Goal: Task Accomplishment & Management: Contribute content

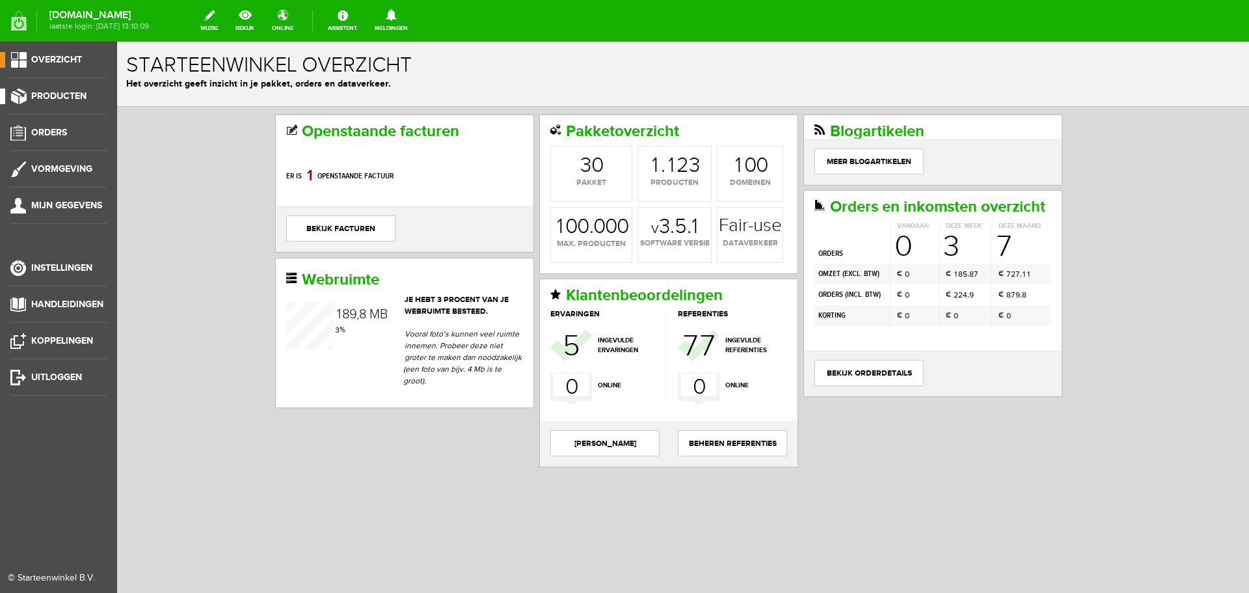
click at [79, 95] on span "Producten" at bounding box center [58, 95] width 55 height 11
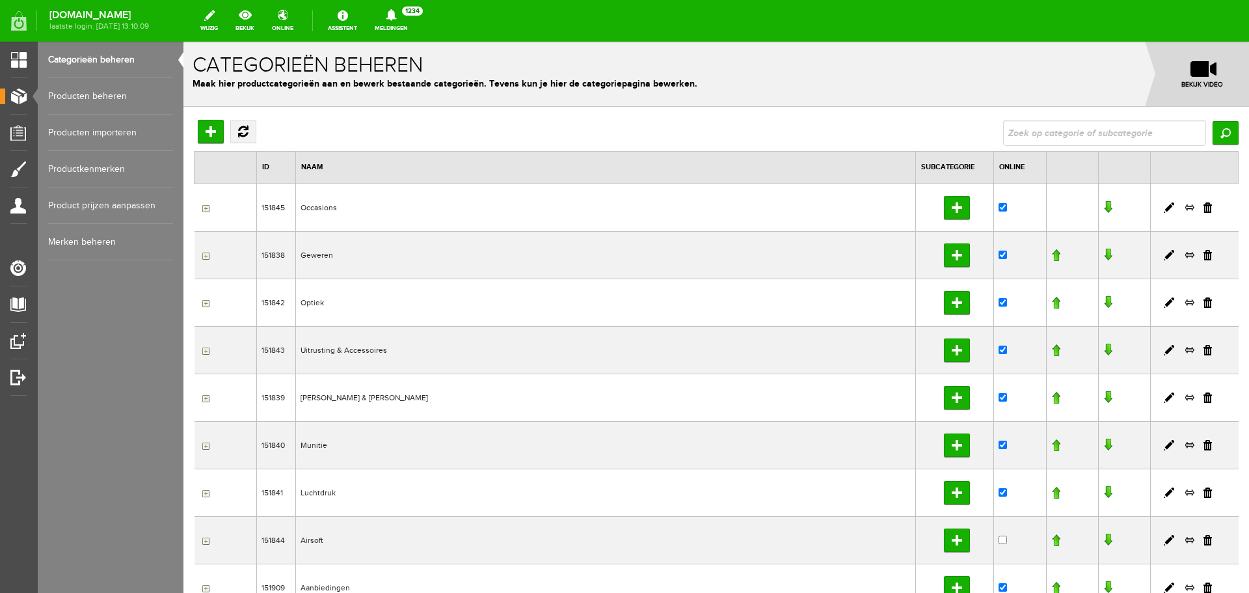
click at [96, 100] on link "Producten beheren" at bounding box center [110, 96] width 125 height 36
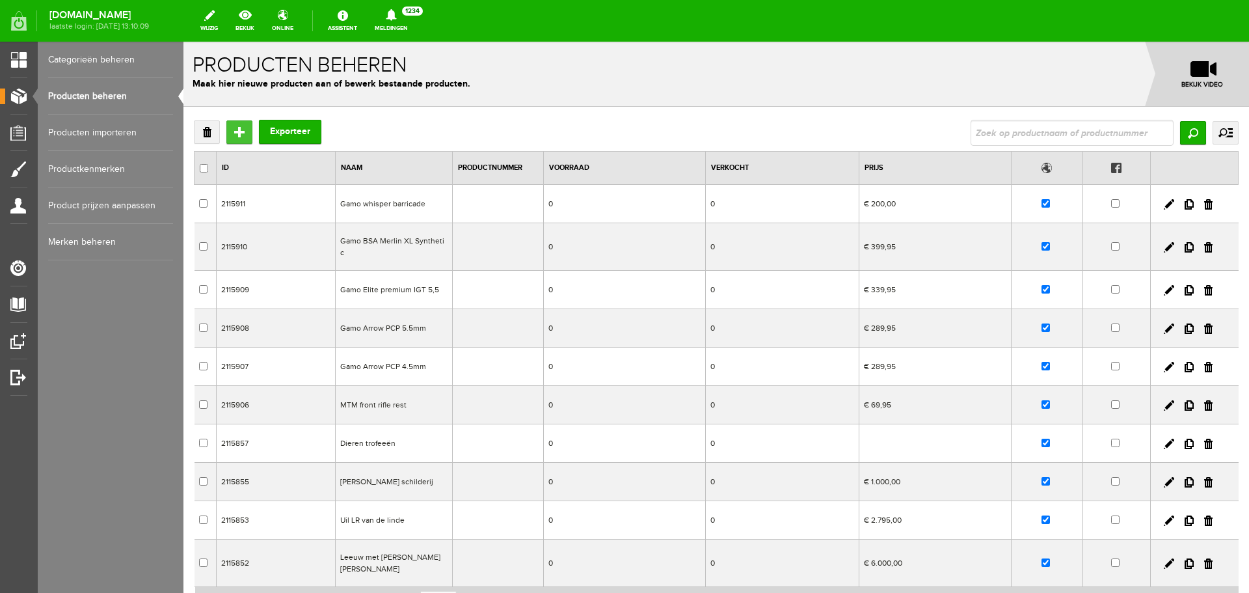
click at [235, 135] on input "Toevoegen" at bounding box center [239, 131] width 26 height 23
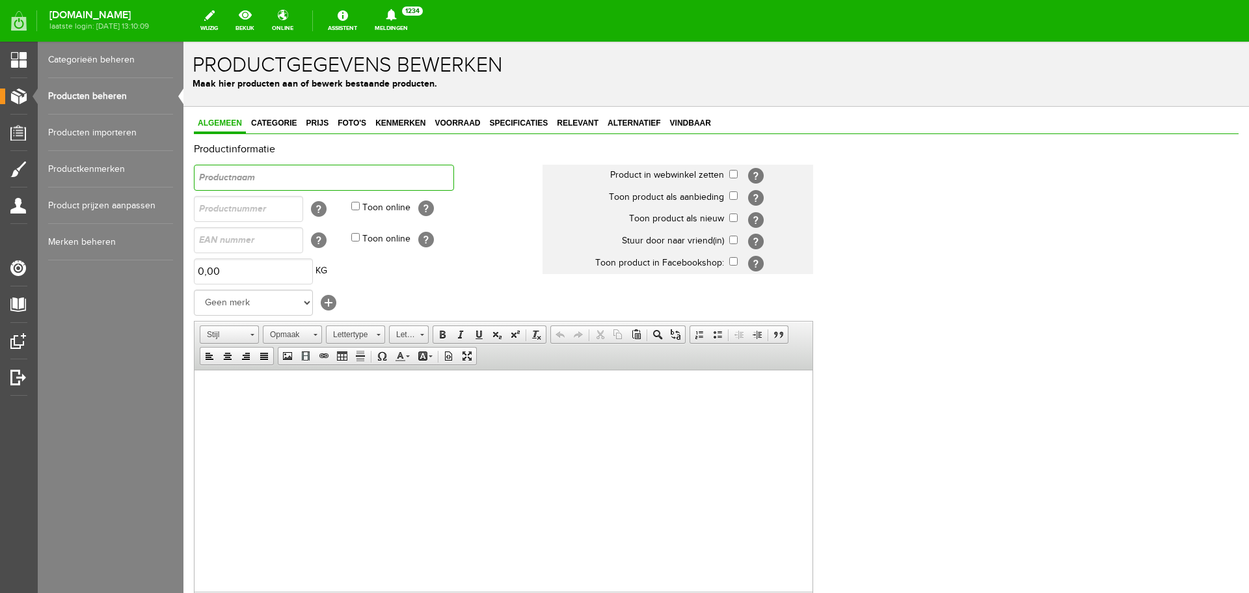
click at [241, 176] on input "text" at bounding box center [324, 178] width 260 height 26
type input "Zabala Side by side kal 12"
click at [733, 176] on input "checkbox" at bounding box center [733, 174] width 8 height 8
checkbox input "true"
click at [283, 295] on select "Geen merk Pulsar Treeland Minox Hikmicro ATN Infiray Swedteam Remington [PERSON…" at bounding box center [253, 302] width 119 height 26
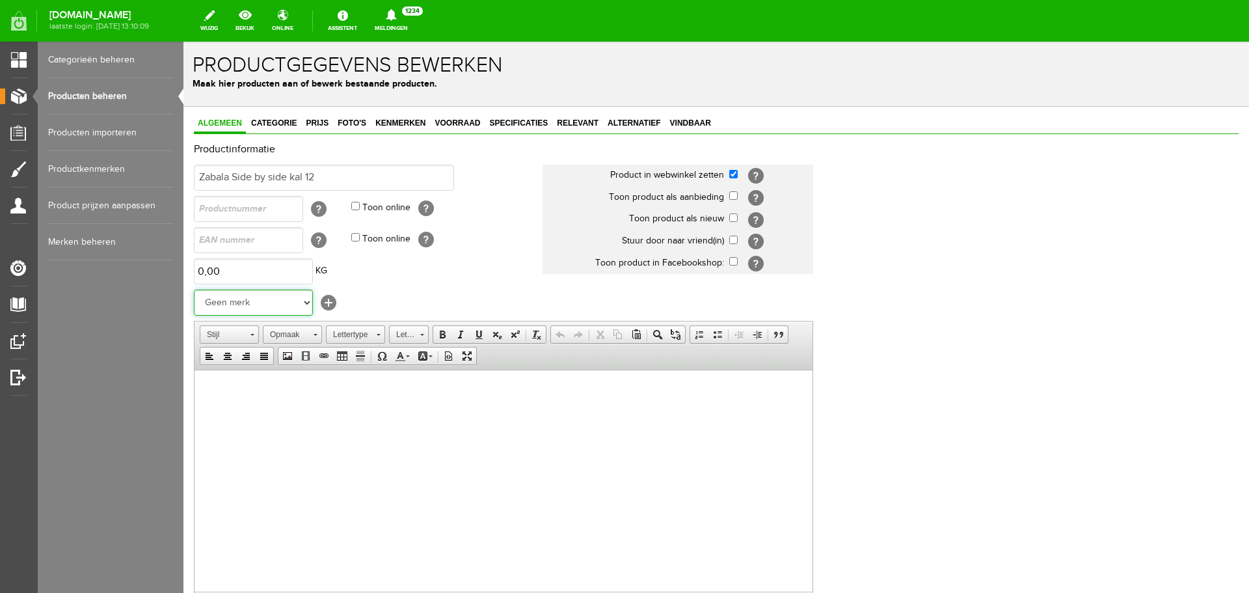
select select "137292"
click at [194, 289] on select "Geen merk Pulsar Treeland Minox Hikmicro ATN Infiray Swedteam Remington [PERSON…" at bounding box center [253, 302] width 119 height 26
click at [269, 122] on span "Categorie" at bounding box center [273, 122] width 53 height 9
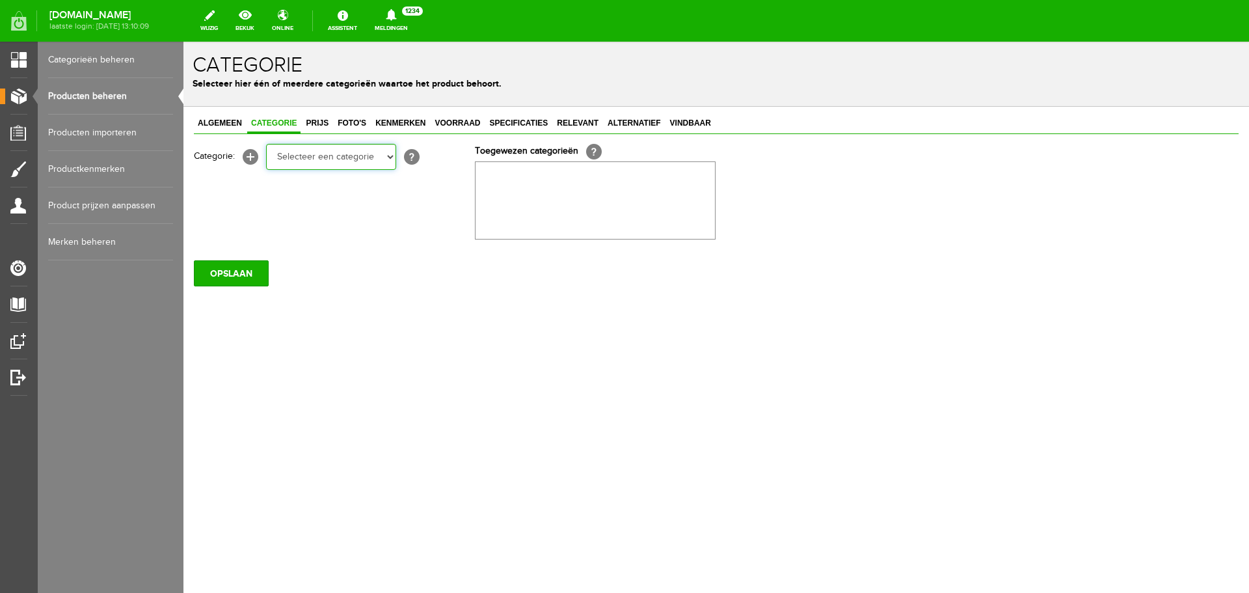
click at [291, 156] on select "Selecteer een categorie Occasions Occasions Choke's Occasions alarmpistolen Occ…" at bounding box center [331, 157] width 130 height 26
select select "190267"
click at [266, 144] on select "Selecteer een categorie Occasions Occasions Choke's Occasions alarmpistolen Occ…" at bounding box center [331, 157] width 130 height 26
click at [312, 126] on span "Prijs" at bounding box center [317, 122] width 31 height 9
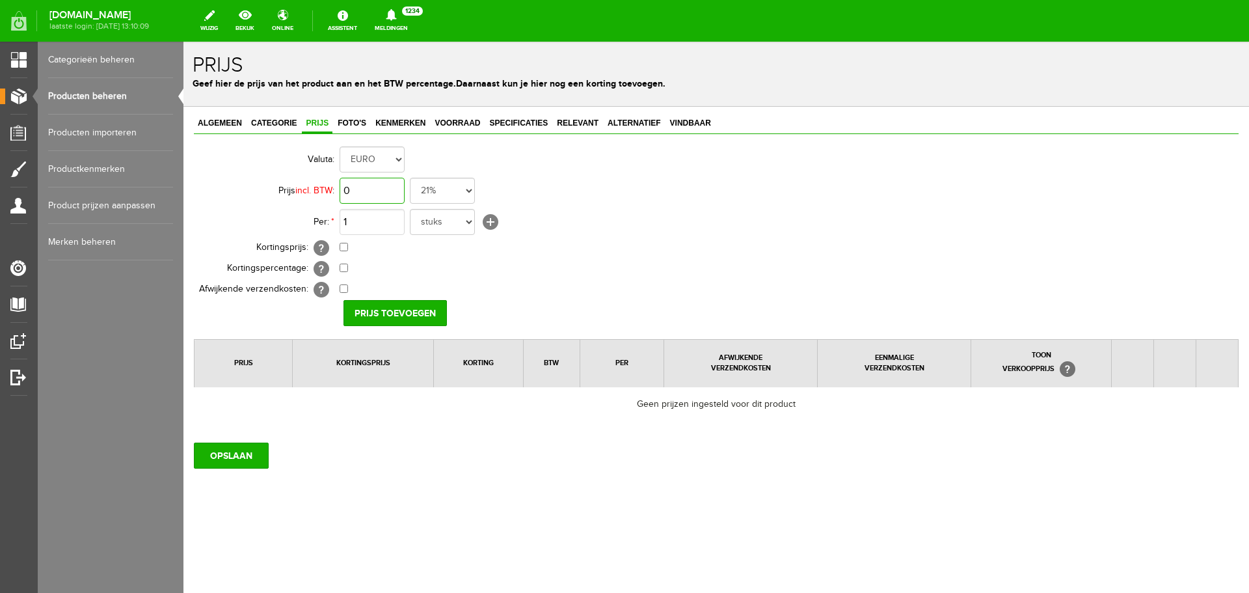
click at [350, 188] on input "0" at bounding box center [372, 191] width 65 height 26
type input "€ 1.095,00"
click at [420, 318] on input "Prijs toevoegen" at bounding box center [394, 313] width 103 height 26
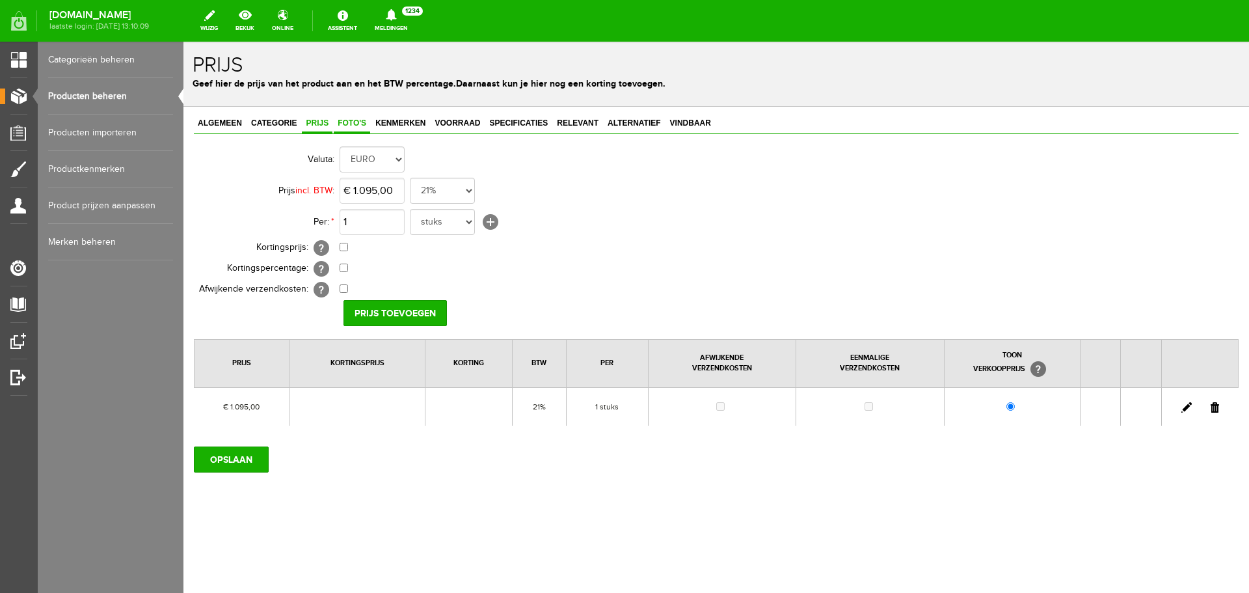
click at [351, 122] on span "Foto's" at bounding box center [352, 122] width 36 height 9
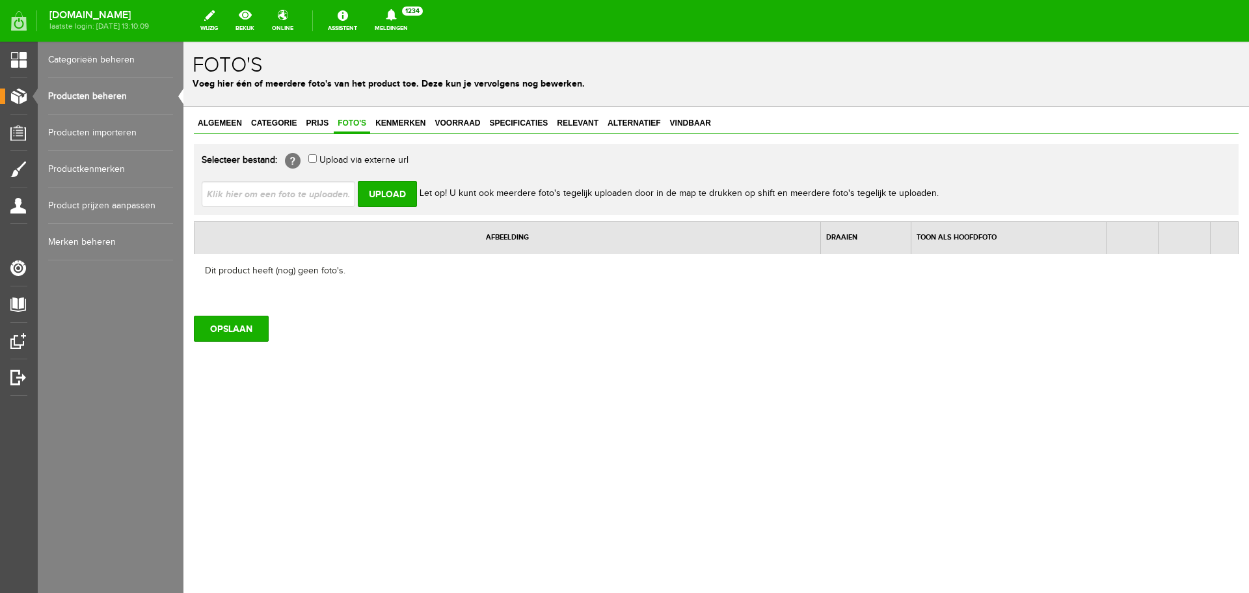
click at [293, 192] on input "file" at bounding box center [284, 193] width 164 height 25
type input "C:\fakepath\[PERSON_NAME]-DT.jpg"
type input "[PERSON_NAME]-DT.jpg; [PERSON_NAME]-full.jpg"
click at [368, 189] on input "Upload" at bounding box center [387, 194] width 59 height 26
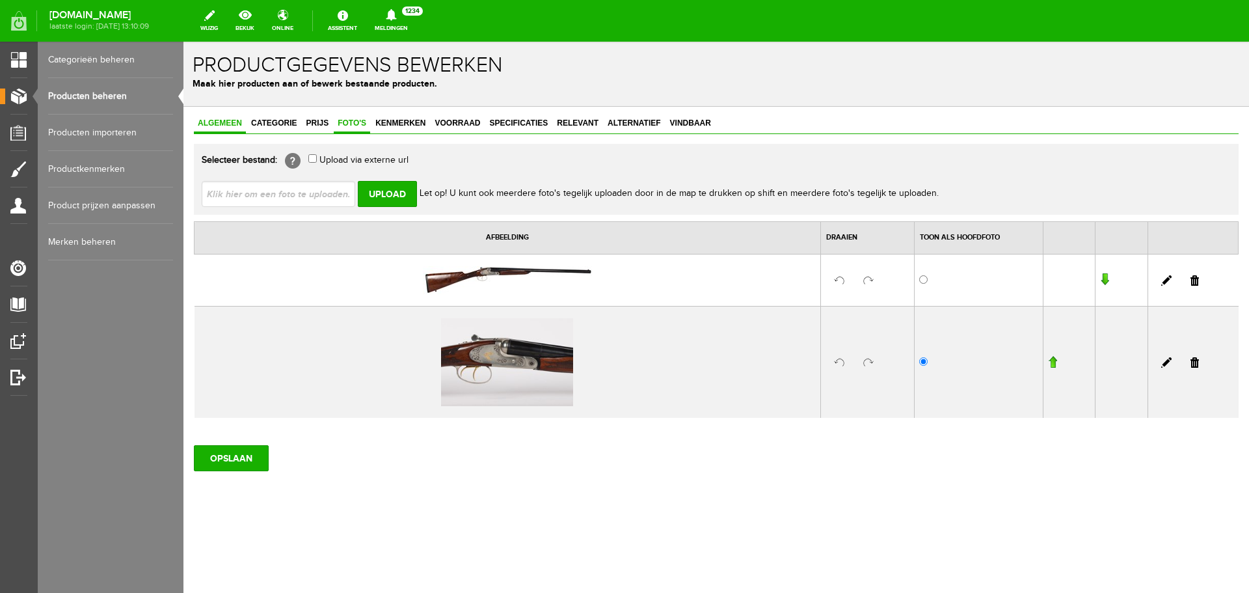
click at [224, 128] on span "Algemeen" at bounding box center [220, 122] width 52 height 9
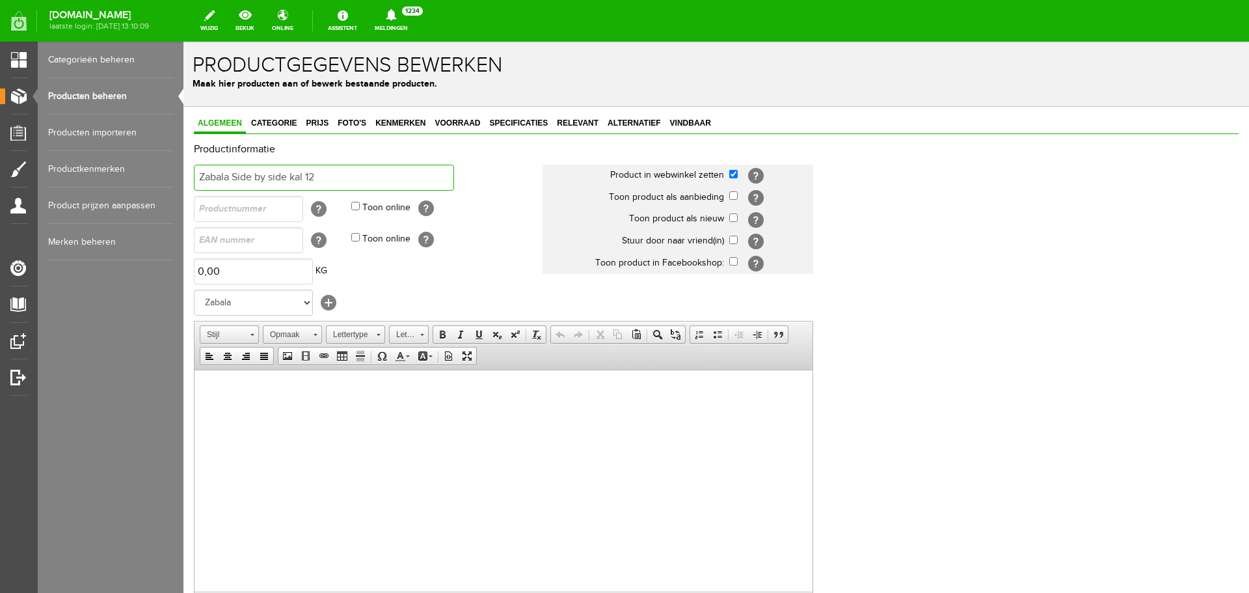
drag, startPoint x: 349, startPoint y: 176, endPoint x: 105, endPoint y: 165, distance: 244.2
click at [183, 165] on html "x Productgegevens bewerken Maak hier producten aan of bewerk bestaande producte…" at bounding box center [716, 317] width 1066 height 551
click at [680, 116] on link "Vindbaar" at bounding box center [690, 123] width 49 height 19
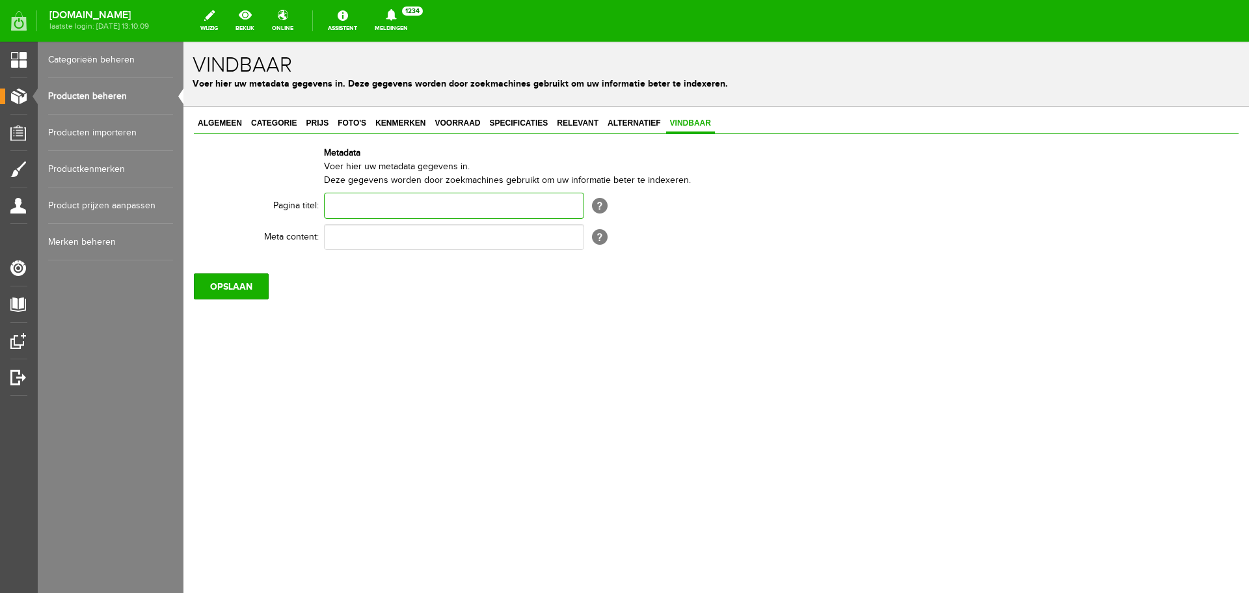
click at [351, 215] on input "text" at bounding box center [454, 206] width 260 height 26
paste input "Zabala Side by side kal 12"
type input "Zabala Side by side kal 12"
click at [344, 253] on div "Algemeen Categorie Prijs Foto's Kenmerken Voorraad Specificaties Relevant Alter…" at bounding box center [716, 206] width 1045 height 185
click at [343, 236] on input "text" at bounding box center [454, 237] width 260 height 26
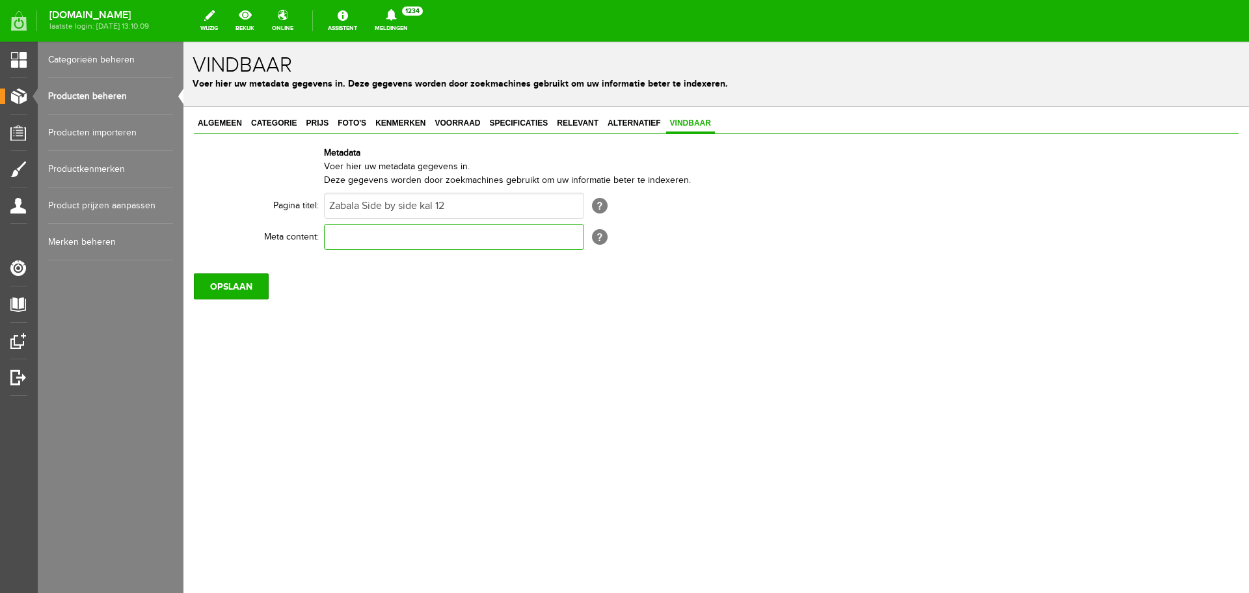
paste input "Zabala Side by side kal 12"
type input "Zabala Side by side kal 12"
click at [252, 286] on input "OPSLAAN" at bounding box center [231, 286] width 75 height 26
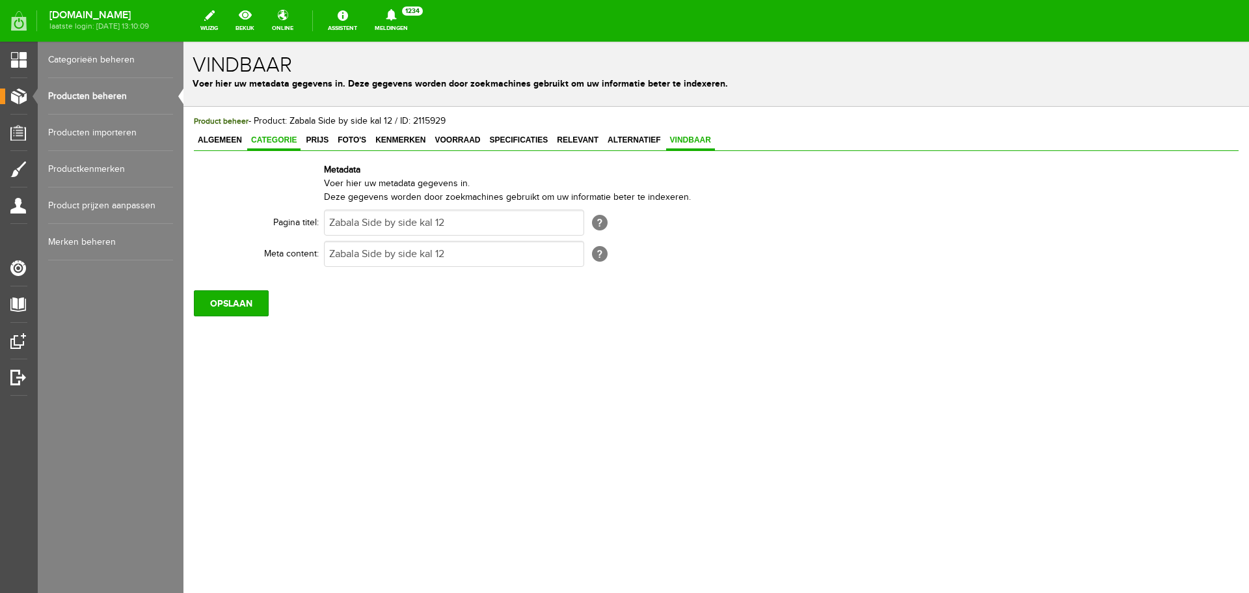
click at [274, 139] on span "Categorie" at bounding box center [273, 139] width 53 height 9
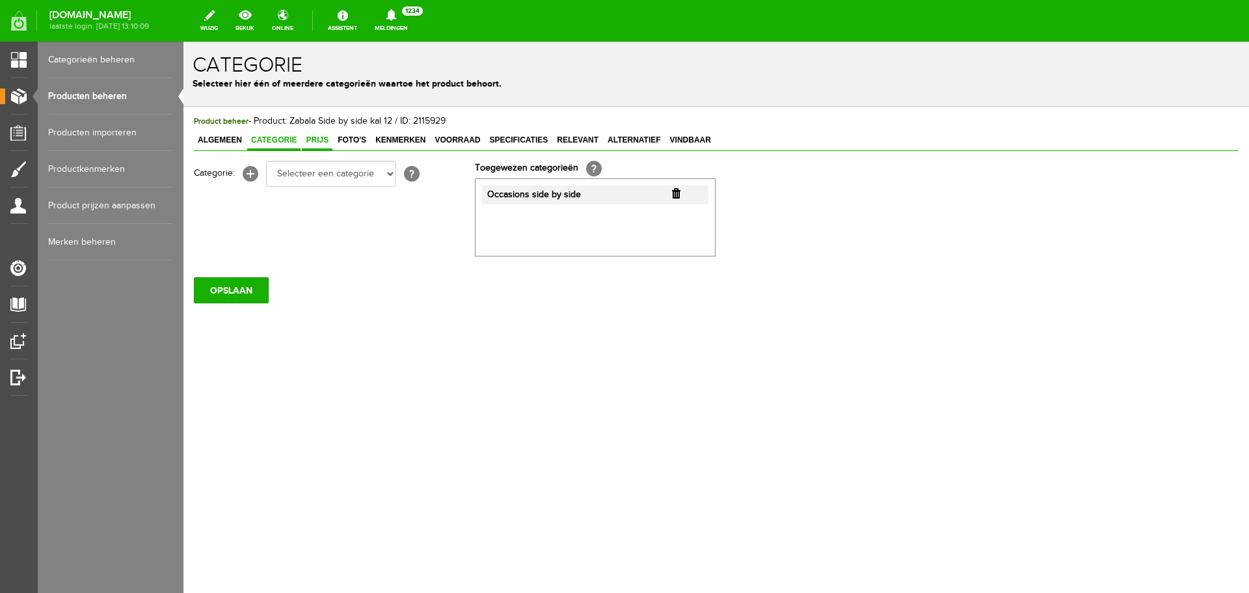
click at [325, 144] on span "Prijs" at bounding box center [317, 139] width 31 height 9
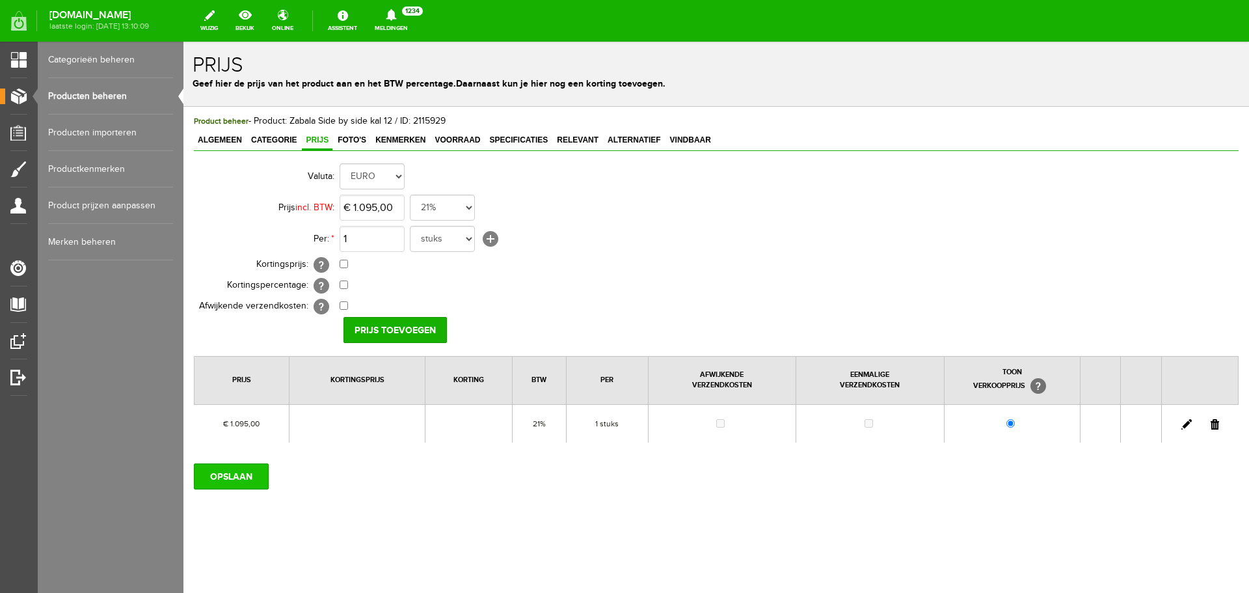
click at [223, 475] on input "OPSLAAN" at bounding box center [231, 476] width 75 height 26
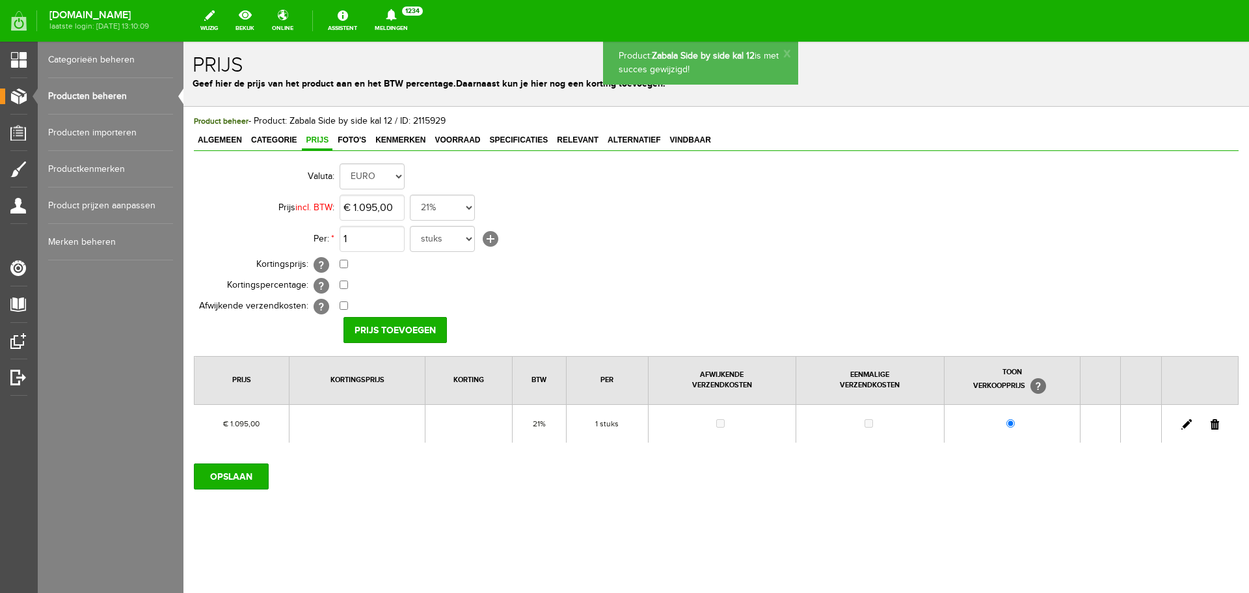
click at [101, 92] on link "Producten beheren" at bounding box center [110, 96] width 125 height 36
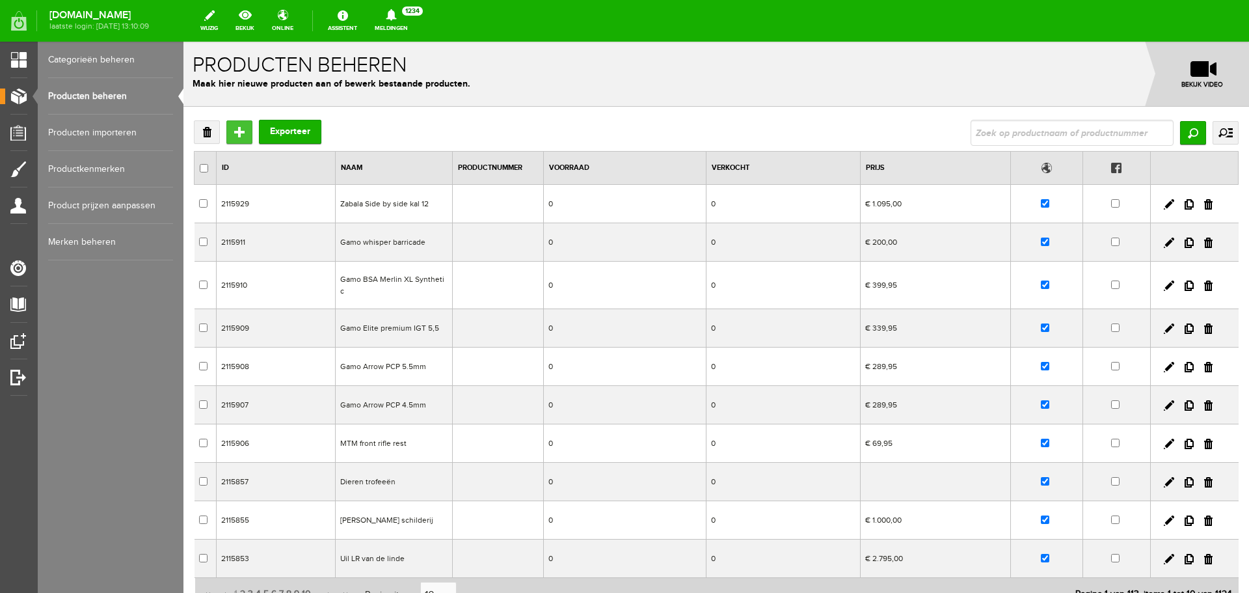
click at [244, 135] on input "Toevoegen" at bounding box center [239, 131] width 26 height 23
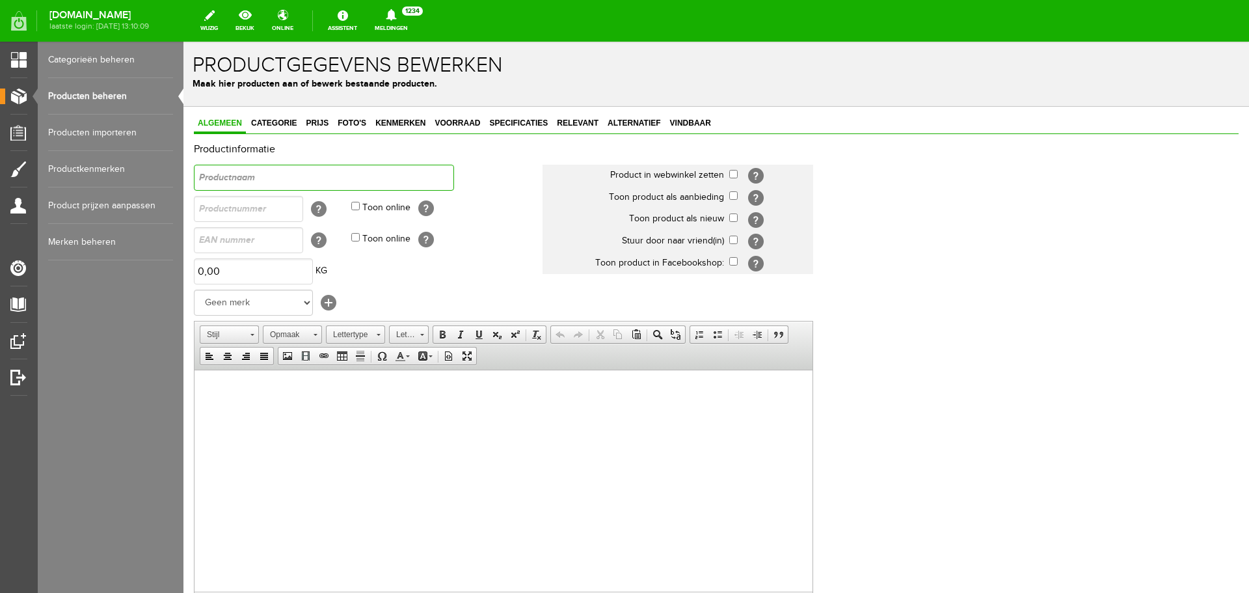
click at [275, 176] on input "text" at bounding box center [324, 178] width 260 height 26
drag, startPoint x: 337, startPoint y: 180, endPoint x: 92, endPoint y: 189, distance: 245.4
click at [183, 189] on html "x Productgegevens bewerken Maak hier producten aan of bewerk bestaande producte…" at bounding box center [716, 317] width 1066 height 551
type input "Beretta BRX1 Kunstof"
click at [312, 409] on html at bounding box center [504, 389] width 618 height 40
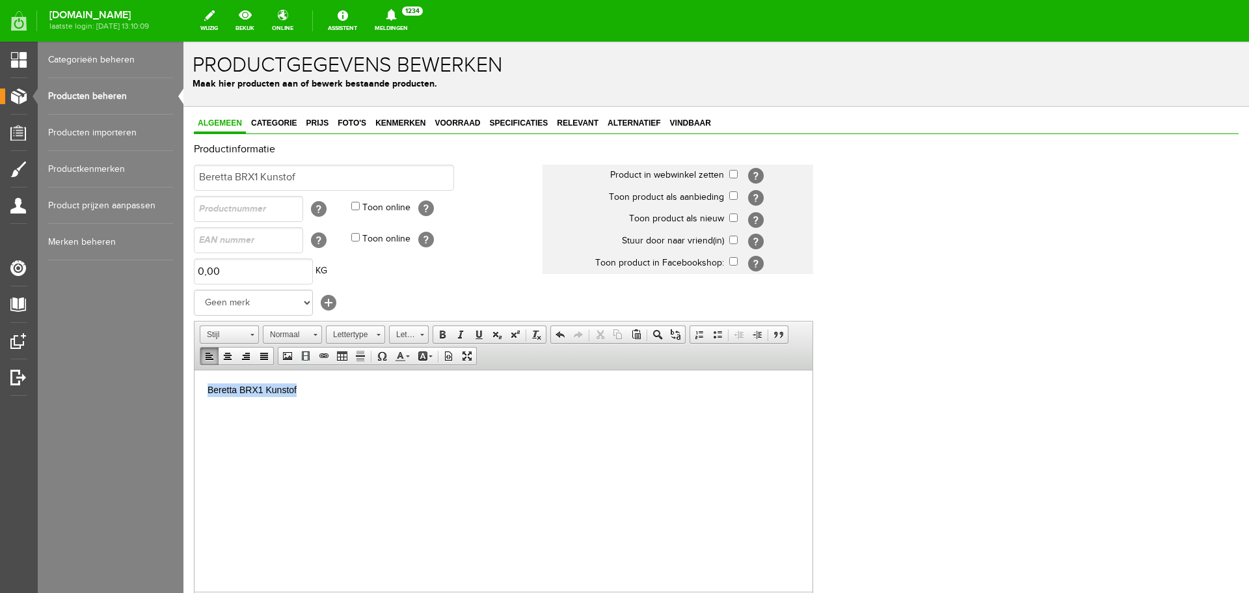
drag, startPoint x: 346, startPoint y: 395, endPoint x: 324, endPoint y: 374, distance: 30.4
click at [195, 379] on html "Beretta BRX1 Kunstof" at bounding box center [504, 389] width 618 height 40
click at [440, 334] on span at bounding box center [442, 334] width 10 height 10
click at [317, 396] on p "Beretta BRX1 Kunstof" at bounding box center [504, 390] width 592 height 14
drag, startPoint x: 211, startPoint y: 411, endPoint x: 154, endPoint y: 410, distance: 57.9
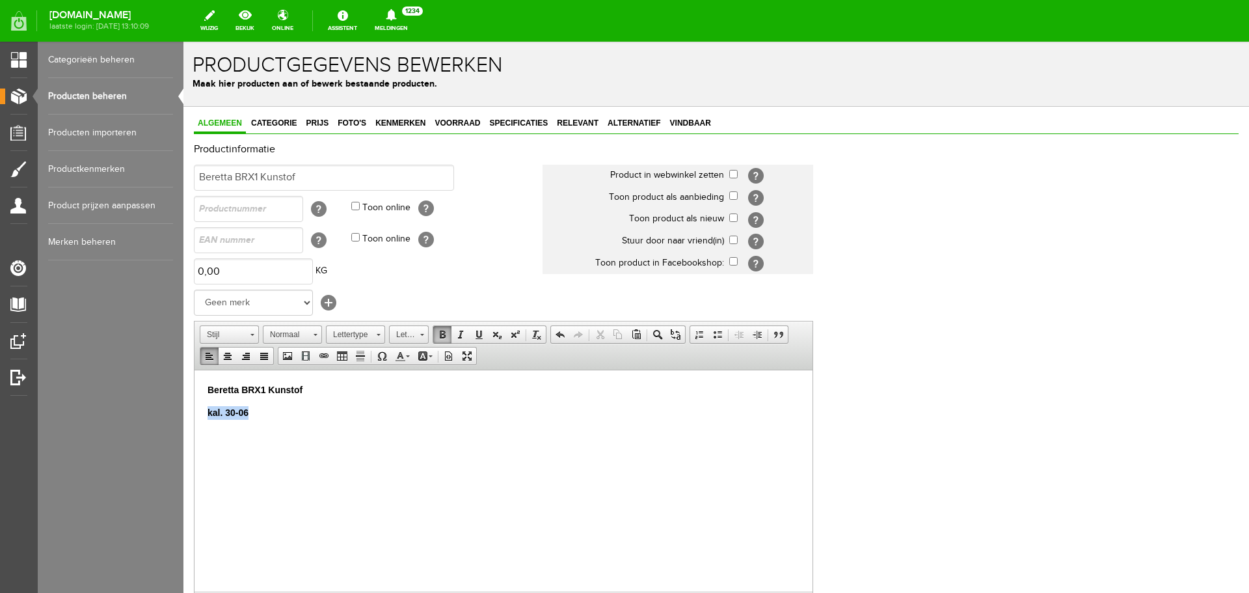
click at [195, 410] on html "Beretta BRX1 Kunstof ​kal. 30-06" at bounding box center [504, 400] width 618 height 62
click at [441, 335] on span at bounding box center [442, 334] width 10 height 10
drag, startPoint x: 202, startPoint y: 414, endPoint x: 180, endPoint y: 410, distance: 22.4
click at [195, 410] on html "Beretta BRX1 Kunstof kal. 30-06 ​" at bounding box center [504, 400] width 618 height 62
click at [444, 335] on span at bounding box center [442, 334] width 10 height 10
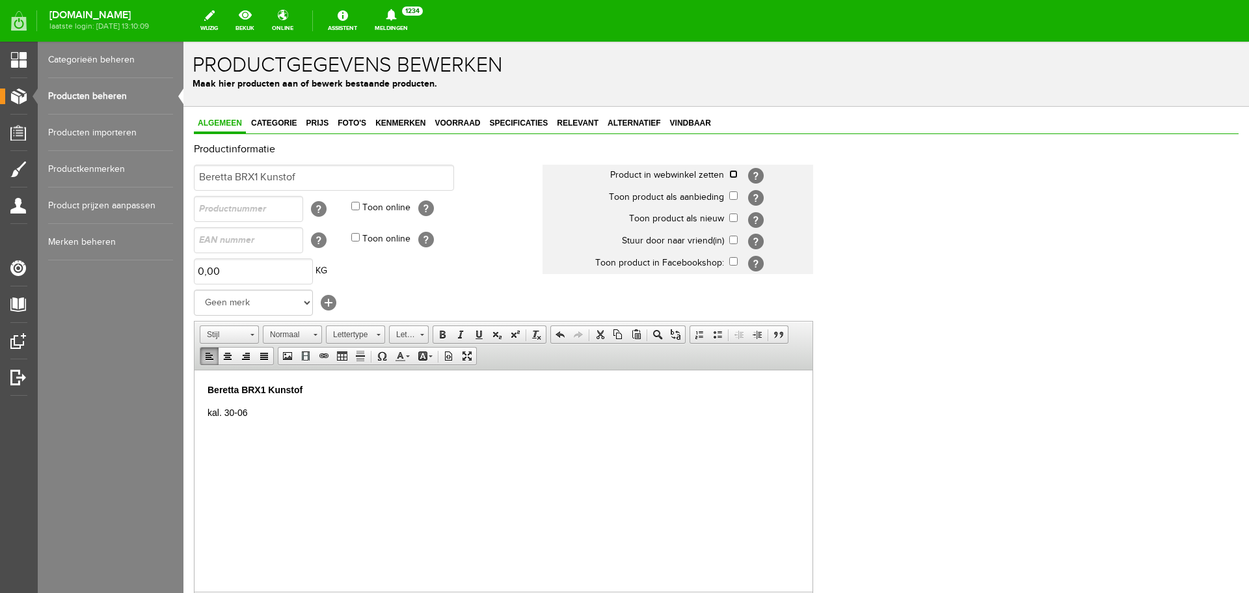
click at [734, 174] on input "checkbox" at bounding box center [733, 174] width 8 height 8
checkbox input "true"
click at [268, 114] on link "Categorie" at bounding box center [273, 123] width 53 height 19
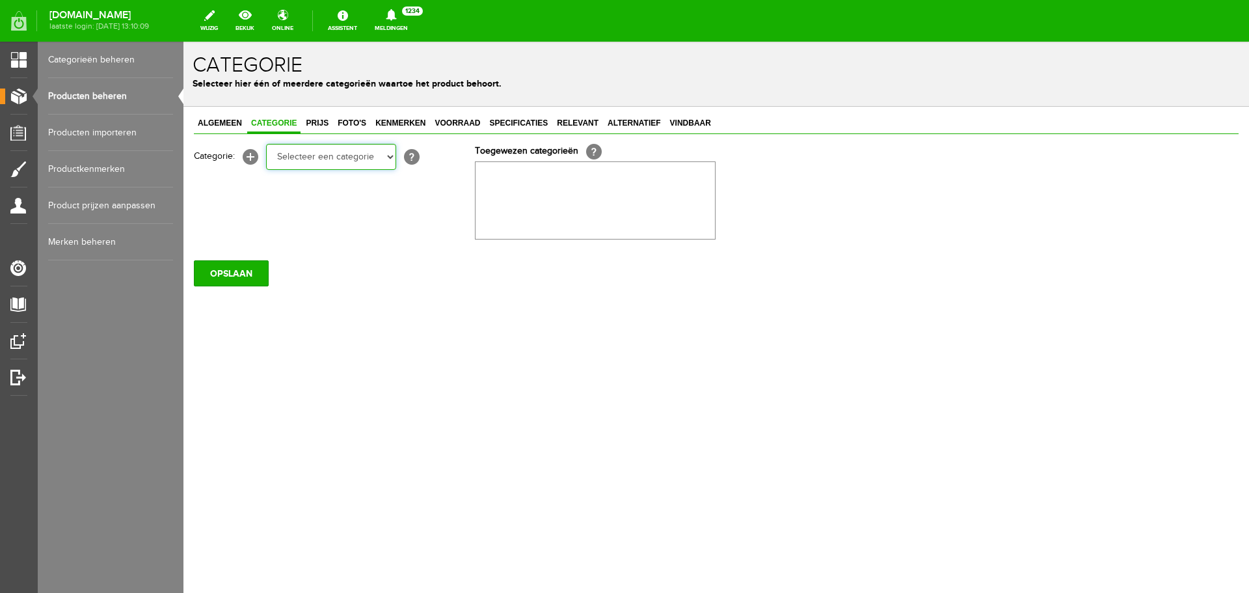
click at [297, 152] on select "Selecteer een categorie Occasions Occasions Choke's Occasions alarmpistolen Occ…" at bounding box center [331, 157] width 130 height 26
click at [549, 366] on div "Algemeen Categorie Prijs Foto's Kenmerken Voorraad Specificaties Relevant Alter…" at bounding box center [716, 245] width 1066 height 276
click at [318, 121] on span "Prijs" at bounding box center [317, 122] width 31 height 9
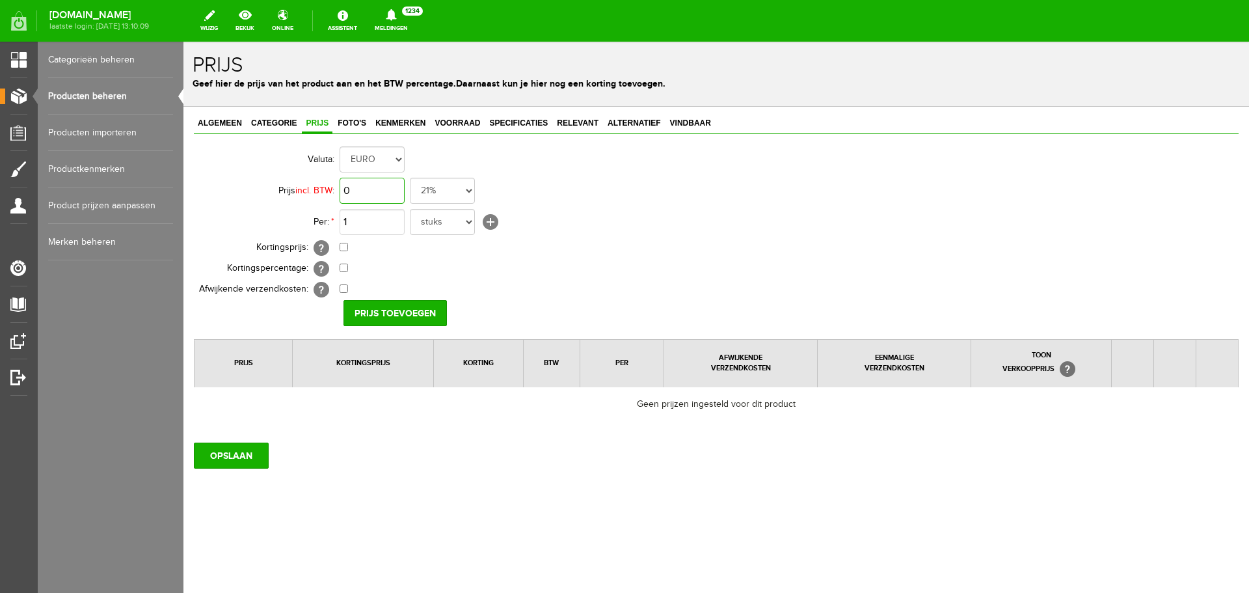
click at [371, 186] on input "0" at bounding box center [372, 191] width 65 height 26
type input "€ 1.295,00"
click at [386, 311] on input "Prijs toevoegen" at bounding box center [394, 313] width 103 height 26
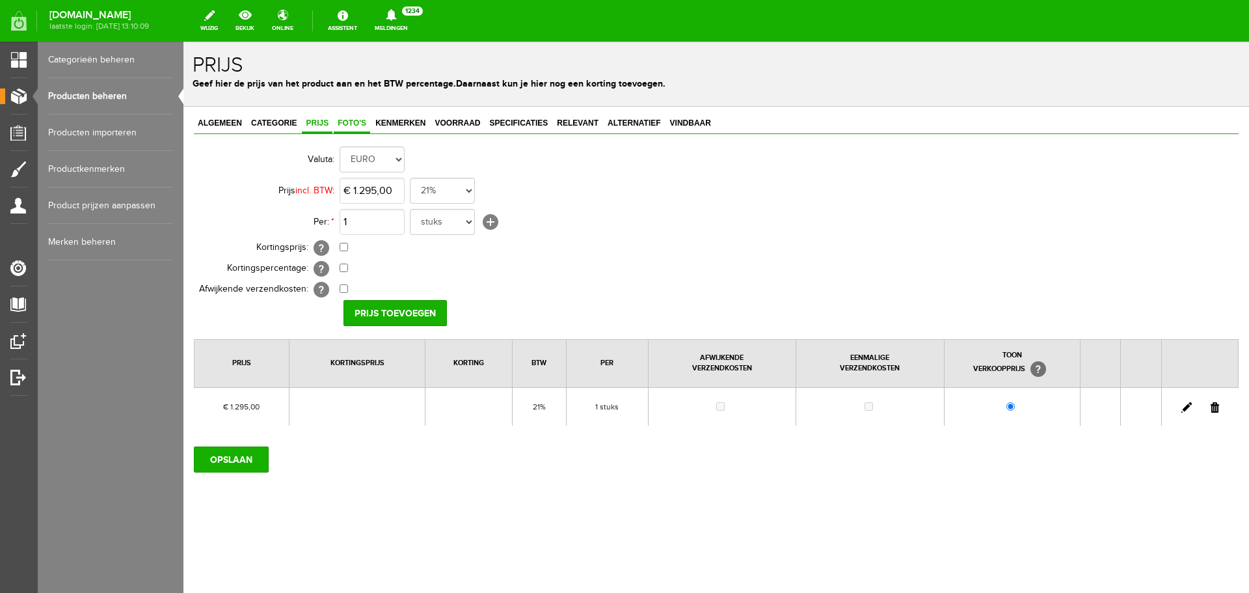
click at [344, 128] on link "Foto's" at bounding box center [352, 123] width 36 height 19
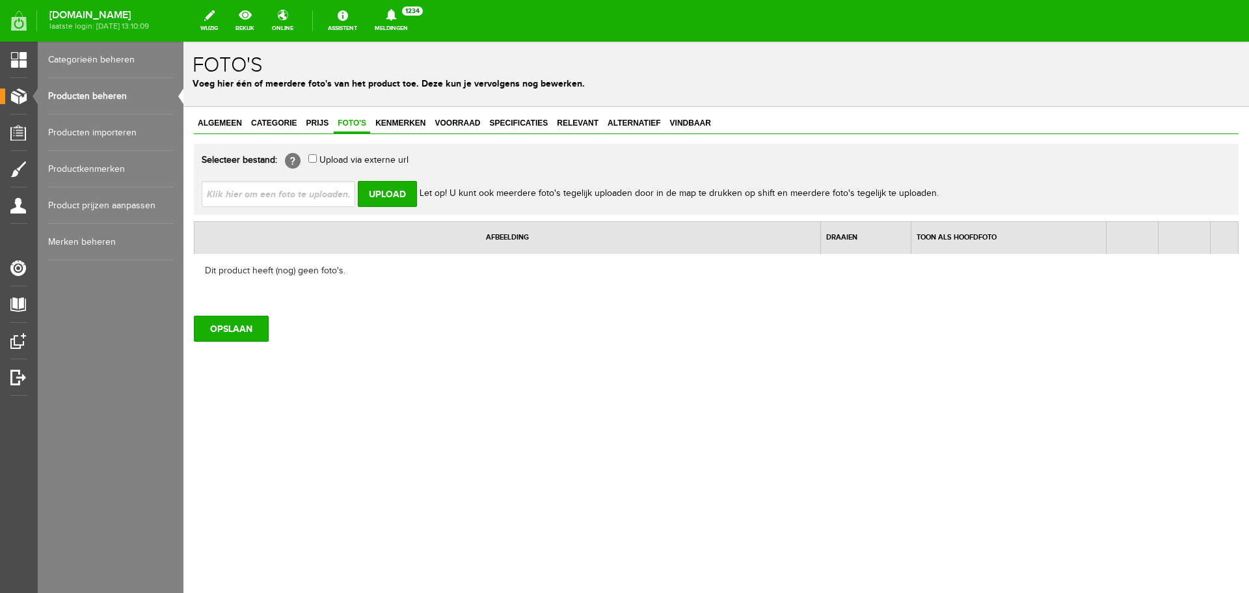
click at [336, 193] on input "file" at bounding box center [284, 193] width 164 height 25
type input "C:\fakepath\Beretta-BRX1.jpg"
type input "Beretta-BRX1.jpg; Beretta-BRX1_DT.jpg"
click at [390, 193] on input "Upload" at bounding box center [387, 194] width 59 height 26
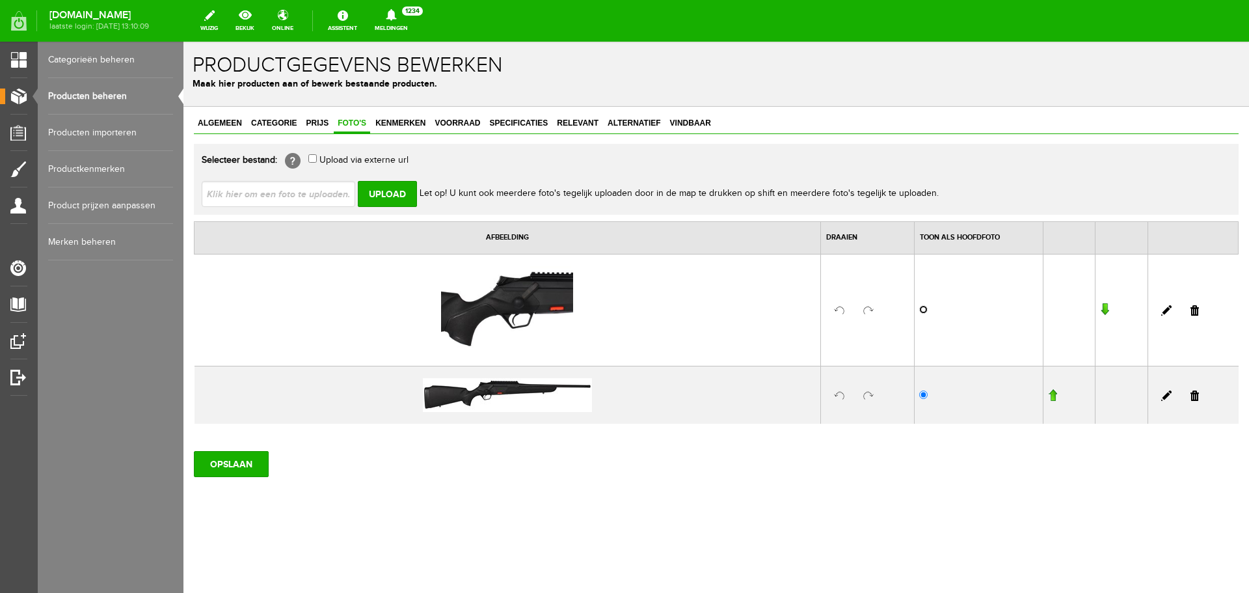
click at [924, 309] on input "radio" at bounding box center [923, 309] width 8 height 8
radio input "true"
click at [293, 122] on span "Categorie" at bounding box center [273, 122] width 53 height 9
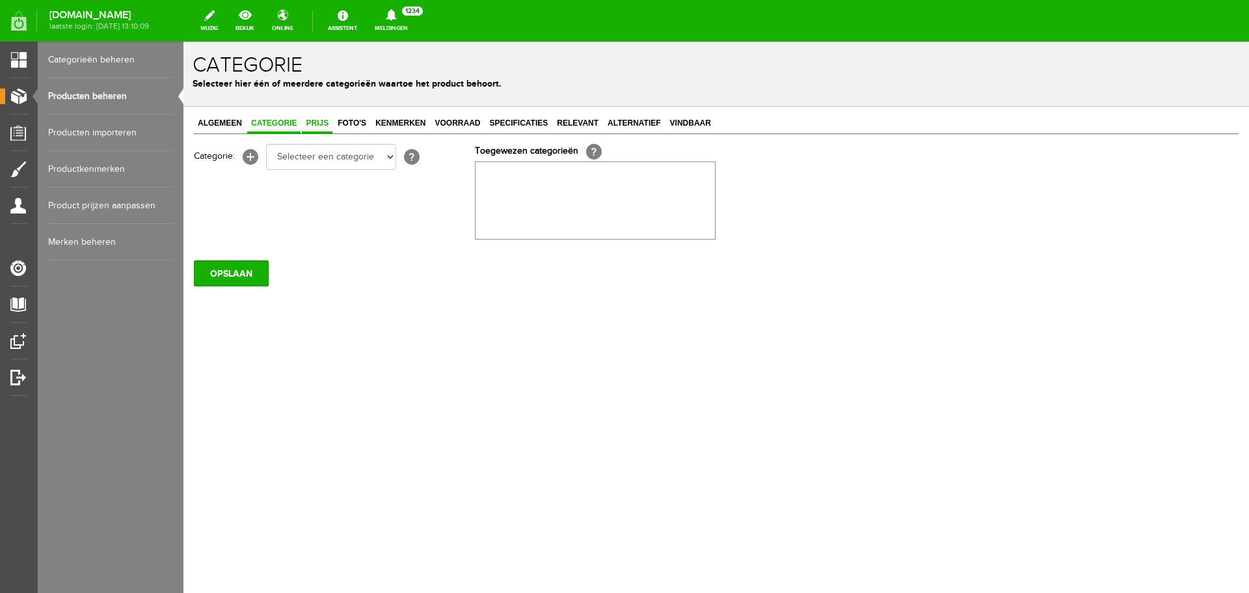
click at [316, 124] on span "Prijs" at bounding box center [317, 122] width 31 height 9
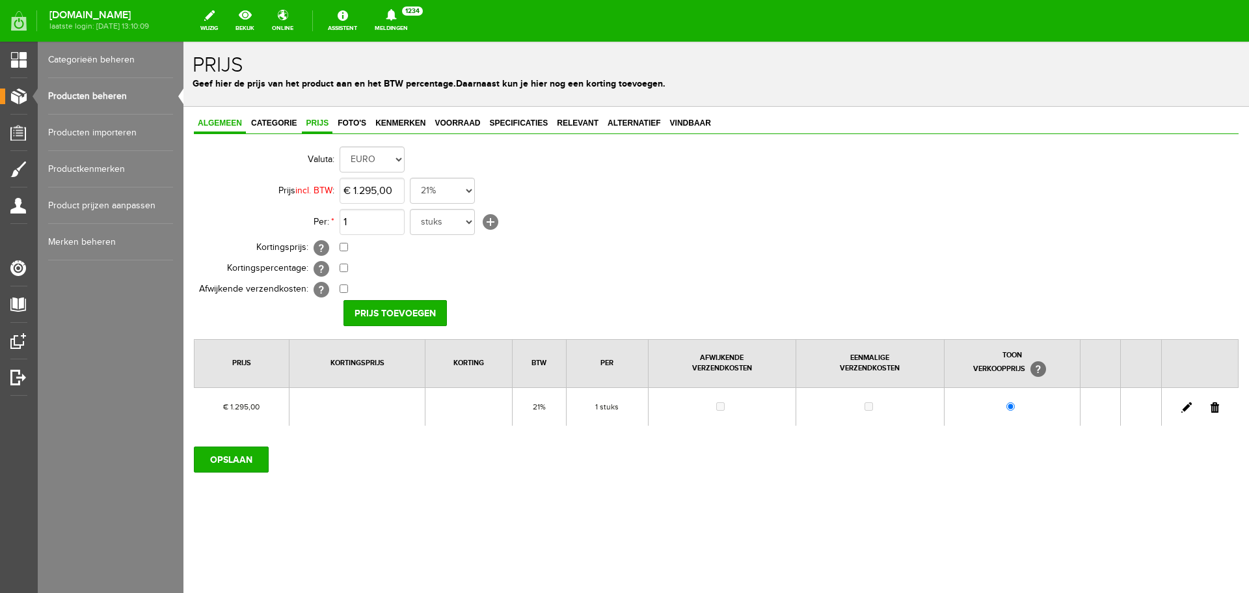
click at [206, 126] on span "Algemeen" at bounding box center [220, 122] width 52 height 9
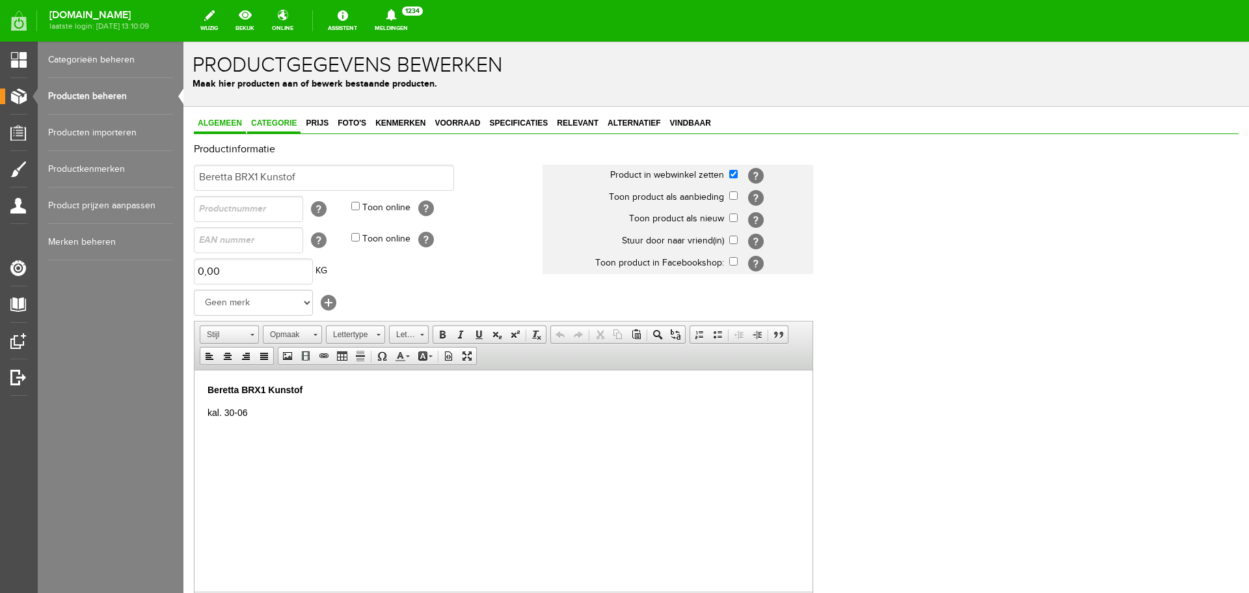
click at [279, 122] on span "Categorie" at bounding box center [273, 122] width 53 height 9
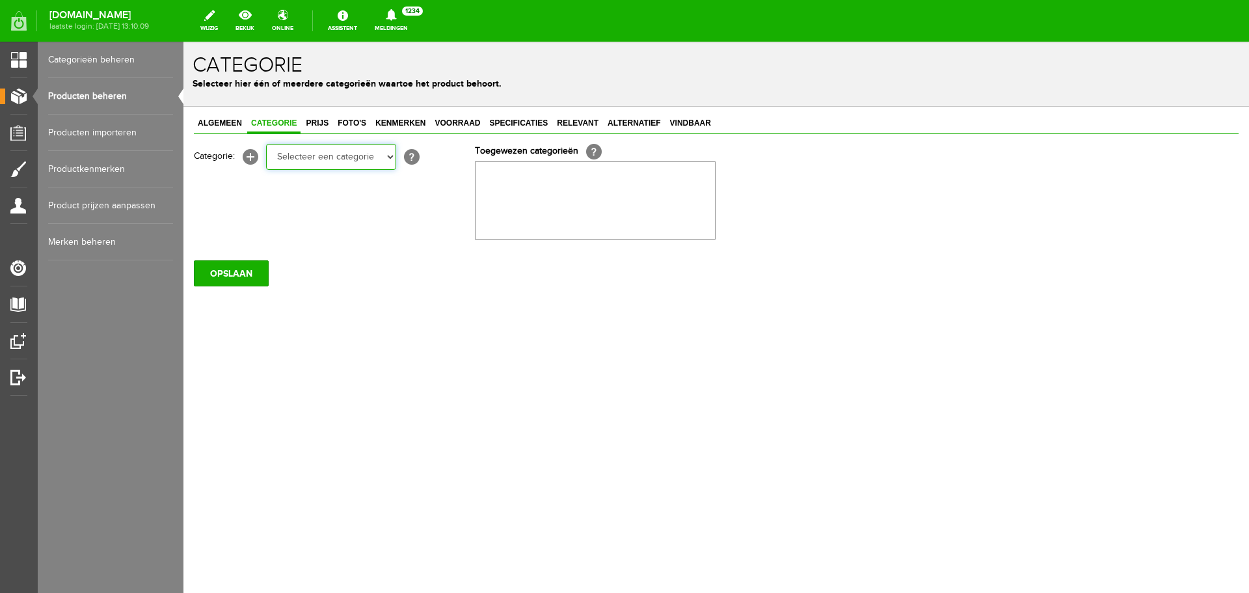
drag, startPoint x: 317, startPoint y: 163, endPoint x: 319, endPoint y: 169, distance: 6.8
click at [317, 163] on select "Selecteer een categorie Occasions Occasions Choke's Occasions alarmpistolen Occ…" at bounding box center [331, 157] width 130 height 26
click at [317, 154] on select "Selecteer een categorie Occasions Occasions Choke's Occasions alarmpistolen Occ…" at bounding box center [331, 157] width 130 height 26
click at [355, 127] on span "Foto's" at bounding box center [352, 122] width 36 height 9
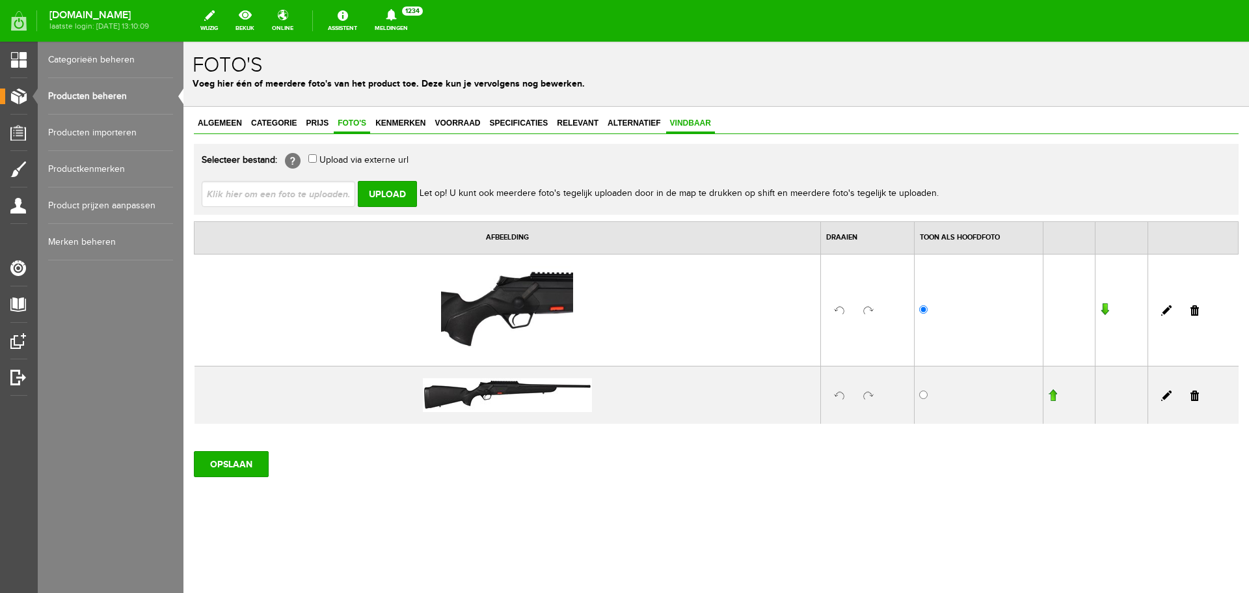
click at [692, 124] on span "Vindbaar" at bounding box center [690, 122] width 49 height 9
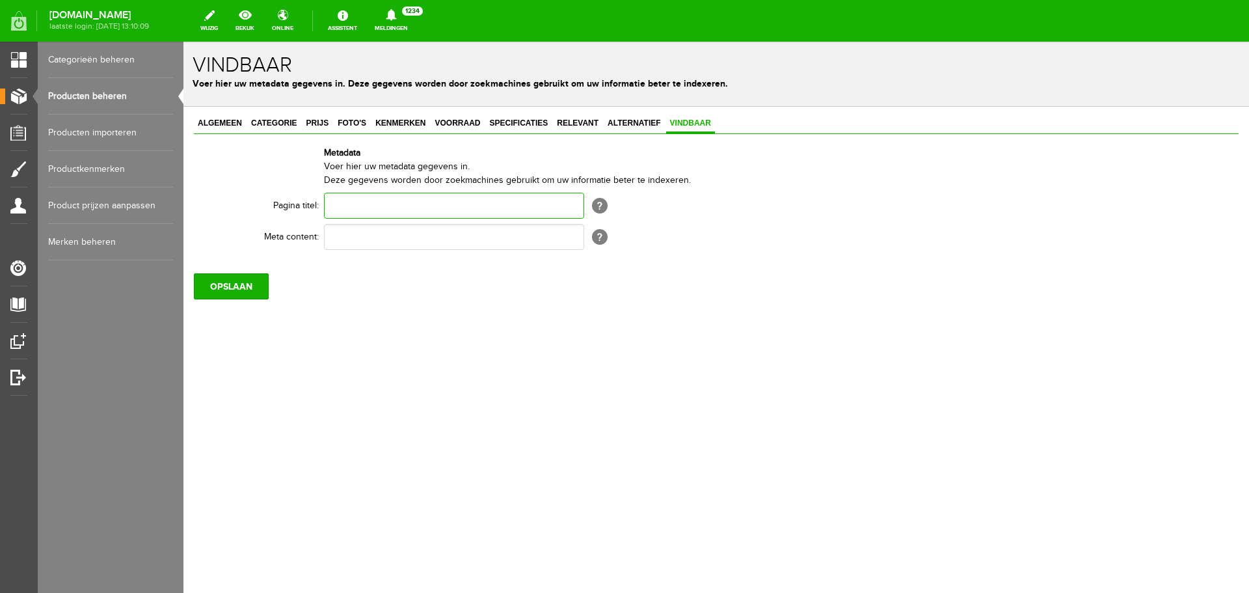
click at [433, 208] on input "text" at bounding box center [454, 206] width 260 height 26
paste input "Beretta BRX1 Kunstof"
type input "Beretta BRX1 Kunstof"
click at [383, 232] on input "text" at bounding box center [454, 237] width 260 height 26
paste input "Beretta BRX1 Kunstof"
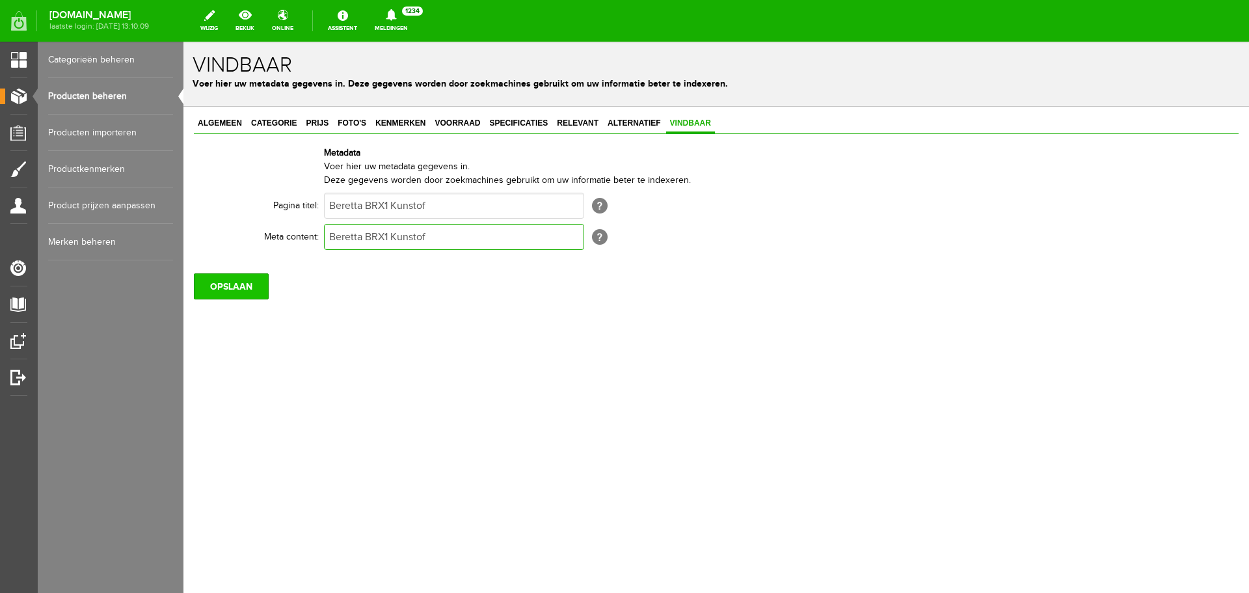
type input "Beretta BRX1 Kunstof"
click at [230, 293] on input "OPSLAAN" at bounding box center [231, 286] width 75 height 26
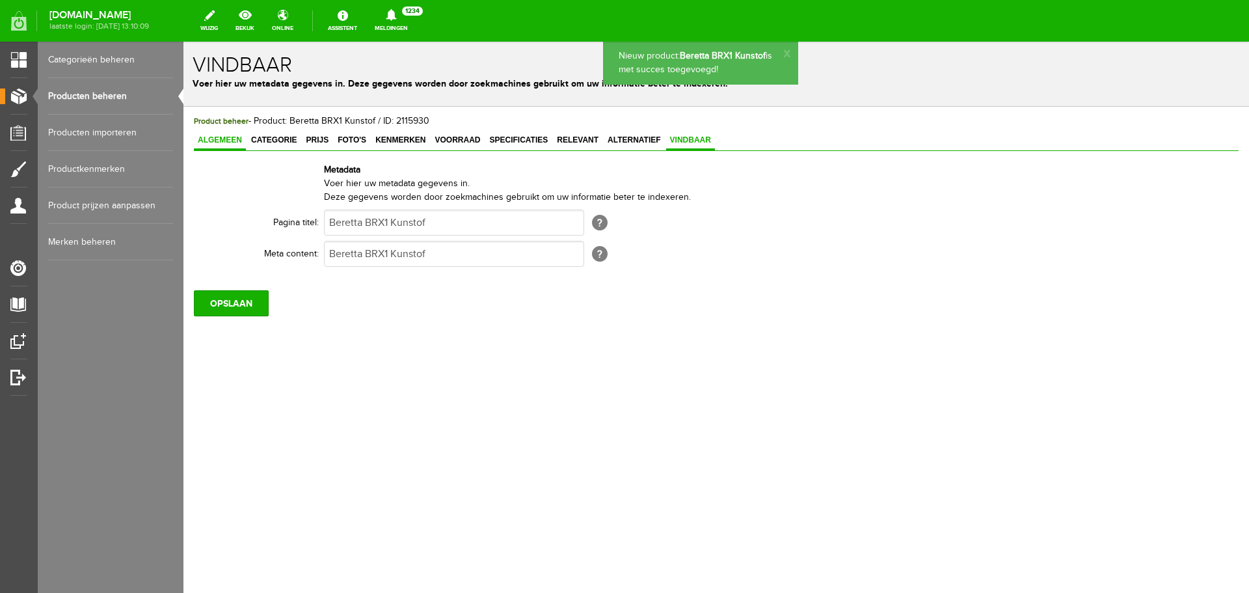
click at [222, 138] on span "Algemeen" at bounding box center [220, 139] width 52 height 9
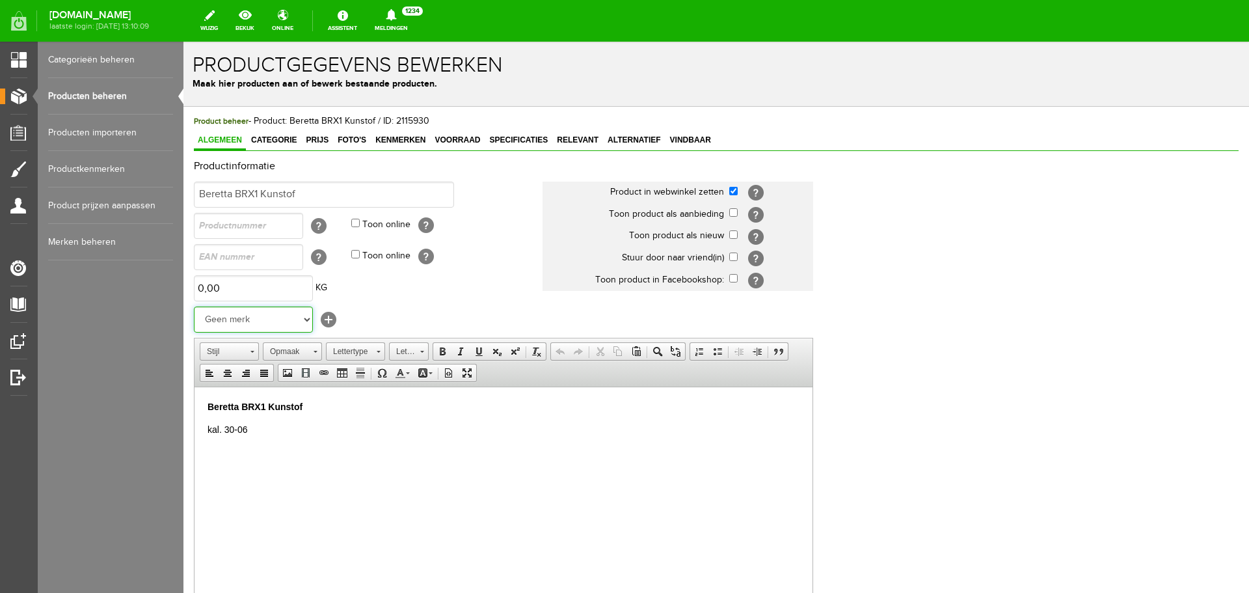
click at [271, 321] on select "Geen merk Pulsar Treeland Minox Hikmicro ATN Infiray Swedteam Remington [PERSON…" at bounding box center [253, 319] width 119 height 26
click at [623, 90] on p "Maak hier producten aan of bewerk bestaande producten." at bounding box center [716, 84] width 1047 height 14
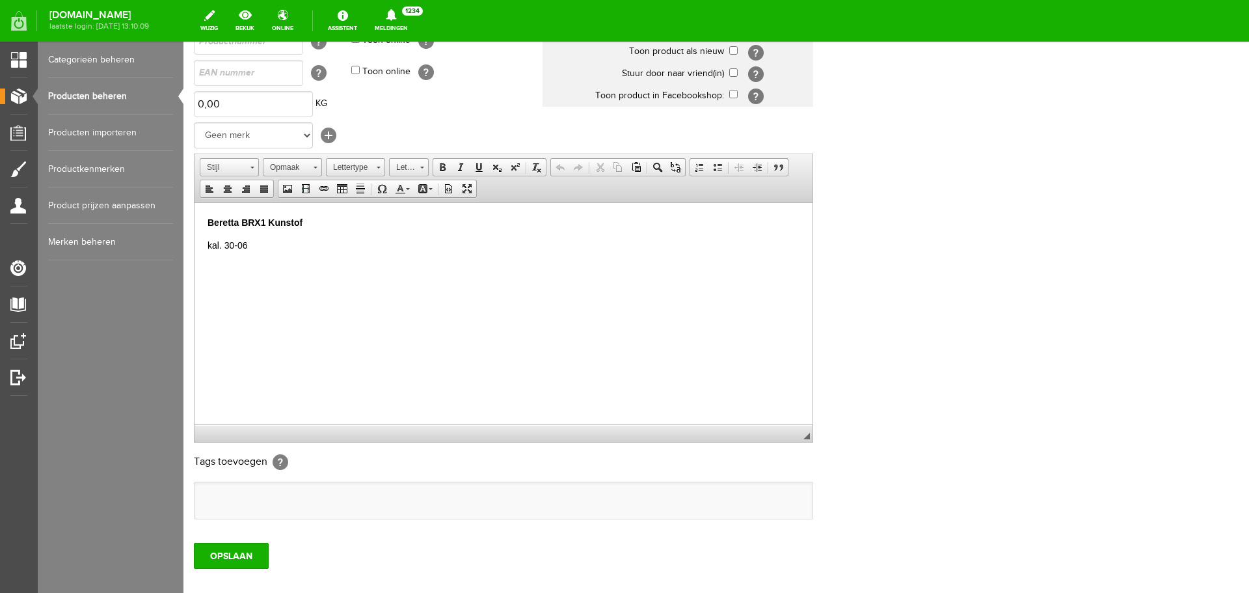
scroll to position [256, 0]
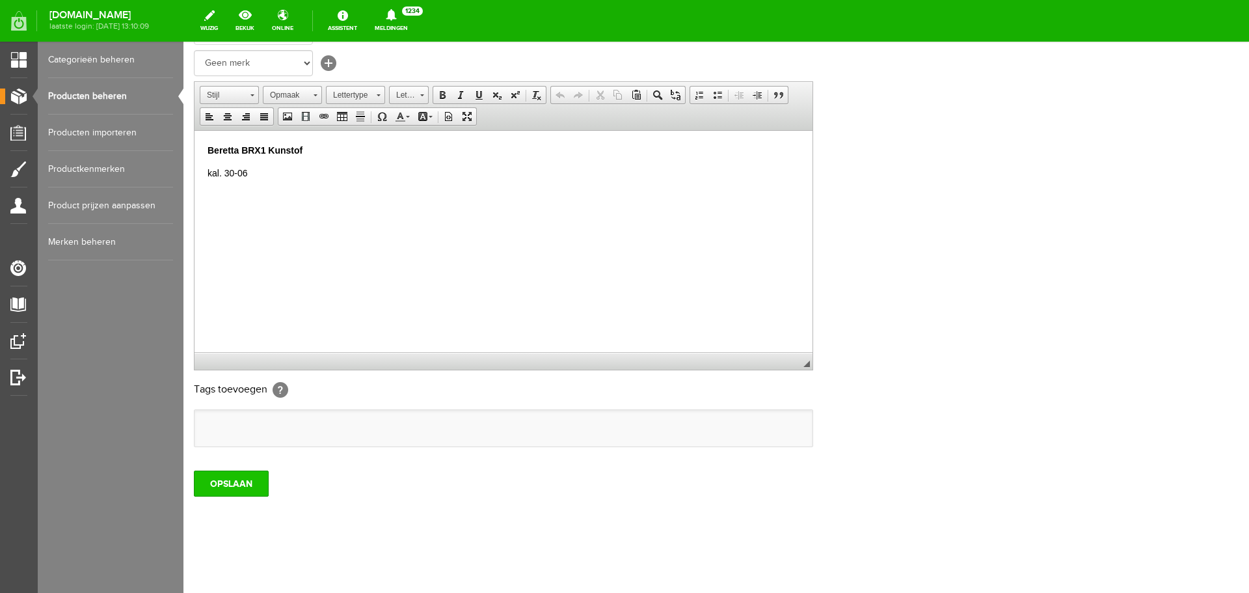
click at [237, 478] on input "OPSLAAN" at bounding box center [231, 483] width 75 height 26
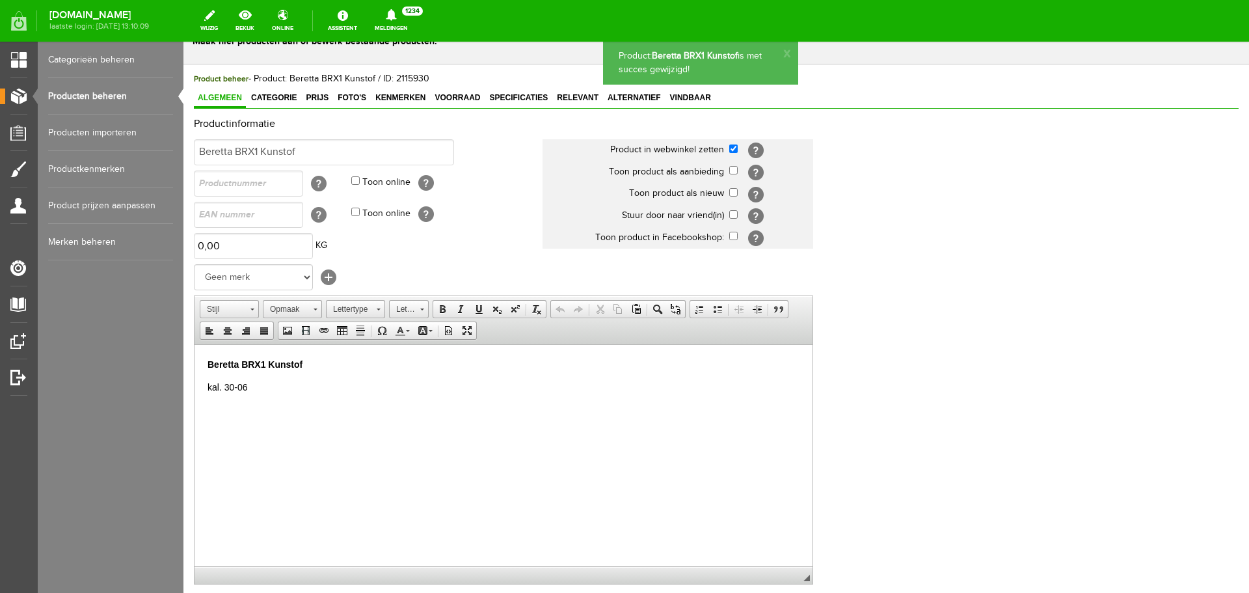
scroll to position [0, 0]
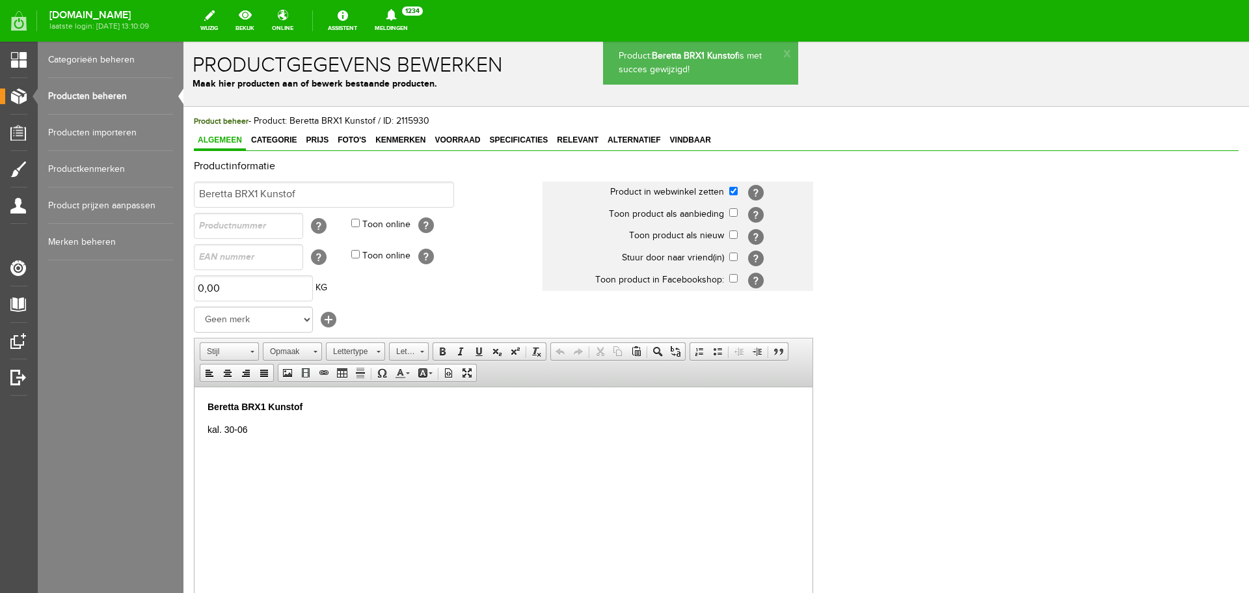
click at [97, 62] on link "Categorieën beheren" at bounding box center [110, 60] width 125 height 36
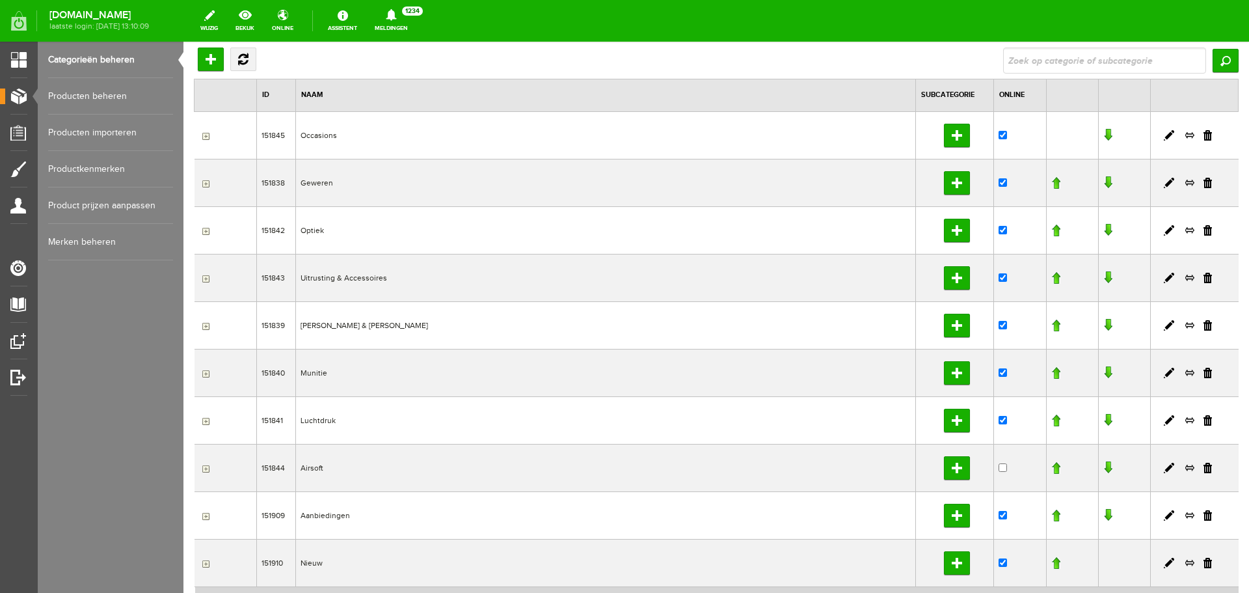
scroll to position [65, 0]
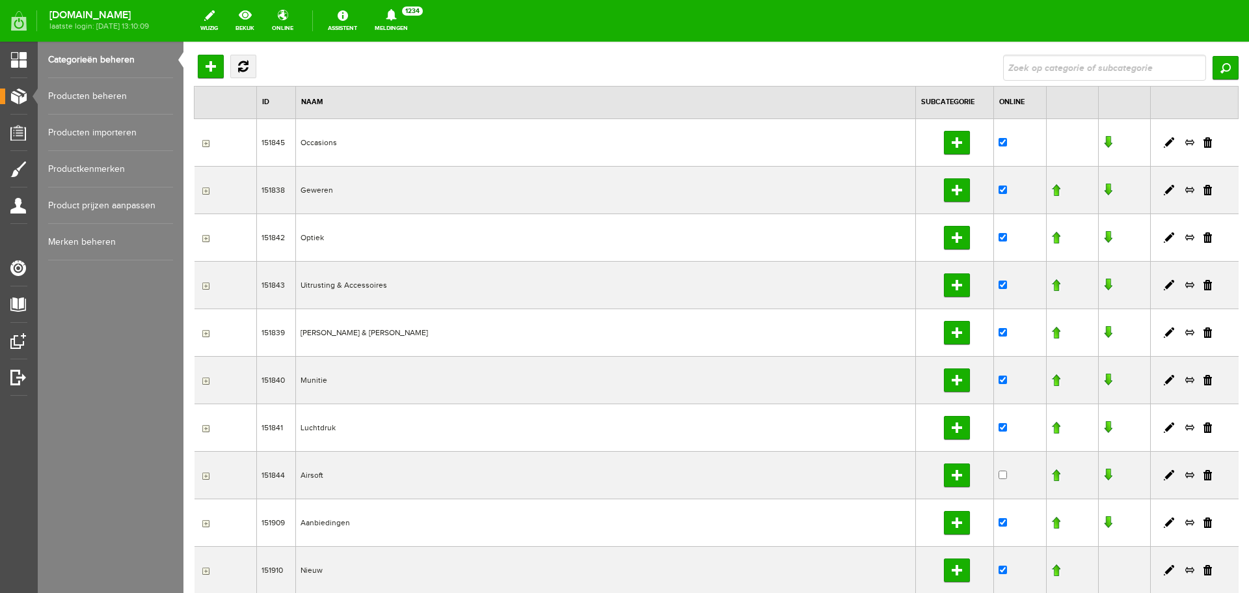
click at [206, 193] on input "button" at bounding box center [204, 190] width 10 height 10
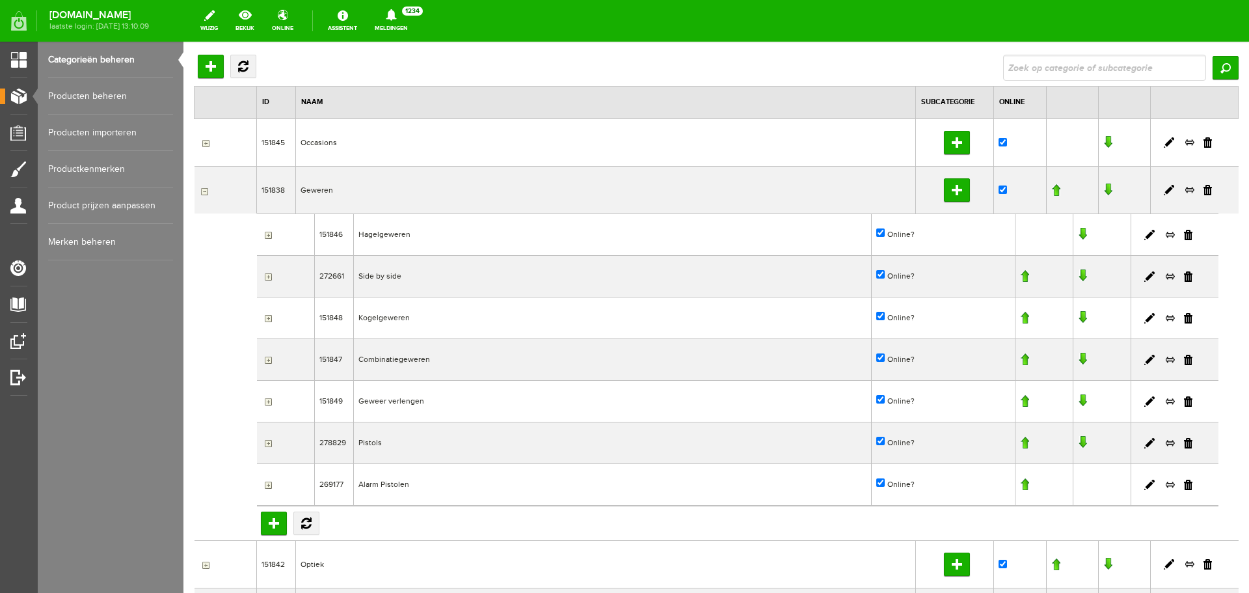
click at [265, 318] on input "button" at bounding box center [267, 318] width 10 height 10
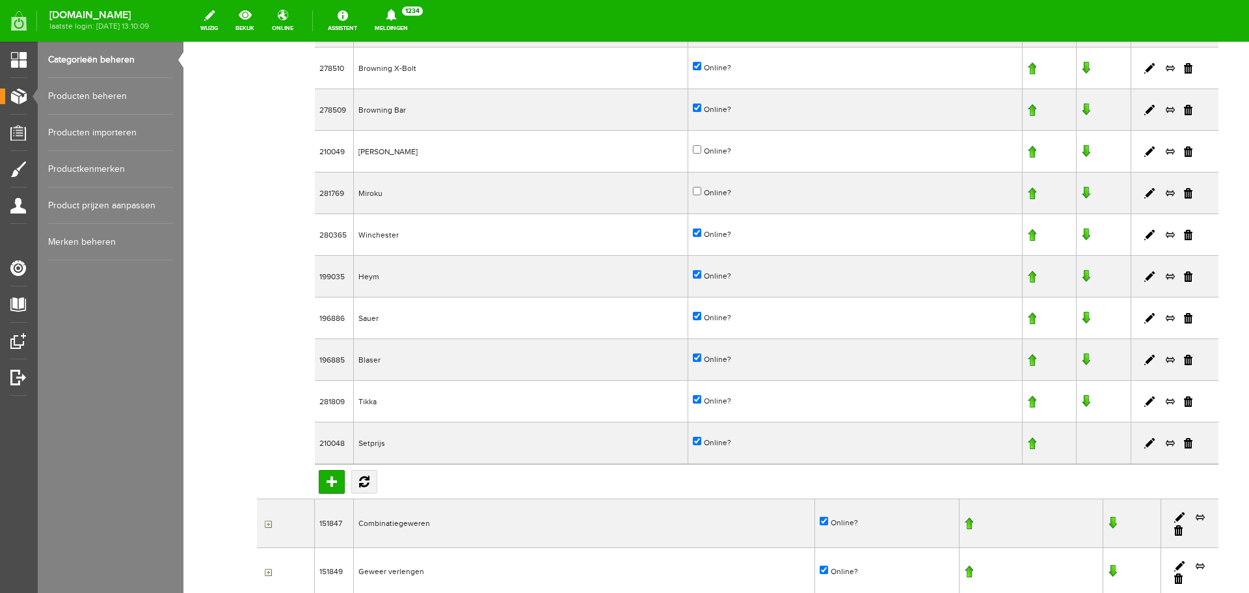
scroll to position [585, 0]
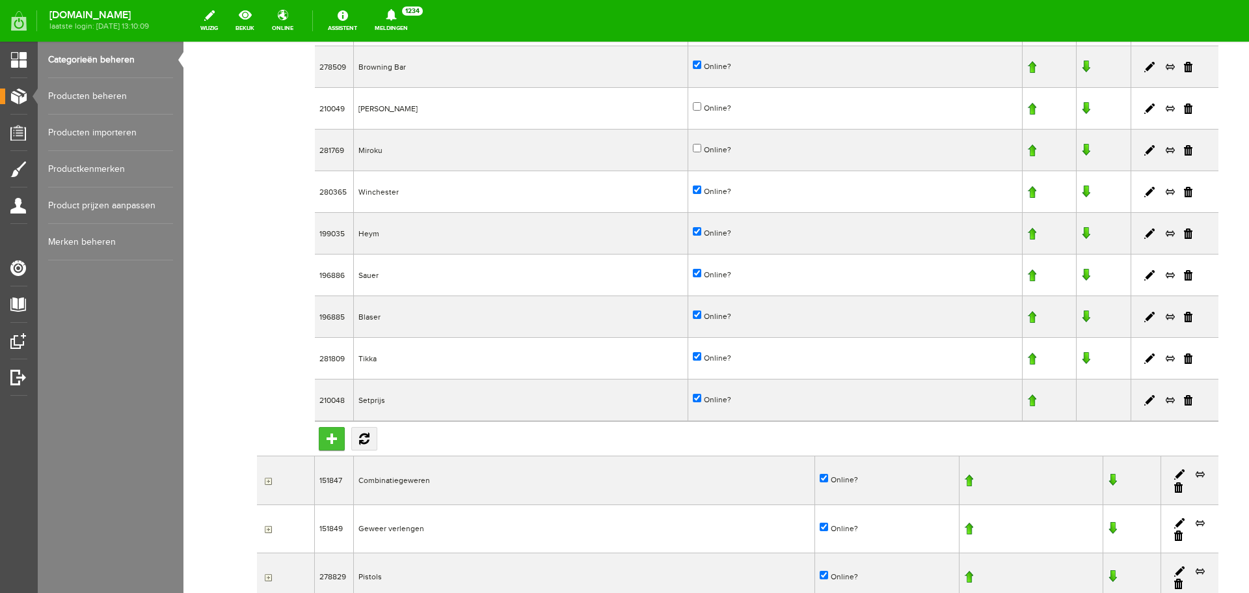
click at [336, 440] on input "Toevoegen" at bounding box center [332, 438] width 26 height 23
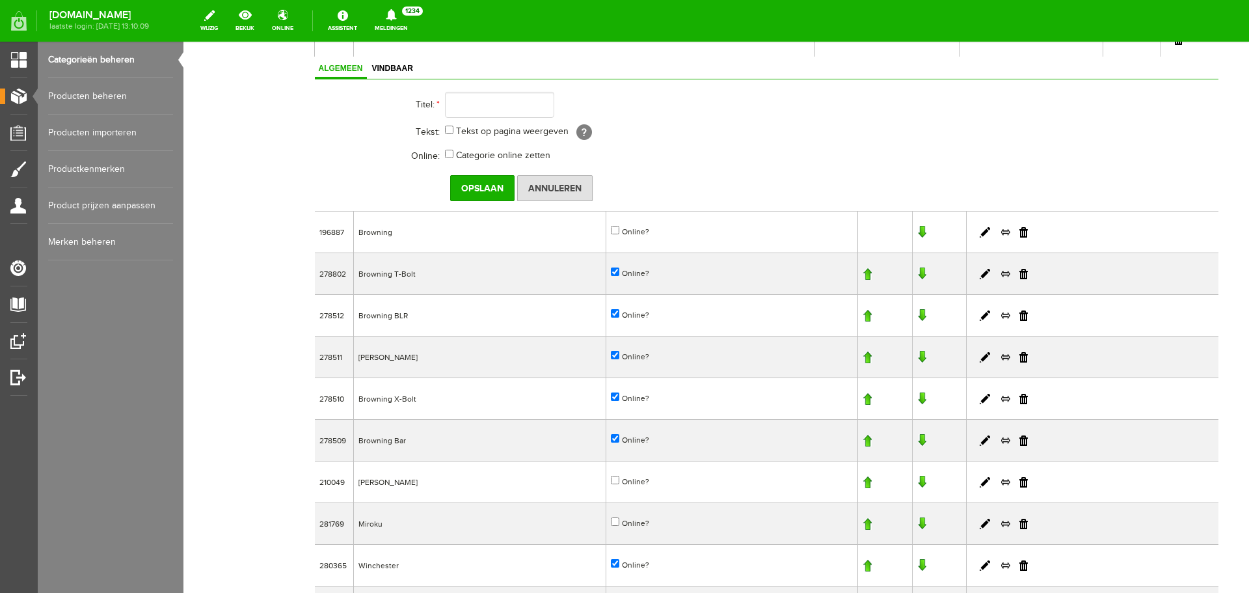
scroll to position [325, 0]
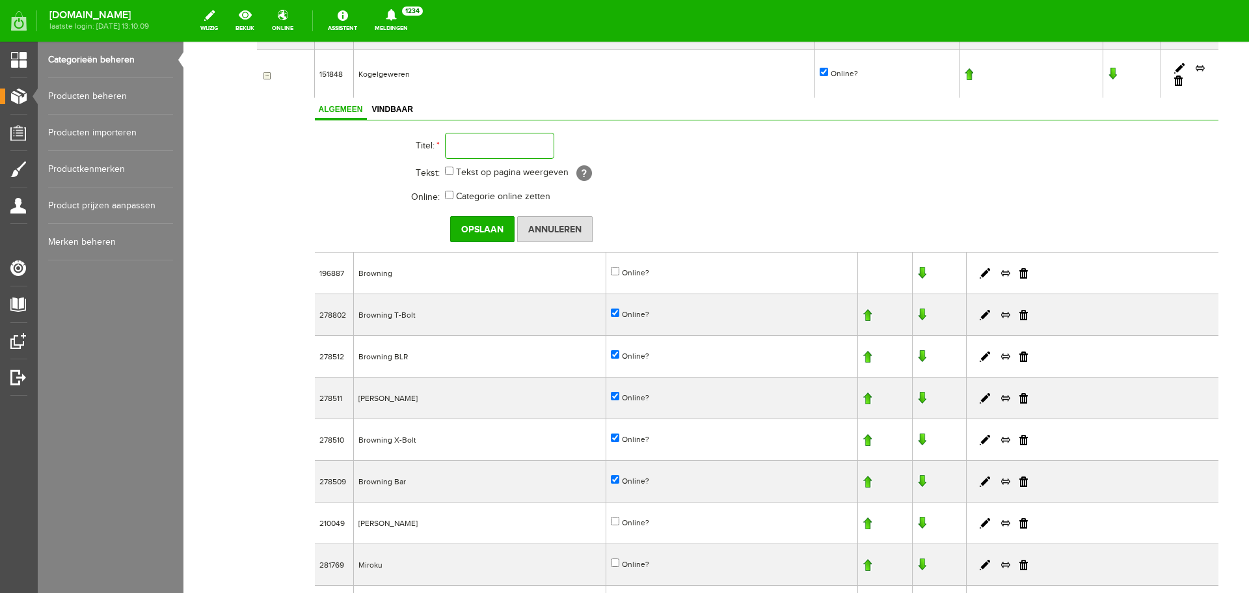
click at [463, 145] on input "text" at bounding box center [499, 146] width 109 height 26
type input "Beretta"
click at [448, 174] on input "Tekst op pagina weergeven" at bounding box center [449, 171] width 8 height 8
checkbox input "true"
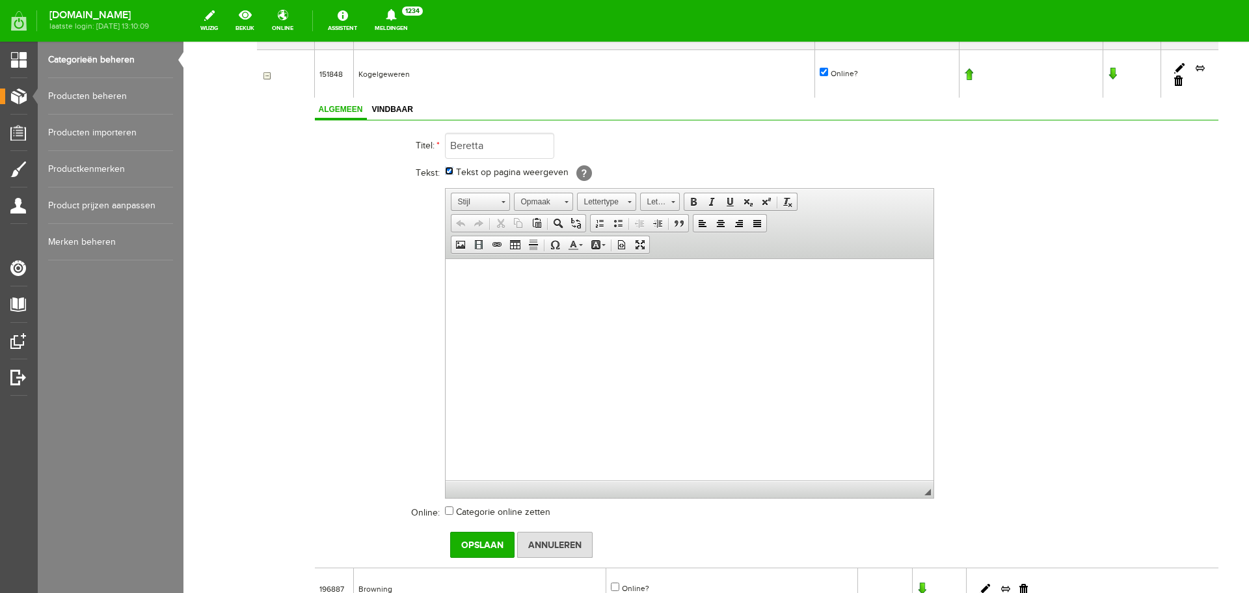
click at [448, 174] on input "Tekst op pagina weergeven" at bounding box center [449, 171] width 8 height 8
checkbox input "false"
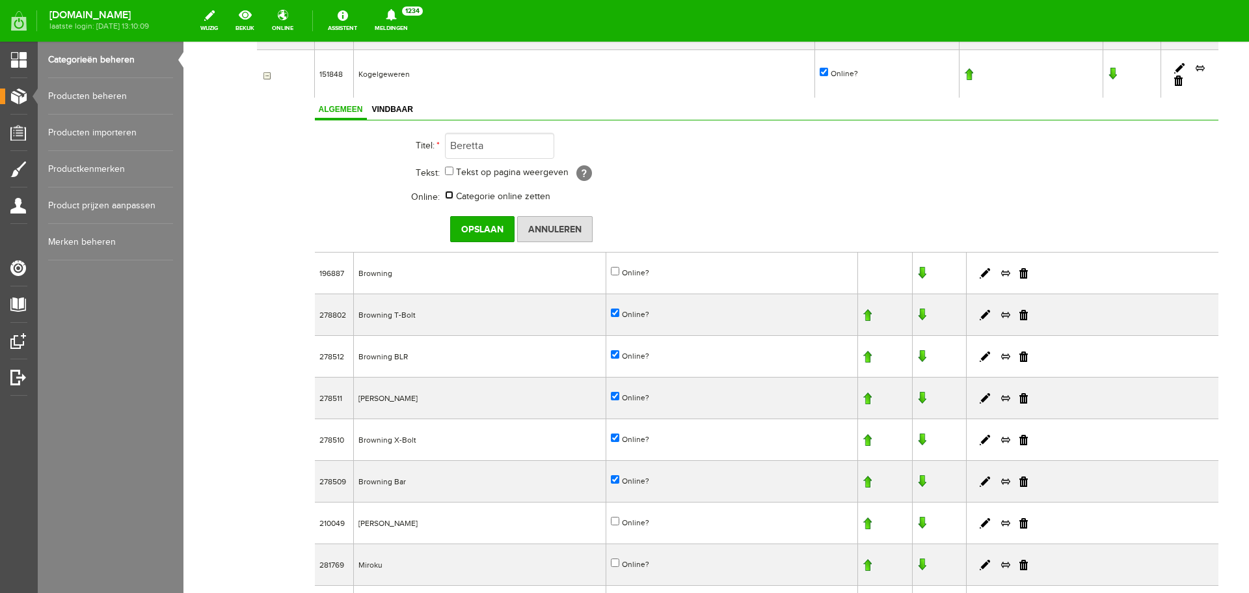
click at [447, 196] on input "Categorie online zetten" at bounding box center [449, 195] width 8 height 8
checkbox input "true"
click at [476, 232] on input "Opslaan" at bounding box center [482, 229] width 64 height 26
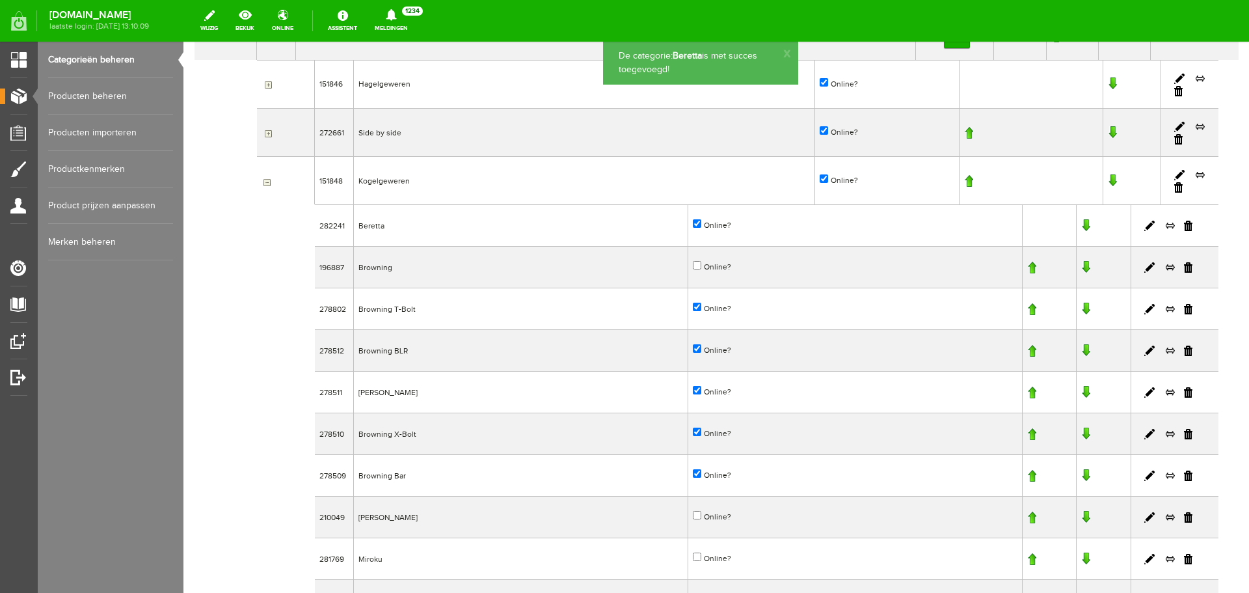
scroll to position [195, 0]
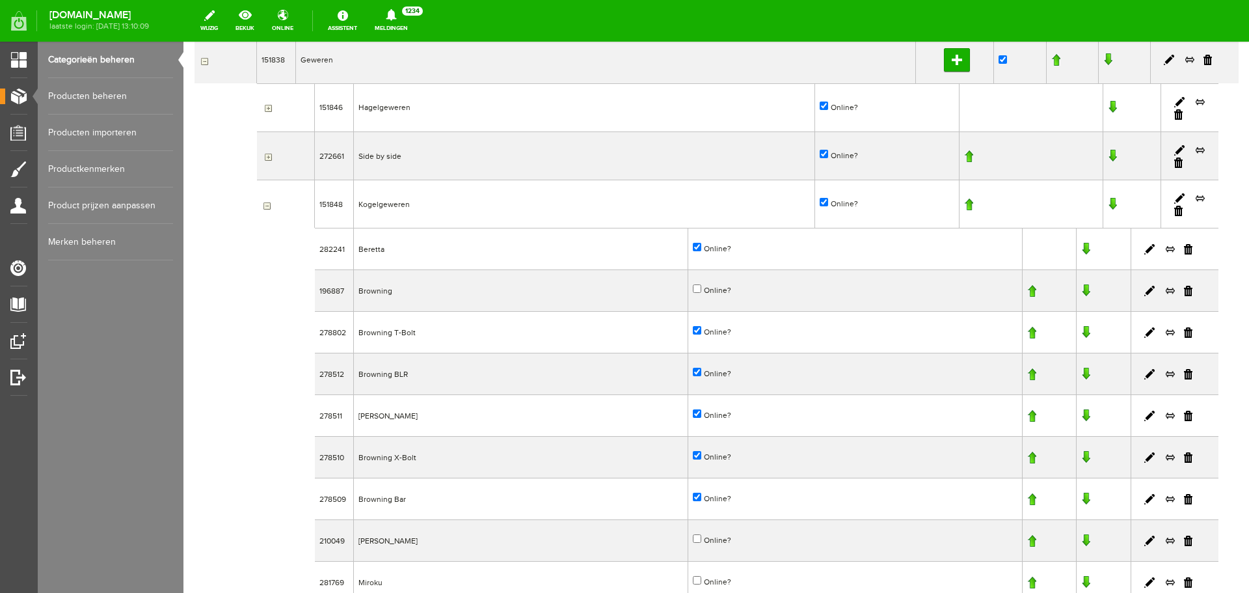
click at [126, 96] on link "Producten beheren" at bounding box center [110, 96] width 125 height 36
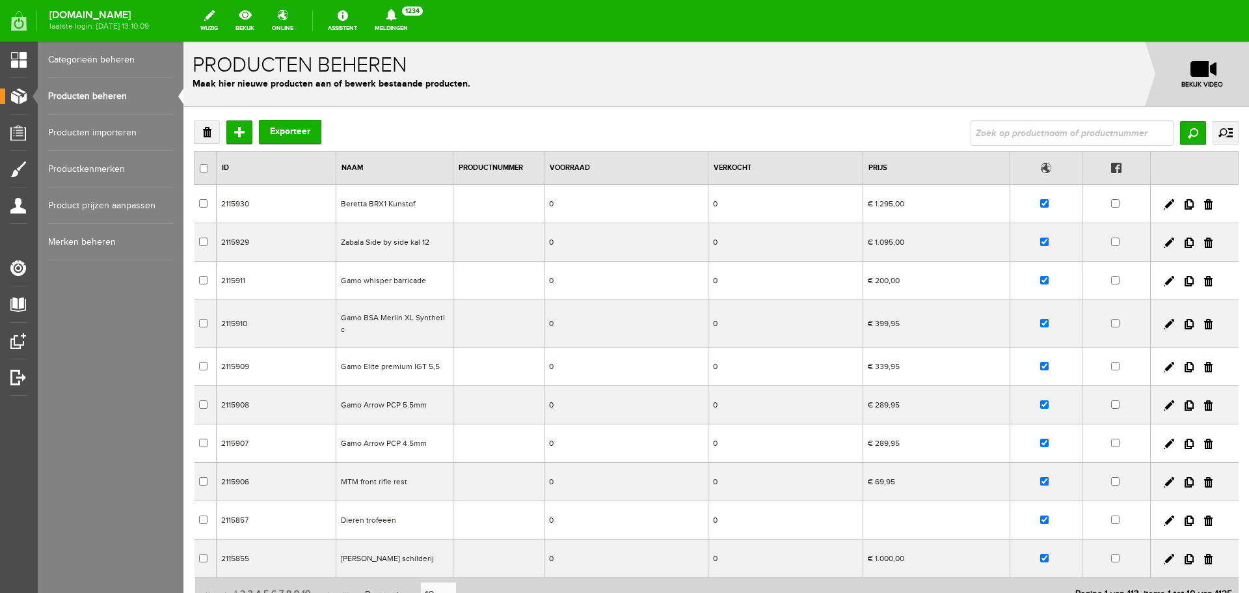
click at [386, 202] on td "Beretta BRX1 Kunstof" at bounding box center [394, 204] width 117 height 38
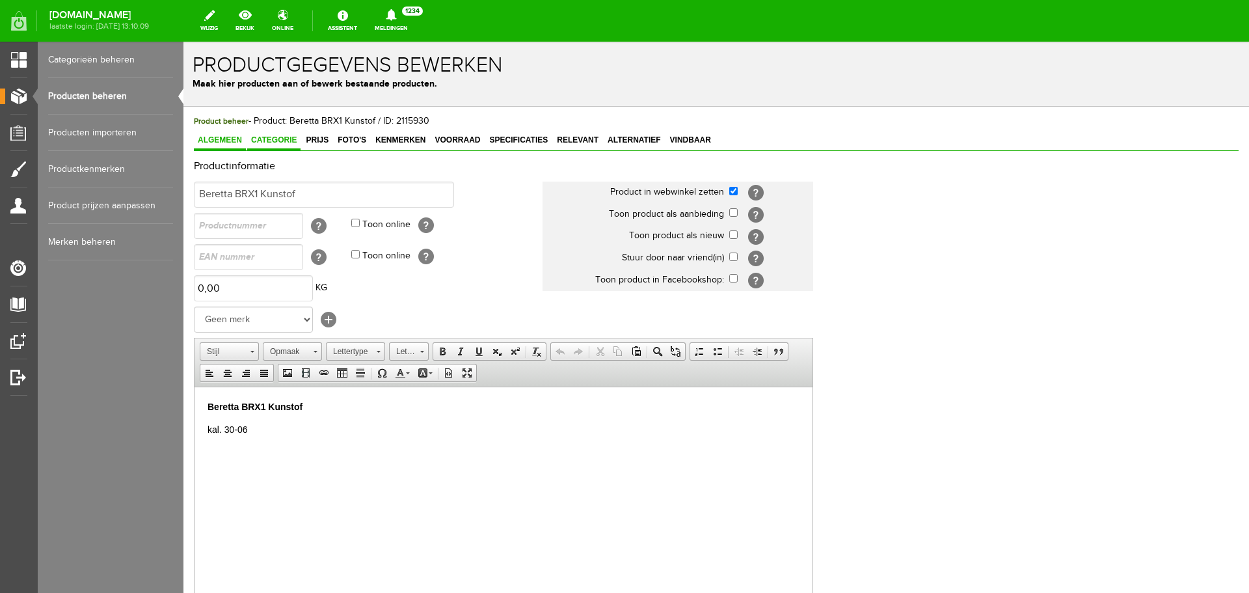
click at [275, 145] on link "Categorie" at bounding box center [273, 140] width 53 height 19
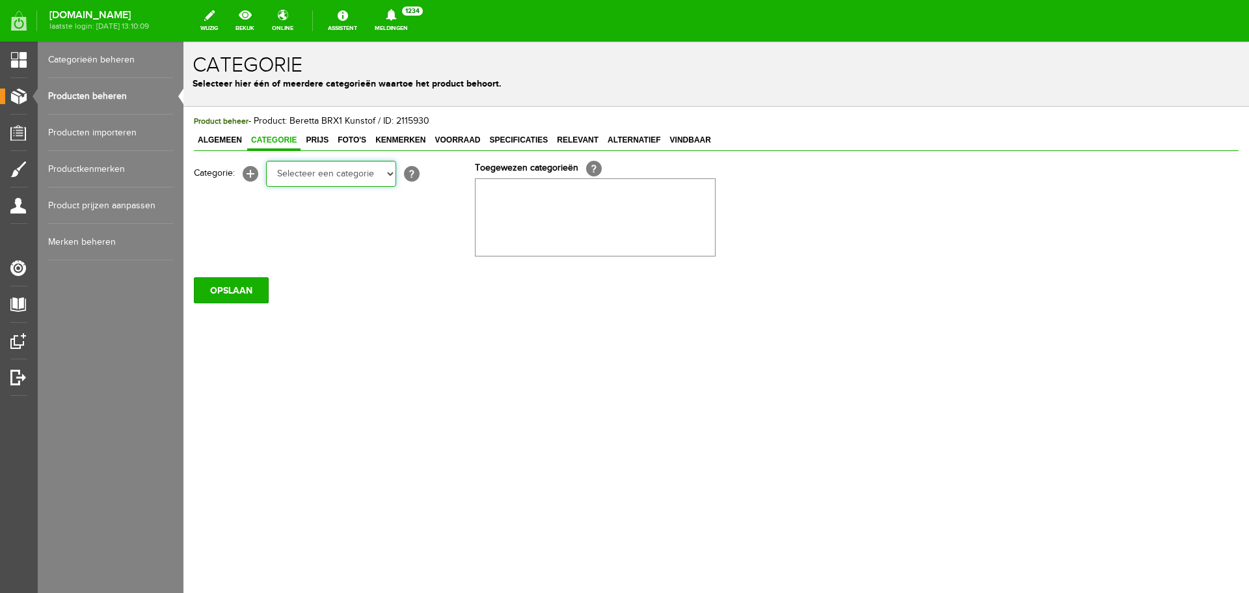
click at [295, 170] on select "Selecteer een categorie Occasions Occasions Choke's Occasions alarmpistolen Occ…" at bounding box center [331, 174] width 130 height 26
select select "282241"
click at [266, 161] on select "Selecteer een categorie Occasions Occasions Choke's Occasions alarmpistolen Occ…" at bounding box center [331, 174] width 130 height 26
click at [241, 289] on input "OPSLAAN" at bounding box center [231, 290] width 75 height 26
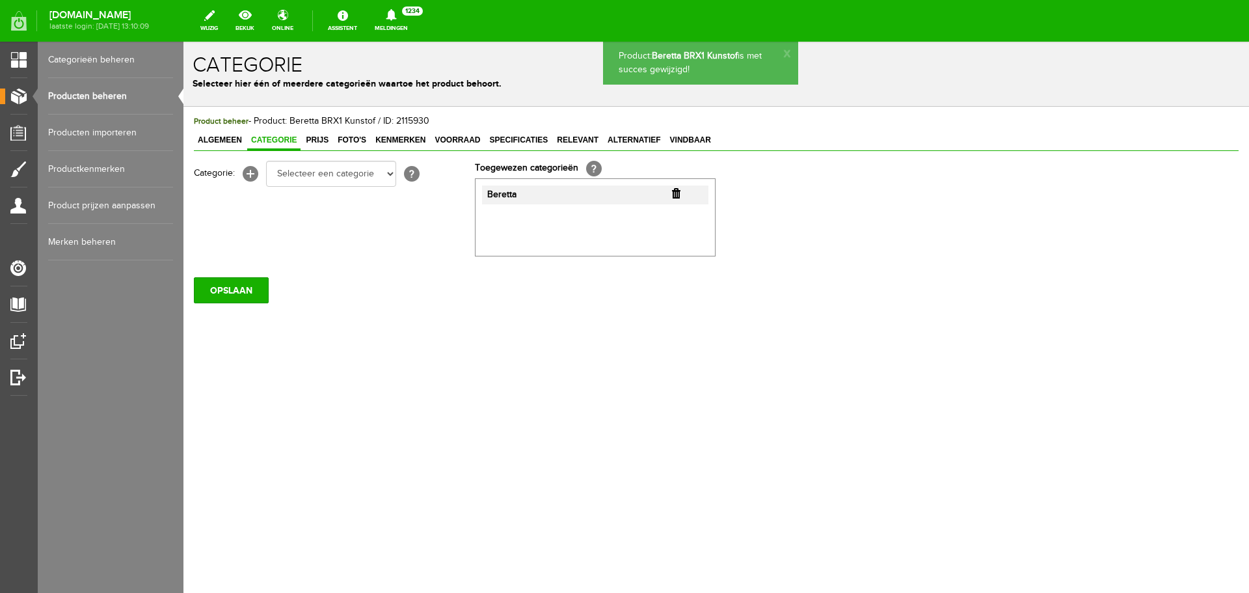
click at [95, 97] on link "Producten beheren" at bounding box center [110, 96] width 125 height 36
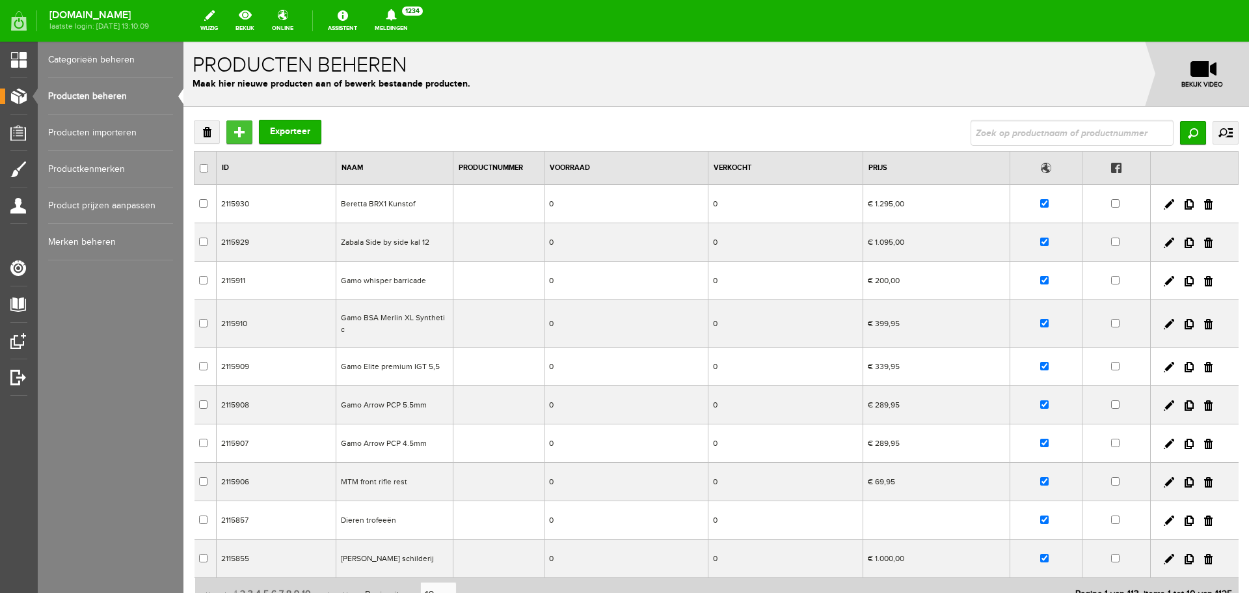
click at [239, 138] on input "Toevoegen" at bounding box center [239, 131] width 26 height 23
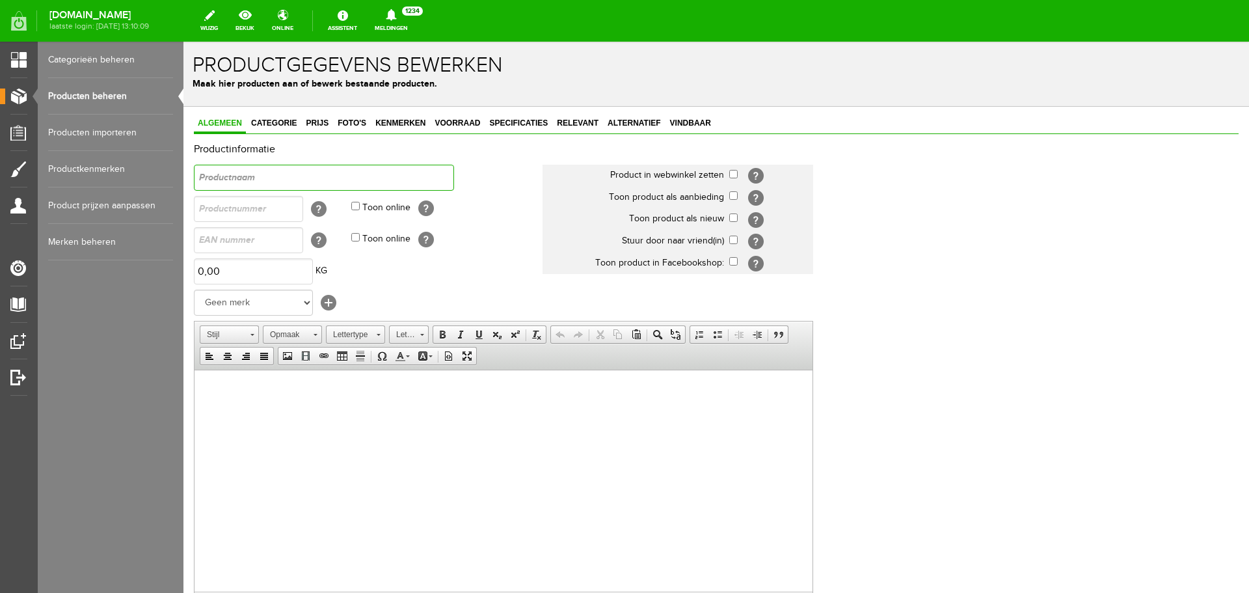
click at [260, 177] on input "text" at bounding box center [324, 178] width 260 height 26
type input "Knal revolver 9mm"
drag, startPoint x: 325, startPoint y: 183, endPoint x: 97, endPoint y: 180, distance: 228.4
click at [183, 180] on html "x Productgegevens bewerken Maak hier producten aan of bewerk bestaande producte…" at bounding box center [716, 317] width 1066 height 551
type input "Knal revolver 9mm"
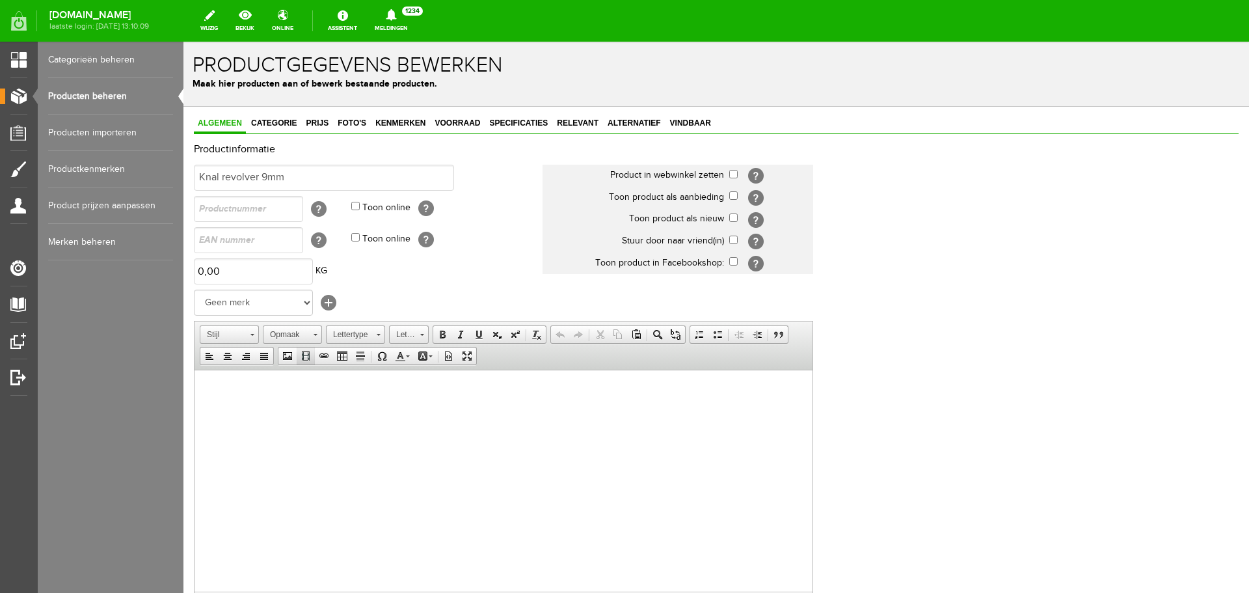
click at [345, 409] on html at bounding box center [504, 389] width 618 height 40
paste input "text"
drag, startPoint x: 346, startPoint y: 392, endPoint x: 356, endPoint y: 369, distance: 24.4
click at [195, 377] on html "Knal revolver 9mm" at bounding box center [504, 389] width 618 height 40
click at [440, 332] on span at bounding box center [442, 334] width 10 height 10
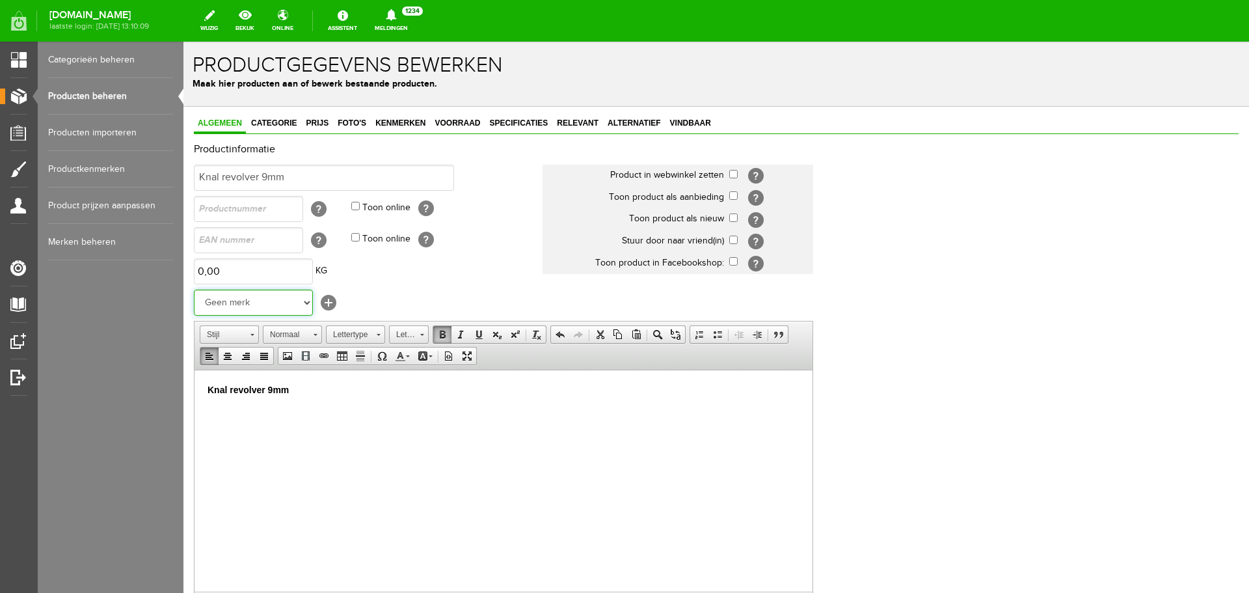
click at [247, 300] on select "Geen merk Pulsar Treeland Minox Hikmicro ATN Infiray Swedteam Remington [PERSON…" at bounding box center [253, 302] width 119 height 26
drag, startPoint x: 805, startPoint y: 406, endPoint x: 753, endPoint y: 589, distance: 190.7
click at [805, 406] on html "Knal revolver 9mm" at bounding box center [504, 389] width 618 height 40
click at [732, 174] on input "checkbox" at bounding box center [733, 174] width 8 height 8
checkbox input "true"
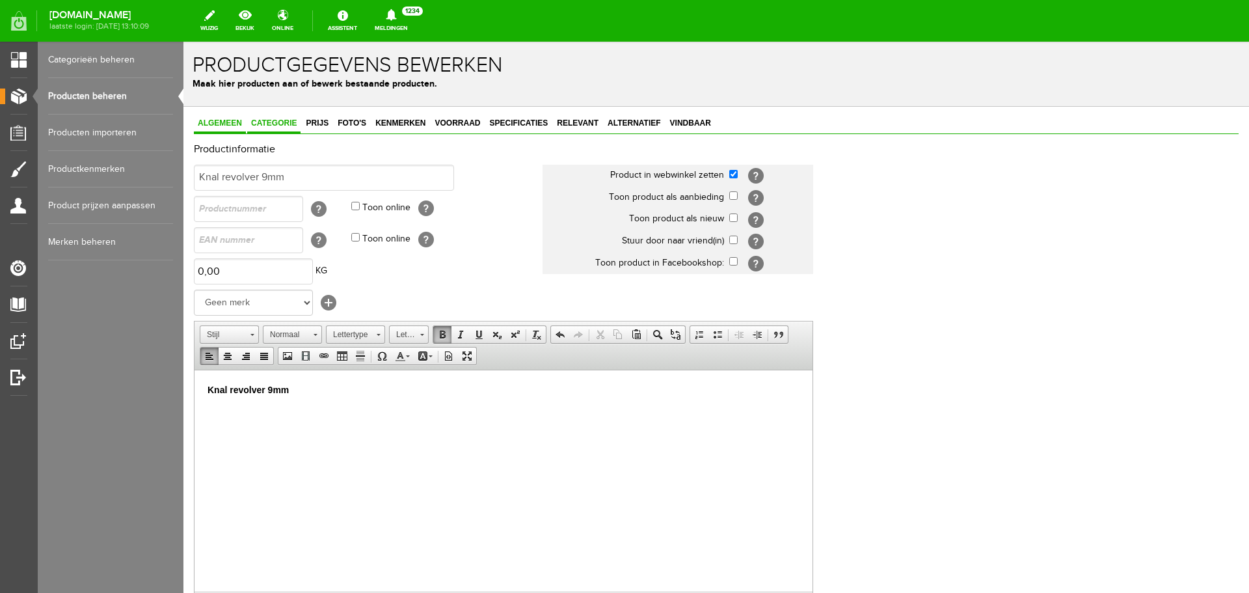
click at [290, 127] on span "Categorie" at bounding box center [273, 122] width 53 height 9
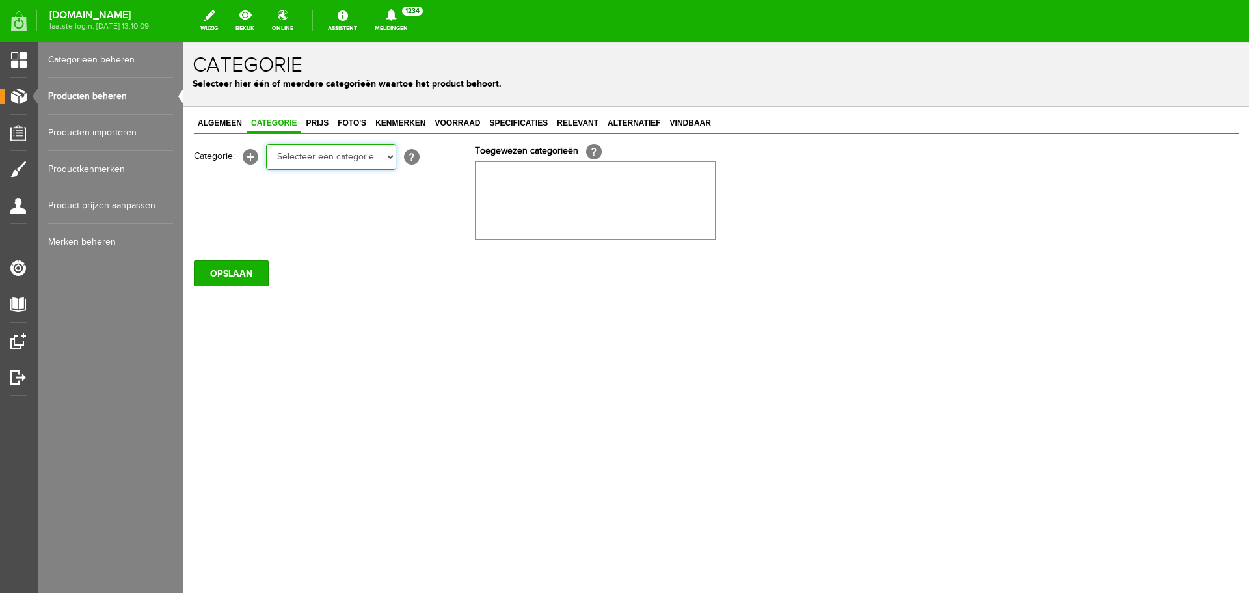
click at [301, 154] on select "Selecteer een categorie Occasions Occasions Choke's Occasions alarmpistolen Occ…" at bounding box center [331, 157] width 130 height 26
click at [539, 327] on div "Algemeen Categorie Prijs Foto's Kenmerken Voorraad Specificaties Relevant Alter…" at bounding box center [716, 245] width 1066 height 276
click at [223, 121] on span "Algemeen" at bounding box center [220, 122] width 52 height 9
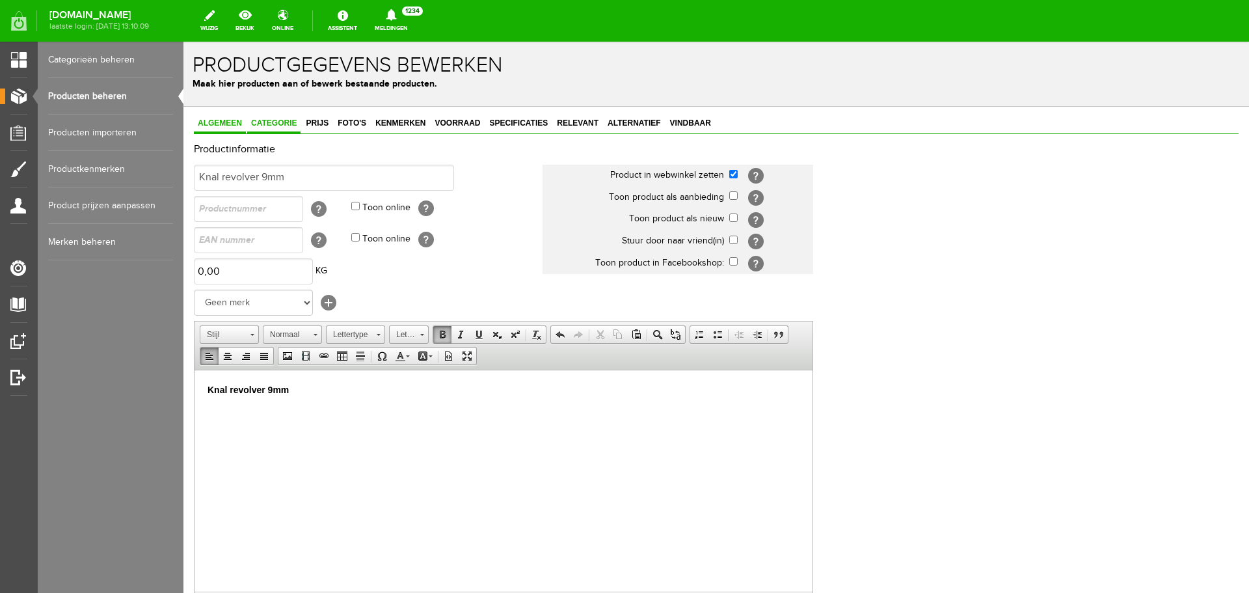
click at [282, 129] on link "Categorie" at bounding box center [273, 123] width 53 height 19
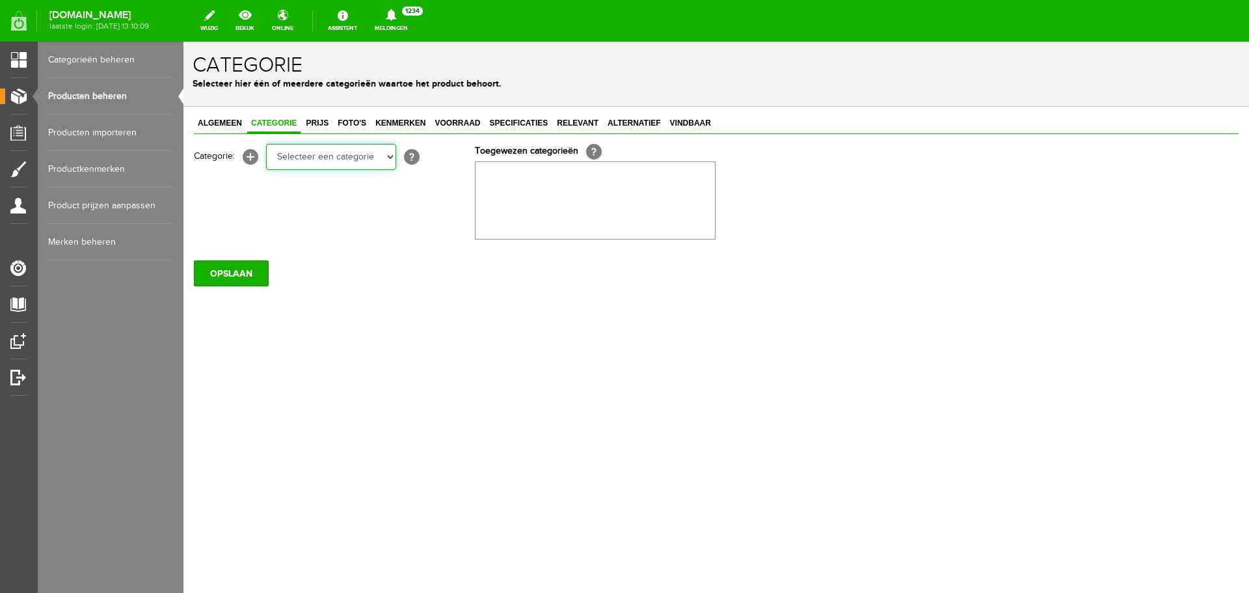
drag, startPoint x: 304, startPoint y: 155, endPoint x: 306, endPoint y: 169, distance: 13.9
click at [304, 155] on select "Selecteer een categorie Occasions Occasions Choke's Occasions alarmpistolen Occ…" at bounding box center [331, 157] width 130 height 26
click at [299, 148] on select "Selecteer een categorie Occasions Occasions Choke's Occasions alarmpistolen Occ…" at bounding box center [331, 157] width 130 height 26
select select "269177"
click at [266, 144] on select "Selecteer een categorie Occasions Occasions Choke's Occasions alarmpistolen Occ…" at bounding box center [331, 157] width 130 height 26
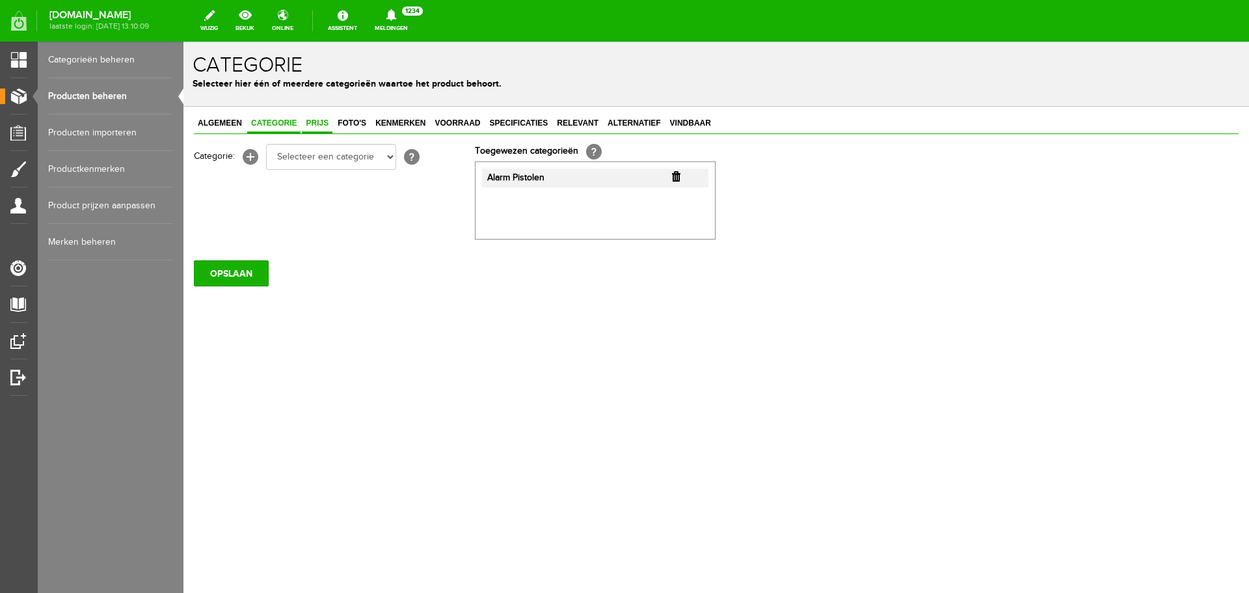
click at [326, 128] on span "Prijs" at bounding box center [317, 122] width 31 height 9
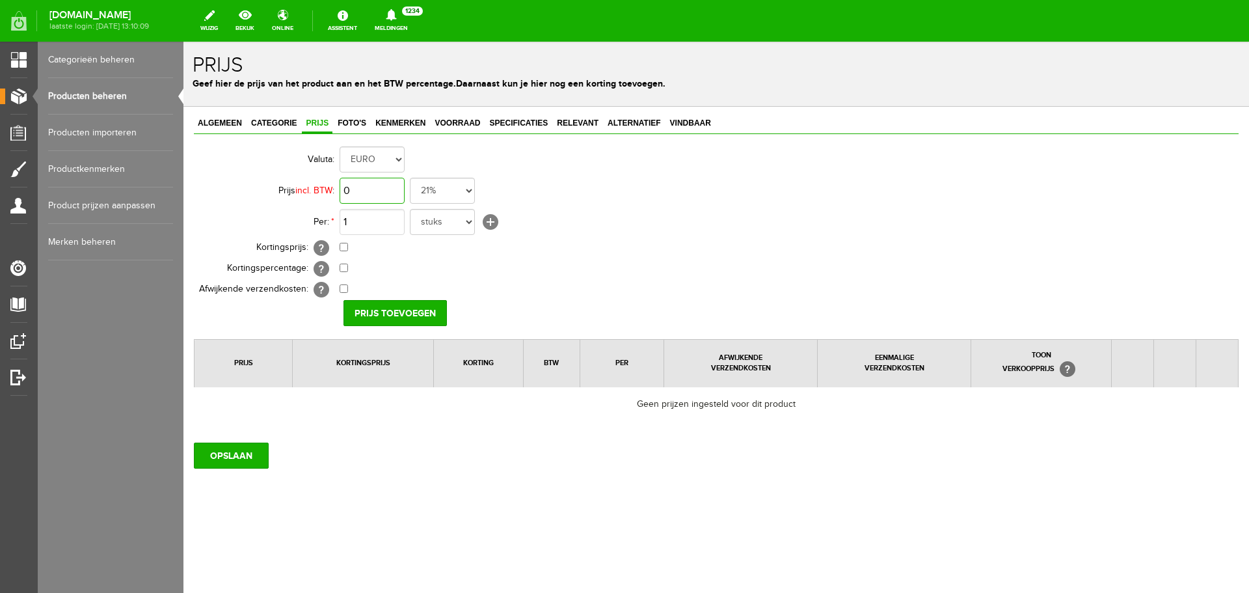
click at [367, 195] on input "0" at bounding box center [372, 191] width 65 height 26
type input "€ 275,00"
click at [367, 317] on input "Prijs toevoegen" at bounding box center [394, 313] width 103 height 26
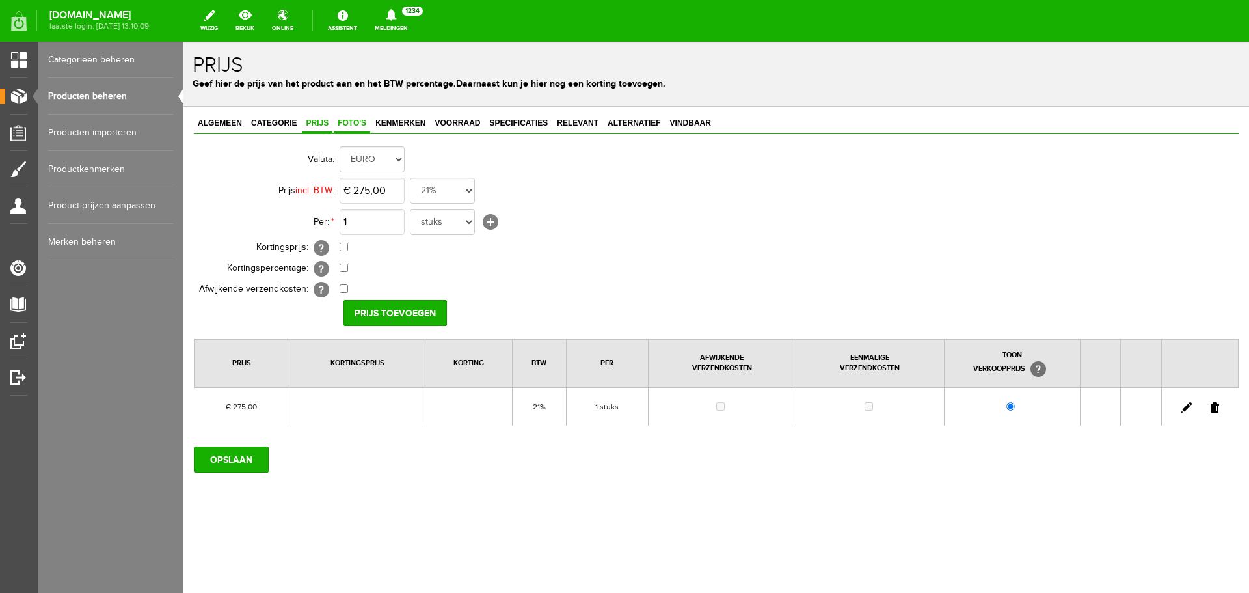
click at [345, 128] on link "Foto's" at bounding box center [352, 123] width 36 height 19
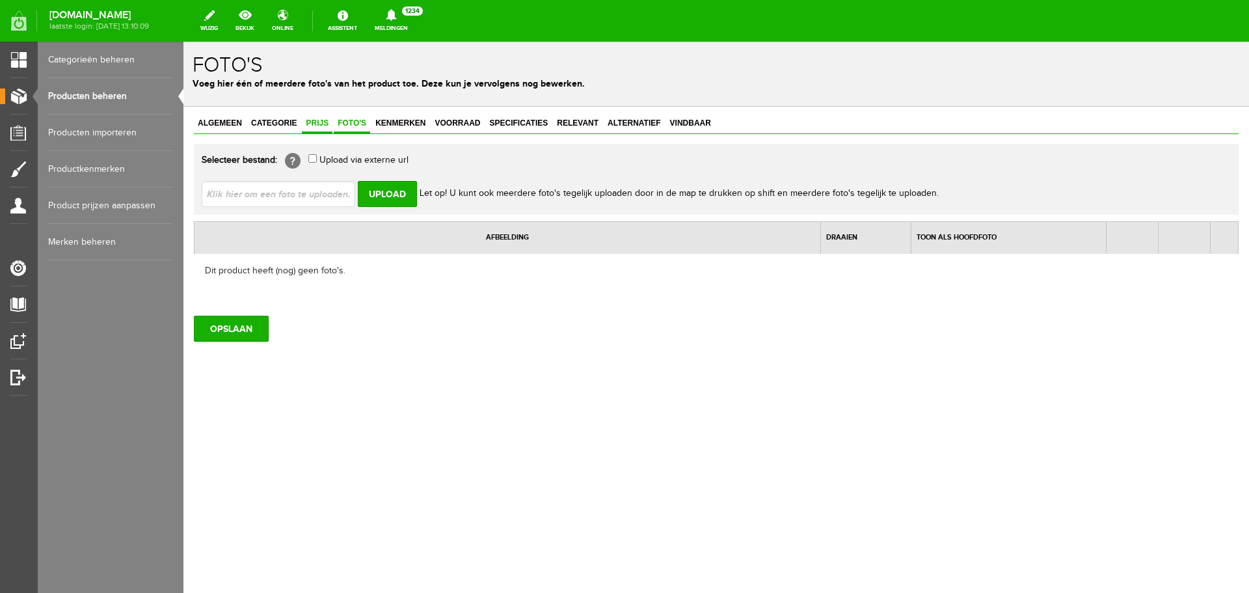
click at [319, 123] on span "Prijs" at bounding box center [317, 122] width 31 height 9
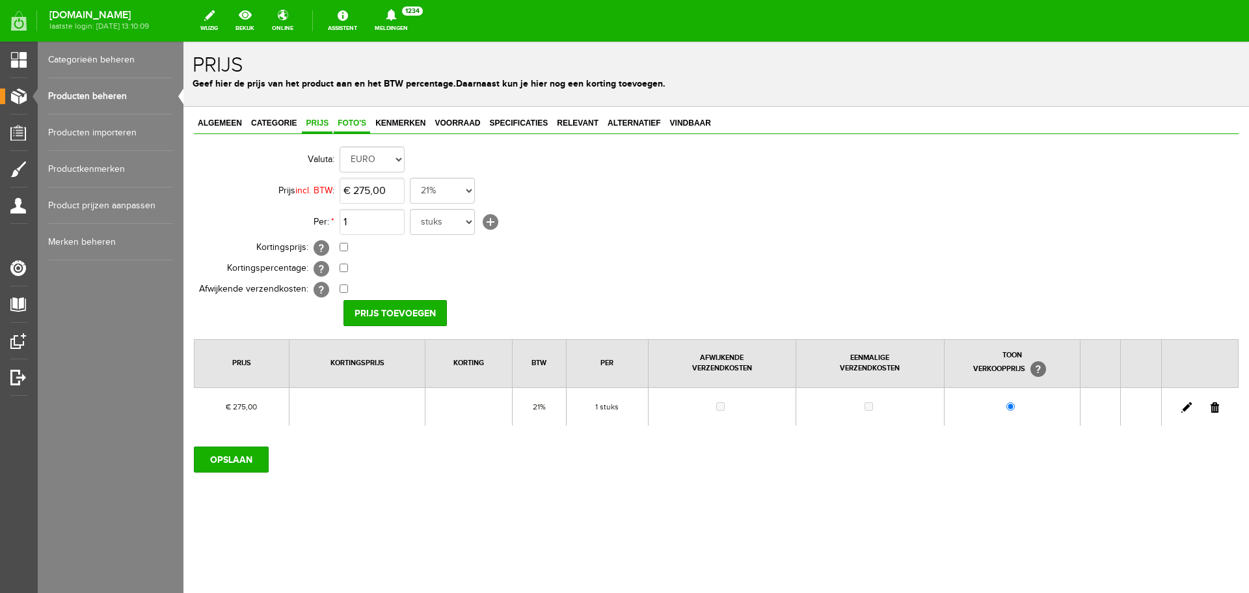
click at [347, 124] on span "Foto's" at bounding box center [352, 122] width 36 height 9
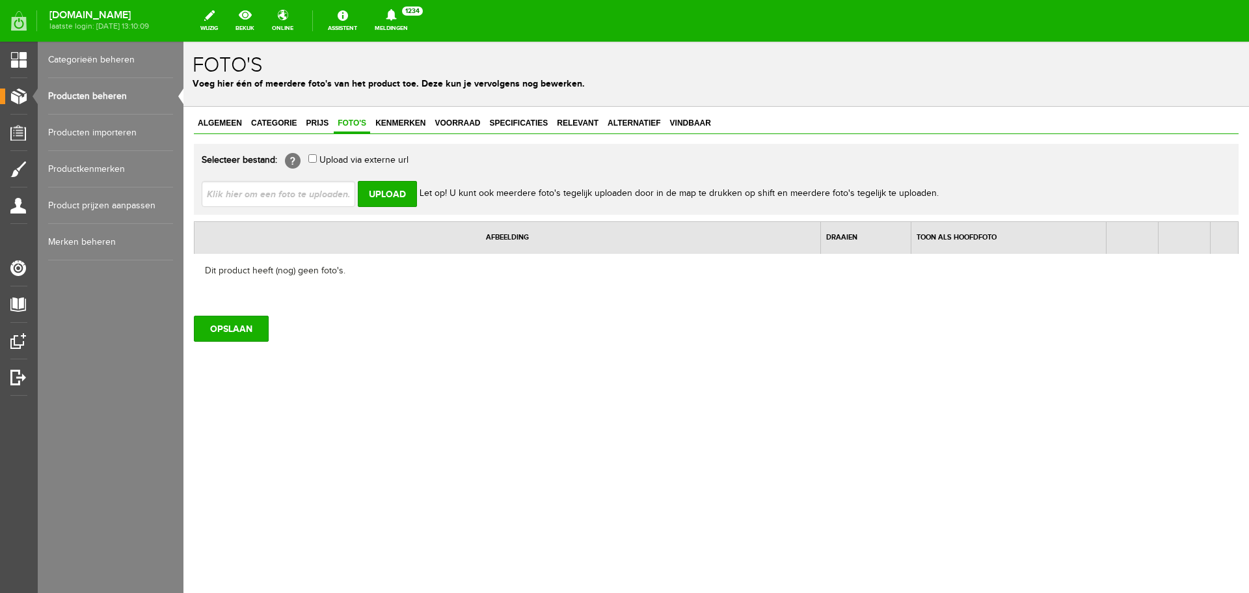
click at [301, 196] on input "file" at bounding box center [284, 193] width 164 height 25
type input "C:\fakepath\knal-revolver_DT.jpg"
type input "knal-revolver_DT.jpg; knal-revolver_full.jpg"
click at [386, 195] on input "Upload" at bounding box center [387, 194] width 59 height 26
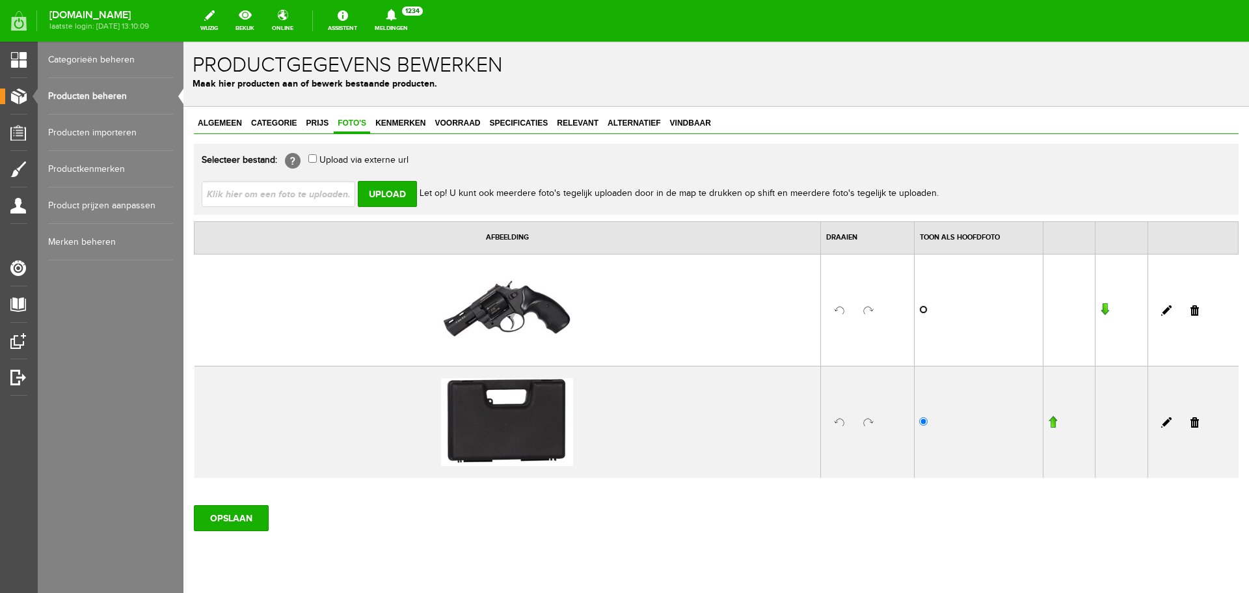
click at [919, 311] on input "radio" at bounding box center [923, 309] width 8 height 8
radio input "true"
click at [384, 124] on span "Kenmerken" at bounding box center [400, 122] width 58 height 9
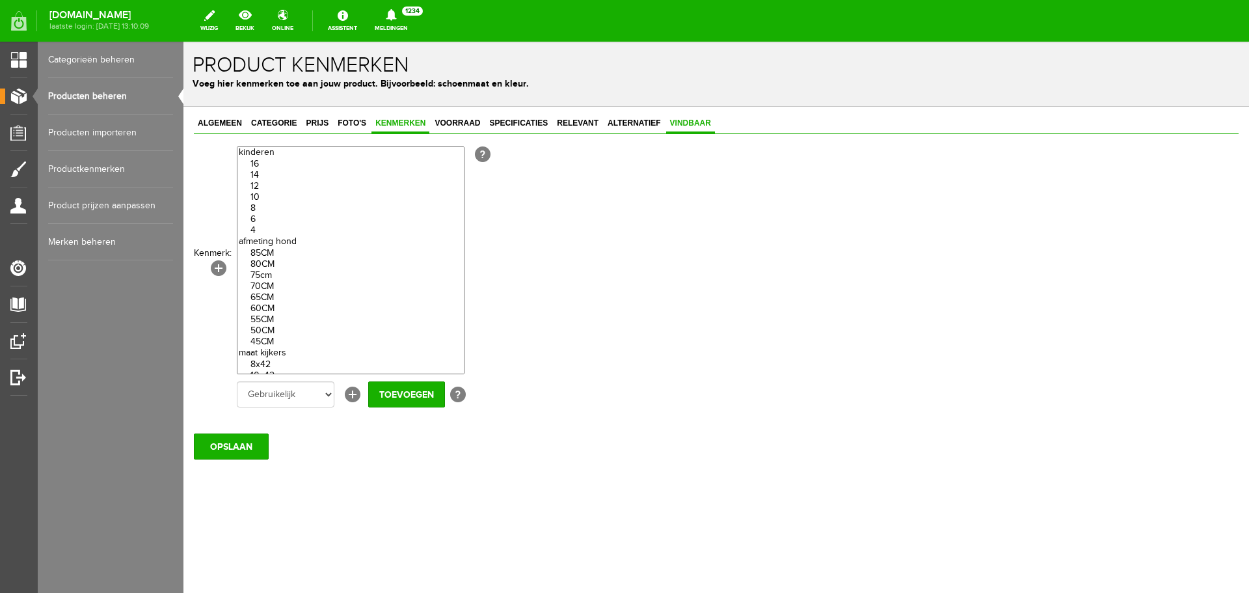
click at [697, 126] on span "Vindbaar" at bounding box center [690, 122] width 49 height 9
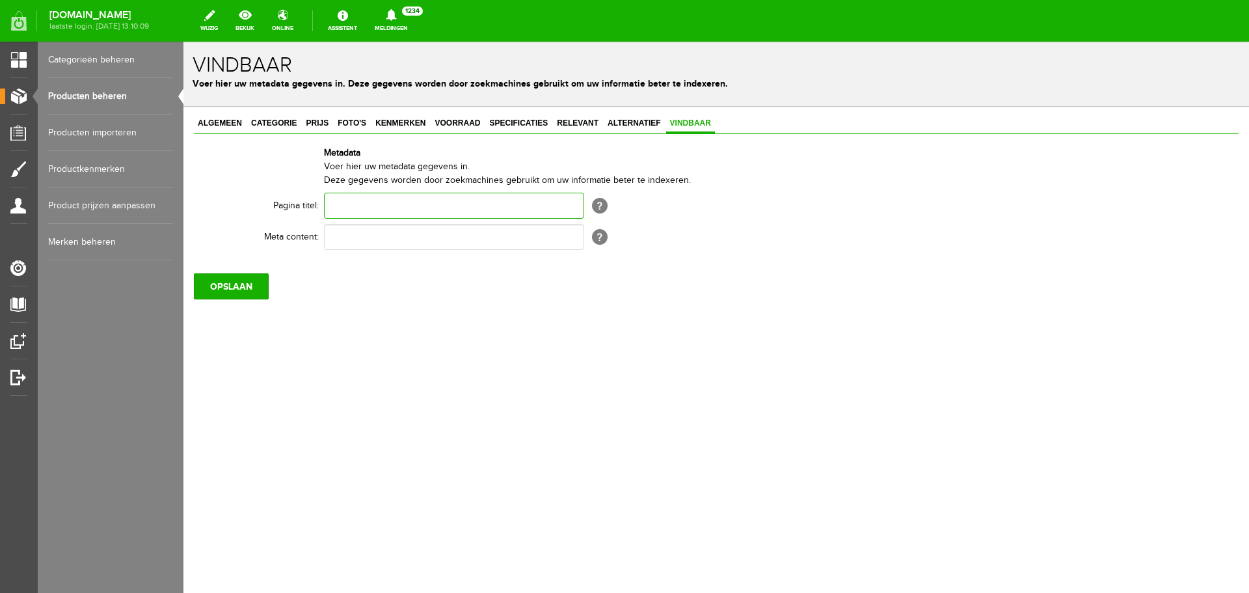
click at [410, 204] on input "text" at bounding box center [454, 206] width 260 height 26
paste input "Knal revolver 9mm"
type input "Knal revolver 9mm"
click at [371, 243] on input "text" at bounding box center [454, 237] width 260 height 26
paste input "Knal revolver 9mm"
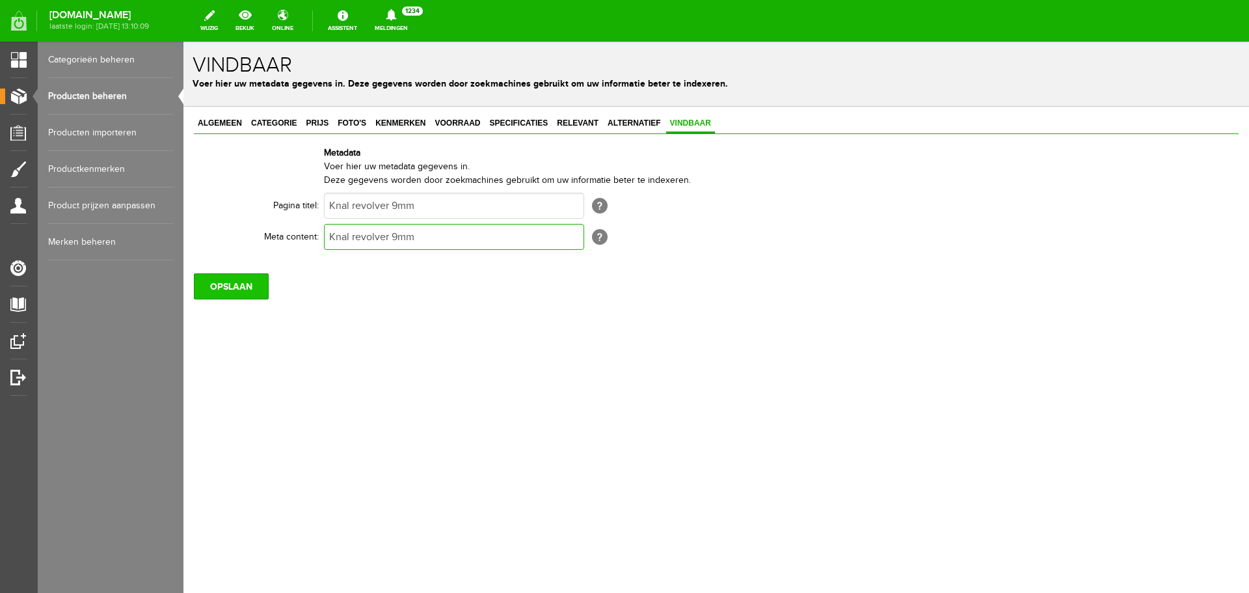
type input "Knal revolver 9mm"
click at [214, 291] on input "OPSLAAN" at bounding box center [231, 286] width 75 height 26
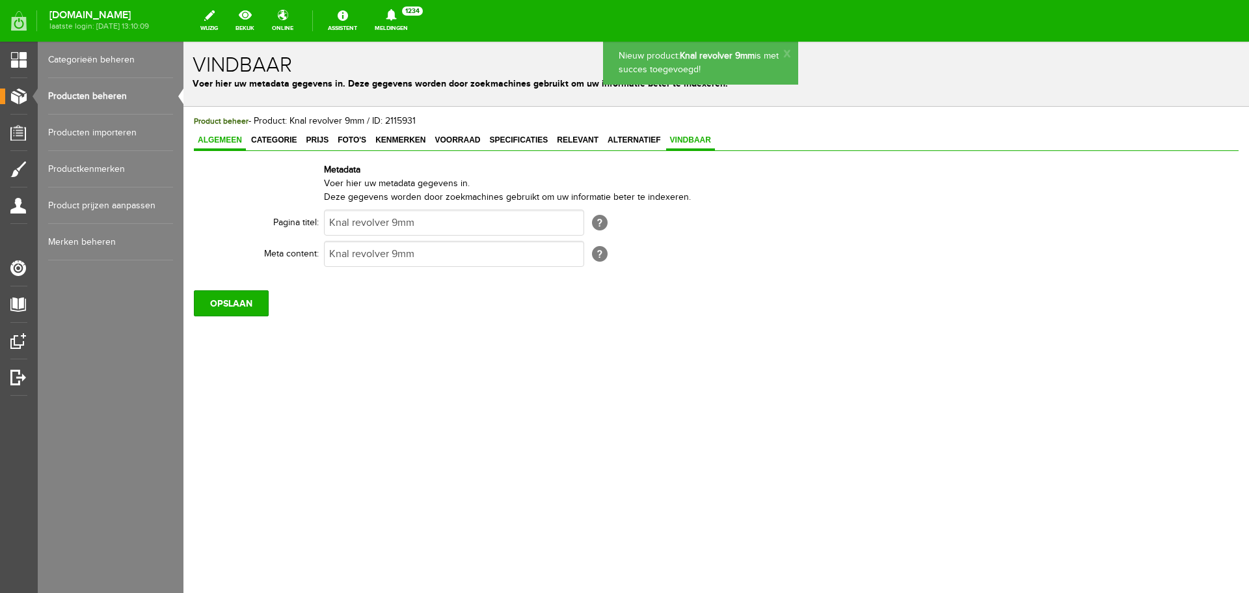
click at [222, 136] on span "Algemeen" at bounding box center [220, 139] width 52 height 9
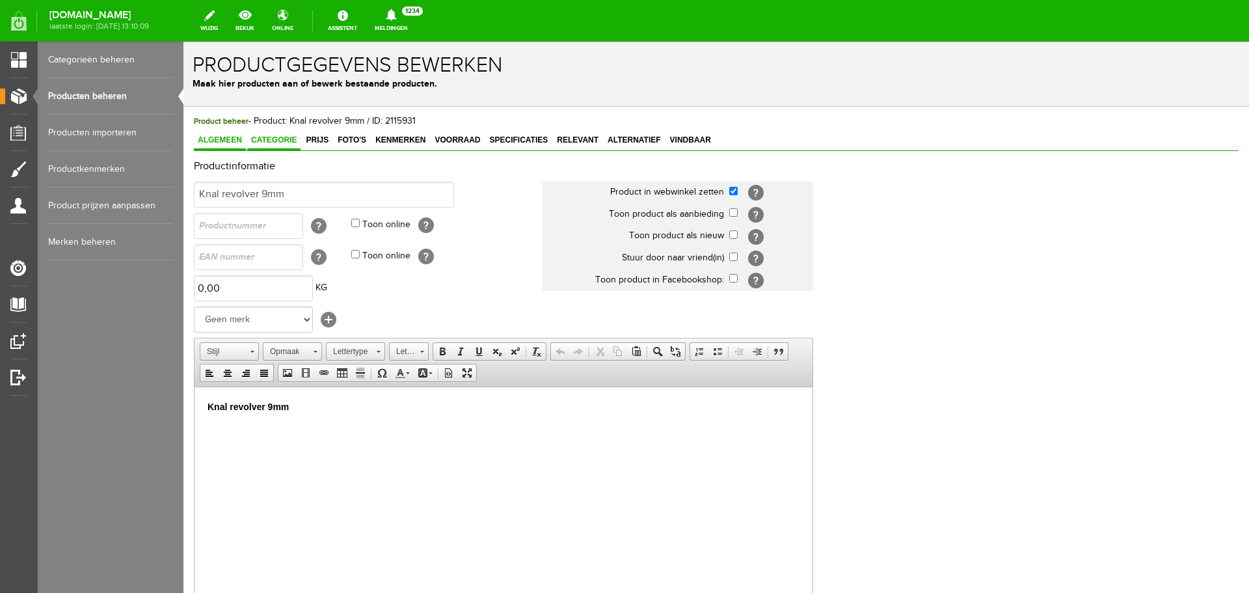
click at [285, 144] on span "Categorie" at bounding box center [273, 139] width 53 height 9
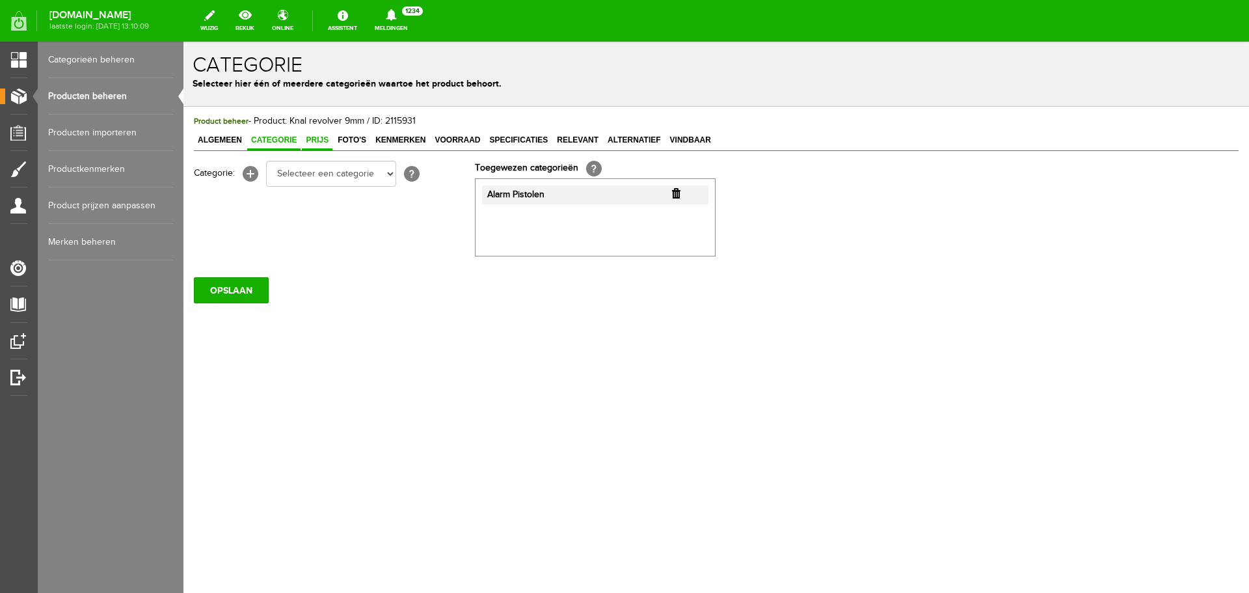
click at [314, 145] on link "Prijs" at bounding box center [317, 140] width 31 height 19
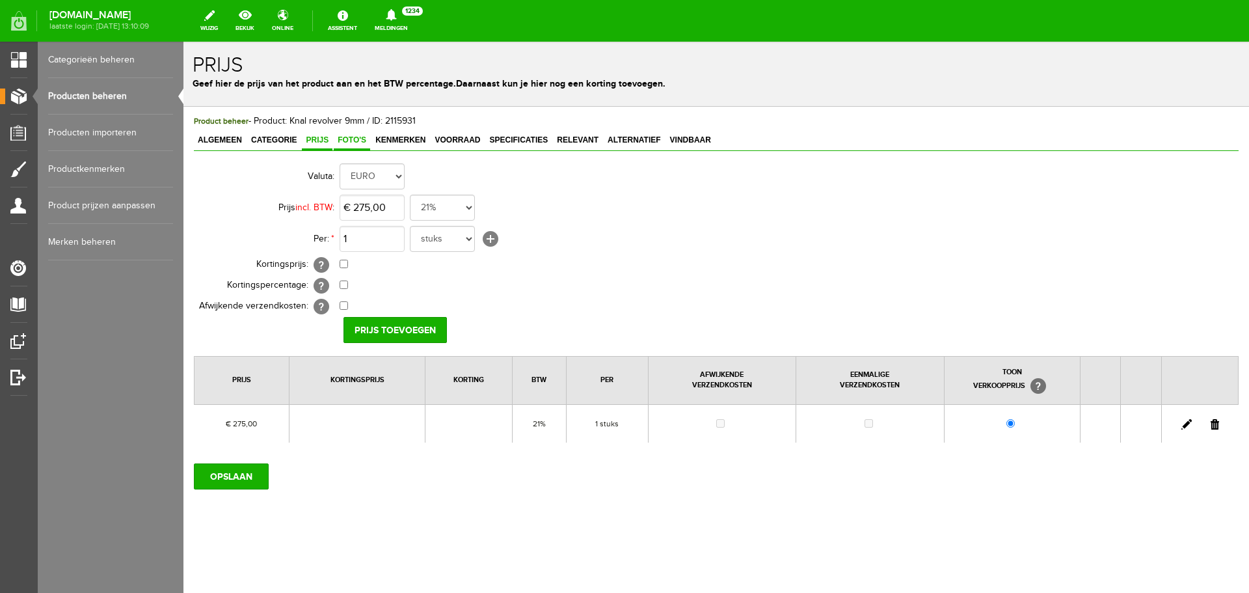
click at [343, 143] on span "Foto's" at bounding box center [352, 139] width 36 height 9
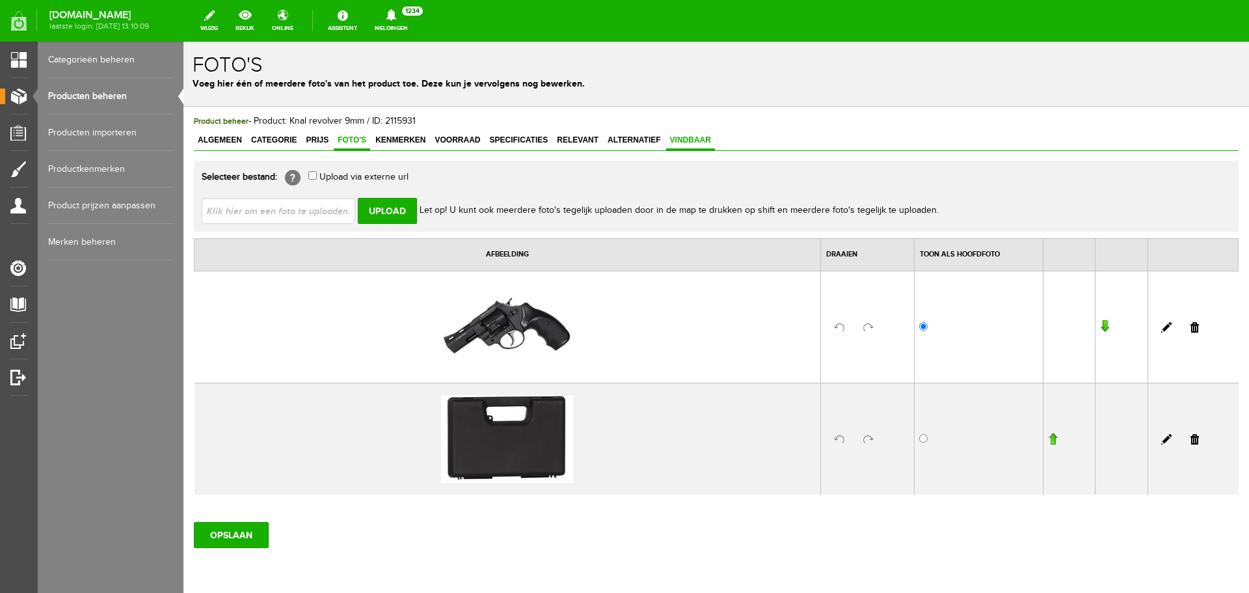
click at [693, 137] on span "Vindbaar" at bounding box center [690, 139] width 49 height 9
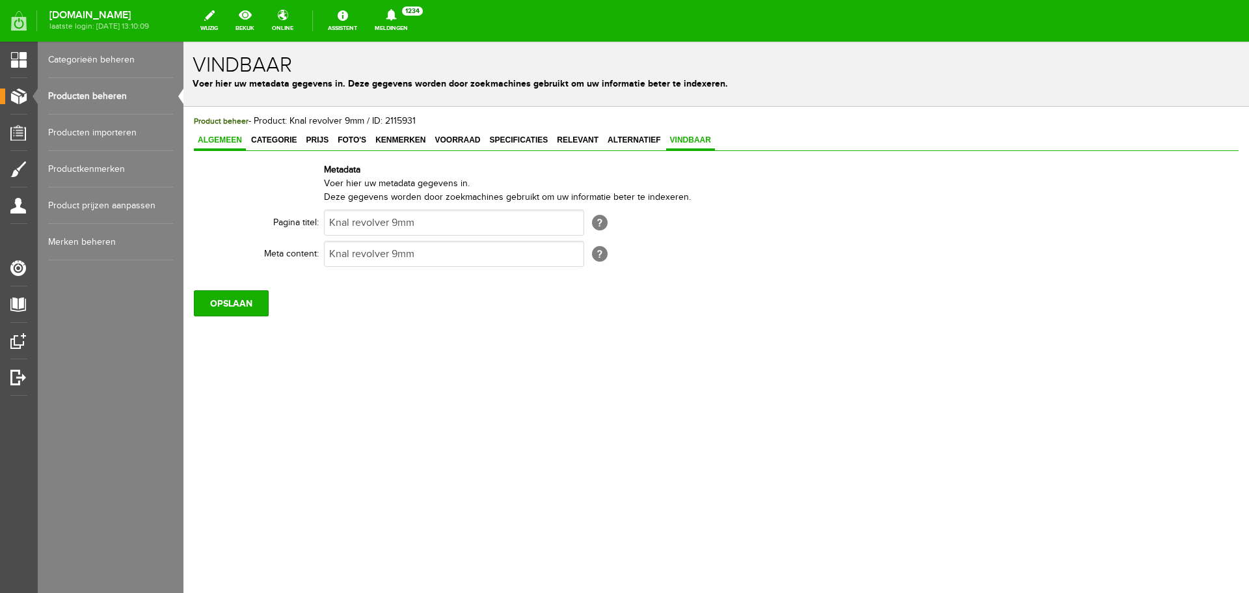
click at [226, 139] on span "Algemeen" at bounding box center [220, 139] width 52 height 9
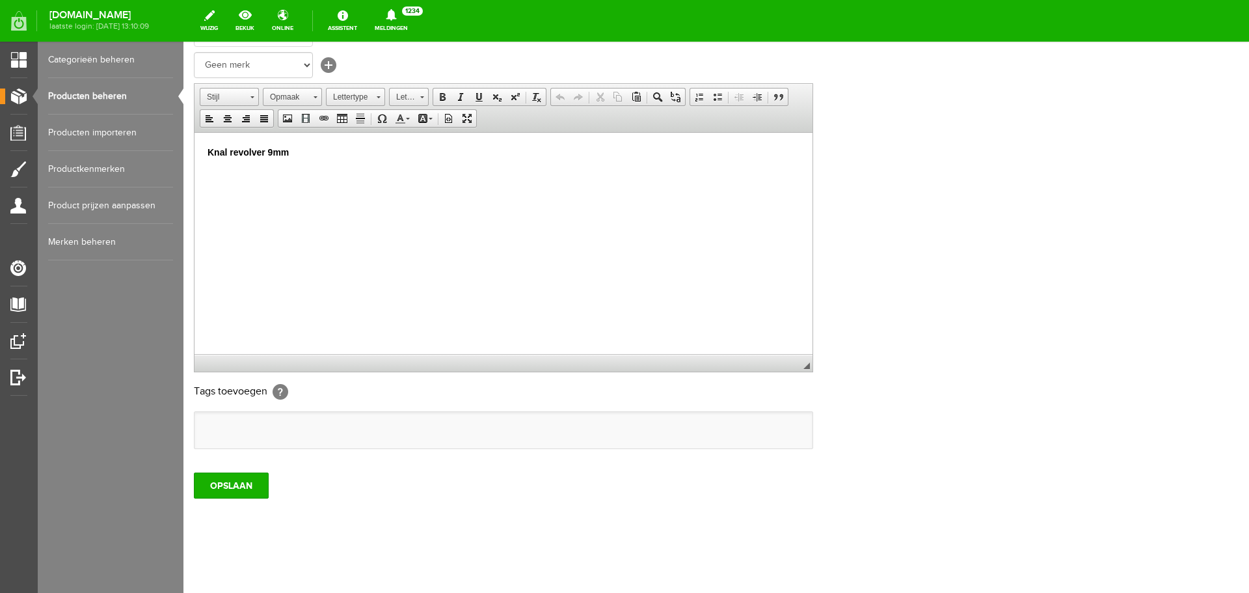
scroll to position [256, 0]
click at [235, 468] on div "OPSLAAN" at bounding box center [716, 478] width 1045 height 36
click at [235, 475] on input "OPSLAAN" at bounding box center [231, 483] width 75 height 26
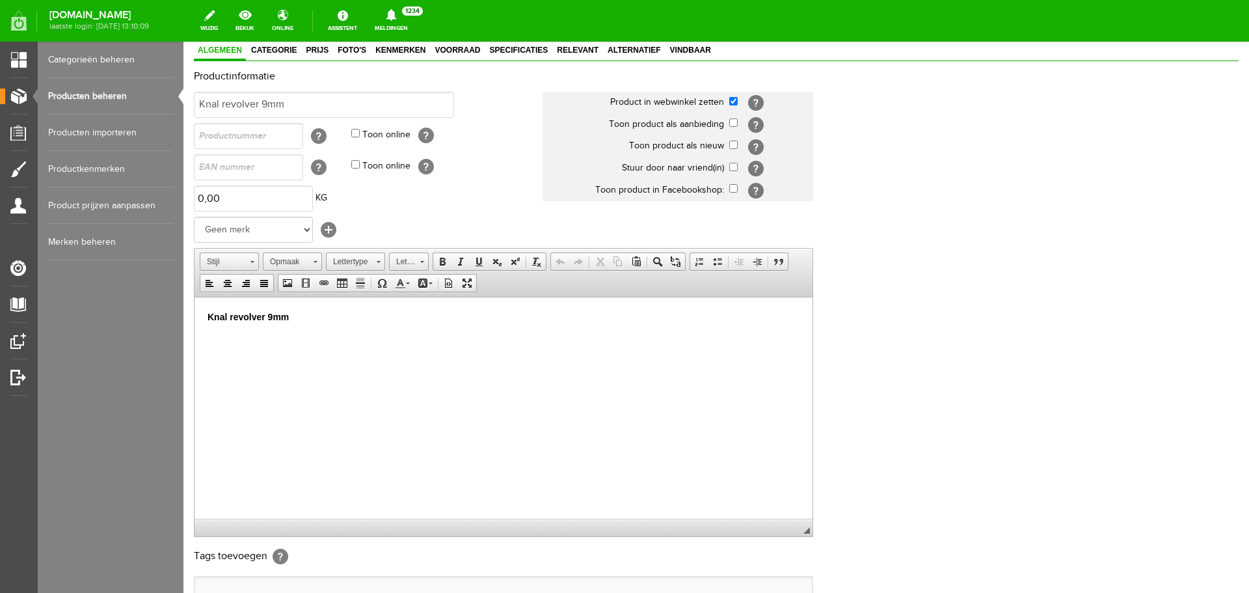
scroll to position [61, 0]
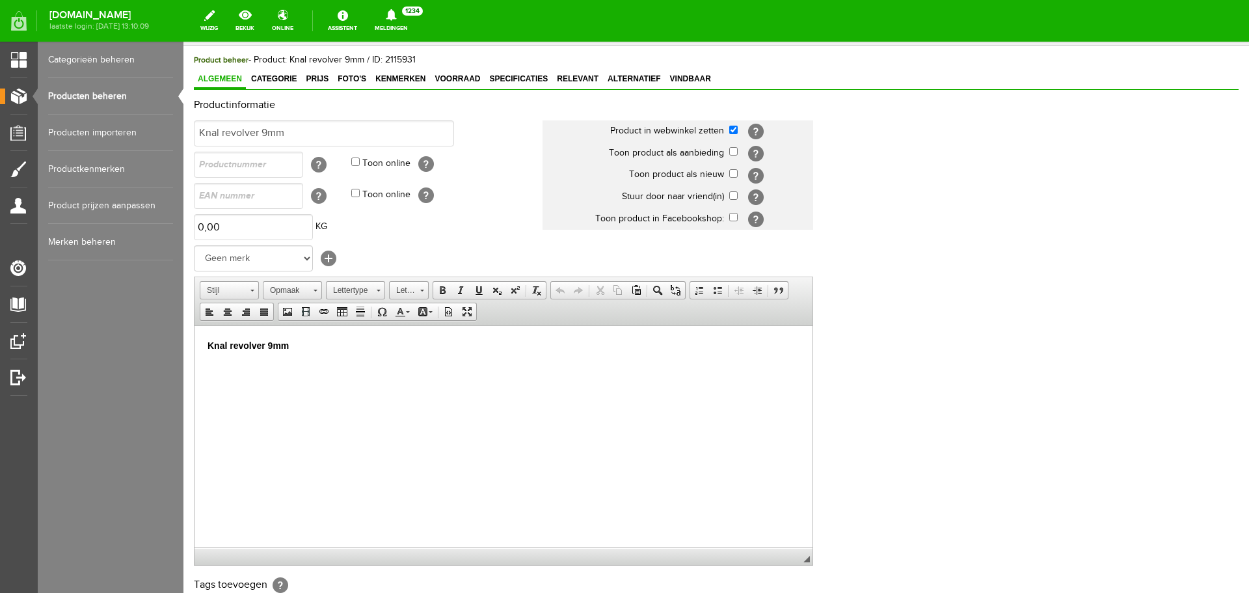
click at [100, 93] on link "Producten beheren" at bounding box center [110, 96] width 125 height 36
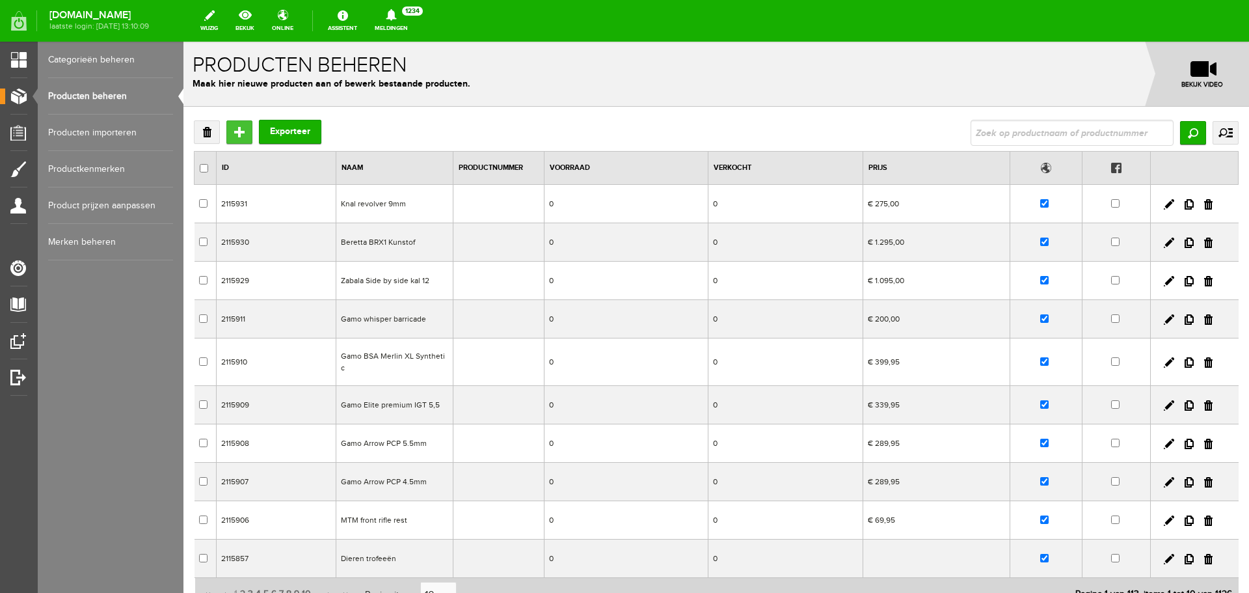
click at [234, 125] on input "Toevoegen" at bounding box center [239, 131] width 26 height 23
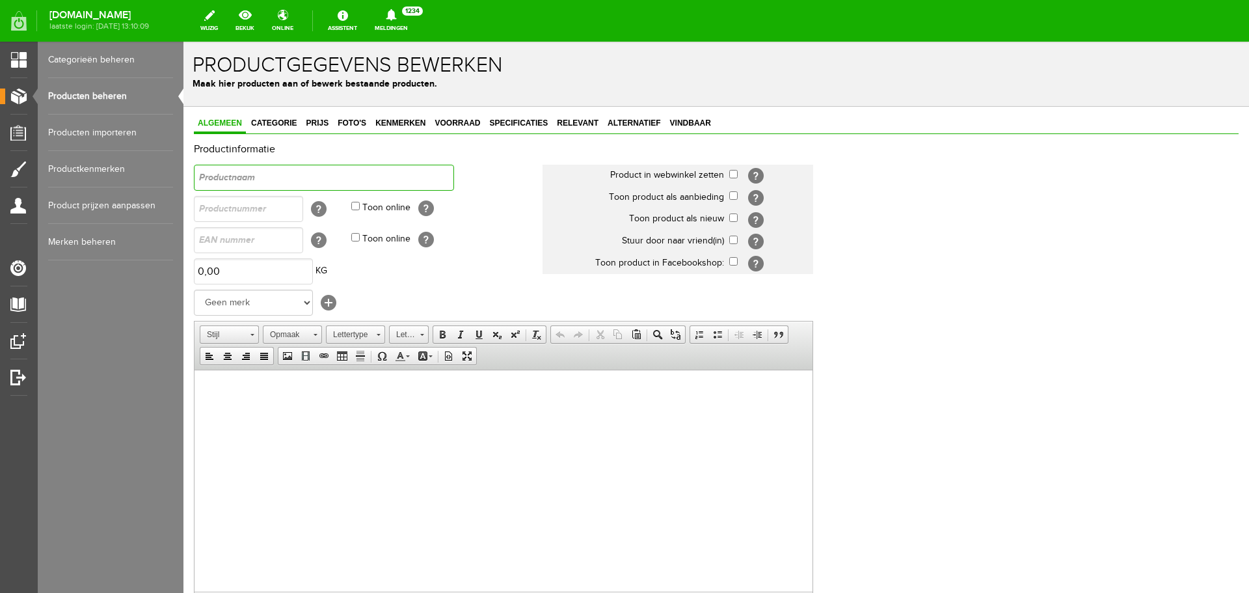
click at [278, 183] on input "text" at bounding box center [324, 178] width 260 height 26
click at [272, 181] on input "text" at bounding box center [324, 178] width 260 height 26
drag, startPoint x: 374, startPoint y: 183, endPoint x: 133, endPoint y: 183, distance: 240.7
click at [183, 183] on html "x Productgegevens bewerken Maak hier producten aan of bewerk bestaande producte…" at bounding box center [716, 317] width 1066 height 551
type input "Browning B525 prestige 76cm"
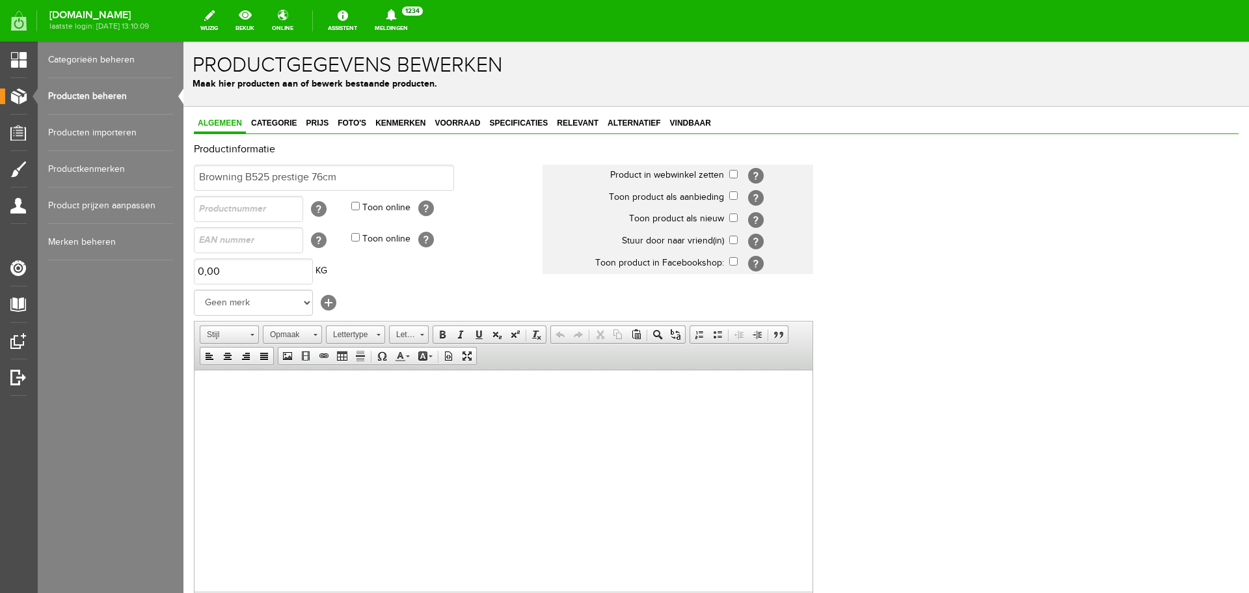
click at [235, 409] on html at bounding box center [504, 389] width 618 height 40
drag, startPoint x: 347, startPoint y: 394, endPoint x: 64, endPoint y: 364, distance: 284.5
click at [195, 369] on html "Browning B525 prestige 76cm" at bounding box center [504, 389] width 618 height 40
click at [440, 337] on span at bounding box center [442, 334] width 10 height 10
click at [258, 308] on select "Geen merk Pulsar Treeland Minox Hikmicro ATN Infiray Swedteam Remington [PERSON…" at bounding box center [253, 302] width 119 height 26
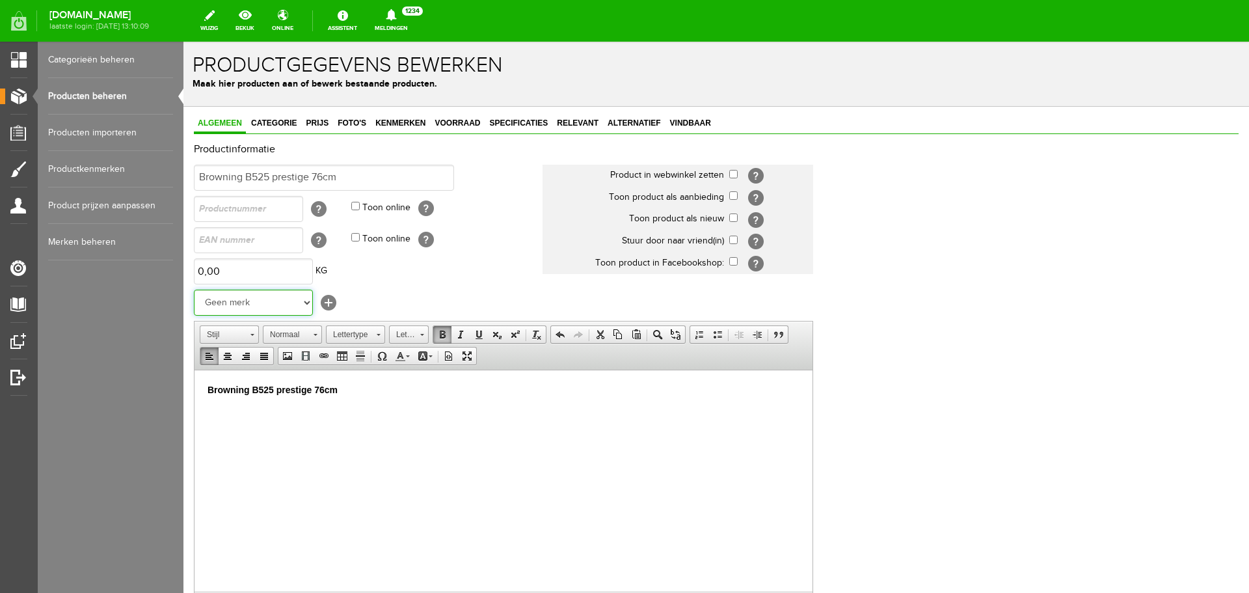
select select "137284"
click at [194, 289] on select "Geen merk Pulsar Treeland Minox Hikmicro ATN Infiray Swedteam Remington [PERSON…" at bounding box center [253, 302] width 119 height 26
click at [736, 172] on input "checkbox" at bounding box center [733, 174] width 8 height 8
checkbox input "true"
click at [275, 122] on span "Categorie" at bounding box center [273, 122] width 53 height 9
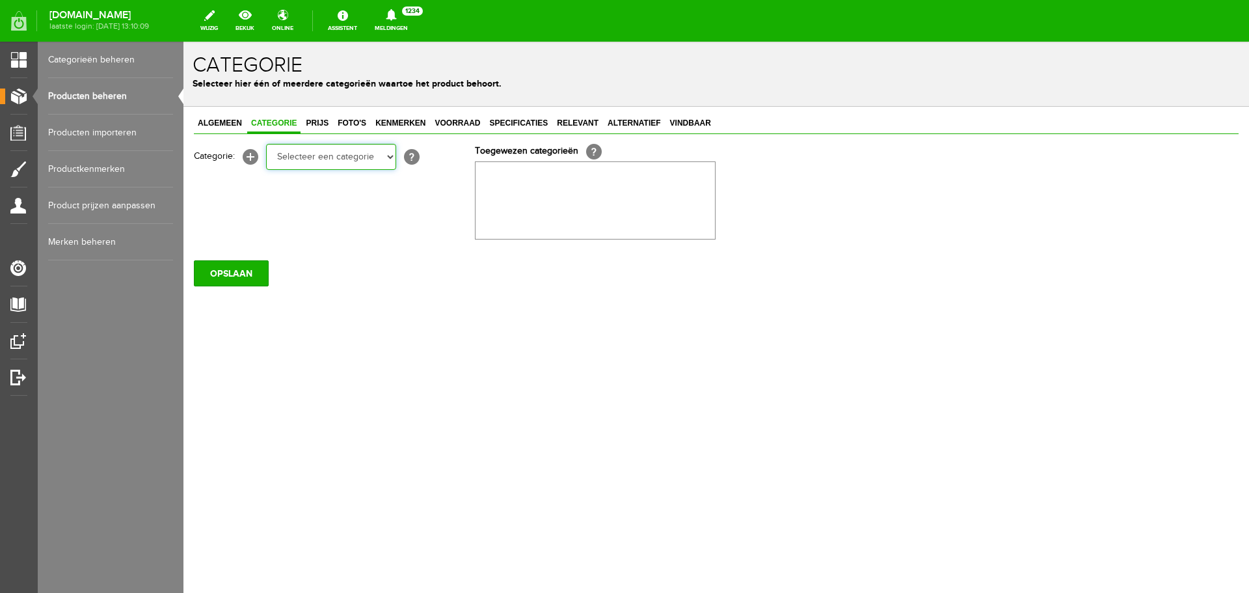
click at [305, 160] on select "Selecteer een categorie Occasions Occasions Choke's Occasions alarmpistolen Occ…" at bounding box center [331, 157] width 130 height 26
select select "151905"
click at [266, 144] on select "Selecteer een categorie Occasions Occasions Choke's Occasions alarmpistolen Occ…" at bounding box center [331, 157] width 130 height 26
click at [311, 120] on span "Prijs" at bounding box center [317, 122] width 31 height 9
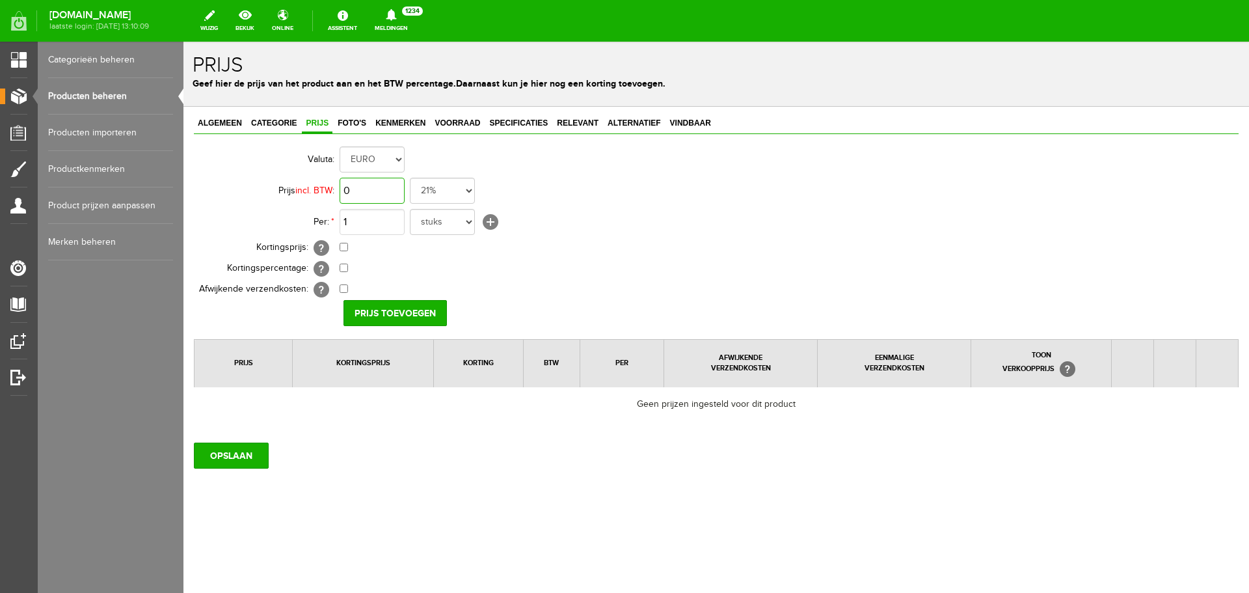
click at [369, 194] on input "0" at bounding box center [372, 191] width 65 height 26
type input "€ 1.995,00"
click at [399, 317] on input "Prijs toevoegen" at bounding box center [394, 313] width 103 height 26
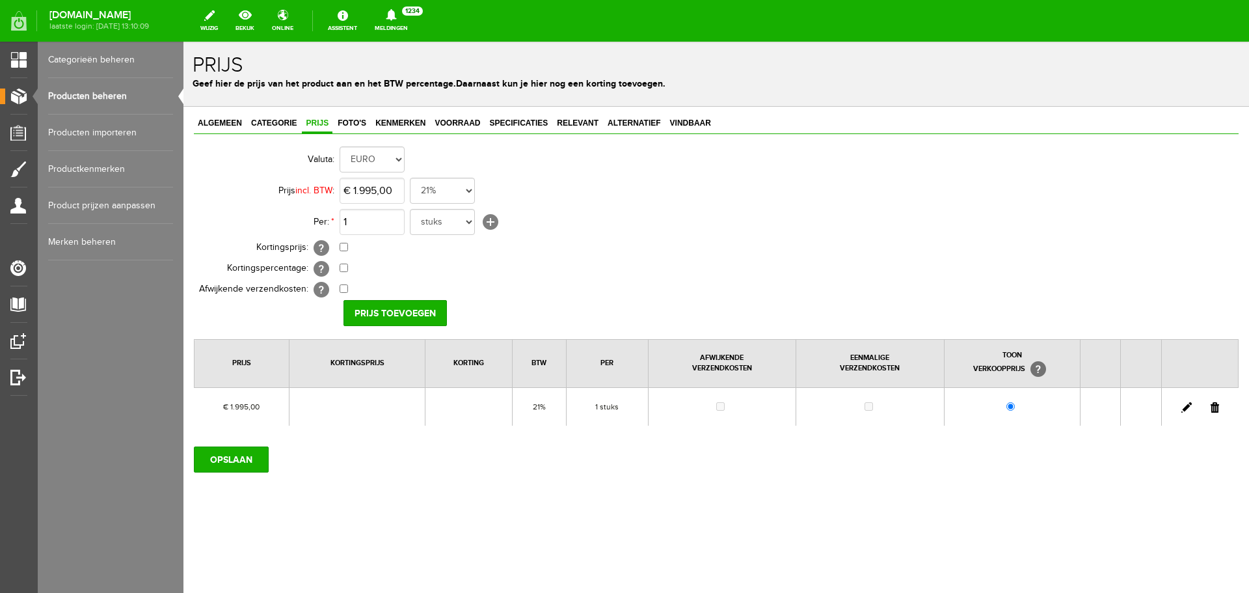
click at [345, 128] on span "Foto's" at bounding box center [352, 122] width 36 height 9
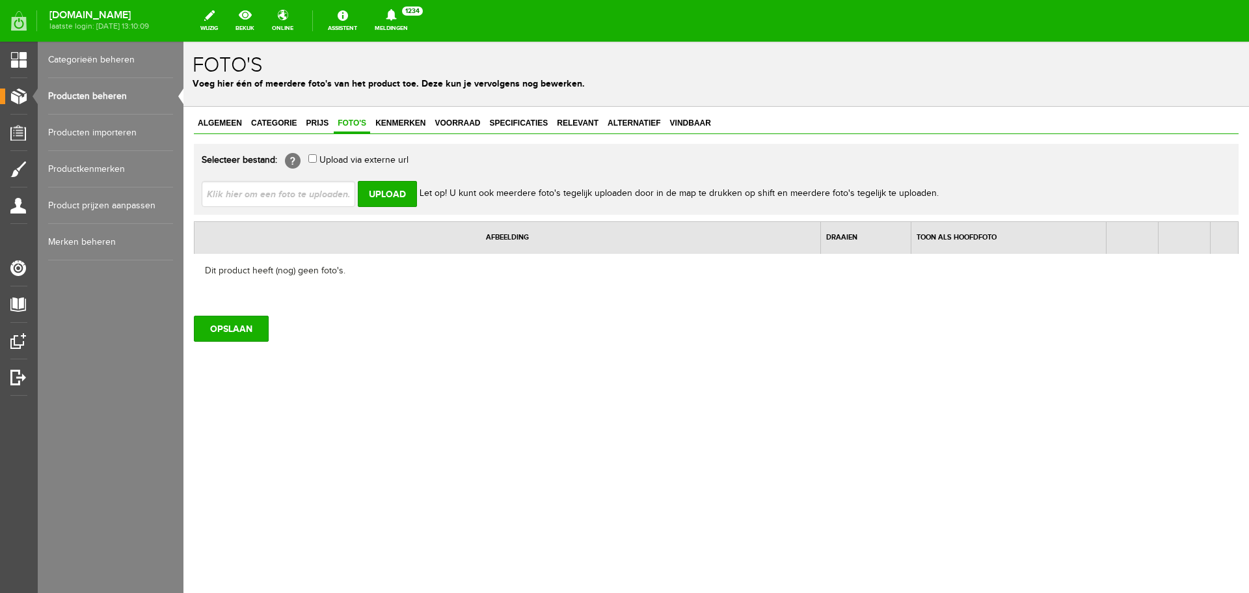
click at [293, 188] on input "file" at bounding box center [284, 193] width 164 height 25
type input "C:\fakepath\[PERSON_NAME]-B525-prestige_DT.jpg"
type input "[PERSON_NAME]-B525-prestige_DT.jpg; [PERSON_NAME]-B525-prestige_full.jpg"
click at [384, 196] on input "Upload" at bounding box center [387, 194] width 59 height 26
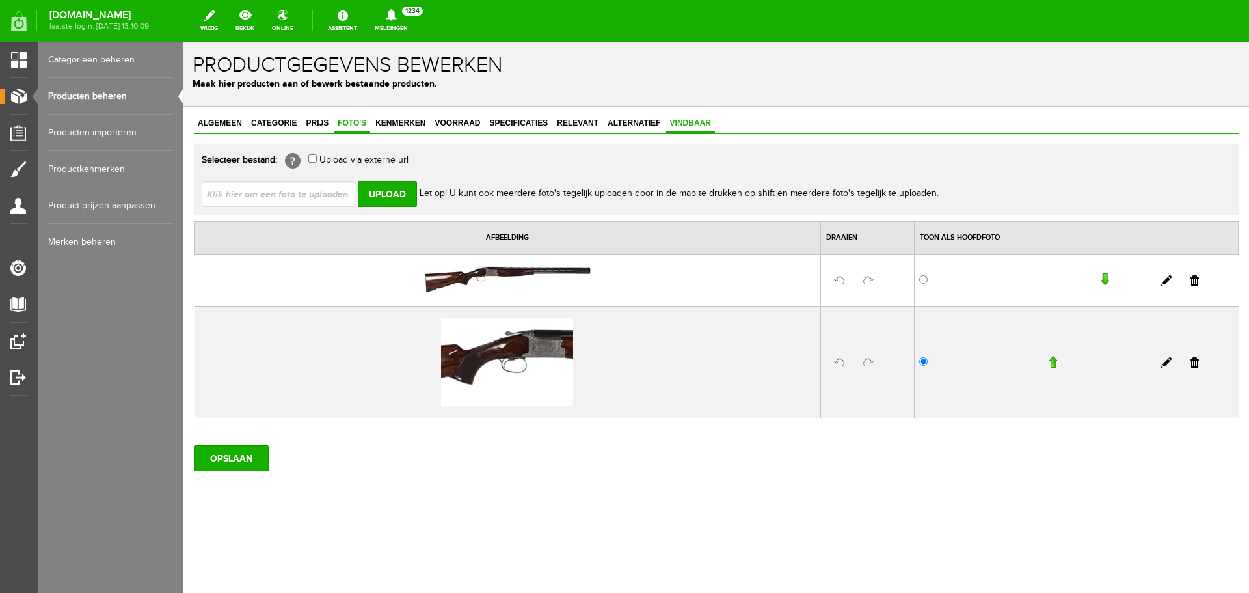
click at [673, 123] on span "Vindbaar" at bounding box center [690, 122] width 49 height 9
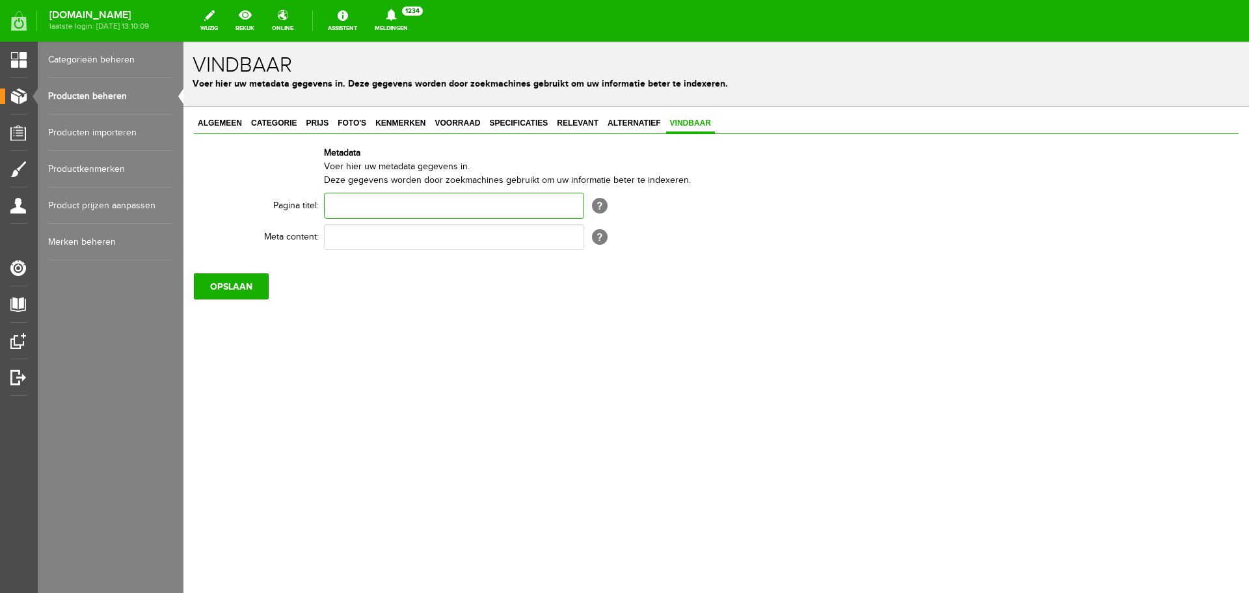
click at [345, 213] on input "text" at bounding box center [454, 206] width 260 height 26
paste input "Browning B525 prestige 76cm"
type input "Browning B525 prestige 76cm"
click at [375, 248] on input "text" at bounding box center [454, 237] width 260 height 26
paste input "Browning B525 prestige 76cm"
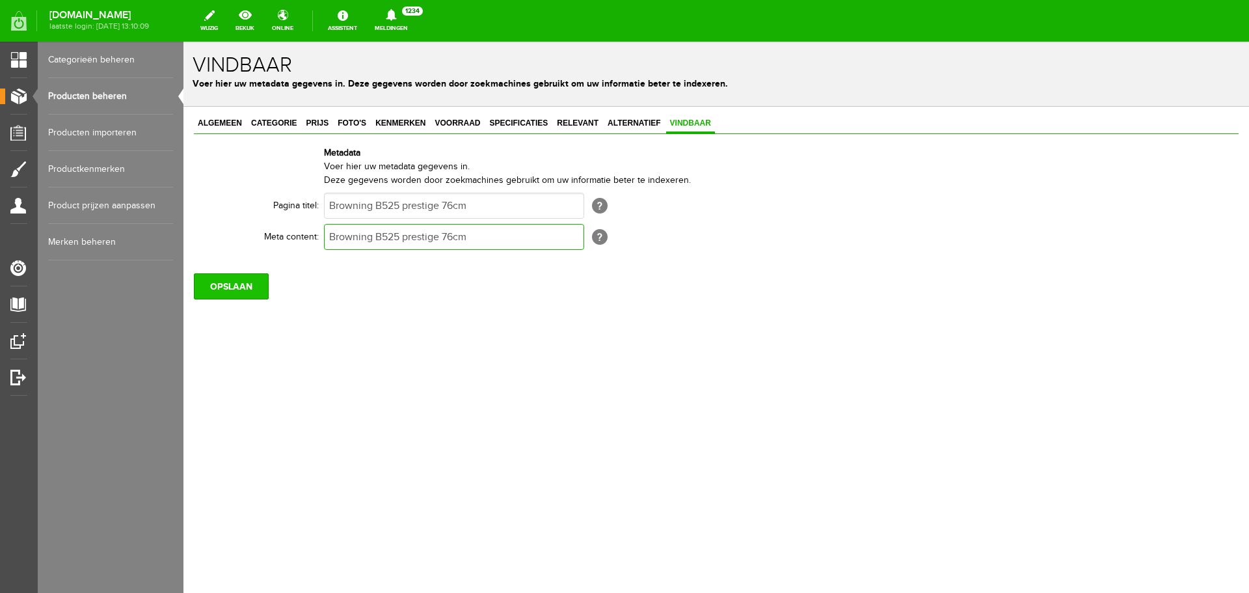
type input "Browning B525 prestige 76cm"
click at [239, 288] on input "OPSLAAN" at bounding box center [231, 286] width 75 height 26
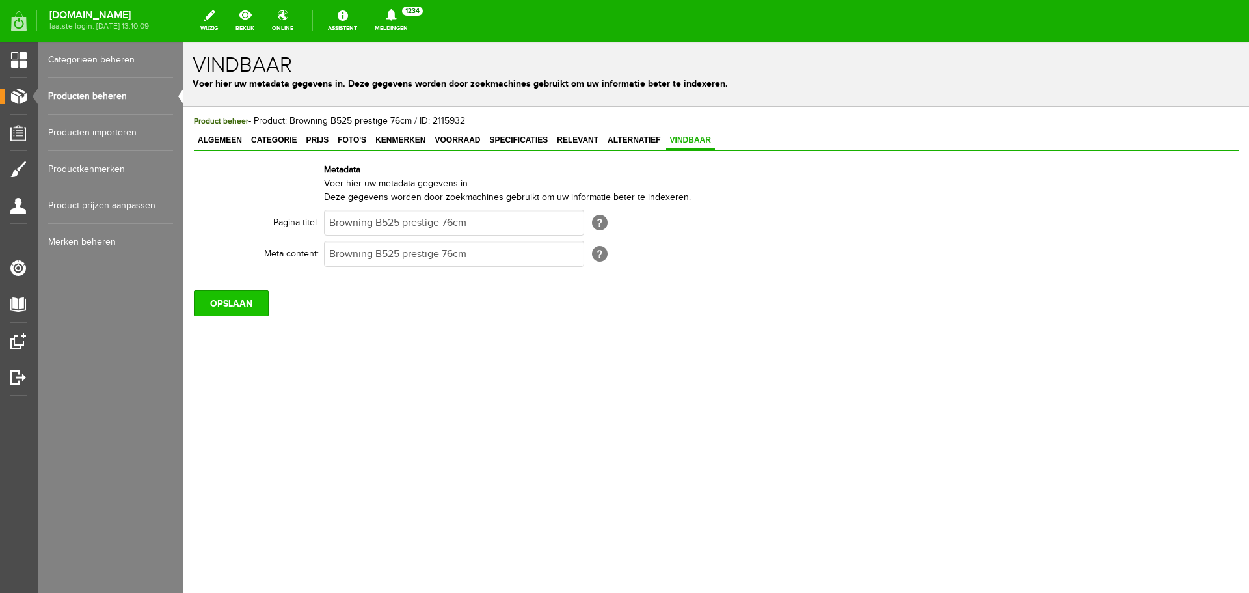
click at [239, 307] on input "OPSLAAN" at bounding box center [231, 303] width 75 height 26
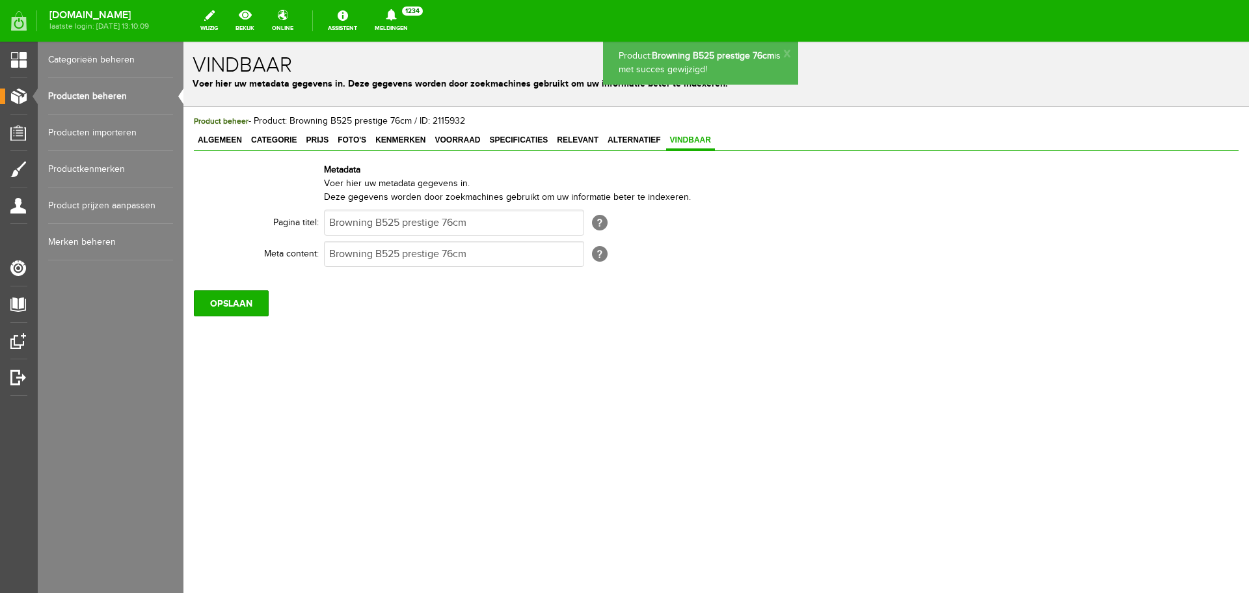
click at [120, 100] on link "Producten beheren" at bounding box center [110, 96] width 125 height 36
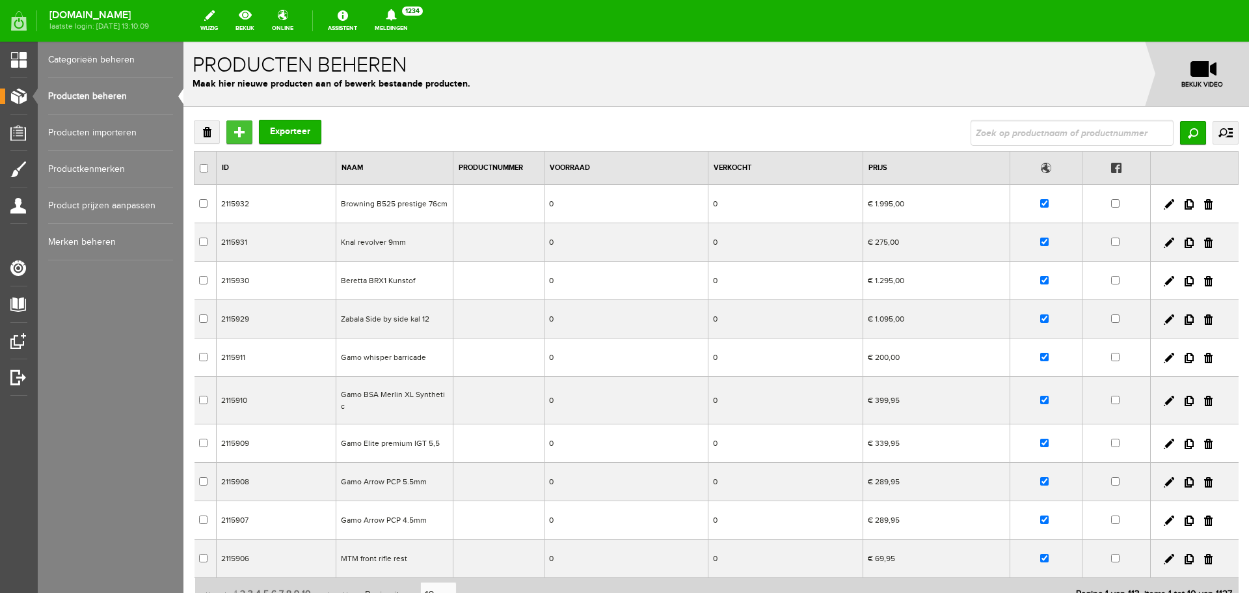
click at [240, 137] on input "Toevoegen" at bounding box center [239, 131] width 26 height 23
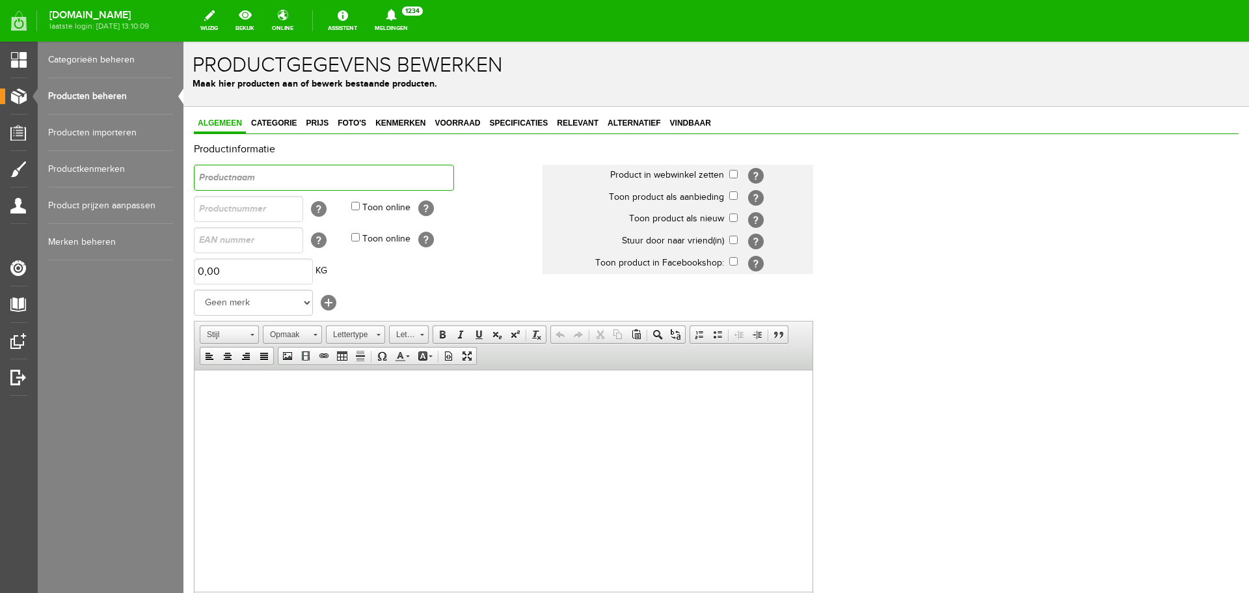
click at [257, 176] on input "text" at bounding box center [324, 178] width 260 height 26
drag, startPoint x: 312, startPoint y: 182, endPoint x: 114, endPoint y: 165, distance: 197.9
click at [183, 165] on html "x Productgegevens bewerken Maak hier producten aan of bewerk bestaande producte…" at bounding box center [716, 317] width 1066 height 551
click at [271, 178] on input "Gamo black maxim" at bounding box center [324, 178] width 260 height 26
type input "Gamo black maxxim"
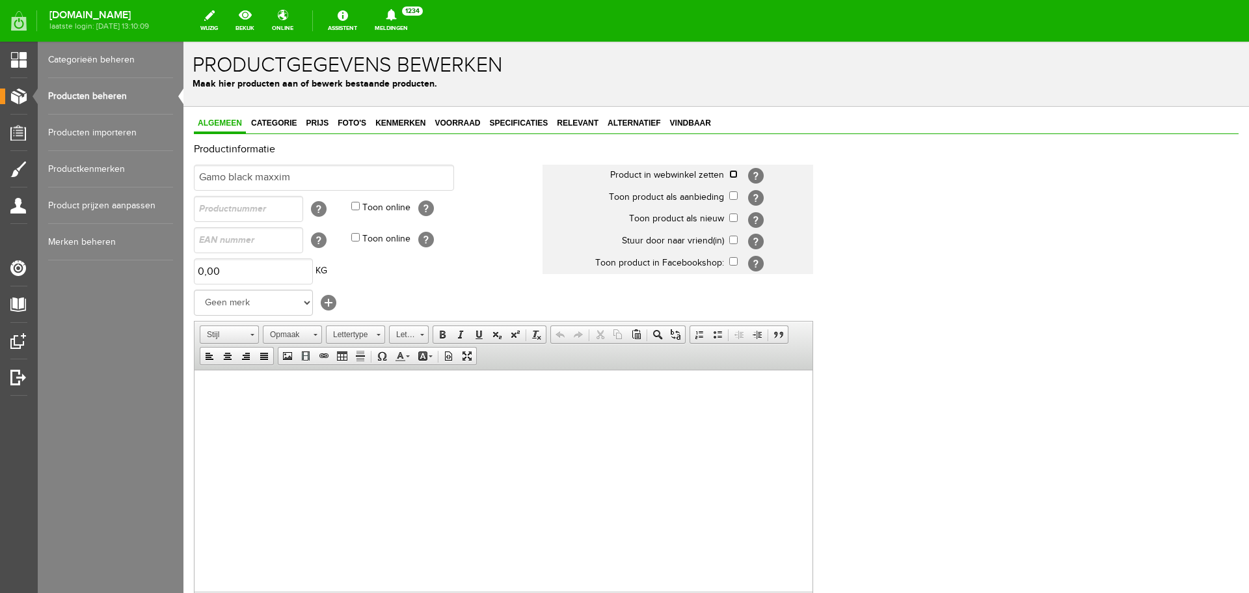
click at [732, 172] on input "checkbox" at bounding box center [733, 174] width 8 height 8
checkbox input "true"
drag, startPoint x: 317, startPoint y: 185, endPoint x: 104, endPoint y: 191, distance: 212.8
click at [183, 191] on html "x Productgegevens bewerken Maak hier producten aan of bewerk bestaande producte…" at bounding box center [716, 317] width 1066 height 551
click at [256, 388] on body at bounding box center [504, 390] width 592 height 14
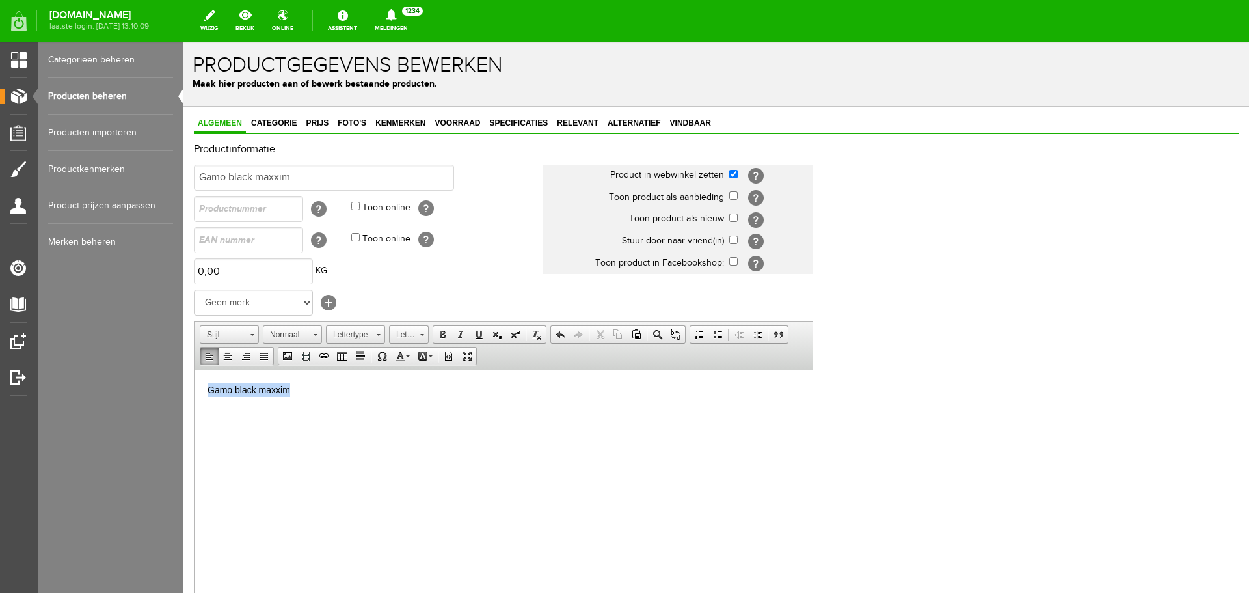
drag, startPoint x: 311, startPoint y: 394, endPoint x: 112, endPoint y: 377, distance: 199.7
click at [195, 377] on html "Gamo black maxxim" at bounding box center [504, 389] width 618 height 40
click at [440, 334] on span at bounding box center [442, 334] width 10 height 10
click at [271, 126] on span "Categorie" at bounding box center [273, 122] width 53 height 9
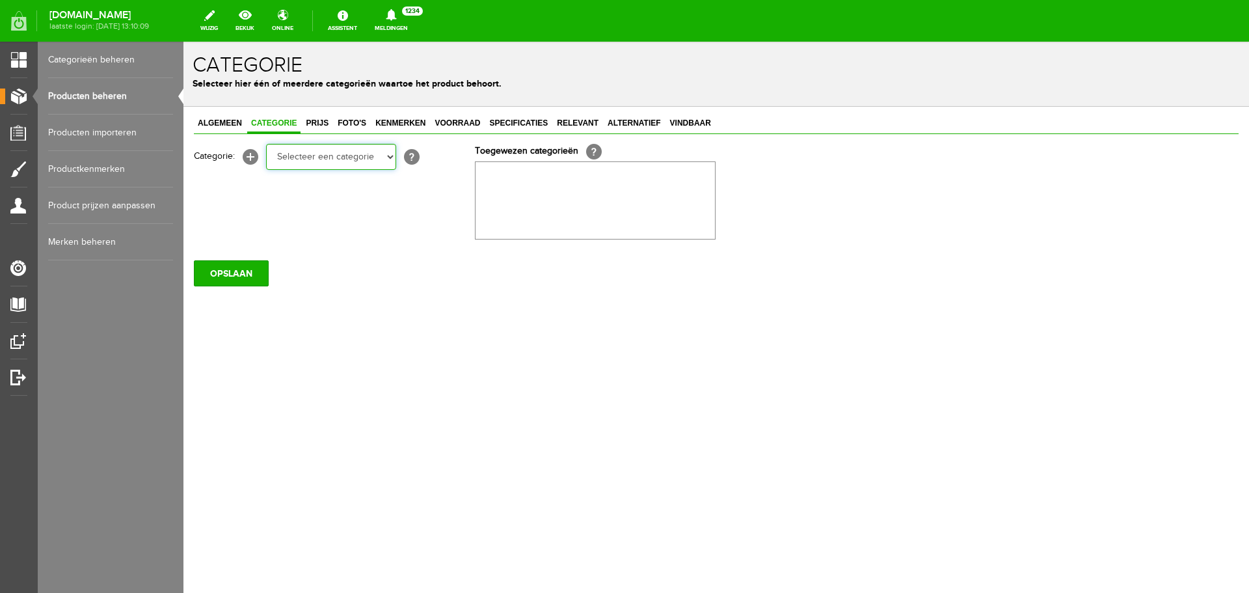
click at [306, 155] on select "Selecteer een categorie Occasions Occasions Choke's Occasions alarmpistolen Occ…" at bounding box center [331, 157] width 130 height 26
select select "151867"
click at [266, 144] on select "Selecteer een categorie Occasions Occasions Choke's Occasions alarmpistolen Occ…" at bounding box center [331, 157] width 130 height 26
click at [316, 126] on span "Prijs" at bounding box center [317, 122] width 31 height 9
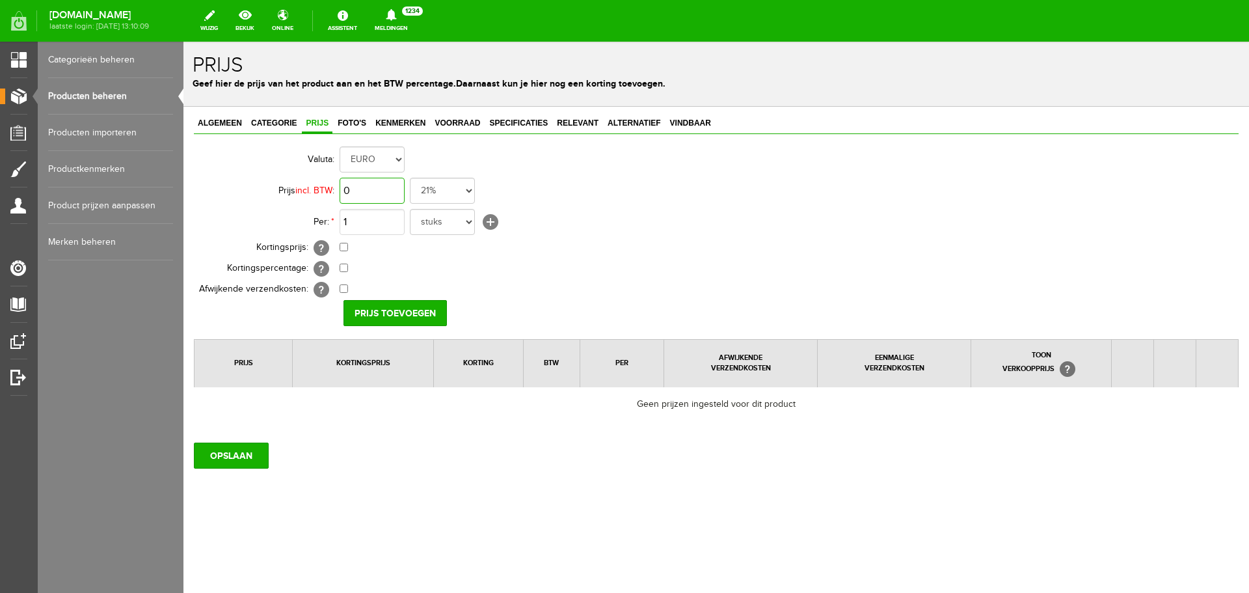
click at [363, 189] on input "0" at bounding box center [372, 191] width 65 height 26
type input "€ 369,95"
click at [405, 308] on input "Prijs toevoegen" at bounding box center [394, 313] width 103 height 26
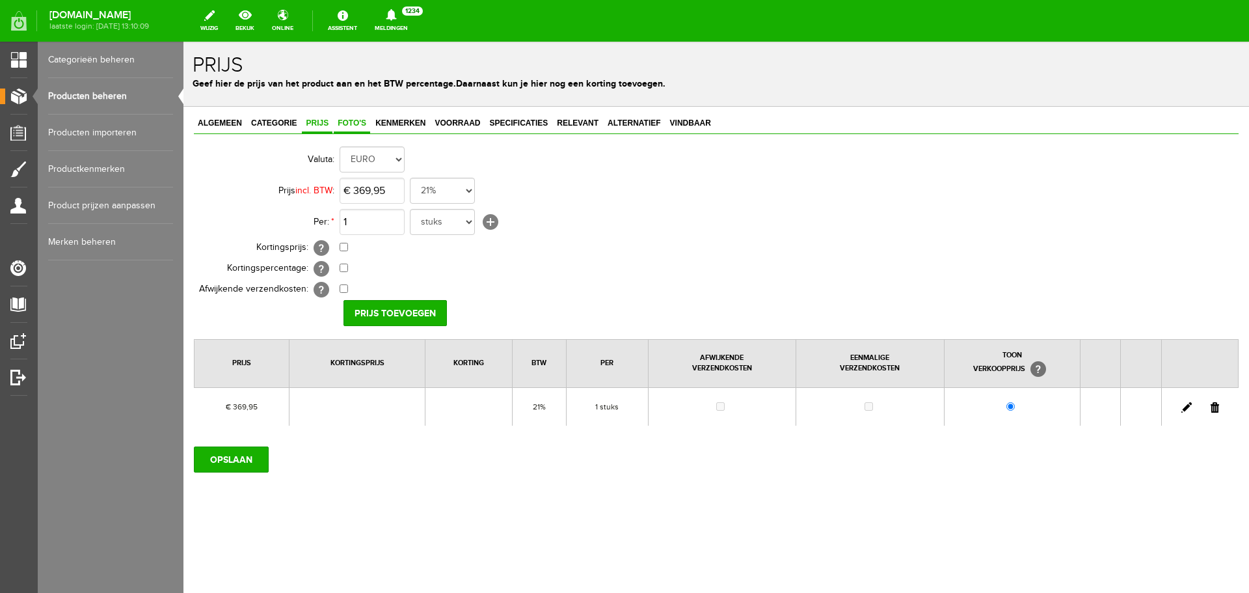
click at [347, 126] on span "Foto's" at bounding box center [352, 122] width 36 height 9
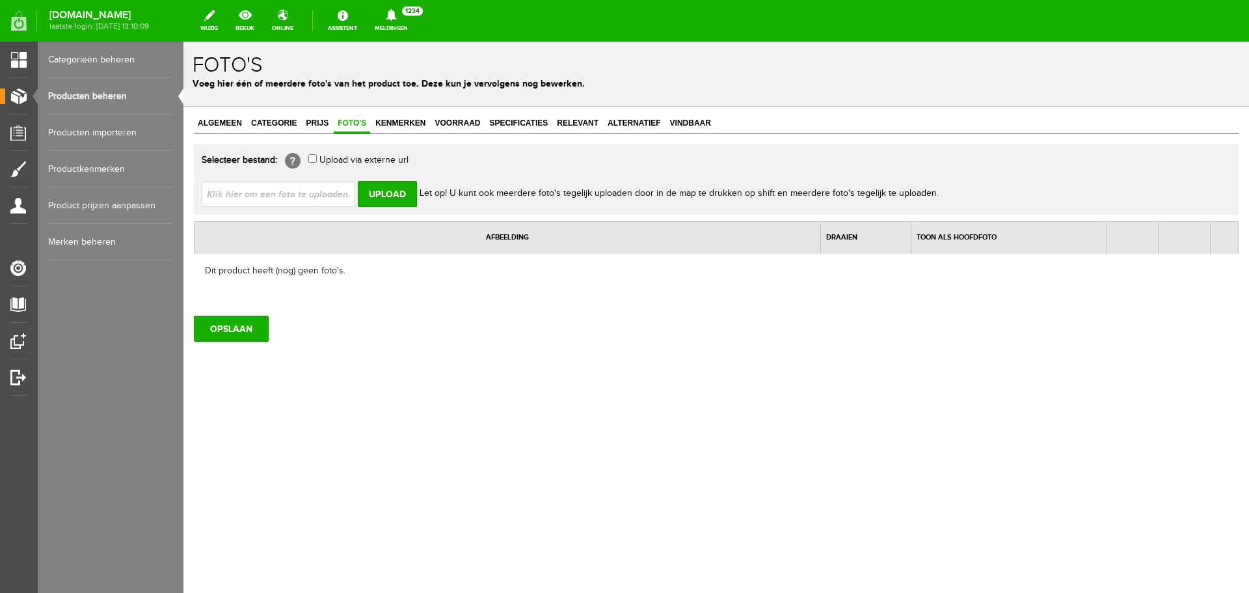
click at [312, 191] on input "file" at bounding box center [284, 193] width 164 height 25
type input "C:\fakepath\[PERSON_NAME]-X-bolt_DT.jpg"
type input "[PERSON_NAME]-X-bolt_DT.jpg; [PERSON_NAME]-X-bolt_full.jpg"
click at [395, 196] on input "Upload" at bounding box center [387, 194] width 59 height 26
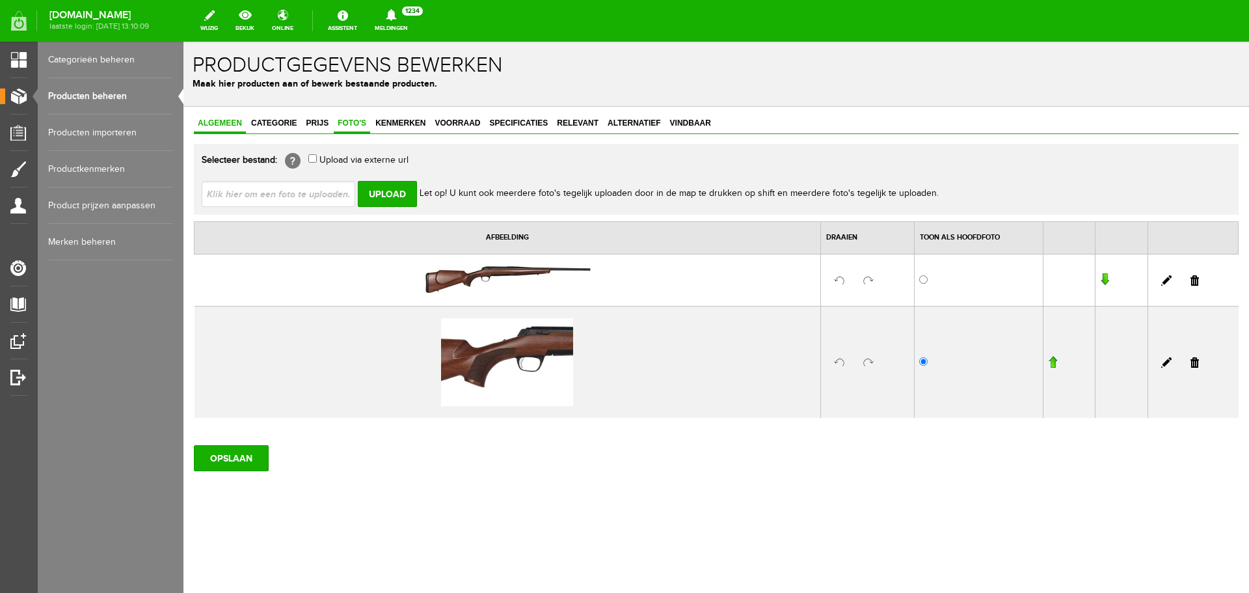
click at [214, 124] on span "Algemeen" at bounding box center [220, 122] width 52 height 9
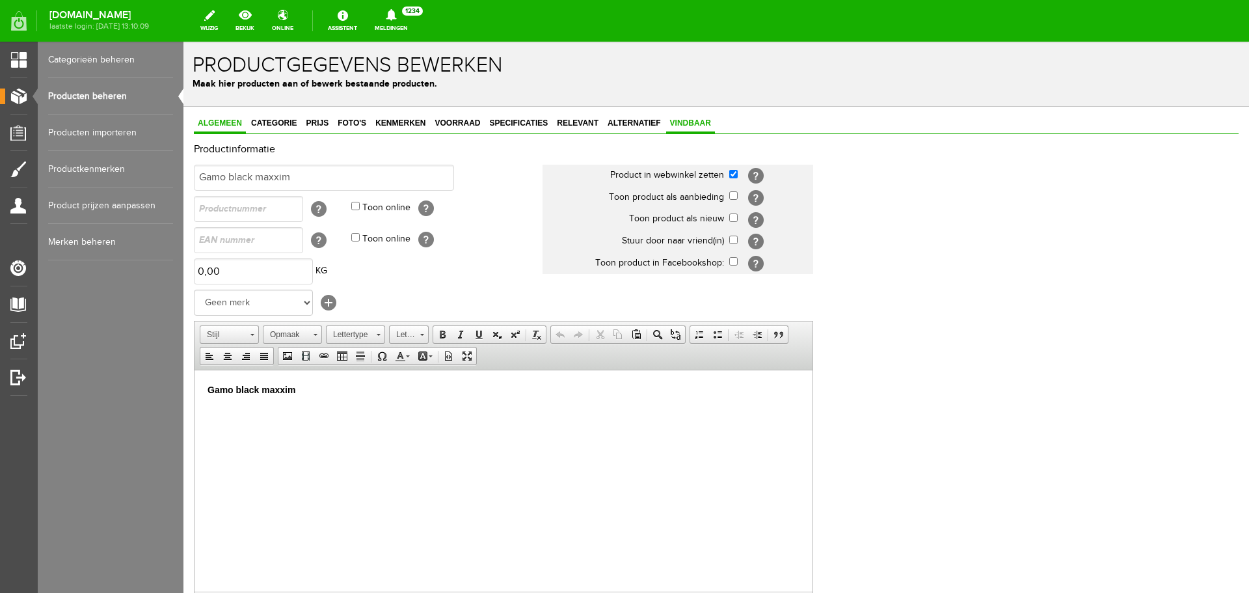
click at [690, 121] on span "Vindbaar" at bounding box center [690, 122] width 49 height 9
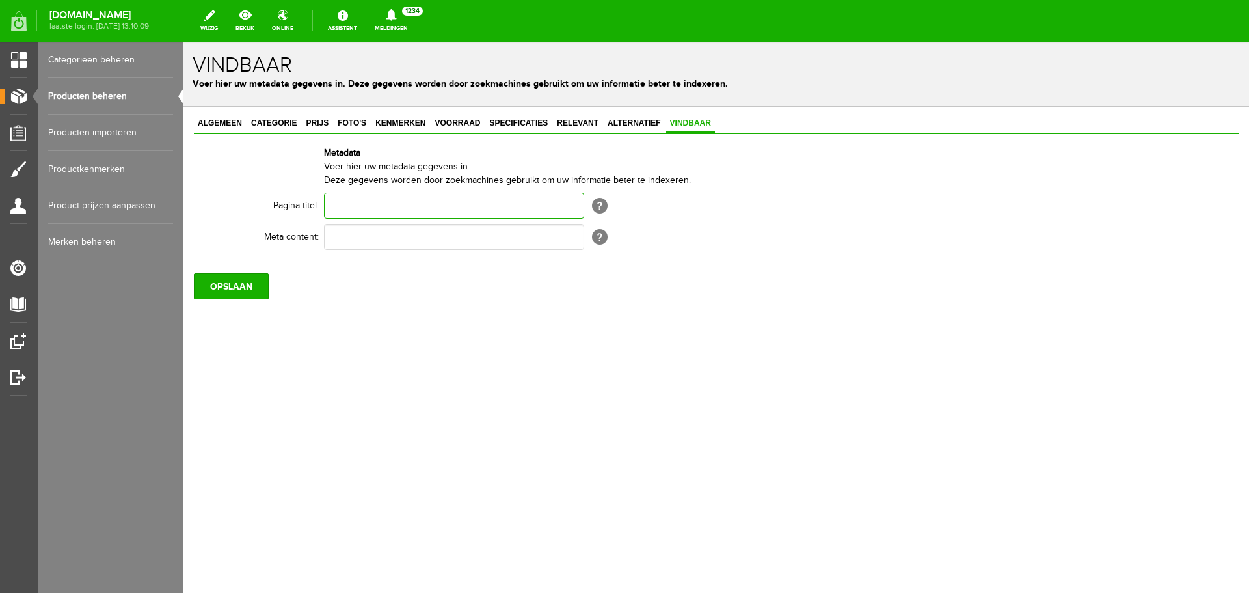
click at [386, 203] on input "text" at bounding box center [454, 206] width 260 height 26
paste input "Gamo black maxxim"
type input "Gamo black maxxim"
click at [360, 245] on input "text" at bounding box center [454, 237] width 260 height 26
paste input "Gamo black maxxim"
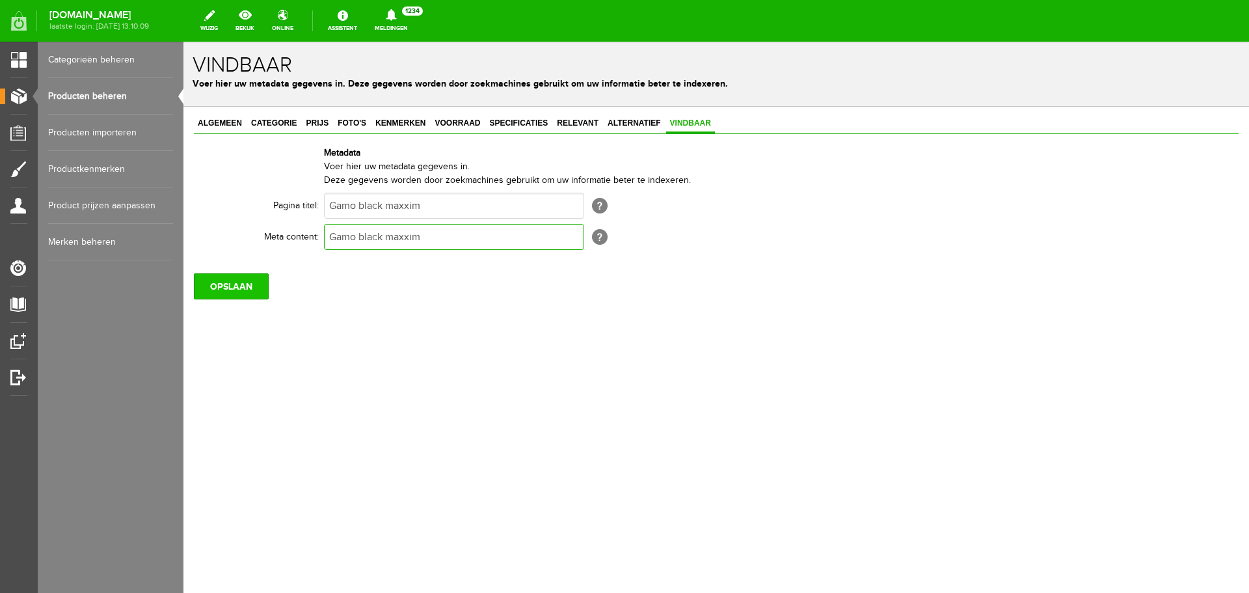
type input "Gamo black maxxim"
click at [238, 292] on input "OPSLAAN" at bounding box center [231, 286] width 75 height 26
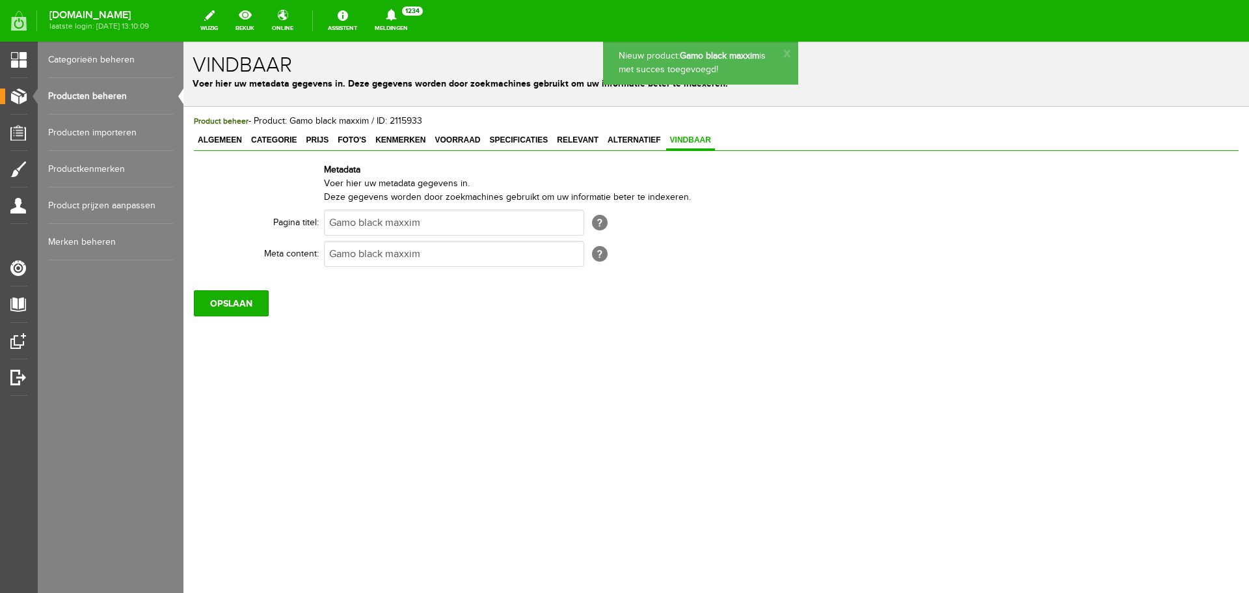
click at [120, 95] on link "Producten beheren" at bounding box center [110, 96] width 125 height 36
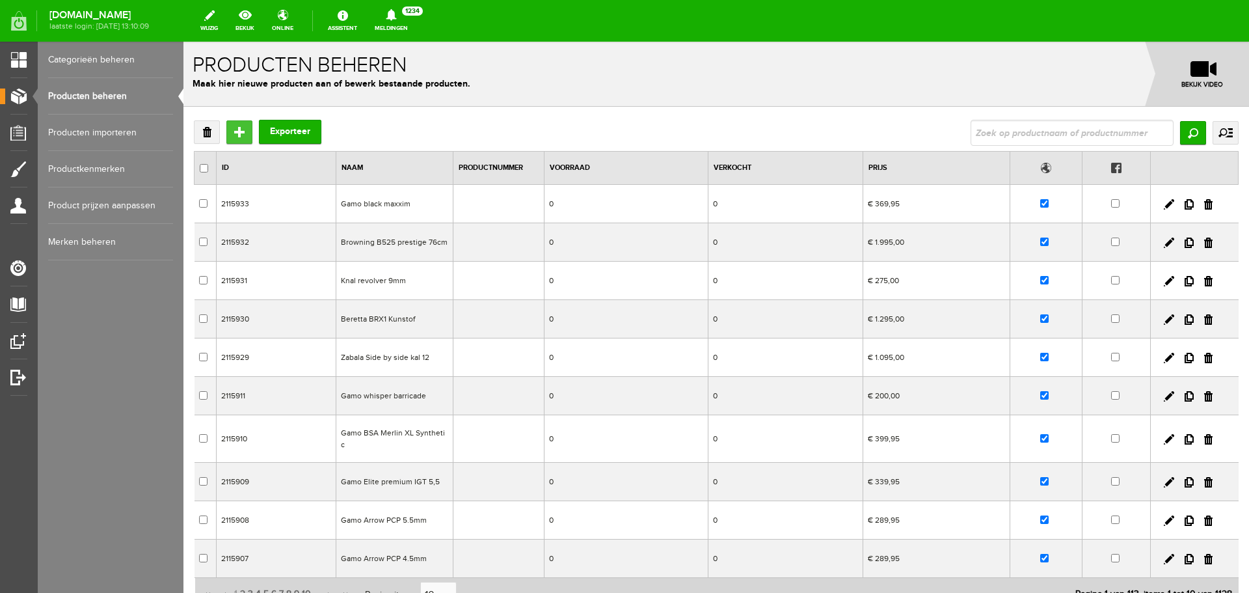
click at [239, 128] on input "Toevoegen" at bounding box center [239, 131] width 26 height 23
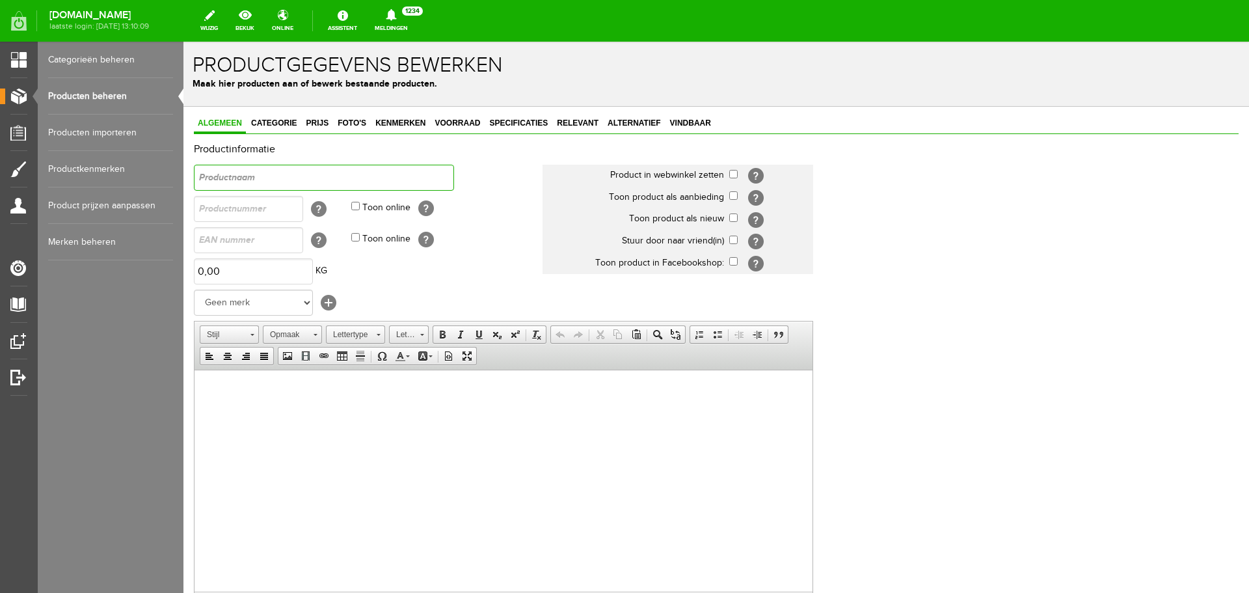
click at [250, 180] on input "text" at bounding box center [324, 178] width 260 height 26
click at [340, 175] on input "[PERSON_NAME] X-bolt kal. 30-06" at bounding box center [324, 178] width 260 height 26
drag, startPoint x: 367, startPoint y: 177, endPoint x: 36, endPoint y: 161, distance: 330.9
click at [183, 161] on html "x Productgegevens bewerken Maak hier producten aan of bewerk bestaande producte…" at bounding box center [716, 317] width 1066 height 551
type input "Browning X-bolt kal. 30-06 LINKS"
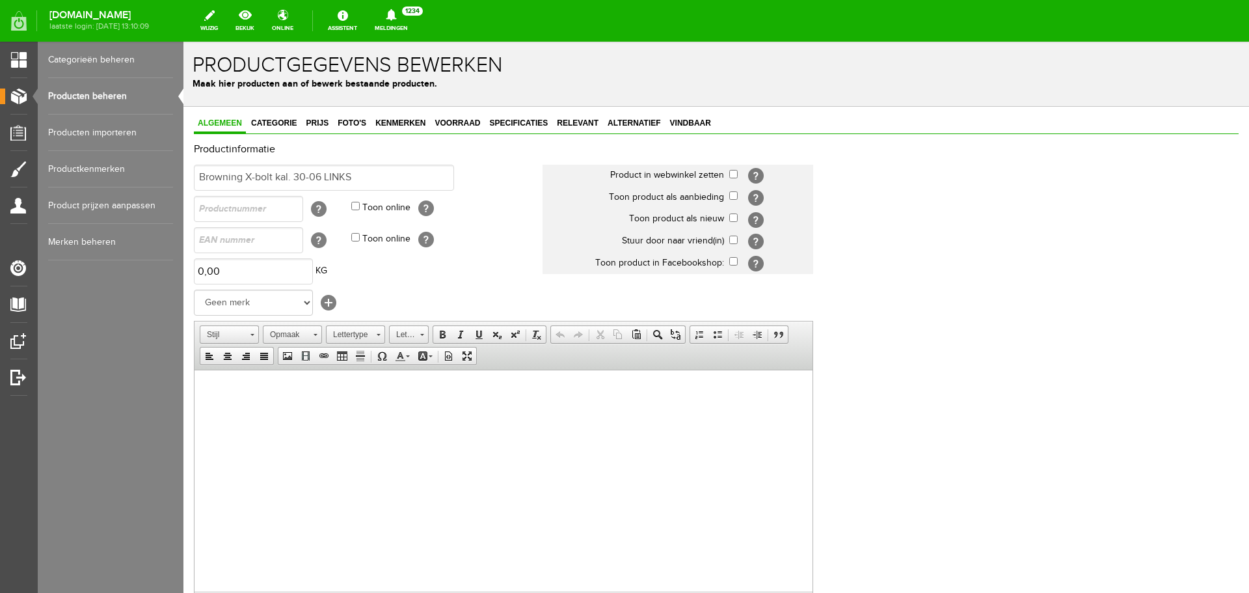
click at [333, 409] on html at bounding box center [504, 389] width 618 height 40
drag, startPoint x: 366, startPoint y: 402, endPoint x: 155, endPoint y: 384, distance: 212.1
click at [195, 384] on html "Browning X-bolt kal. 30-06 LINKS" at bounding box center [504, 389] width 618 height 40
click at [446, 334] on span at bounding box center [442, 334] width 10 height 10
click at [267, 304] on select "Geen merk Pulsar Treeland Minox Hikmicro ATN Infiray Swedteam Remington [PERSON…" at bounding box center [253, 302] width 119 height 26
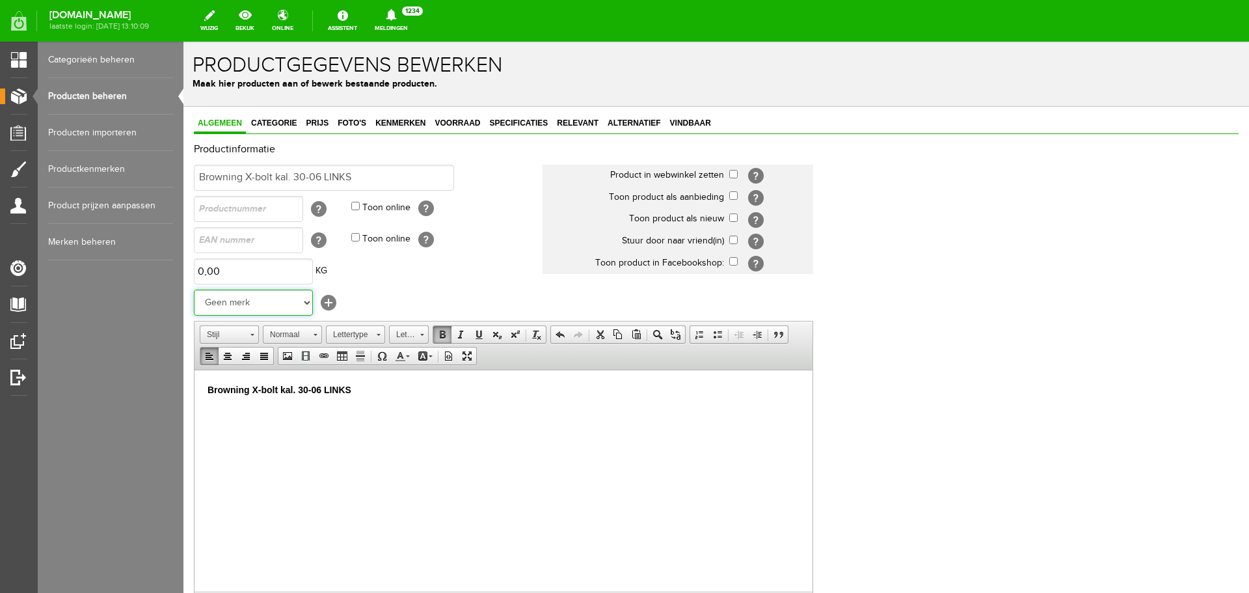
select select "137284"
click at [194, 289] on select "Geen merk Pulsar Treeland Minox Hikmicro ATN Infiray Swedteam Remington [PERSON…" at bounding box center [253, 302] width 119 height 26
click at [281, 122] on span "Categorie" at bounding box center [273, 122] width 53 height 9
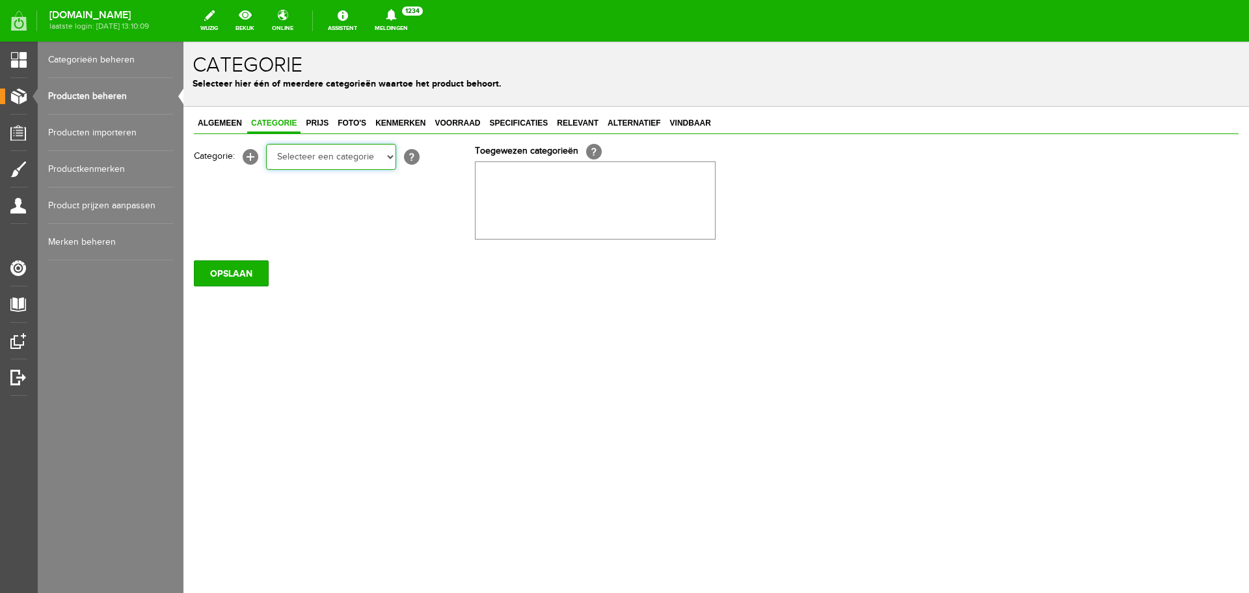
click at [293, 159] on select "Selecteer een categorie Occasions Occasions Choke's Occasions alarmpistolen Occ…" at bounding box center [331, 157] width 130 height 26
select select "151904"
click at [266, 144] on select "Selecteer een categorie Occasions Occasions Choke's Occasions alarmpistolen Occ…" at bounding box center [331, 157] width 130 height 26
click at [324, 128] on link "Prijs" at bounding box center [317, 123] width 31 height 19
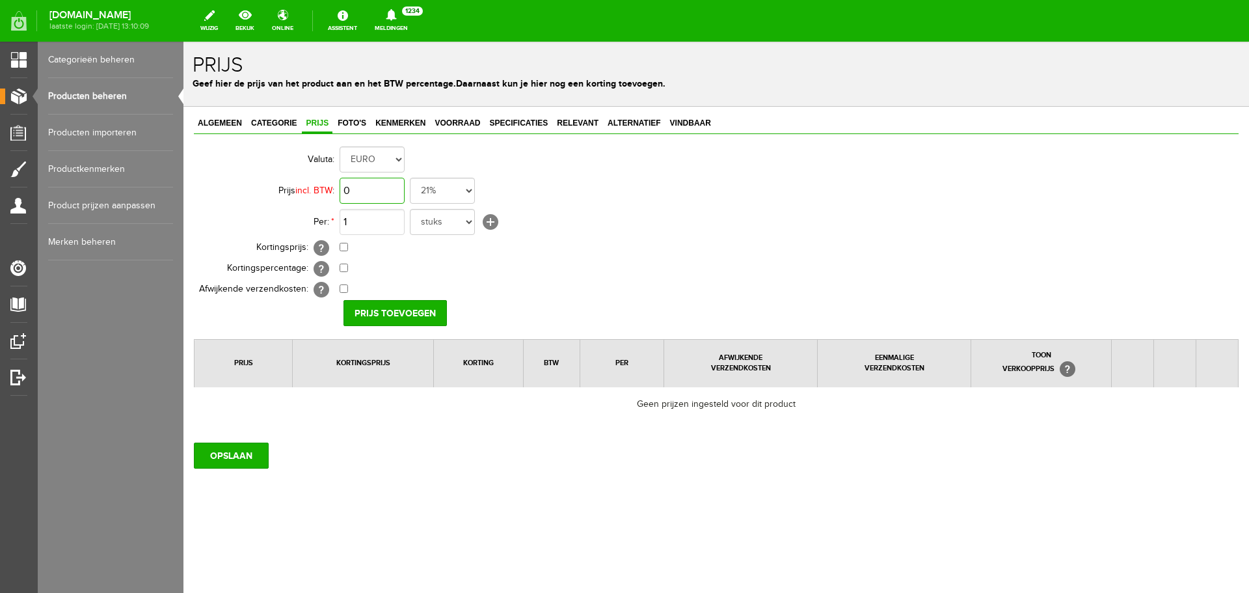
click at [363, 187] on input "0" at bounding box center [372, 191] width 65 height 26
type input "€ 0,00"
click at [358, 123] on span "Foto's" at bounding box center [352, 122] width 36 height 9
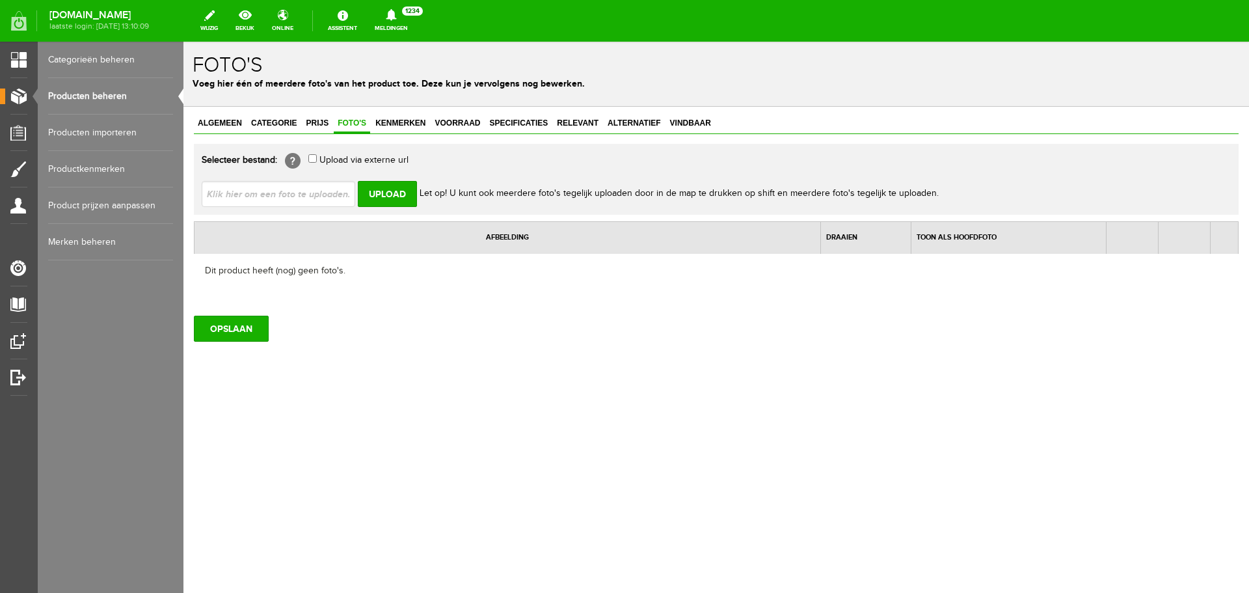
click at [294, 189] on input "file" at bounding box center [284, 193] width 164 height 25
type input "C:\fakepath\[PERSON_NAME]-X-bolt_DT.jpg"
type input "[PERSON_NAME]-X-bolt_DT.jpg; [PERSON_NAME]-X-bolt_full.jpg"
click at [377, 189] on input "Upload" at bounding box center [387, 194] width 59 height 26
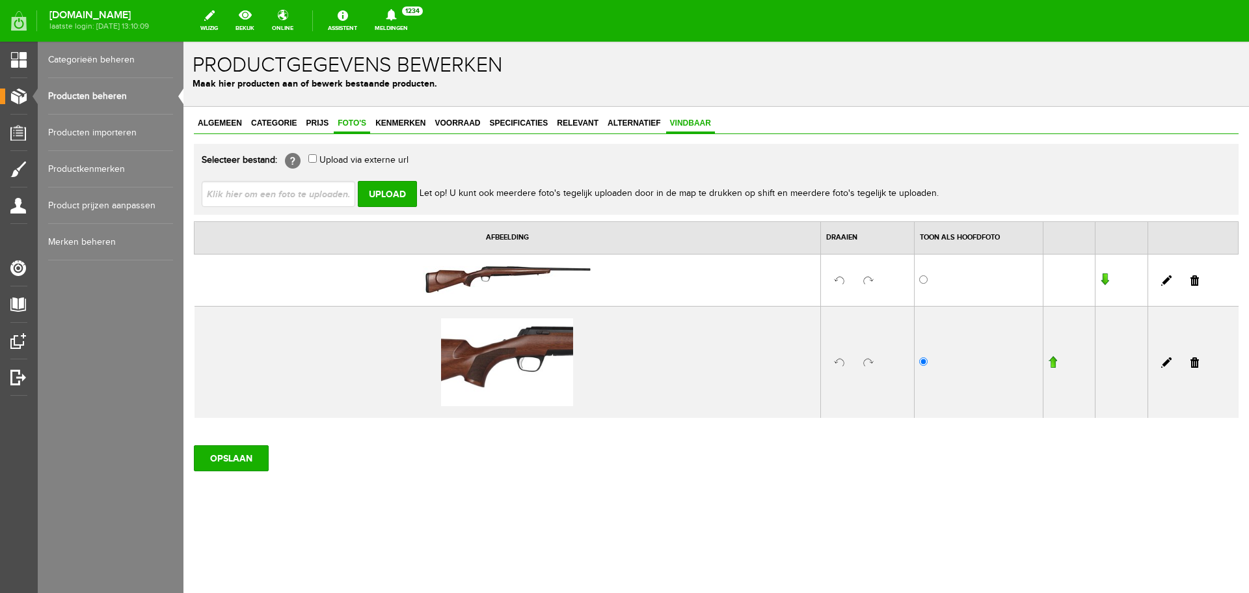
click at [682, 124] on span "Vindbaar" at bounding box center [690, 122] width 49 height 9
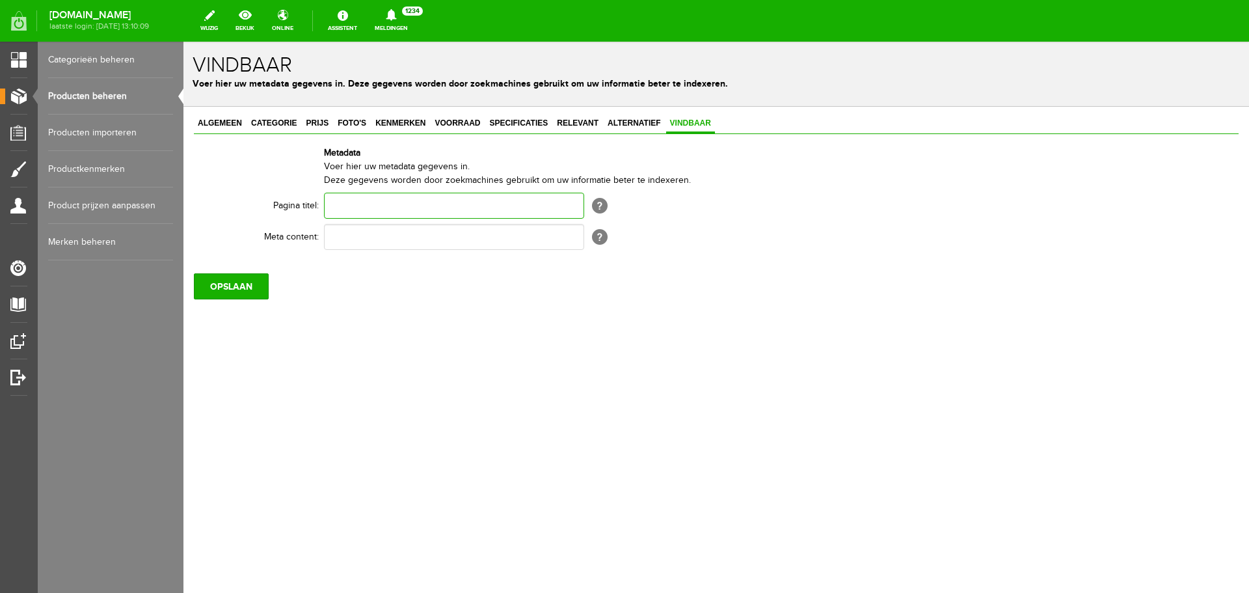
click at [394, 205] on input "text" at bounding box center [454, 206] width 260 height 26
paste input "Browning X-bolt kal. 30-06 LINKS"
type input "Browning X-bolt kal. 30-06 LINKS"
click at [356, 228] on input "text" at bounding box center [454, 237] width 260 height 26
paste input "Browning X-bolt kal. 30-06 LINKS"
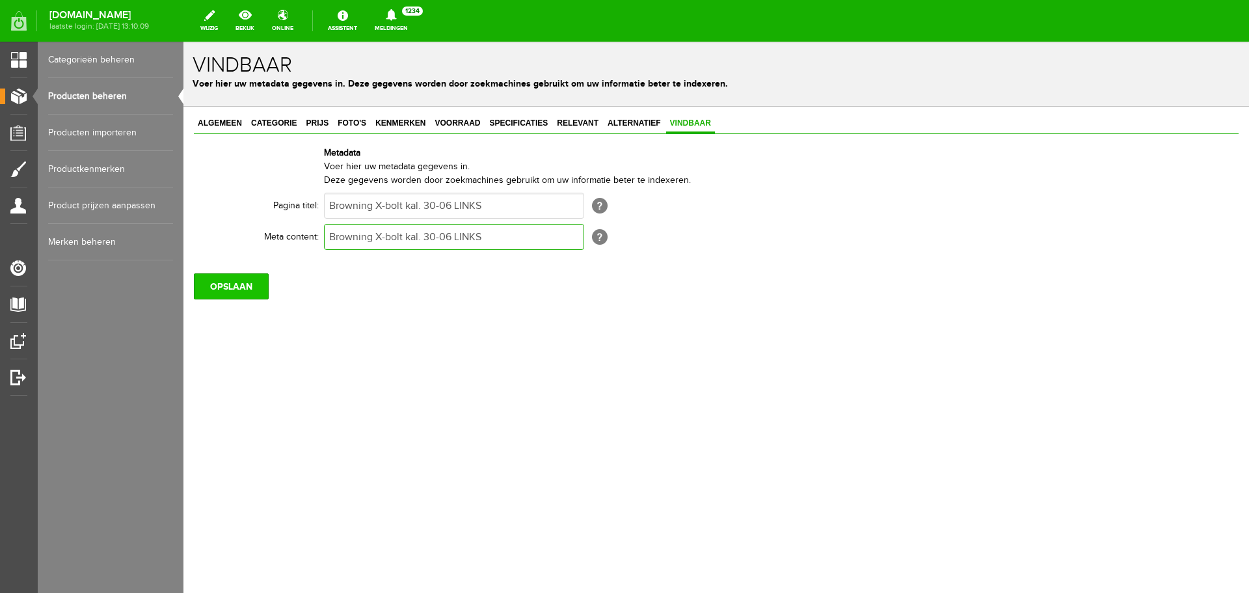
type input "Browning X-bolt kal. 30-06 LINKS"
click at [232, 289] on input "OPSLAAN" at bounding box center [231, 286] width 75 height 26
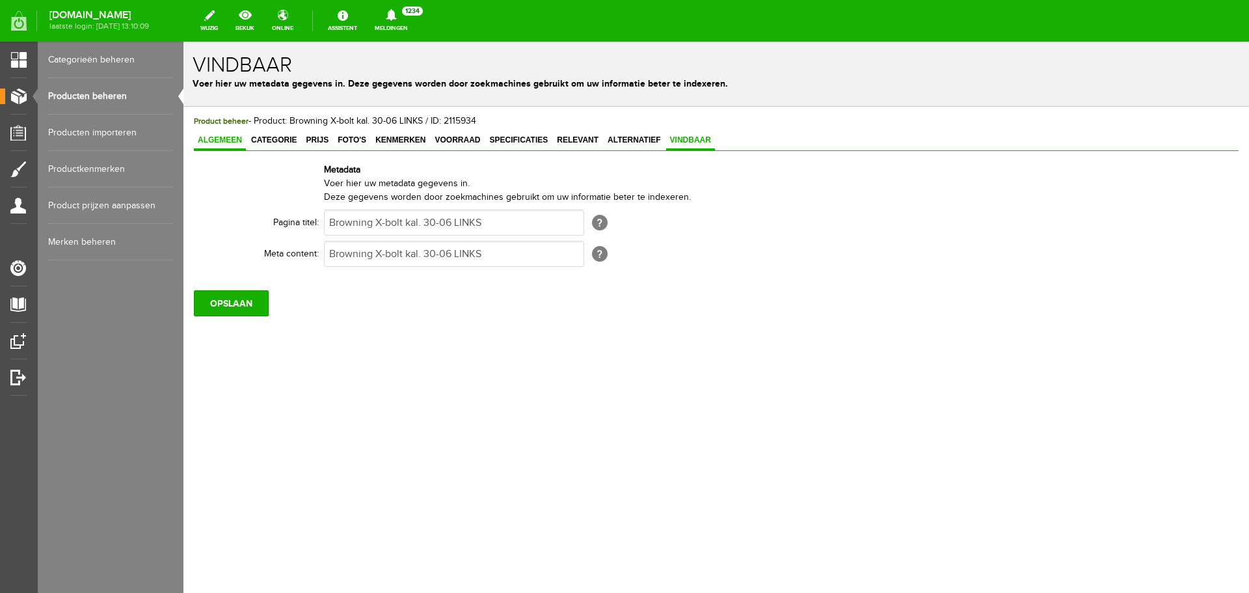
click at [225, 140] on span "Algemeen" at bounding box center [220, 139] width 52 height 9
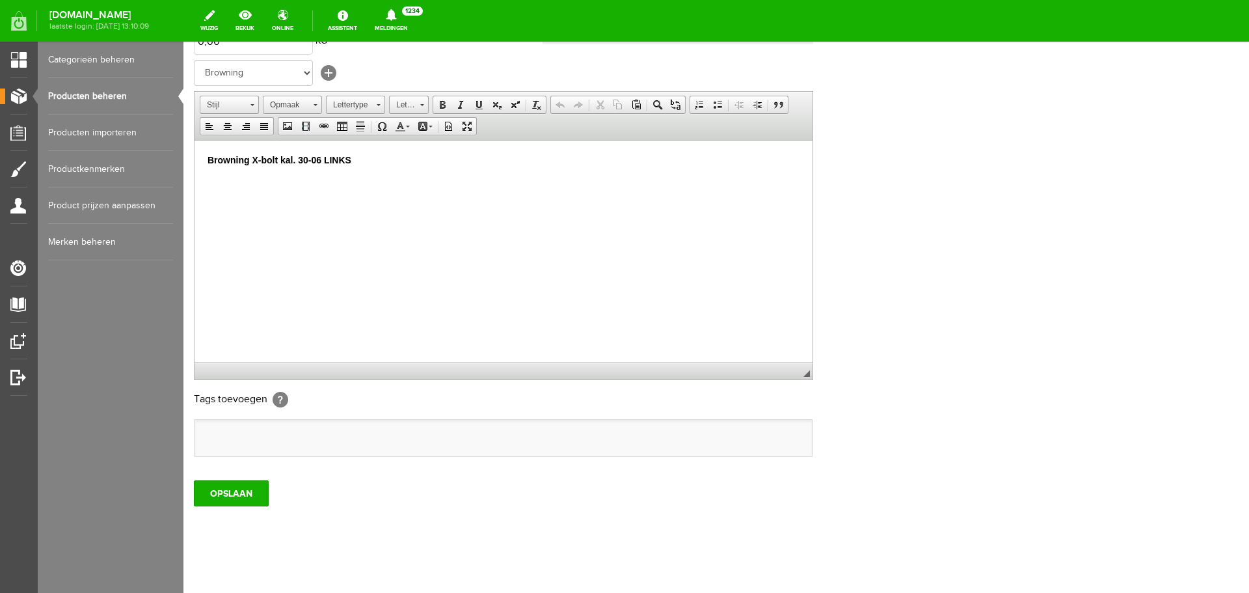
scroll to position [256, 0]
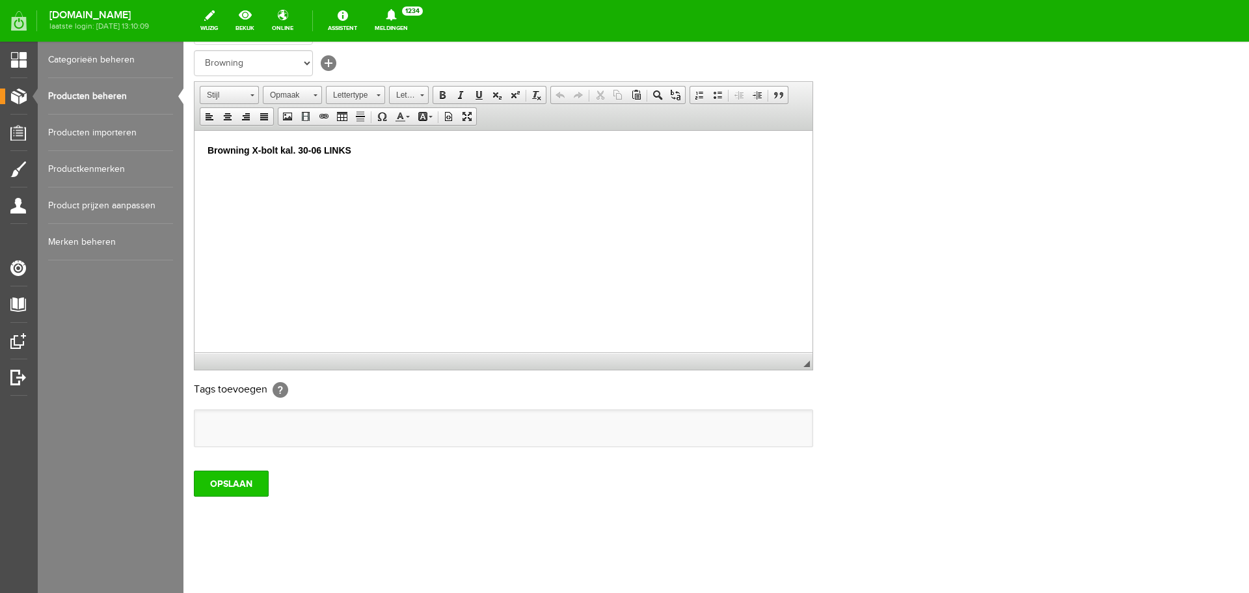
click at [251, 485] on input "OPSLAAN" at bounding box center [231, 483] width 75 height 26
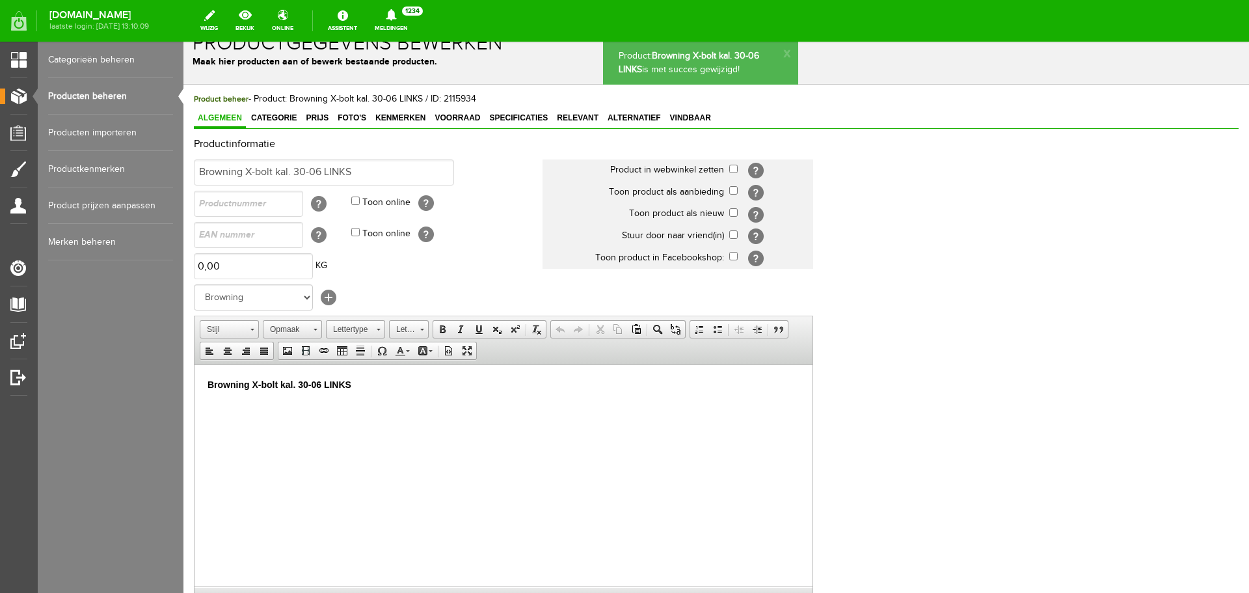
scroll to position [0, 0]
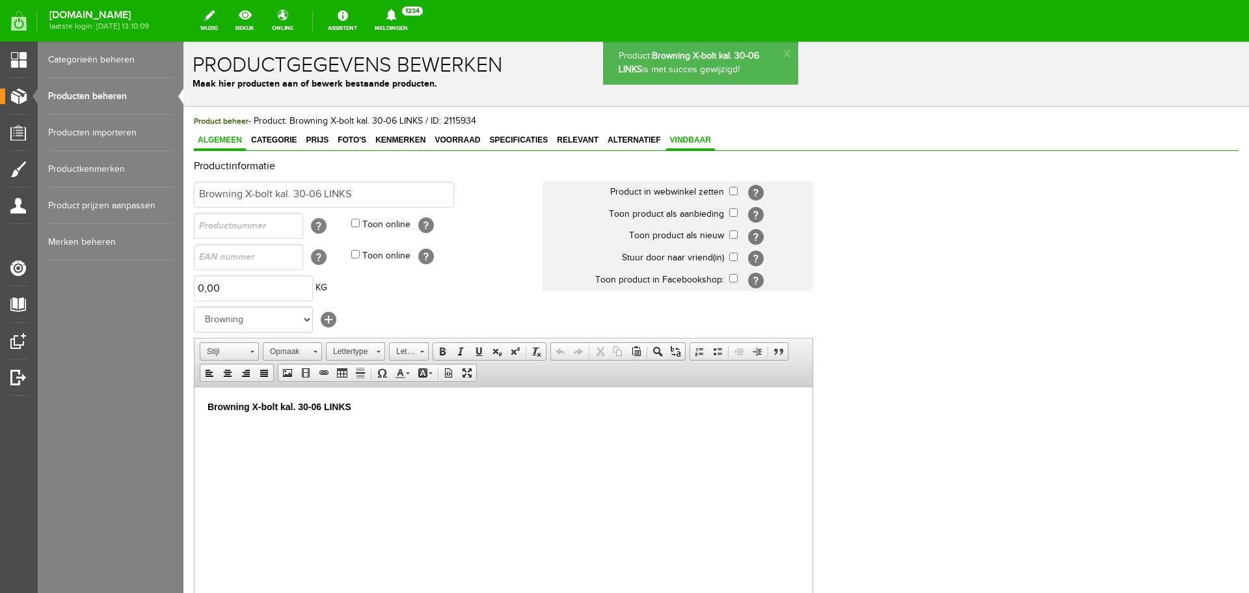
click at [689, 140] on span "Vindbaar" at bounding box center [690, 139] width 49 height 9
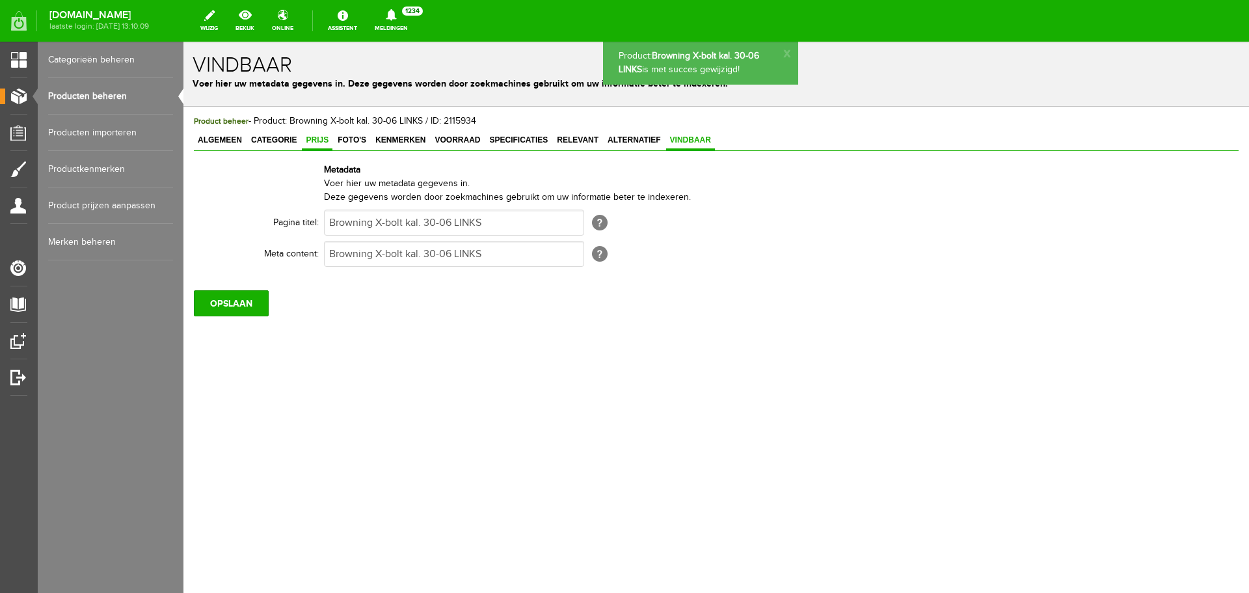
click at [332, 141] on span "Prijs" at bounding box center [317, 139] width 31 height 9
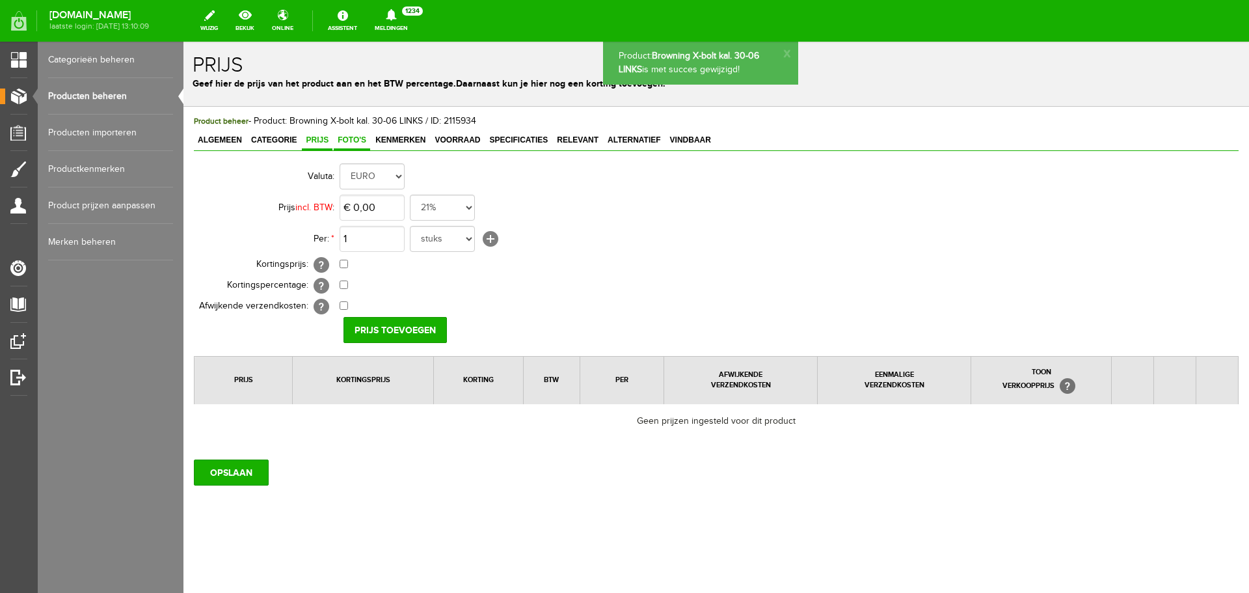
click at [341, 142] on span "Foto's" at bounding box center [352, 139] width 36 height 9
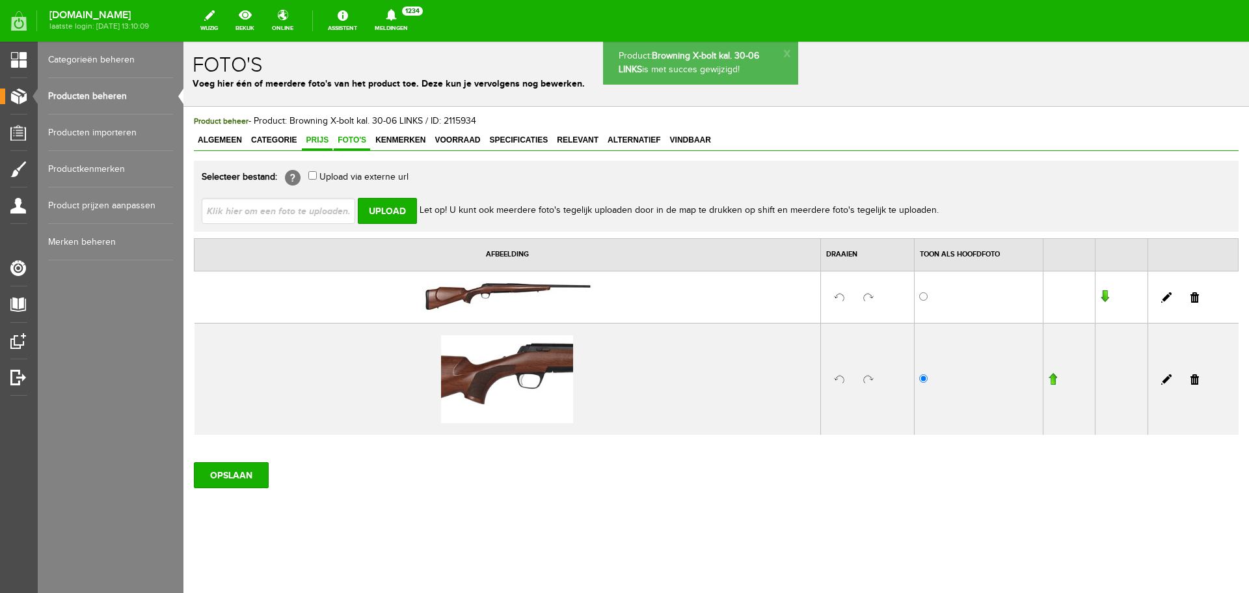
click at [319, 141] on span "Prijs" at bounding box center [317, 139] width 31 height 9
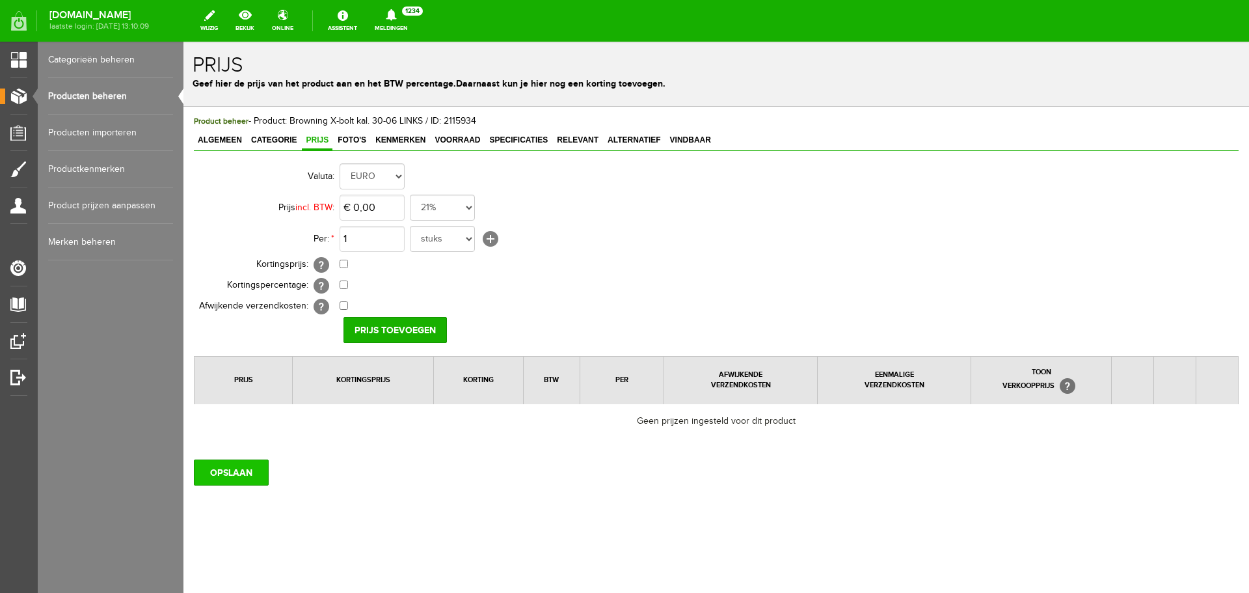
click at [237, 470] on input "OPSLAAN" at bounding box center [231, 472] width 75 height 26
click at [102, 96] on link "Producten beheren" at bounding box center [110, 96] width 125 height 36
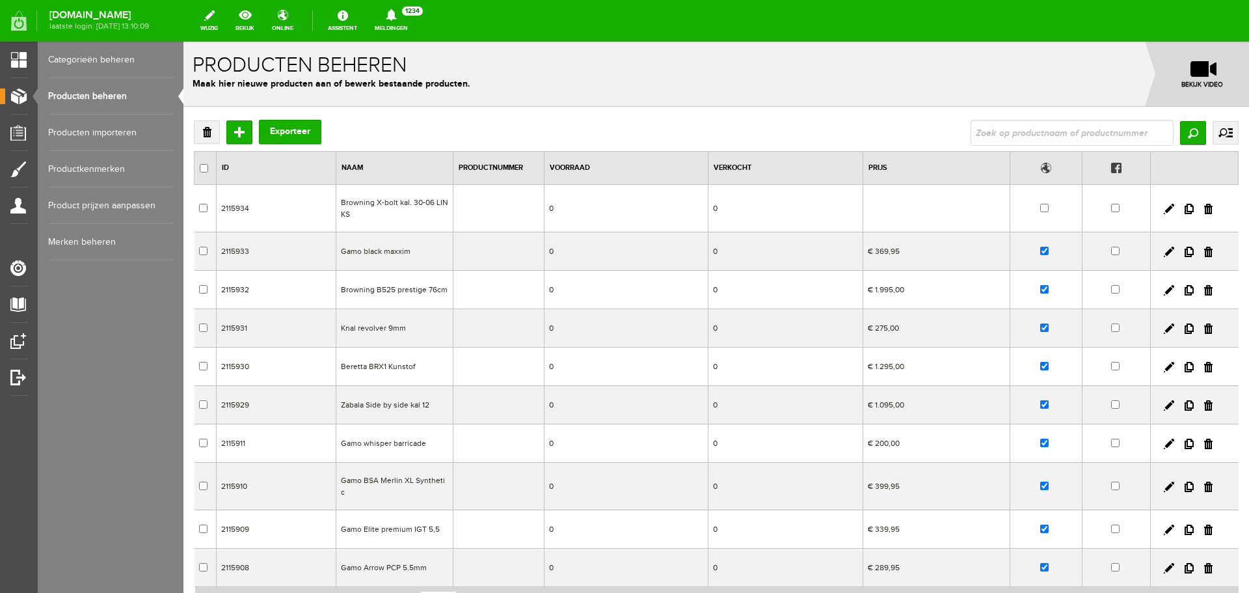
click at [1040, 206] on input "checkbox" at bounding box center [1044, 208] width 8 height 8
checkbox input "true"
click at [239, 131] on input "Toevoegen" at bounding box center [239, 131] width 26 height 23
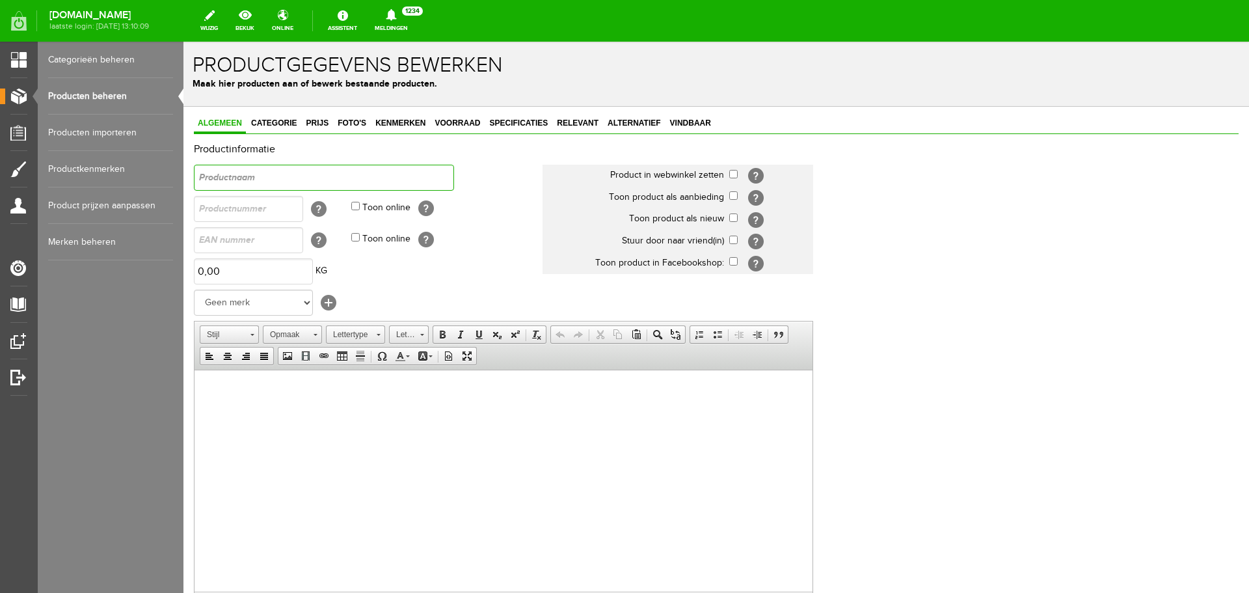
click at [334, 179] on input "text" at bounding box center [324, 178] width 260 height 26
type input "Layot"
click at [731, 171] on input "checkbox" at bounding box center [733, 174] width 8 height 8
checkbox input "true"
click at [243, 305] on select "Geen merk Pulsar Treeland Minox Hikmicro ATN Infiray Swedteam Remington [PERSON…" at bounding box center [253, 302] width 119 height 26
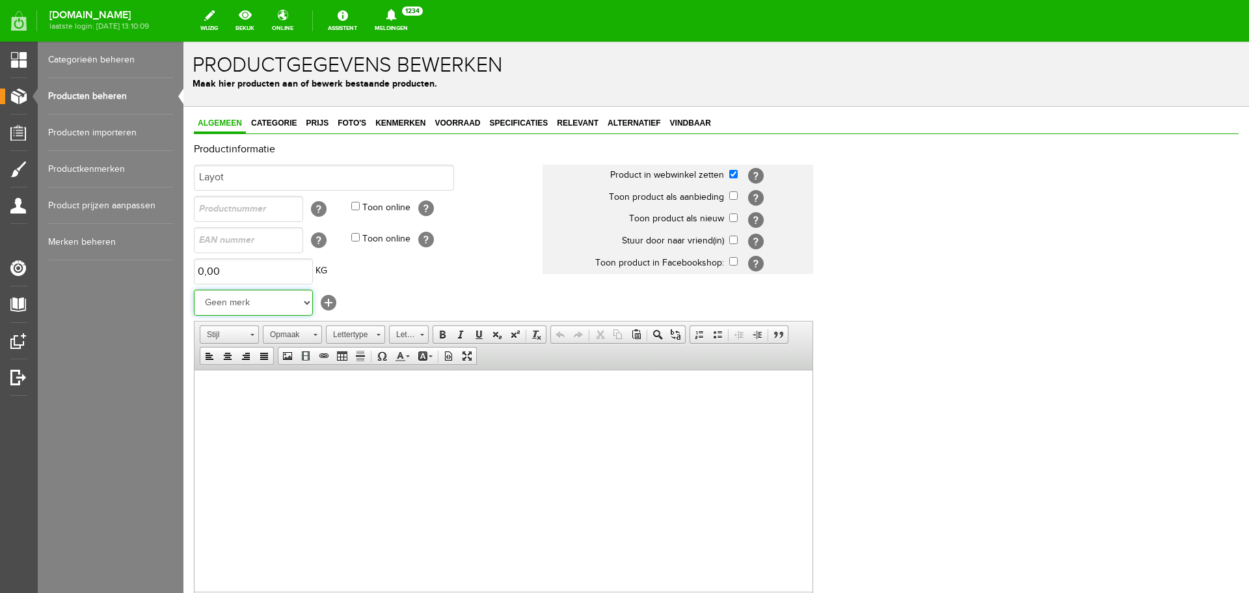
select select "144527"
click at [194, 289] on select "Geen merk Pulsar Treeland Minox Hikmicro ATN Infiray Swedteam Remington [PERSON…" at bounding box center [253, 302] width 119 height 26
click at [297, 178] on input "Layot" at bounding box center [324, 178] width 260 height 26
drag, startPoint x: 308, startPoint y: 180, endPoint x: 84, endPoint y: 174, distance: 224.5
click at [183, 174] on html "x Productgegevens bewerken Maak hier producten aan of bewerk bestaande producte…" at bounding box center [716, 317] width 1066 height 551
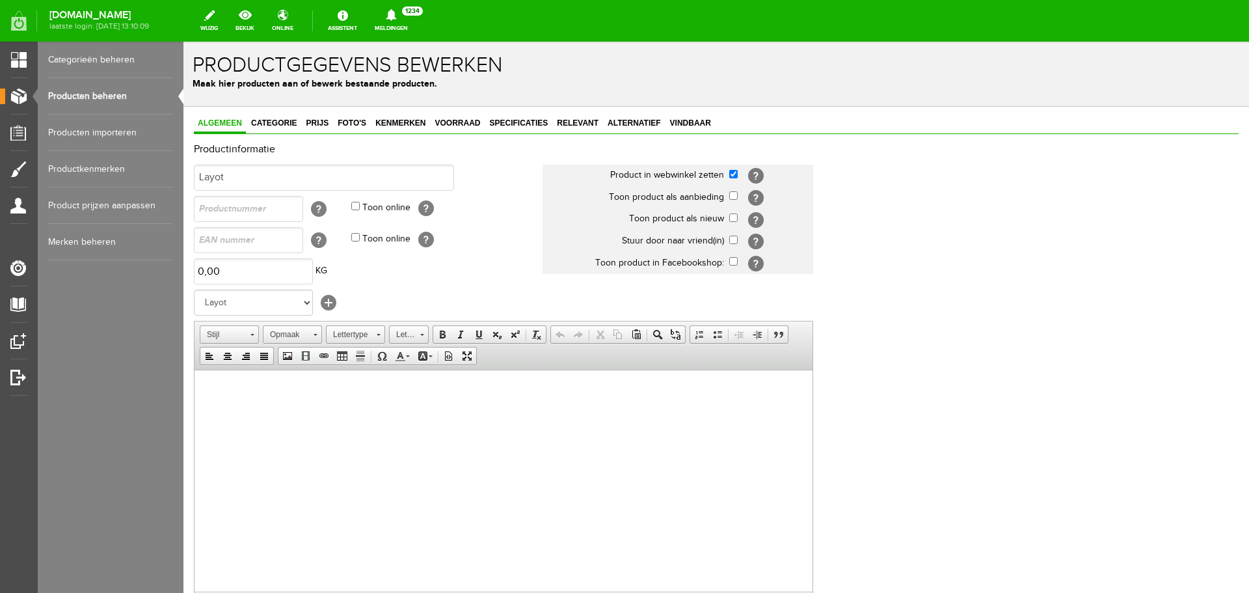
click at [250, 405] on html at bounding box center [504, 389] width 618 height 40
drag, startPoint x: 282, startPoint y: 381, endPoint x: 176, endPoint y: 373, distance: 106.3
click at [195, 373] on html "Layot" at bounding box center [504, 389] width 618 height 40
click at [438, 334] on span at bounding box center [442, 334] width 10 height 10
click at [251, 390] on p "Layot" at bounding box center [504, 390] width 592 height 14
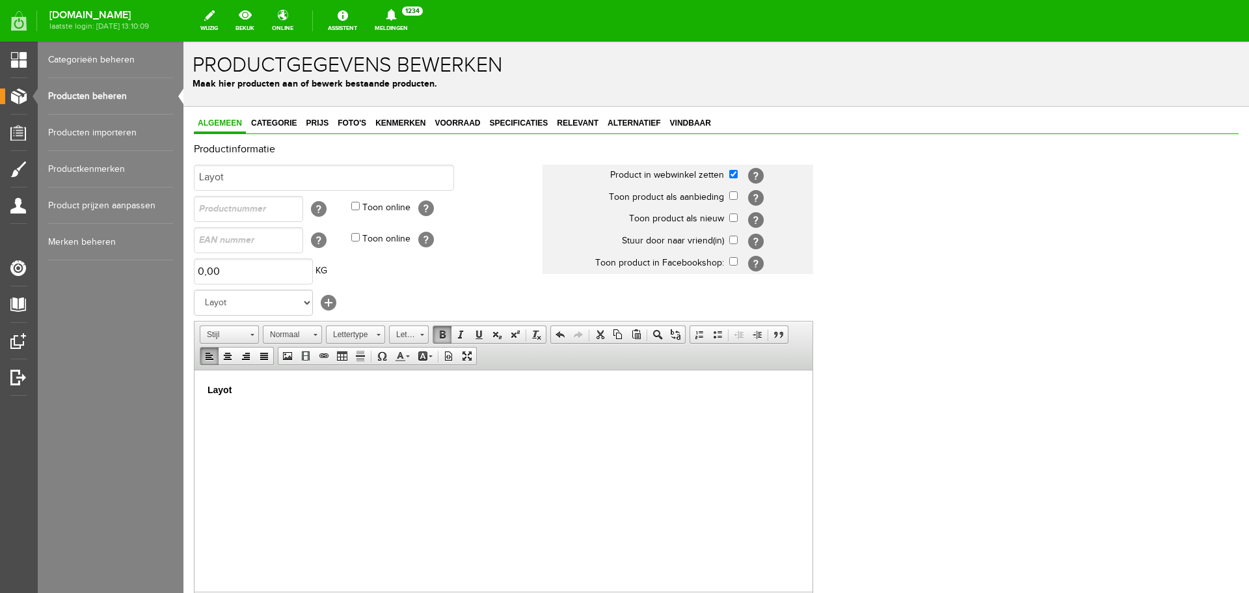
click at [251, 390] on p "Layot" at bounding box center [504, 390] width 592 height 14
click at [242, 388] on p "Layot" at bounding box center [504, 390] width 592 height 14
click at [233, 391] on p "Layot" at bounding box center [504, 390] width 592 height 14
drag, startPoint x: 278, startPoint y: 414, endPoint x: 264, endPoint y: 402, distance: 18.5
click at [195, 415] on html "Layot ​Boring 1/4-1/2" at bounding box center [504, 400] width 618 height 62
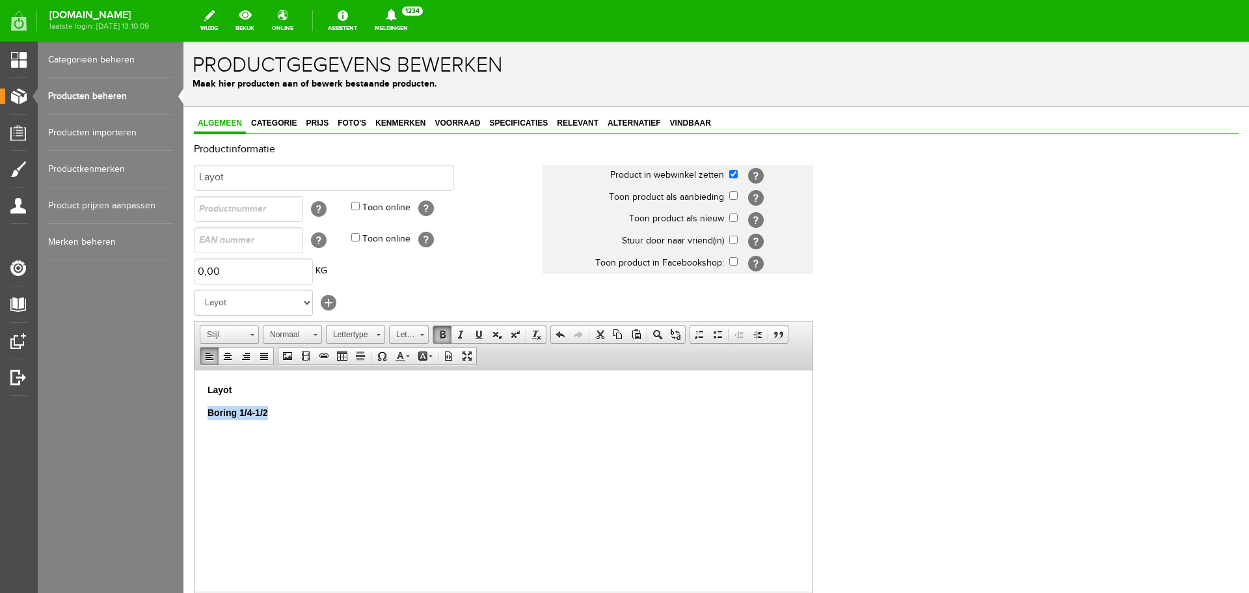
click at [445, 329] on span at bounding box center [442, 334] width 10 height 10
drag, startPoint x: 295, startPoint y: 413, endPoint x: 174, endPoint y: 414, distance: 121.0
click at [195, 414] on html "Layot Boring 1/4-1/2 ​" at bounding box center [504, 400] width 618 height 62
click at [441, 337] on span at bounding box center [442, 334] width 10 height 10
click at [310, 417] on p "Boring 1/4-1/2" at bounding box center [504, 412] width 592 height 14
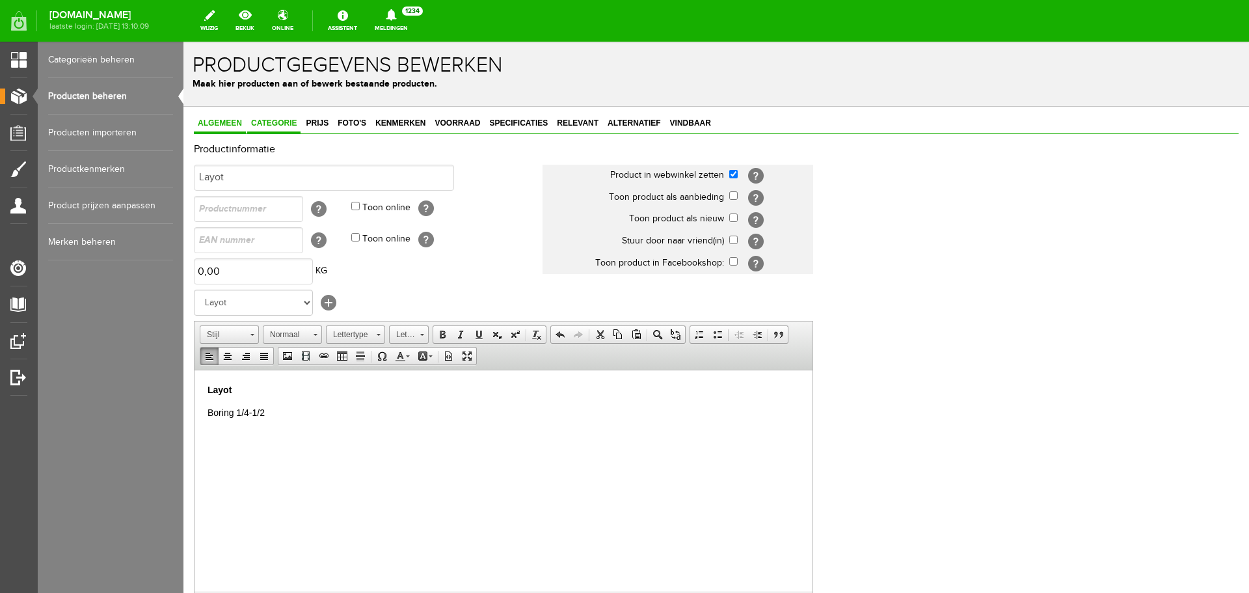
click at [267, 118] on link "Categorie" at bounding box center [273, 123] width 53 height 19
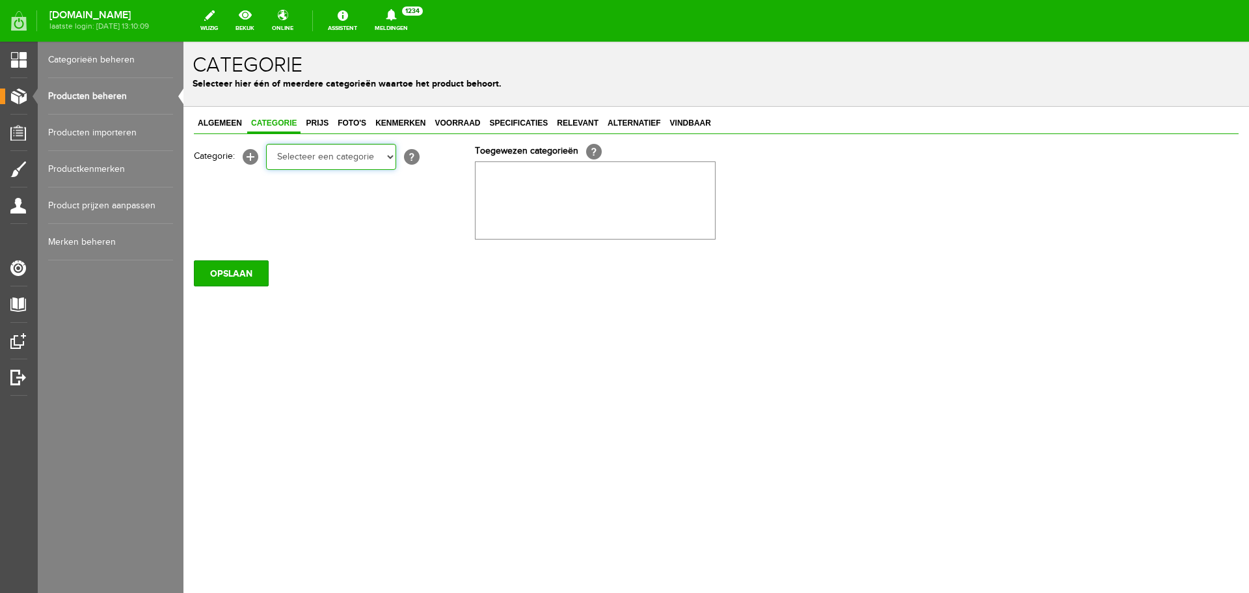
click at [305, 154] on select "Selecteer een categorie Occasions Occasions Choke's Occasions alarmpistolen Occ…" at bounding box center [331, 157] width 130 height 26
select select "190267"
click at [266, 144] on select "Selecteer een categorie Occasions Occasions Choke's Occasions alarmpistolen Occ…" at bounding box center [331, 157] width 130 height 26
click at [318, 124] on span "Prijs" at bounding box center [317, 122] width 31 height 9
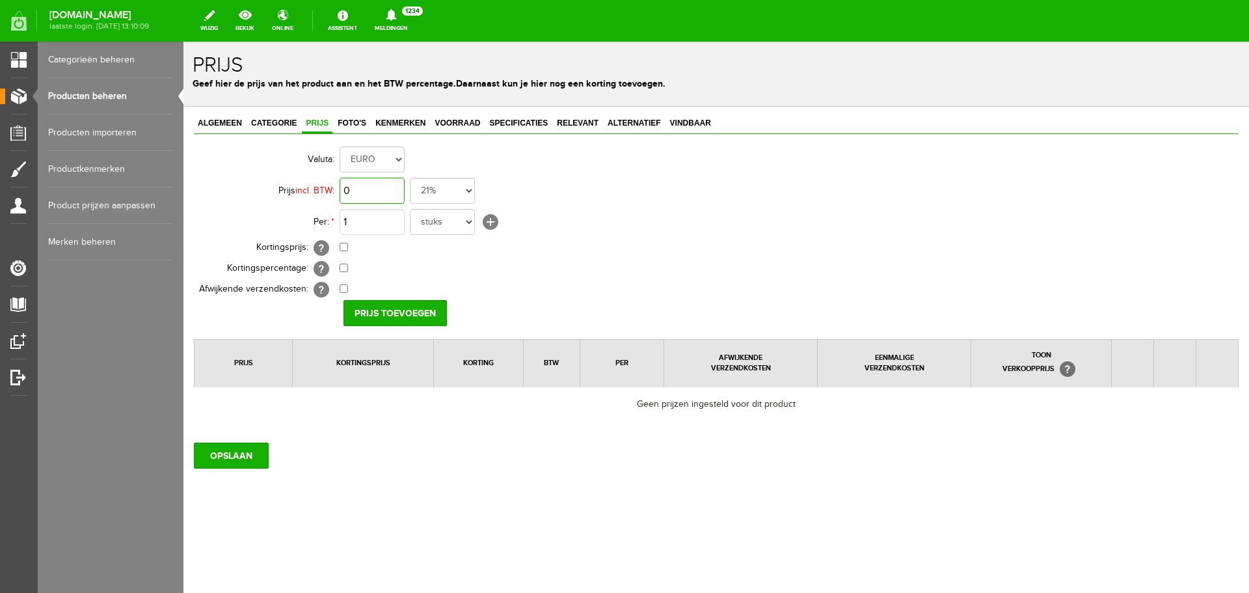
click at [363, 187] on input "0" at bounding box center [372, 191] width 65 height 26
type input "€ 595,00"
click at [405, 316] on input "Prijs toevoegen" at bounding box center [394, 313] width 103 height 26
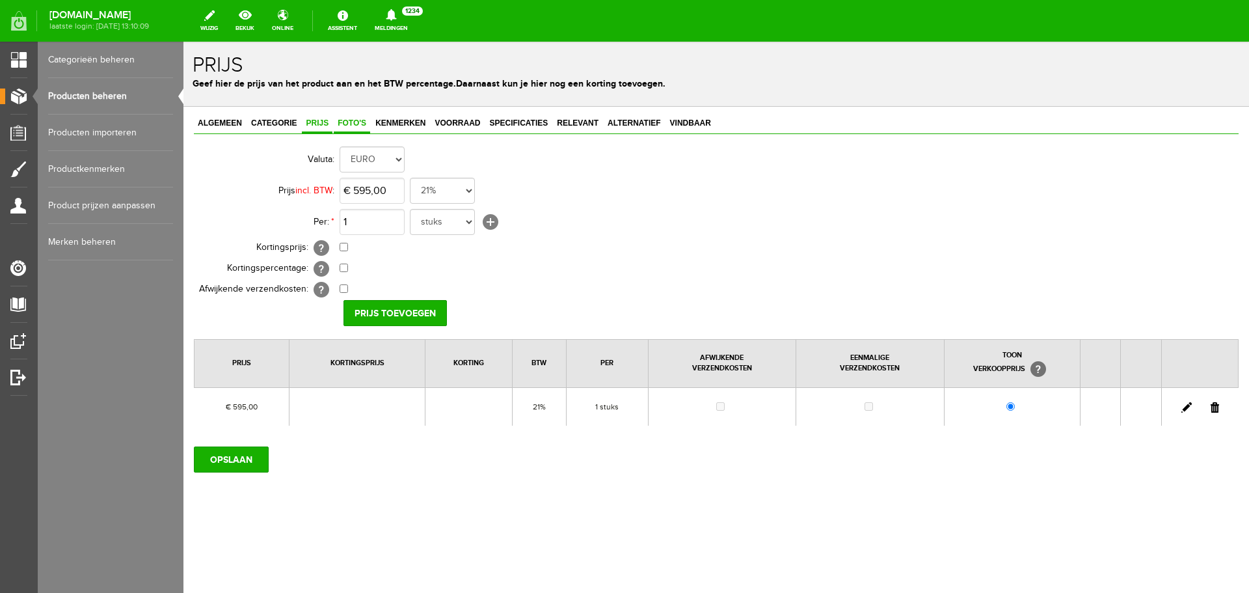
click at [351, 129] on link "Foto's" at bounding box center [352, 123] width 36 height 19
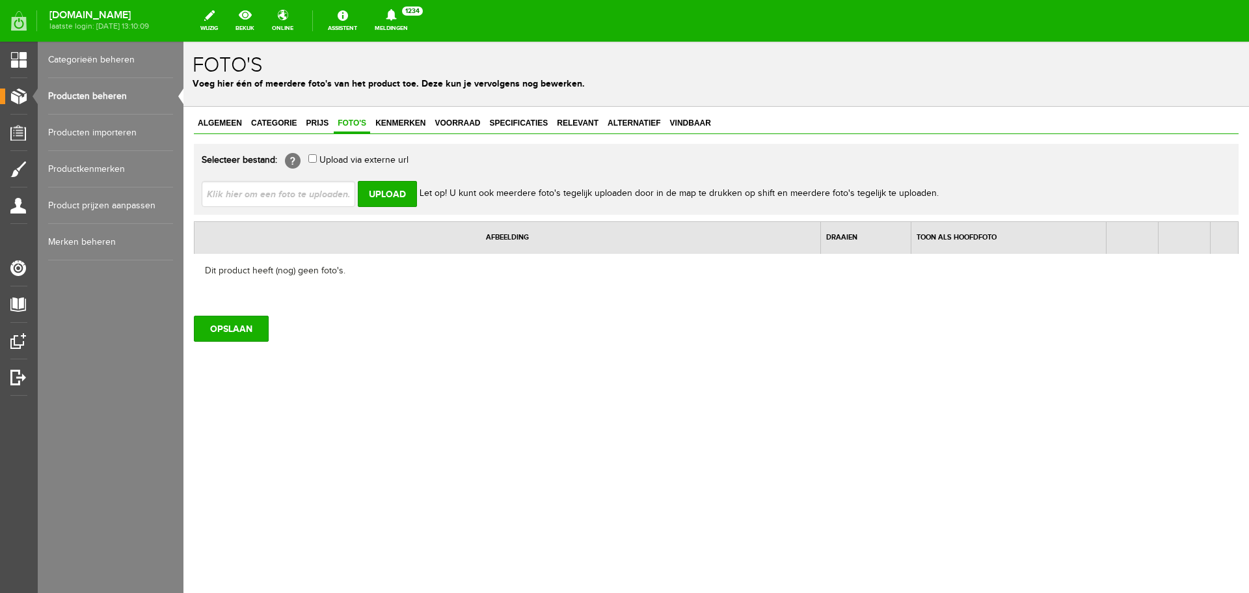
click at [302, 202] on input "file" at bounding box center [284, 193] width 164 height 25
type input "C:\fakepath\Layot_DT.jpg"
type input "Layot_DT.jpg; Layot_full.jpg"
click at [392, 191] on input "Upload" at bounding box center [387, 194] width 59 height 26
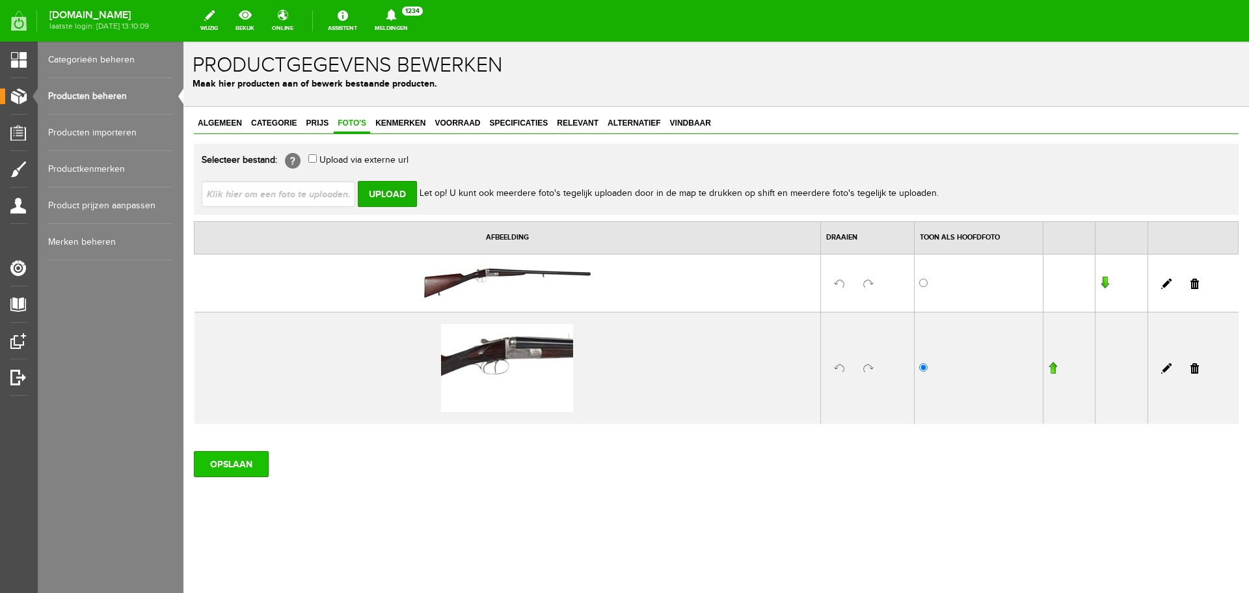
click at [247, 458] on input "OPSLAAN" at bounding box center [231, 464] width 75 height 26
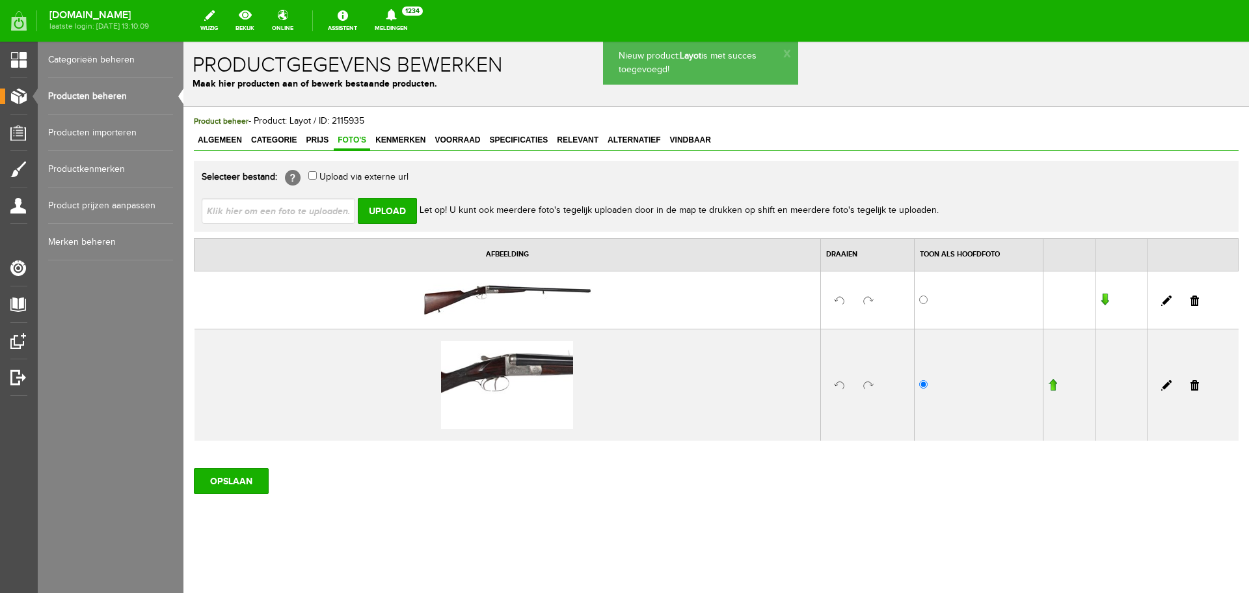
click at [100, 98] on link "Producten beheren" at bounding box center [110, 96] width 125 height 36
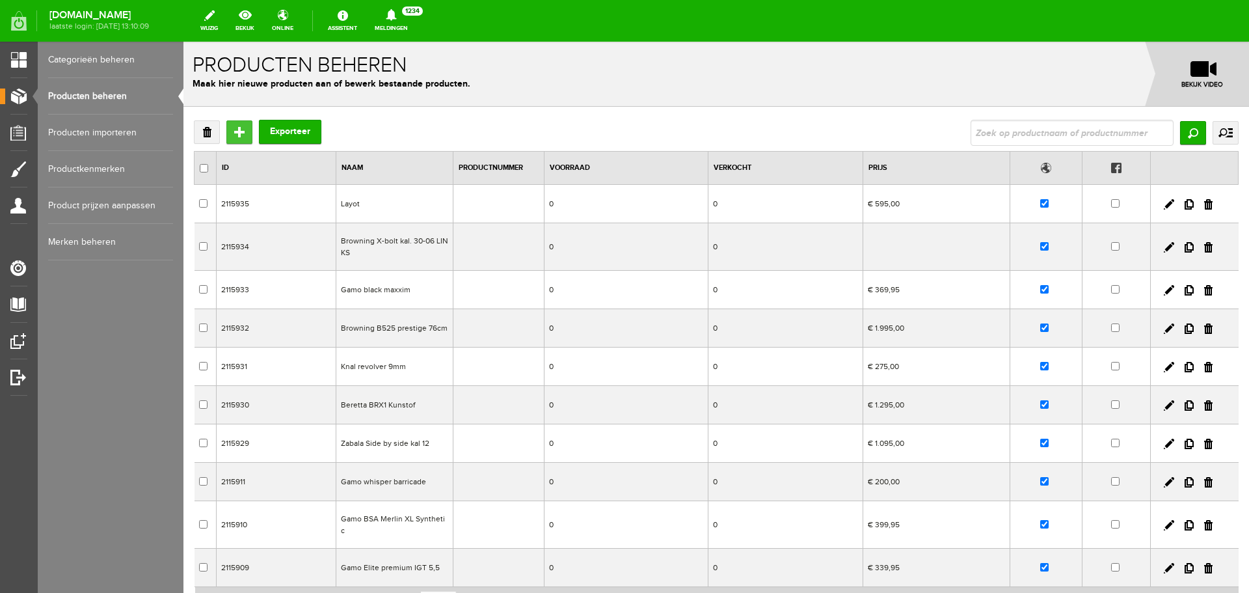
click at [243, 126] on input "Toevoegen" at bounding box center [239, 131] width 26 height 23
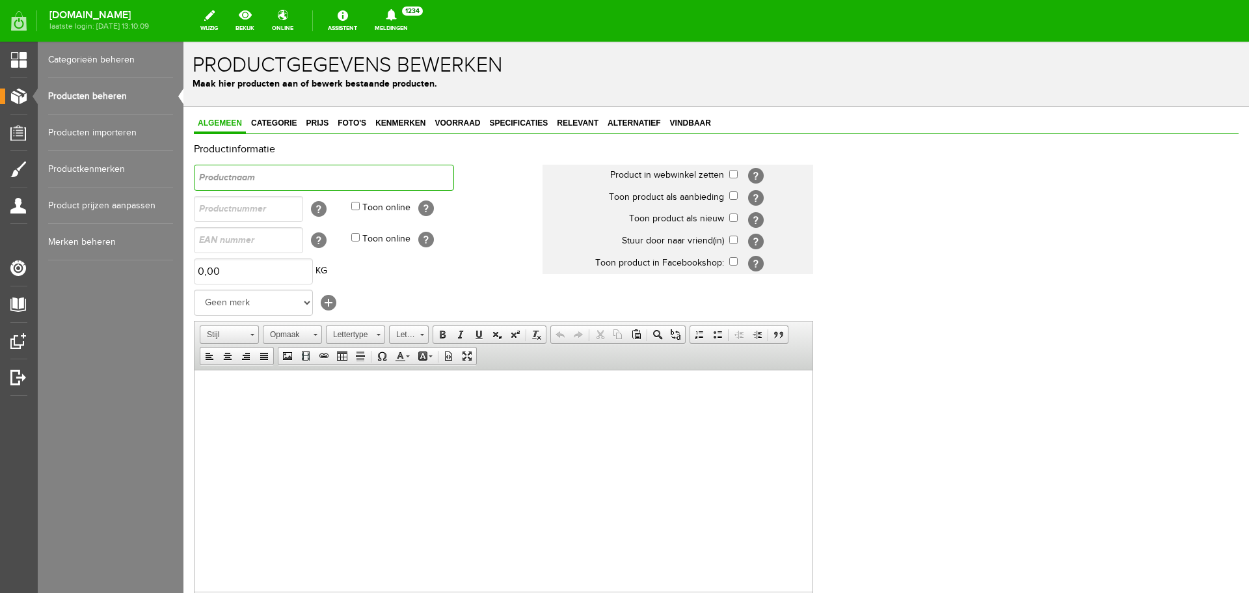
click at [222, 181] on input "text" at bounding box center [324, 178] width 260 height 26
drag, startPoint x: 263, startPoint y: 172, endPoint x: 195, endPoint y: 213, distance: 80.5
click at [183, 186] on html "x Productgegevens bewerken Maak hier producten aan of bewerk bestaande producte…" at bounding box center [716, 317] width 1066 height 551
type input "Zabala"
click at [271, 409] on html at bounding box center [504, 389] width 618 height 40
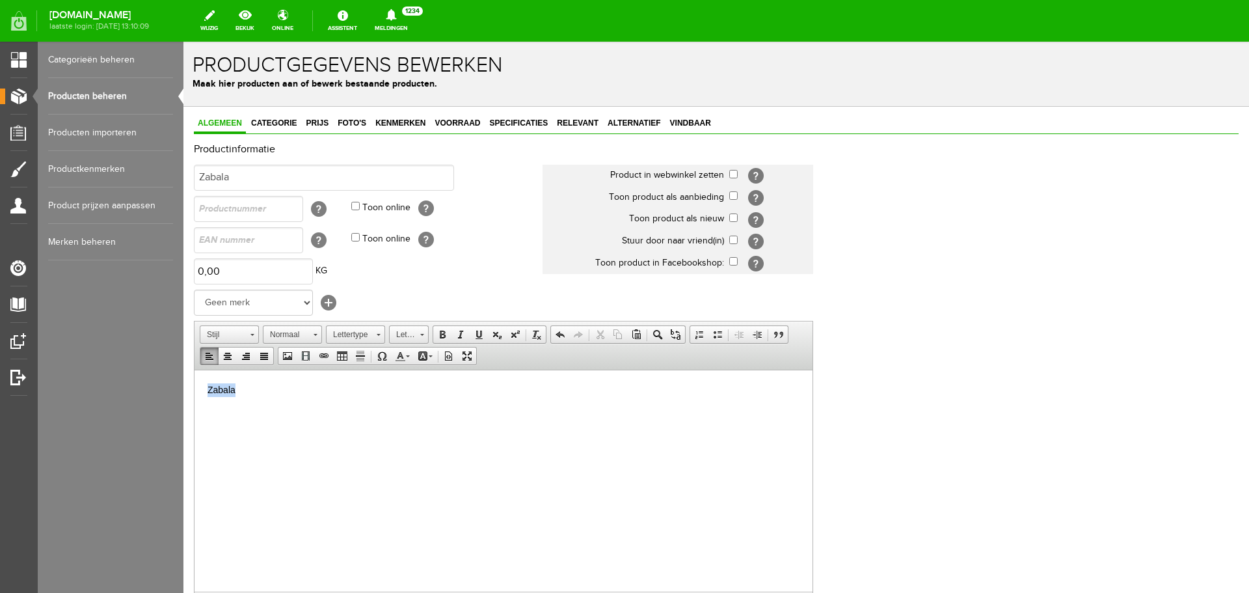
drag, startPoint x: 280, startPoint y: 403, endPoint x: 120, endPoint y: 386, distance: 160.3
click at [195, 386] on html "Zabala" at bounding box center [504, 389] width 618 height 40
click at [443, 335] on span at bounding box center [442, 334] width 10 height 10
click at [267, 301] on select "Geen merk Pulsar Treeland Minox Hikmicro ATN Infiray Swedteam Remington [PERSON…" at bounding box center [253, 302] width 119 height 26
select select "137292"
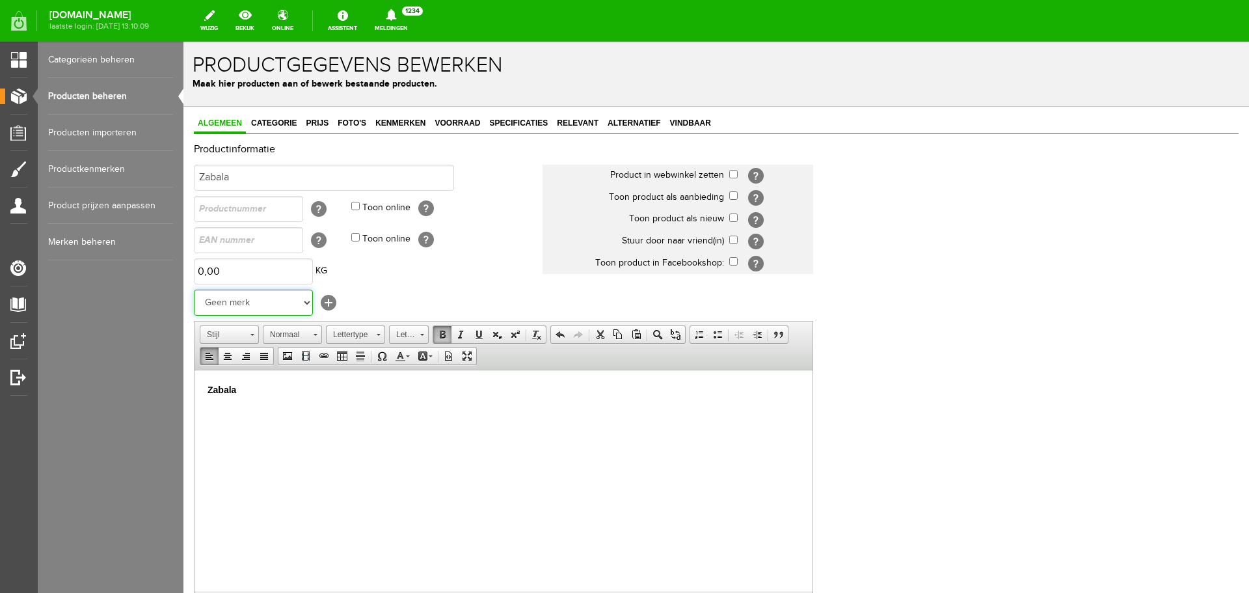
click at [194, 289] on select "Geen merk Pulsar Treeland Minox Hikmicro ATN Infiray Swedteam Remington [PERSON…" at bounding box center [253, 302] width 119 height 26
click at [730, 170] on input "checkbox" at bounding box center [733, 174] width 8 height 8
checkbox input "true"
click at [275, 385] on p "Zabala" at bounding box center [504, 390] width 592 height 14
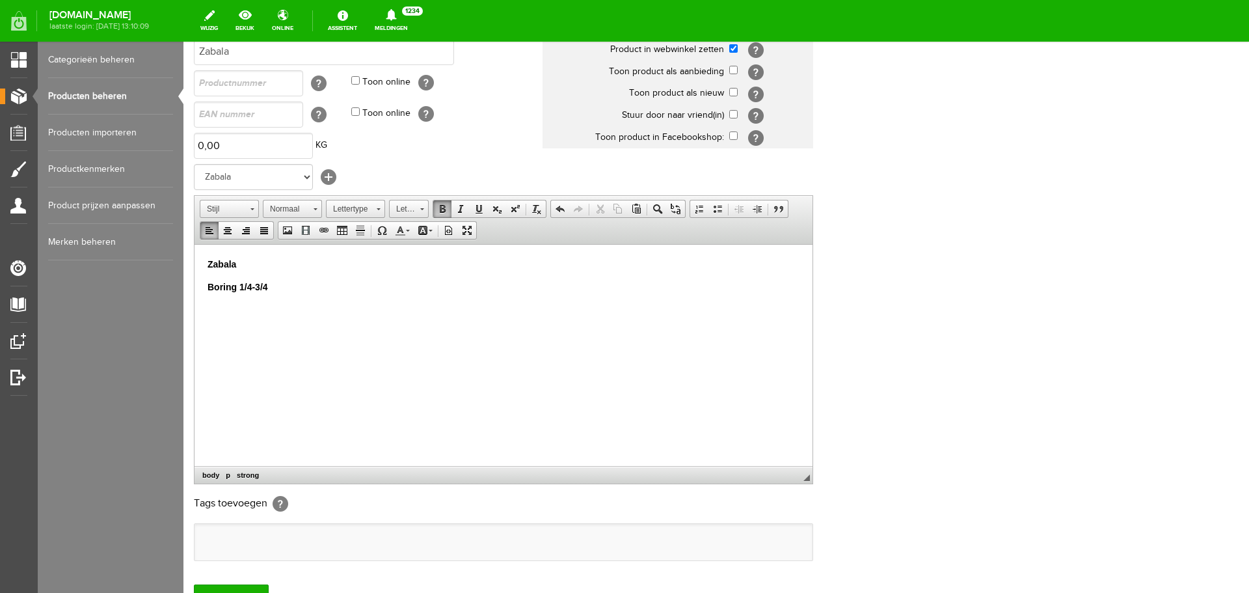
scroll to position [239, 0]
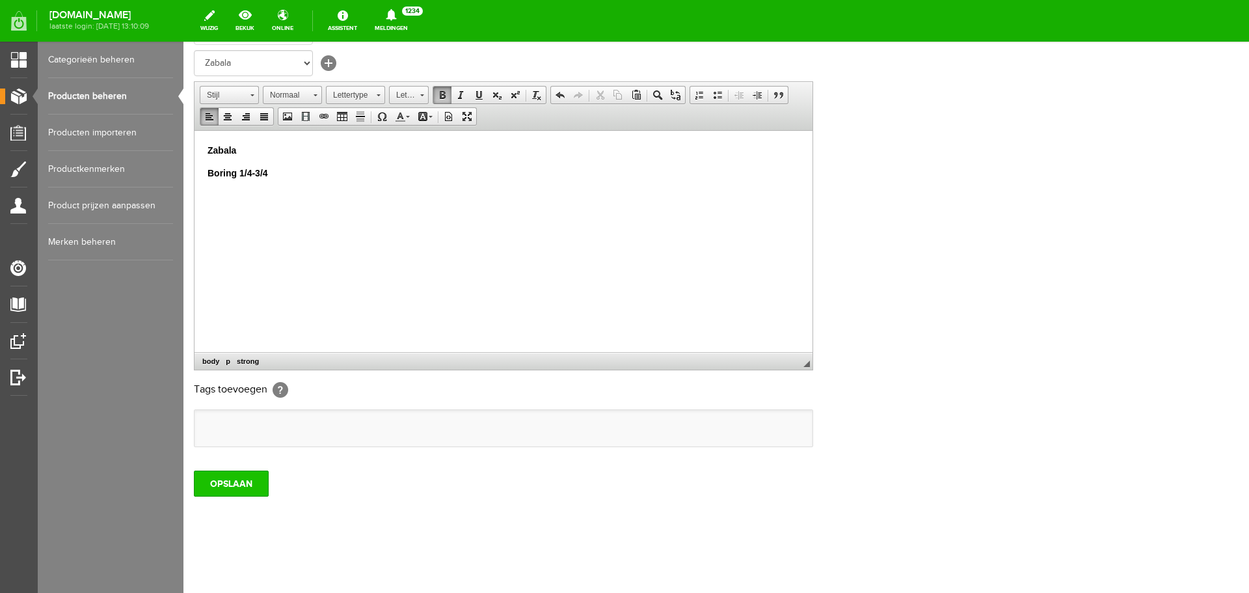
click at [221, 484] on input "OPSLAAN" at bounding box center [231, 483] width 75 height 26
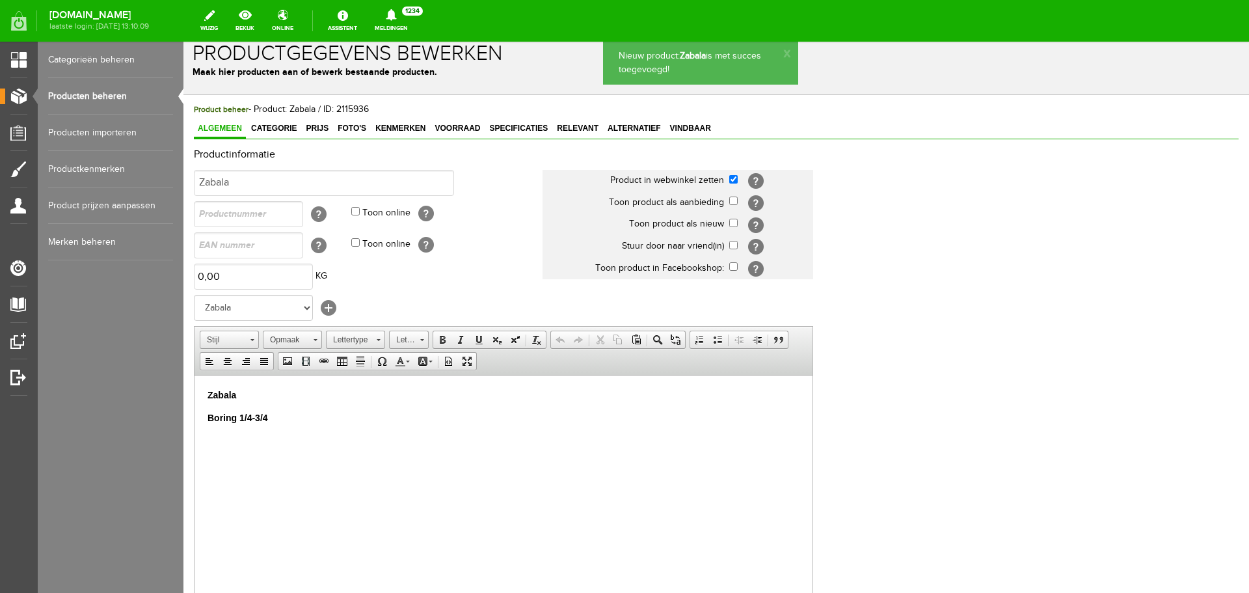
scroll to position [0, 0]
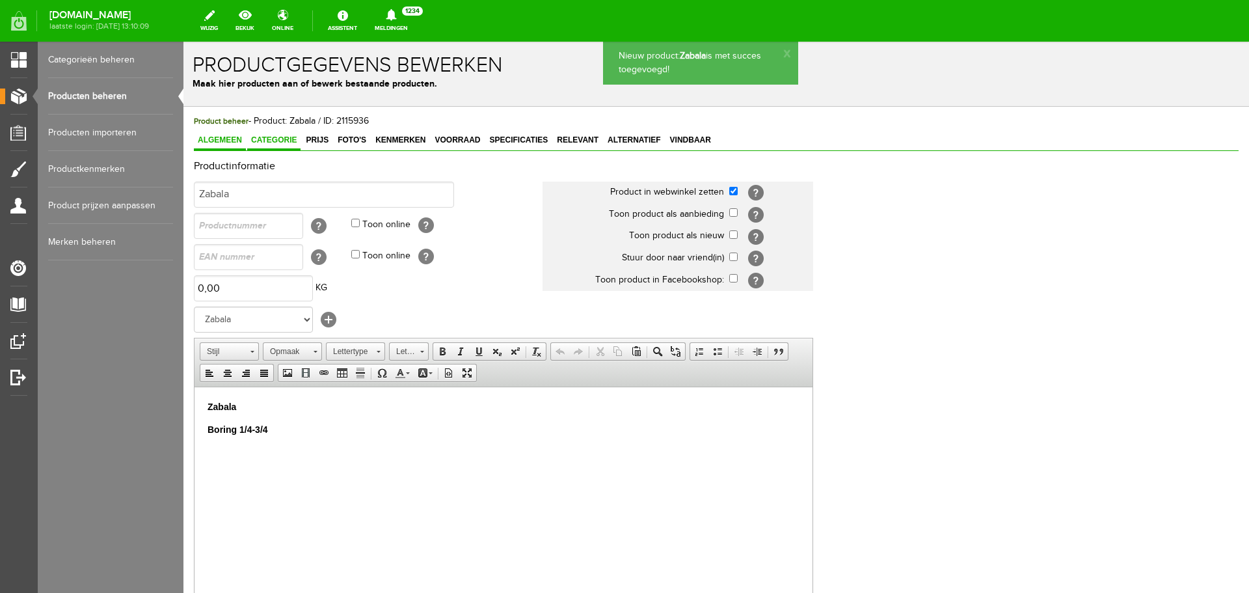
click at [279, 135] on span "Categorie" at bounding box center [273, 139] width 53 height 9
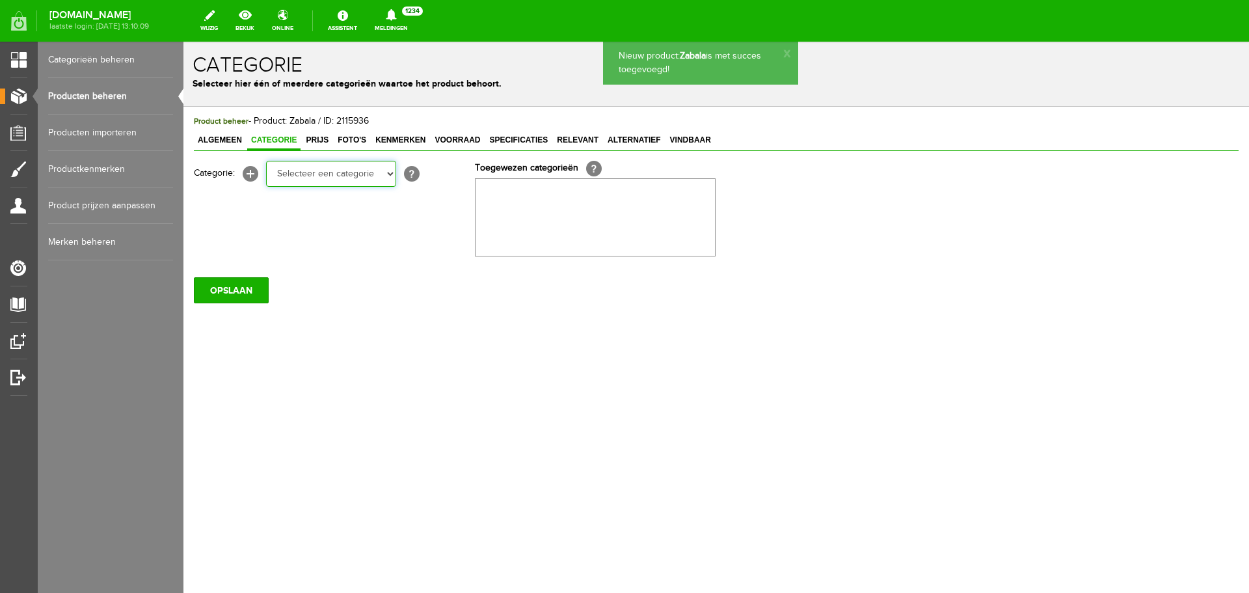
click at [297, 176] on select "Selecteer een categorie Occasions Occasions Choke's Occasions alarmpistolen Occ…" at bounding box center [331, 174] width 130 height 26
select select "190267"
click at [266, 161] on select "Selecteer een categorie Occasions Occasions Choke's Occasions alarmpistolen Occ…" at bounding box center [331, 174] width 130 height 26
click at [319, 134] on link "Prijs" at bounding box center [317, 140] width 31 height 19
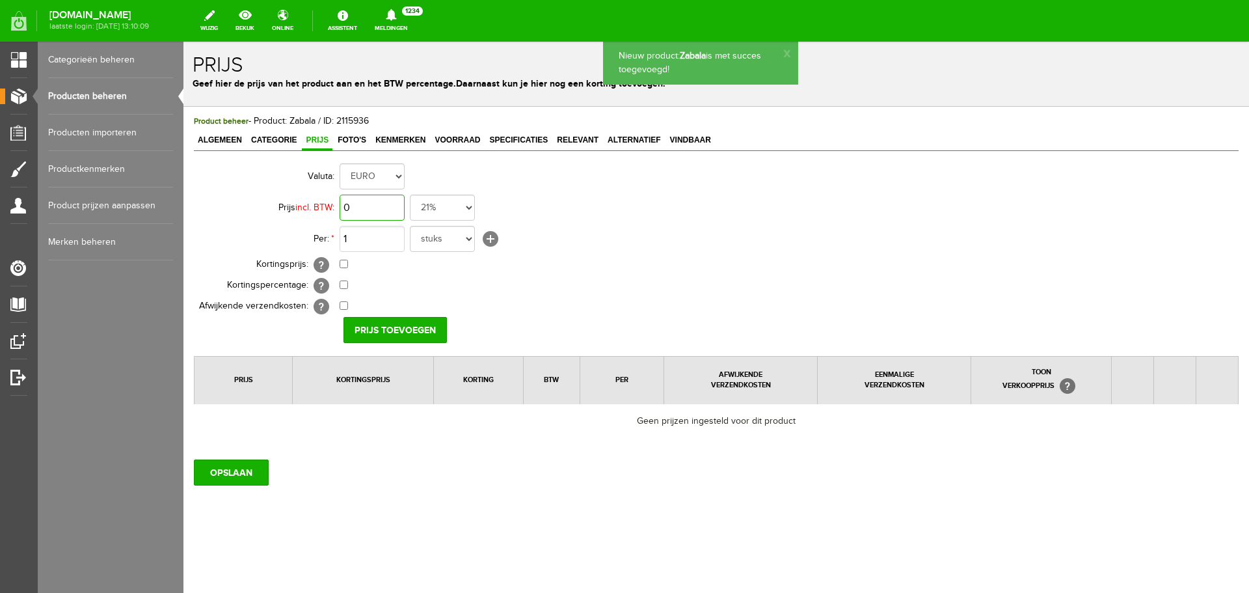
click at [363, 208] on input "0" at bounding box center [372, 208] width 65 height 26
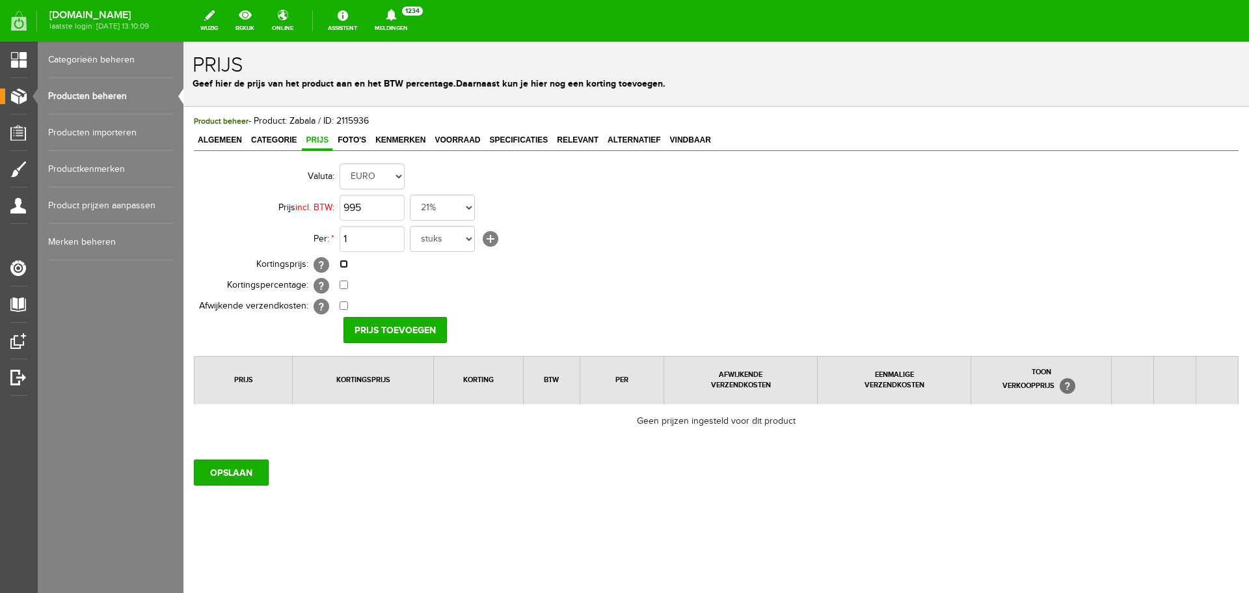
type input "€ 995,00"
click at [342, 265] on input "checkbox" at bounding box center [344, 264] width 8 height 8
checkbox input "true"
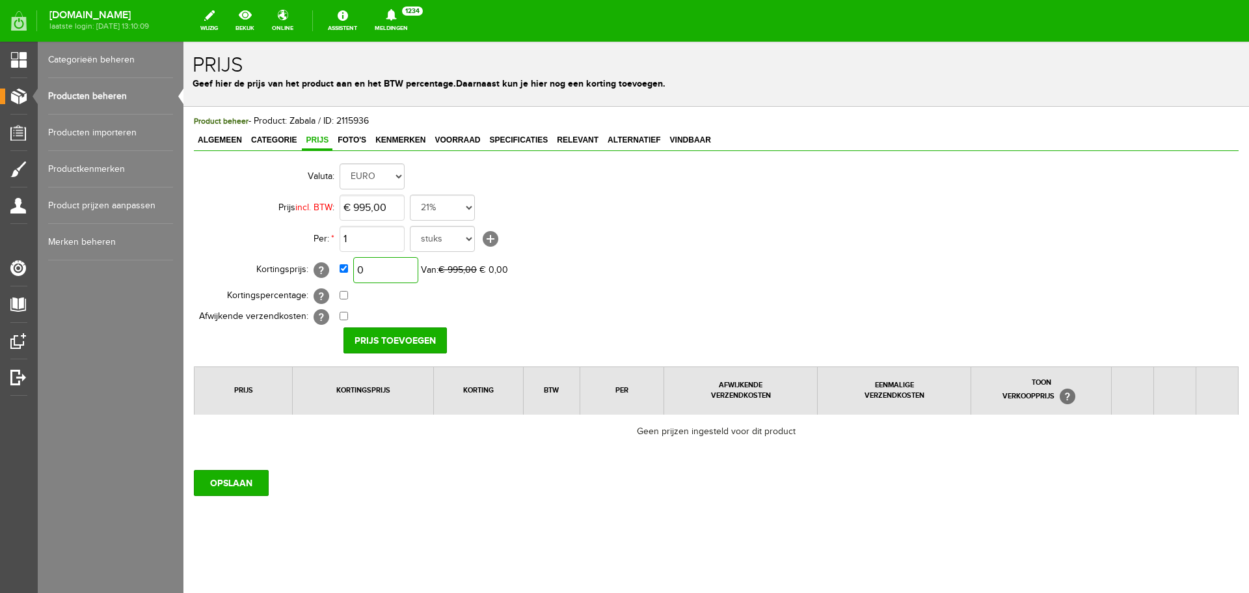
click at [386, 265] on input "0" at bounding box center [385, 270] width 65 height 26
type input "€ 595,00"
click at [390, 340] on input "Prijs toevoegen" at bounding box center [394, 340] width 103 height 26
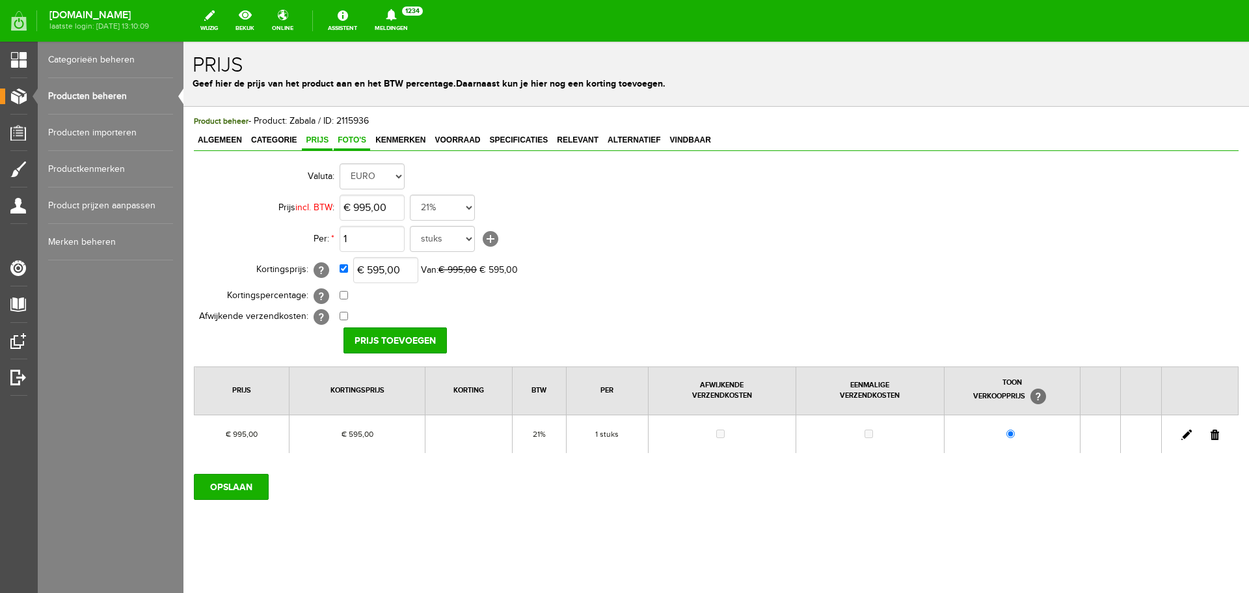
click at [353, 139] on span "Foto's" at bounding box center [352, 139] width 36 height 9
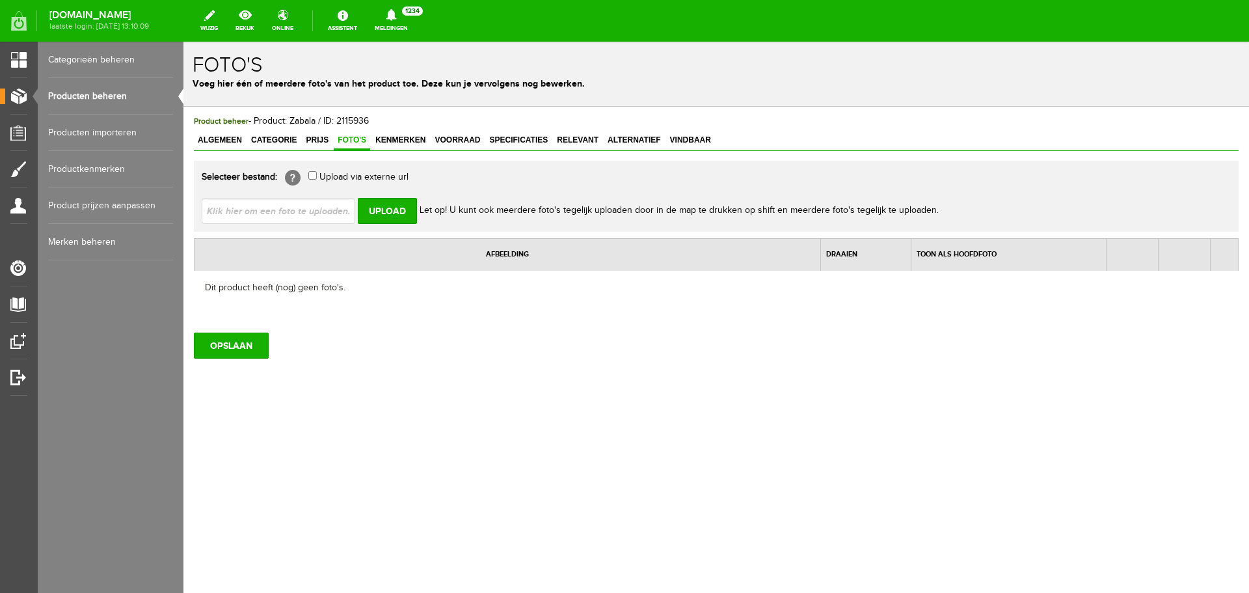
click at [325, 212] on input "file" at bounding box center [284, 210] width 164 height 25
type input "C:\fakepath\Zabala_DT.jpg"
type input "Zabala_DT.jpg; Zabala_full.jpg"
click at [383, 205] on input "Upload" at bounding box center [387, 211] width 59 height 26
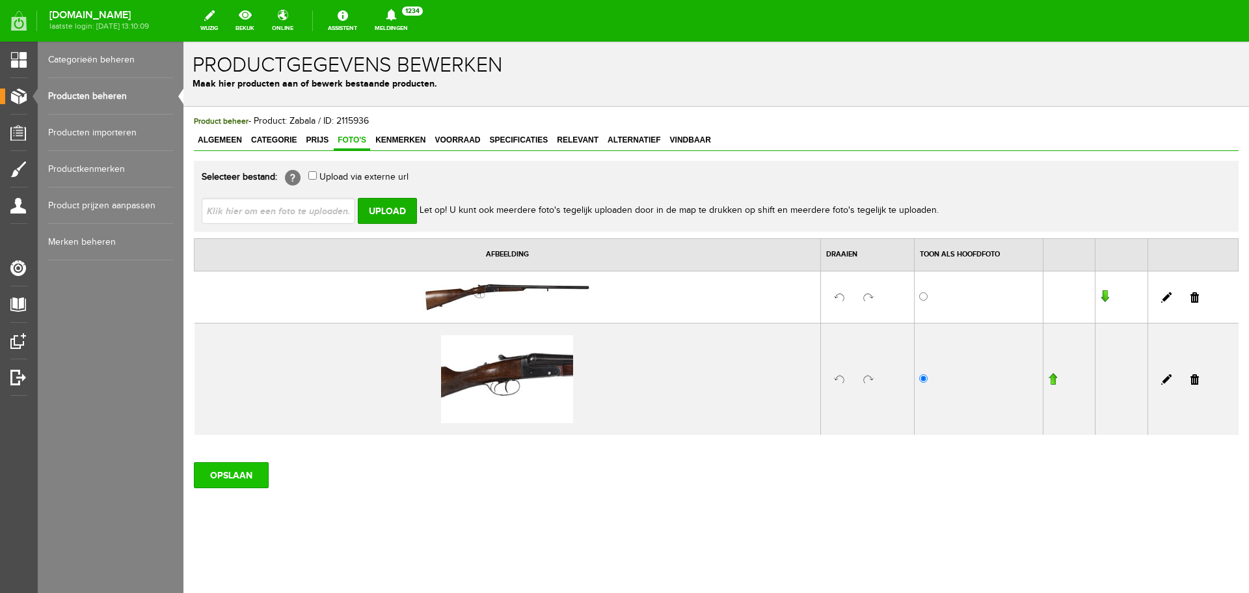
click at [250, 469] on input "OPSLAAN" at bounding box center [231, 475] width 75 height 26
click at [231, 474] on input "OPSLAAN" at bounding box center [231, 475] width 75 height 26
click at [218, 144] on span "Algemeen" at bounding box center [220, 139] width 52 height 9
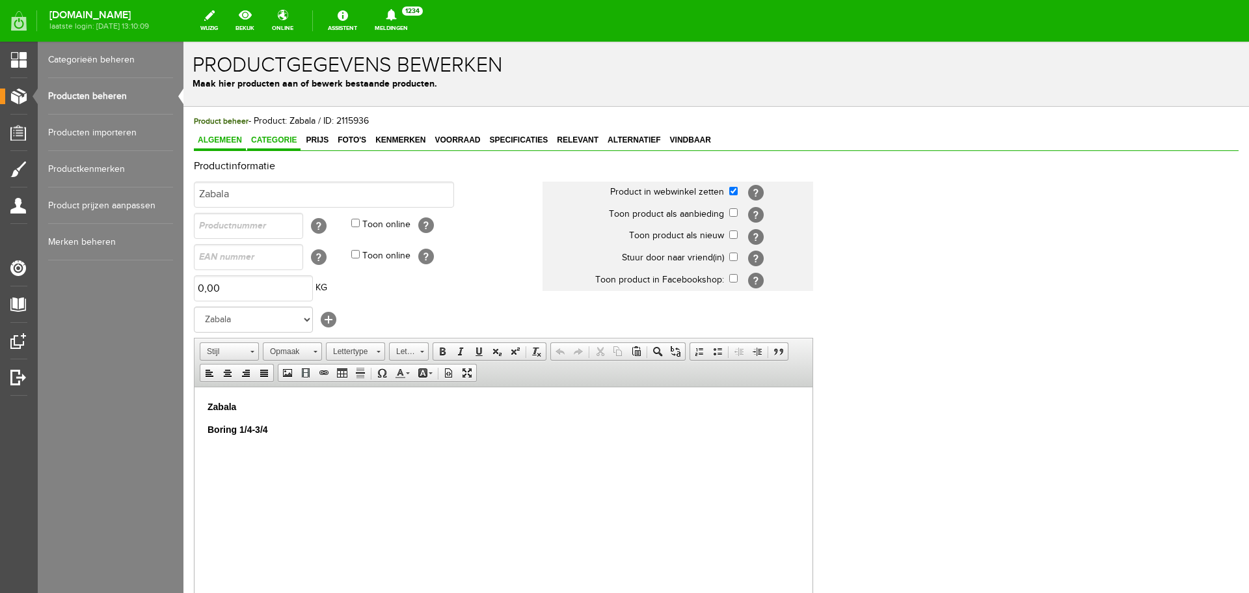
click at [269, 144] on span "Categorie" at bounding box center [273, 139] width 53 height 9
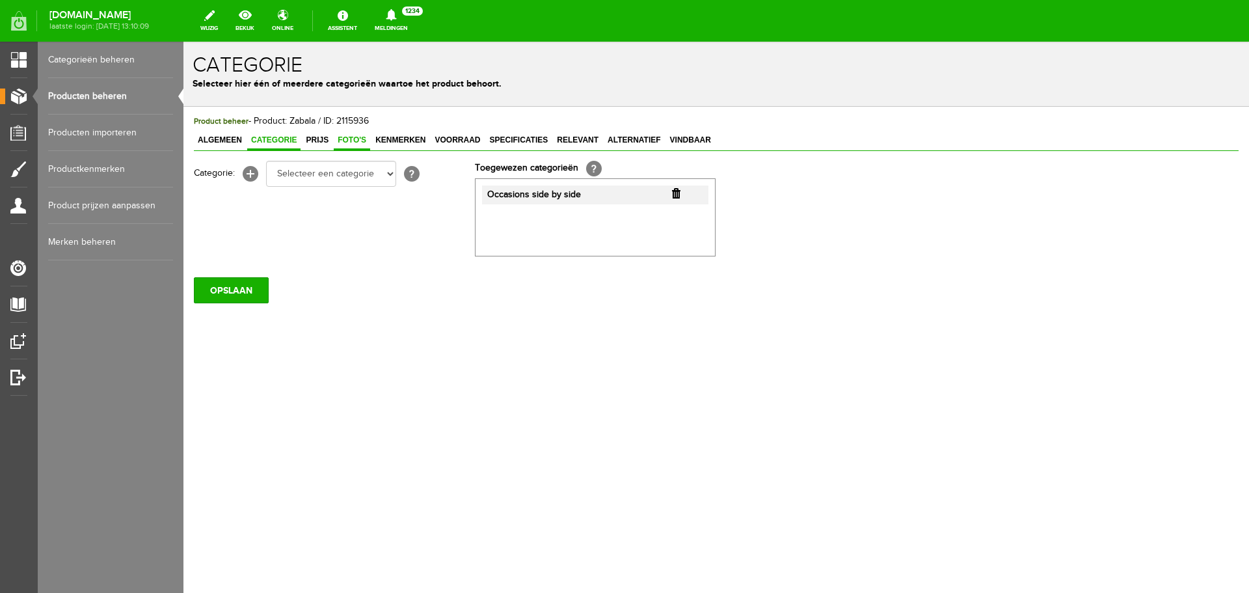
click at [345, 145] on link "Foto's" at bounding box center [352, 140] width 36 height 19
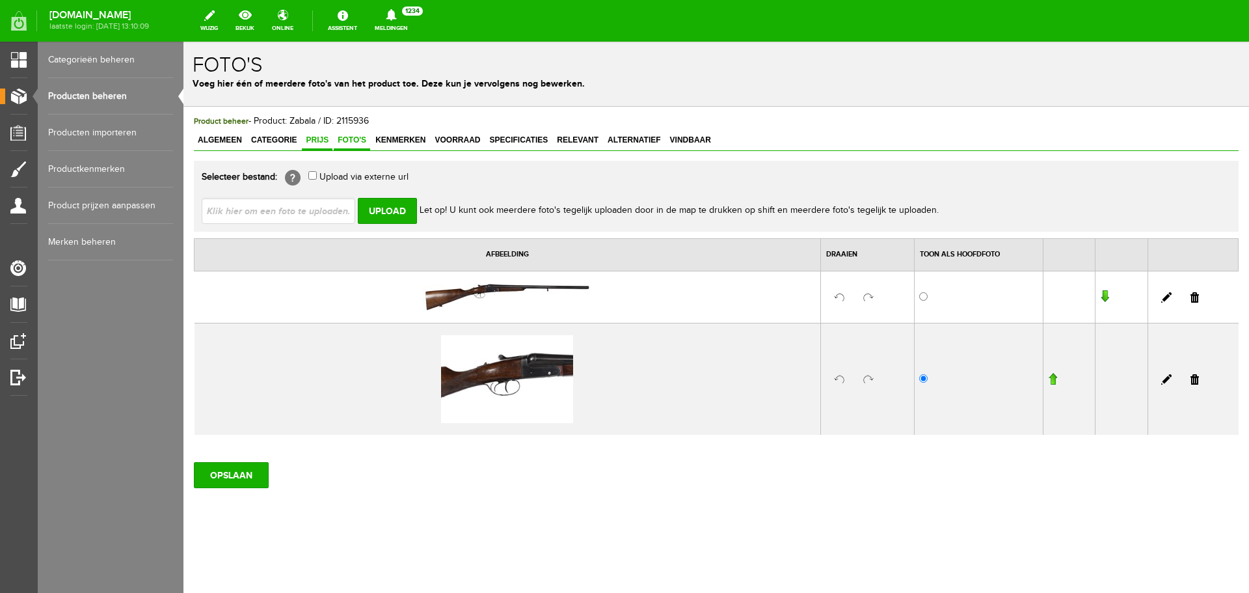
click at [305, 143] on span "Prijs" at bounding box center [317, 139] width 31 height 9
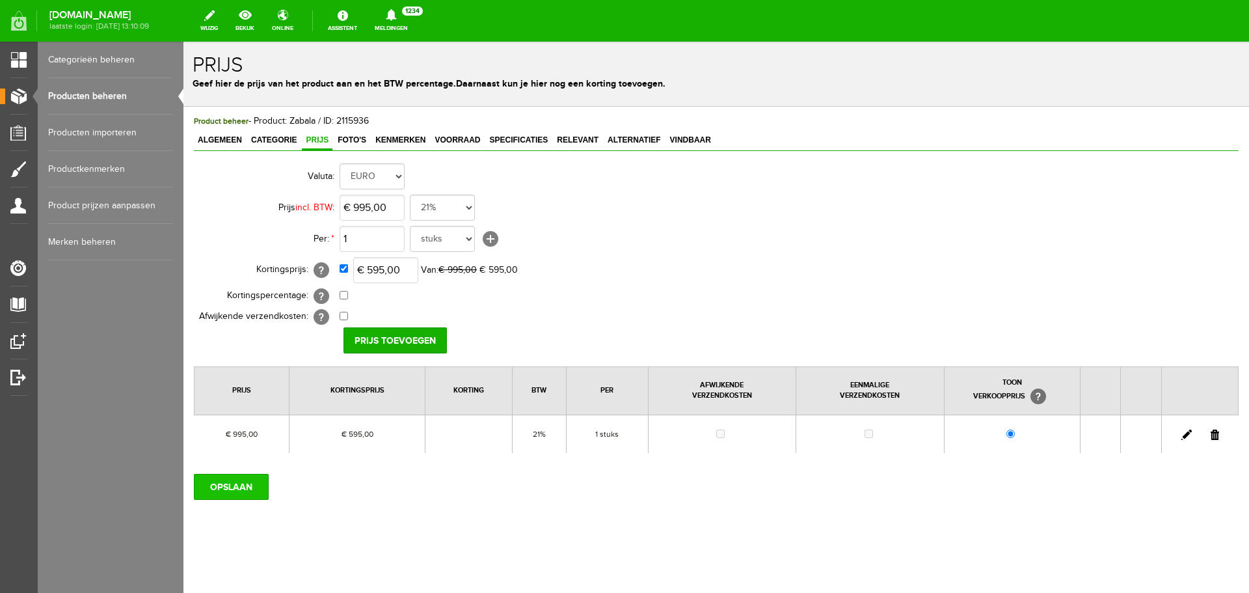
click at [232, 481] on input "OPSLAAN" at bounding box center [231, 487] width 75 height 26
click at [87, 87] on link "Producten beheren" at bounding box center [110, 96] width 125 height 36
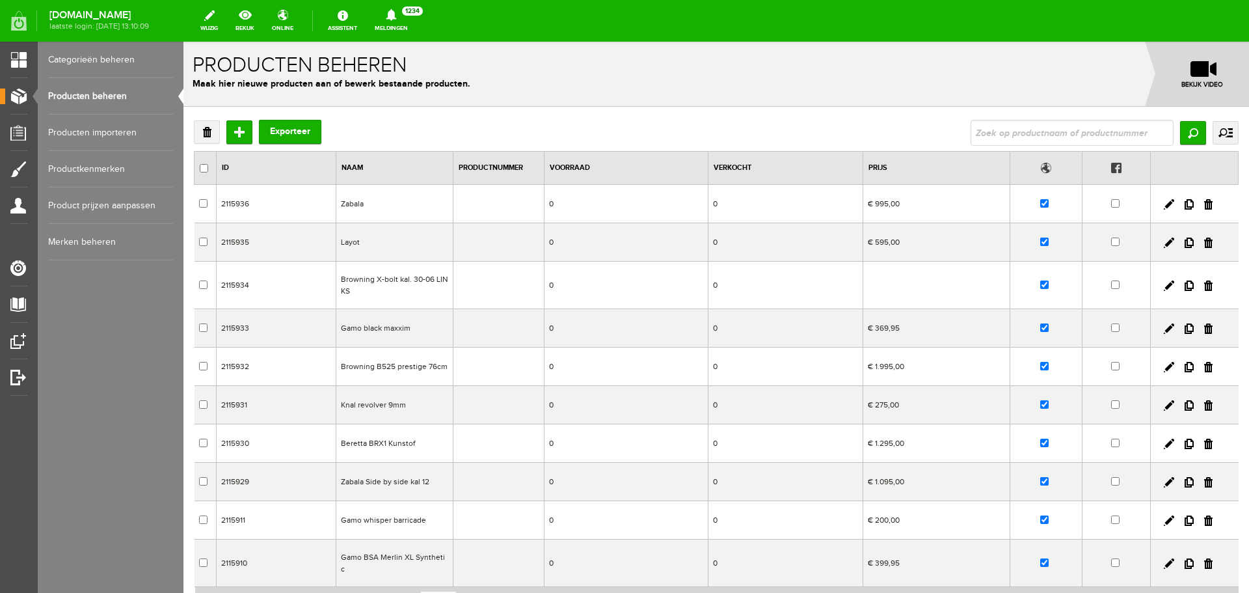
click at [1005, 128] on input "text" at bounding box center [1072, 133] width 203 height 26
type input "coqswel"
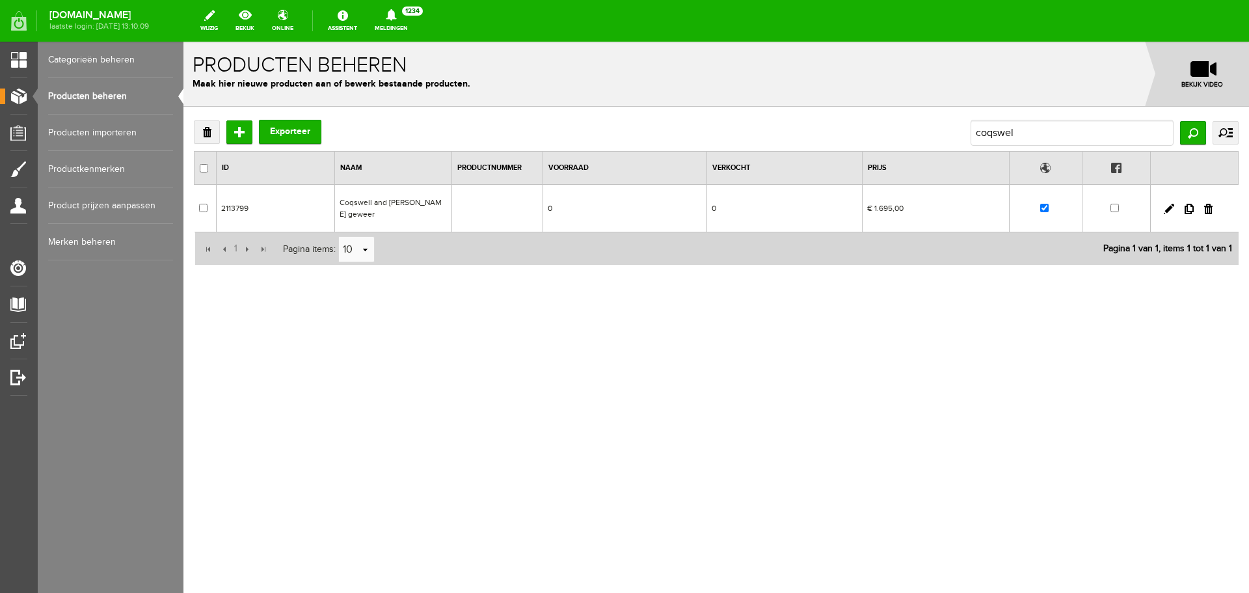
click at [404, 202] on td "Coqswell and [PERSON_NAME] geweer" at bounding box center [392, 208] width 117 height 47
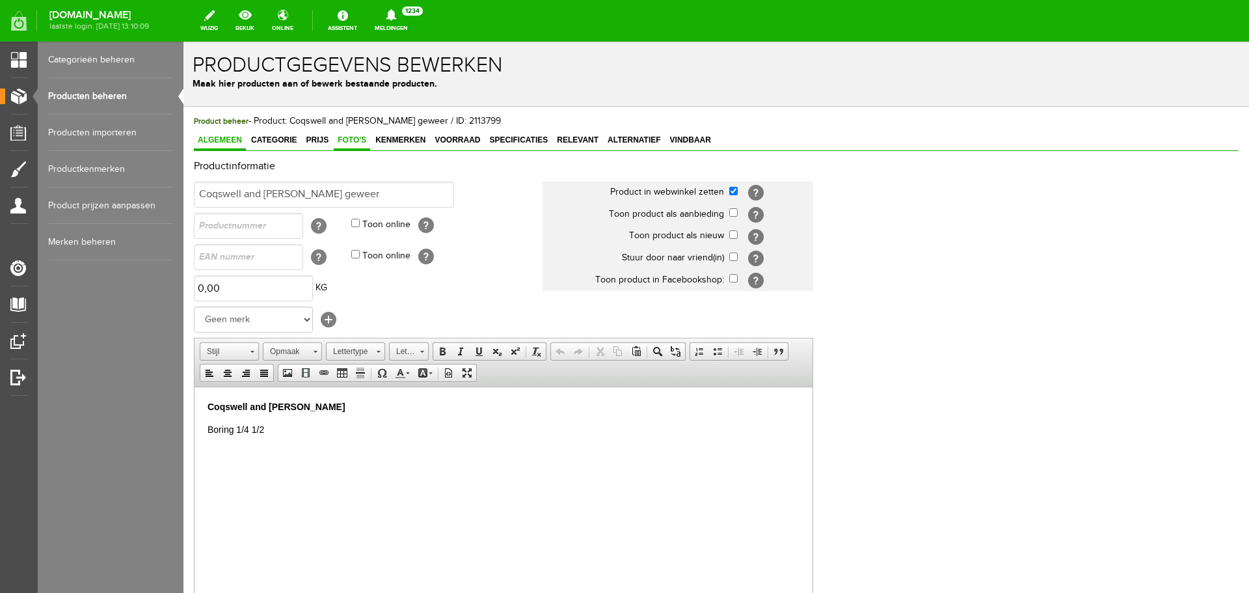
click at [349, 144] on span "Foto's" at bounding box center [352, 139] width 36 height 9
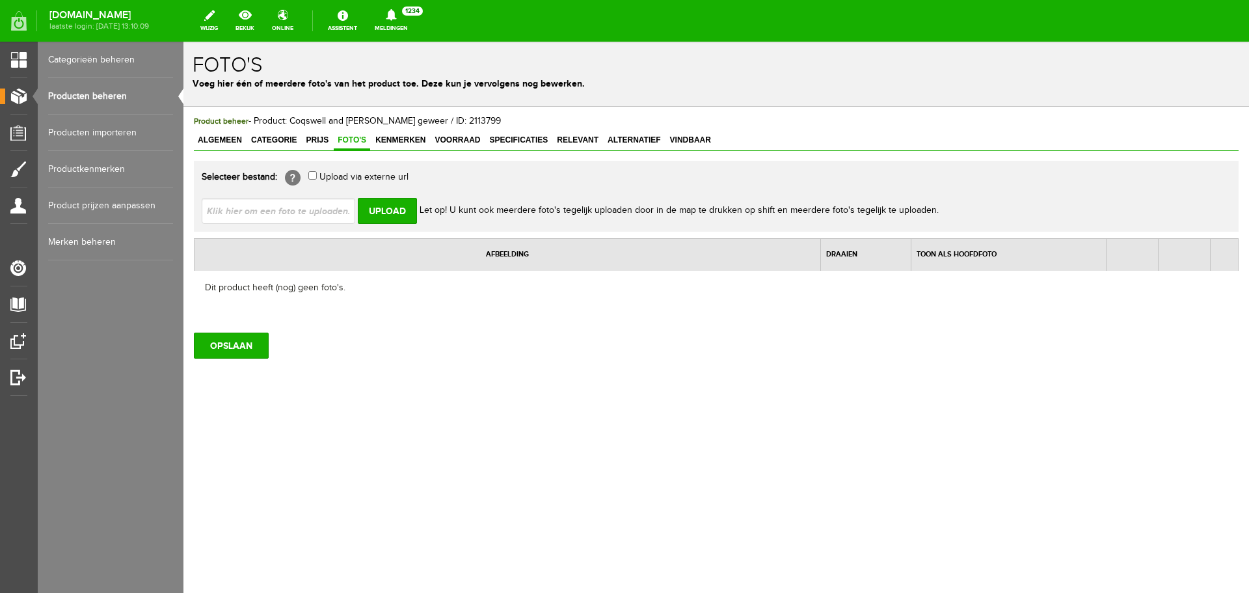
click at [319, 207] on input "file" at bounding box center [284, 210] width 164 height 25
type input "C:\fakepath\coqswell-and-harison_DT.jpg"
type input "coqswell-and-harison_DT.jpg; coqswell-and-harison_full.jpg"
click at [381, 204] on input "Upload" at bounding box center [387, 211] width 59 height 26
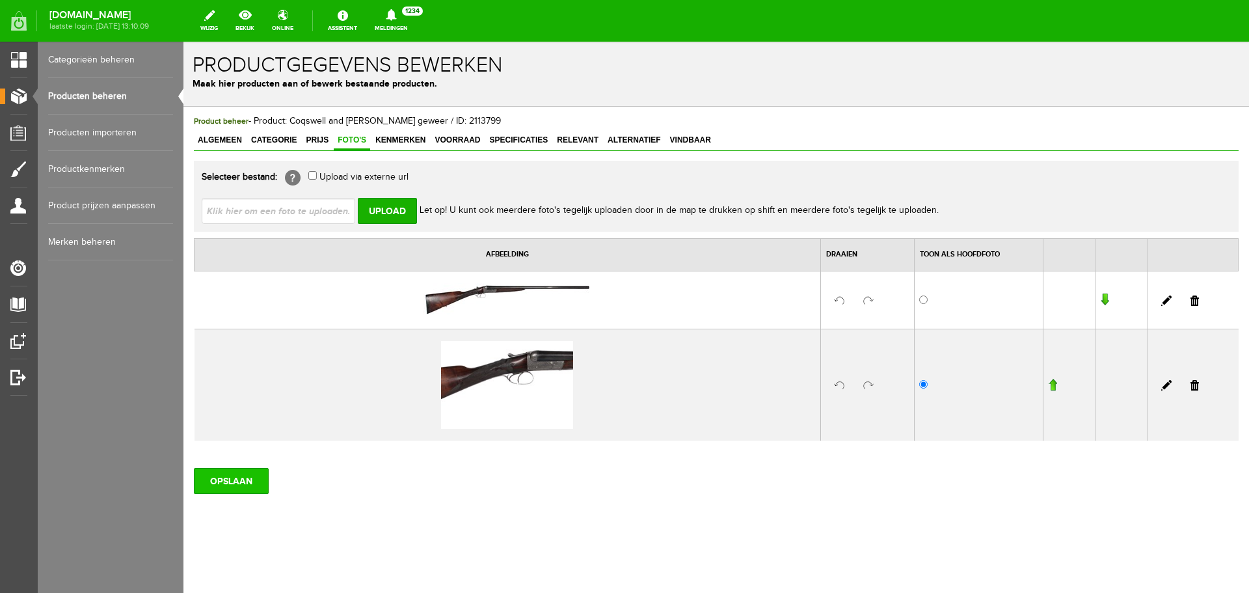
click at [226, 483] on input "OPSLAAN" at bounding box center [231, 481] width 75 height 26
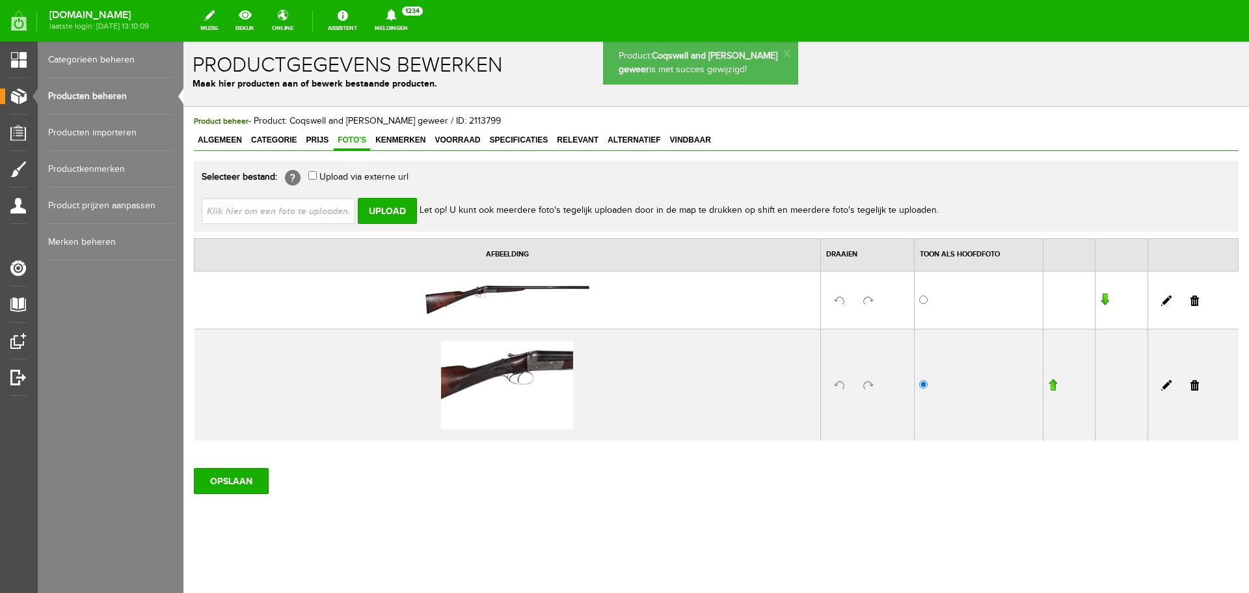
click at [154, 94] on link "Producten beheren" at bounding box center [110, 96] width 125 height 36
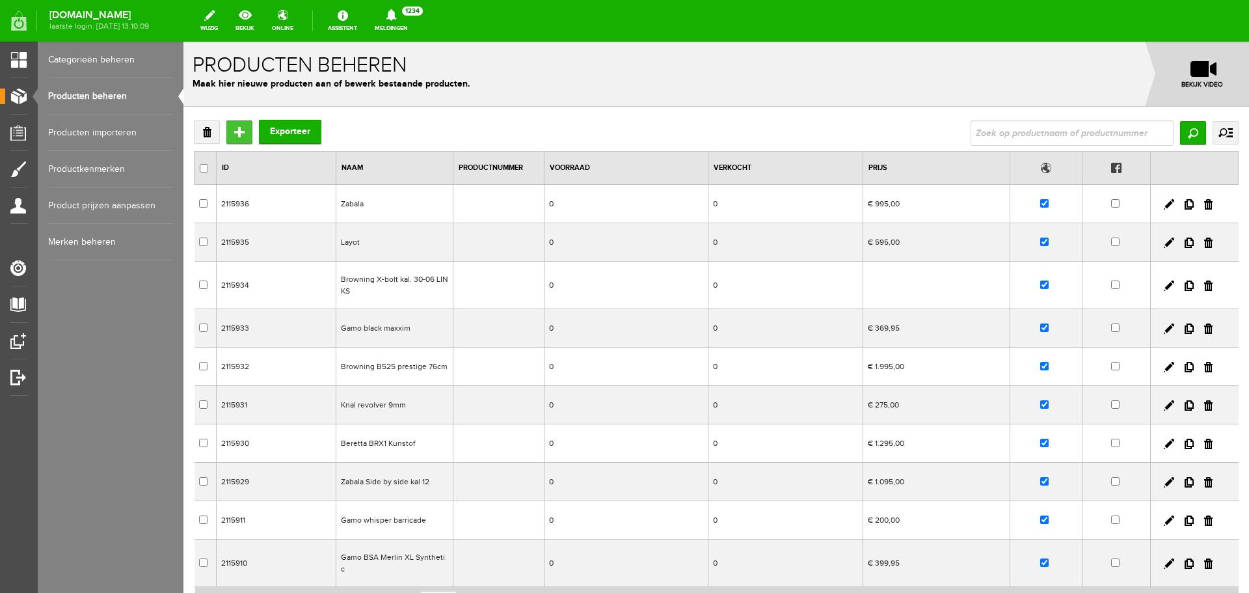
click at [233, 137] on input "Toevoegen" at bounding box center [239, 131] width 26 height 23
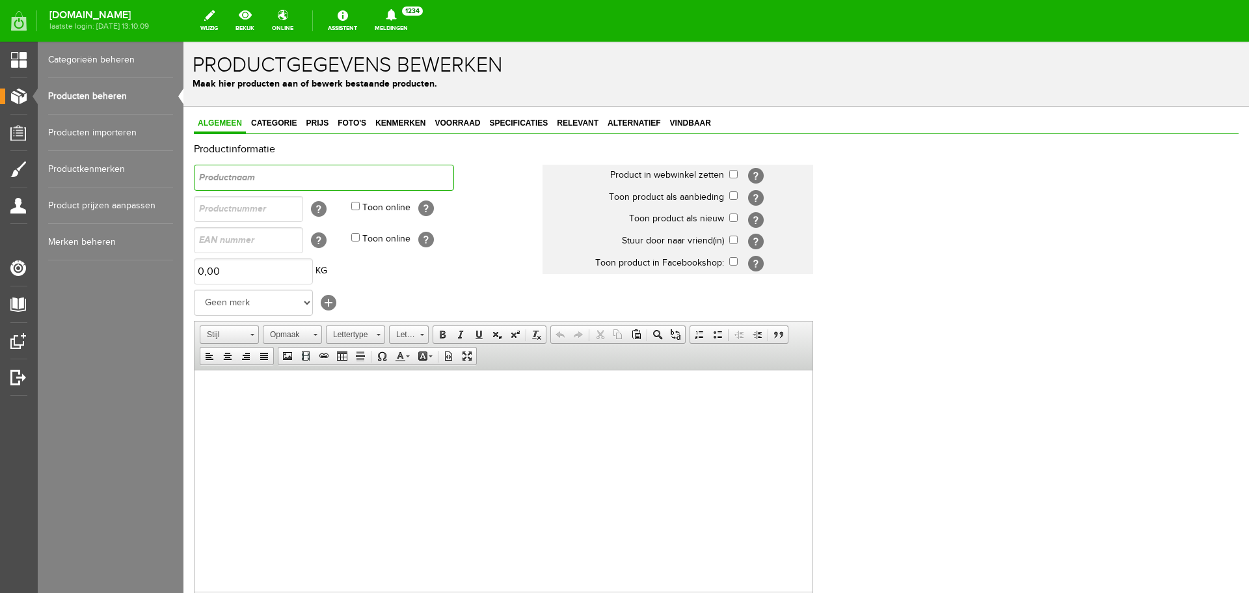
click at [289, 176] on input "text" at bounding box center [324, 178] width 260 height 26
type input "CZ kal .16"
click at [732, 178] on td "[?]" at bounding box center [771, 176] width 84 height 22
click at [256, 304] on select "Geen merk Pulsar Treeland Minox Hikmicro ATN Infiray Swedteam Remington [PERSON…" at bounding box center [253, 302] width 119 height 26
click at [252, 299] on select "Geen merk Pulsar Treeland Minox Hikmicro ATN Infiray Swedteam Remington [PERSON…" at bounding box center [253, 302] width 119 height 26
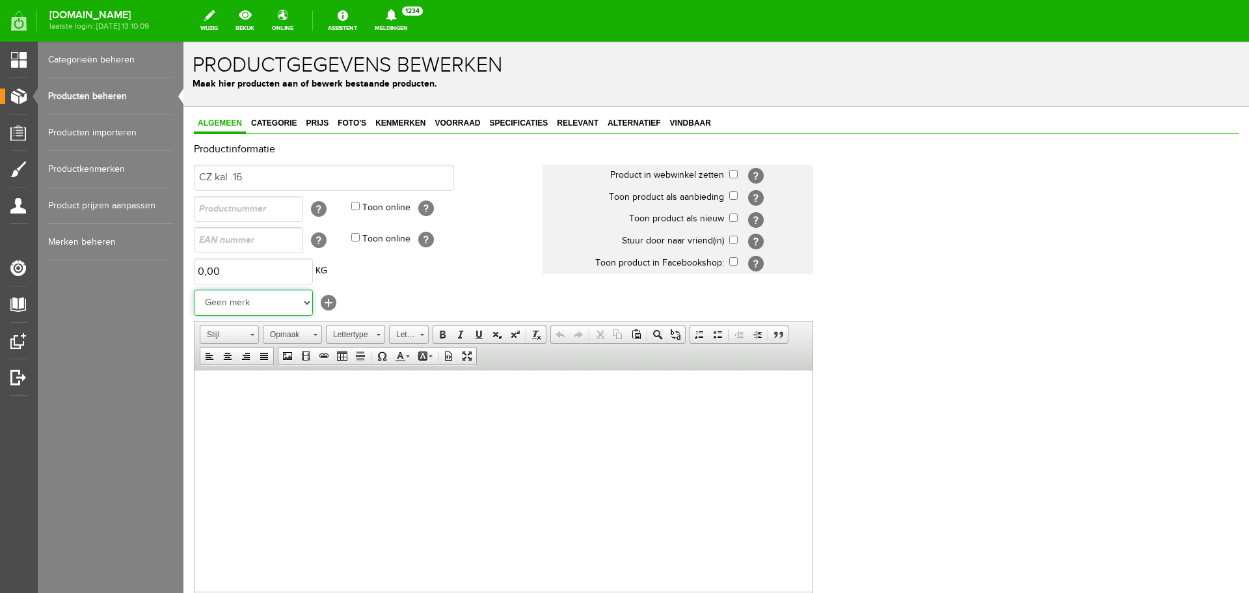
select select "137291"
click at [194, 289] on select "Geen merk Pulsar Treeland Minox Hikmicro ATN Infiray Swedteam Remington [PERSON…" at bounding box center [253, 302] width 119 height 26
drag, startPoint x: 275, startPoint y: 176, endPoint x: 90, endPoint y: 163, distance: 185.9
click at [183, 163] on html "x Productgegevens bewerken Maak hier producten aan of bewerk bestaande producte…" at bounding box center [716, 317] width 1066 height 551
click at [284, 409] on html at bounding box center [504, 389] width 618 height 40
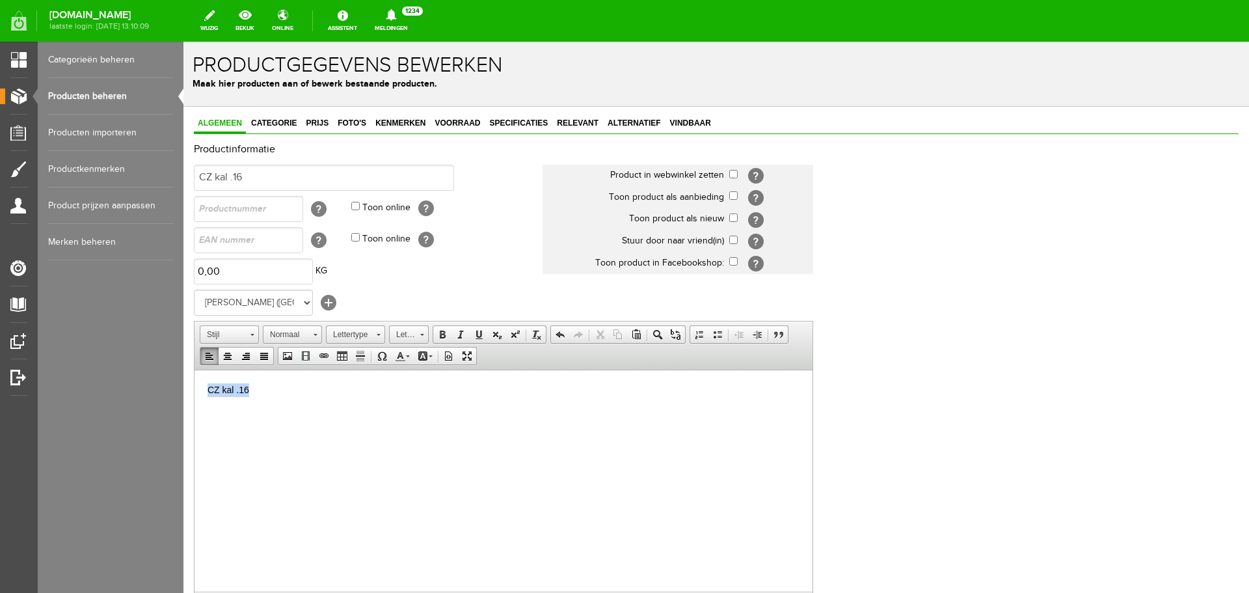
drag, startPoint x: 364, startPoint y: 386, endPoint x: 137, endPoint y: 368, distance: 227.8
click at [195, 369] on html "CZ kal .16" at bounding box center [504, 389] width 618 height 40
click at [440, 336] on span at bounding box center [442, 334] width 10 height 10
click at [261, 127] on span "Categorie" at bounding box center [273, 122] width 53 height 9
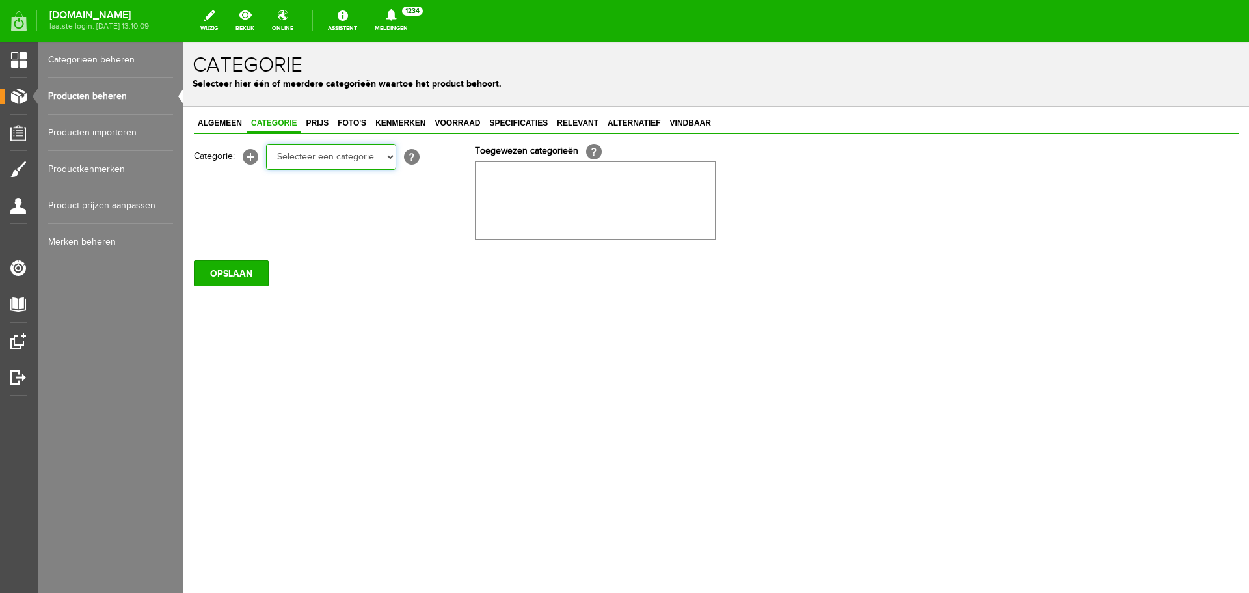
click at [334, 161] on select "Selecteer een categorie Occasions Occasions Choke's Occasions alarmpistolen Occ…" at bounding box center [331, 157] width 130 height 26
select select "190267"
click at [266, 144] on select "Selecteer een categorie Occasions Occasions Choke's Occasions alarmpistolen Occ…" at bounding box center [331, 157] width 130 height 26
click at [323, 124] on span "Prijs" at bounding box center [317, 122] width 31 height 9
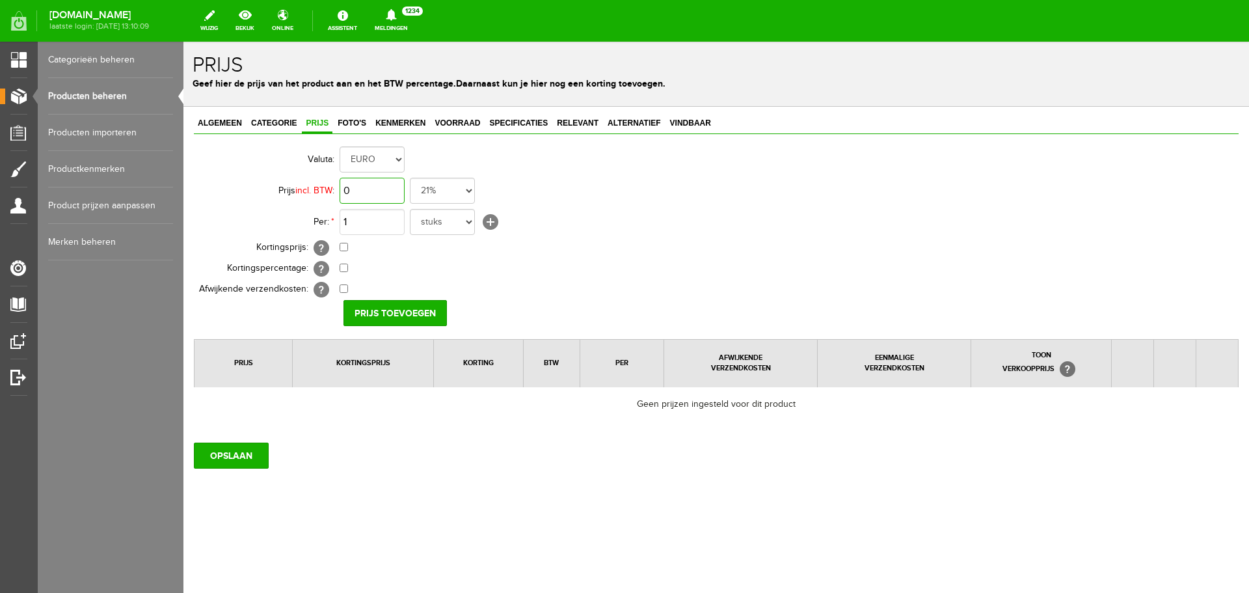
click at [367, 191] on input "0" at bounding box center [372, 191] width 65 height 26
type input "€ 395,00"
click at [416, 302] on input "Prijs toevoegen" at bounding box center [394, 313] width 103 height 26
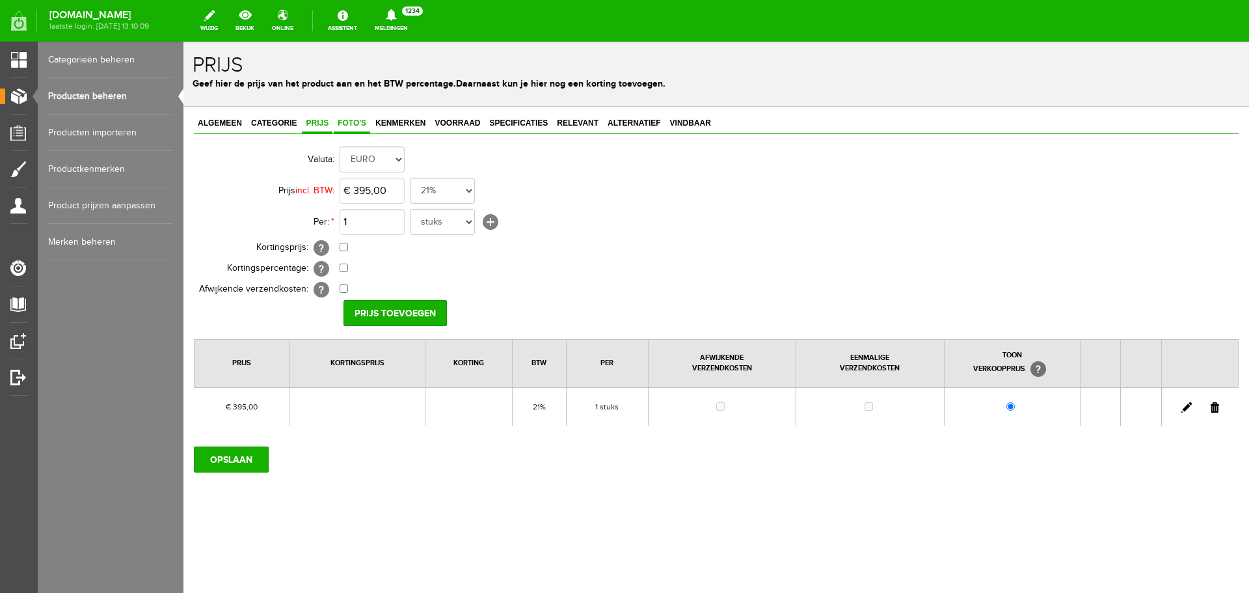
click at [353, 122] on span "Foto's" at bounding box center [352, 122] width 36 height 9
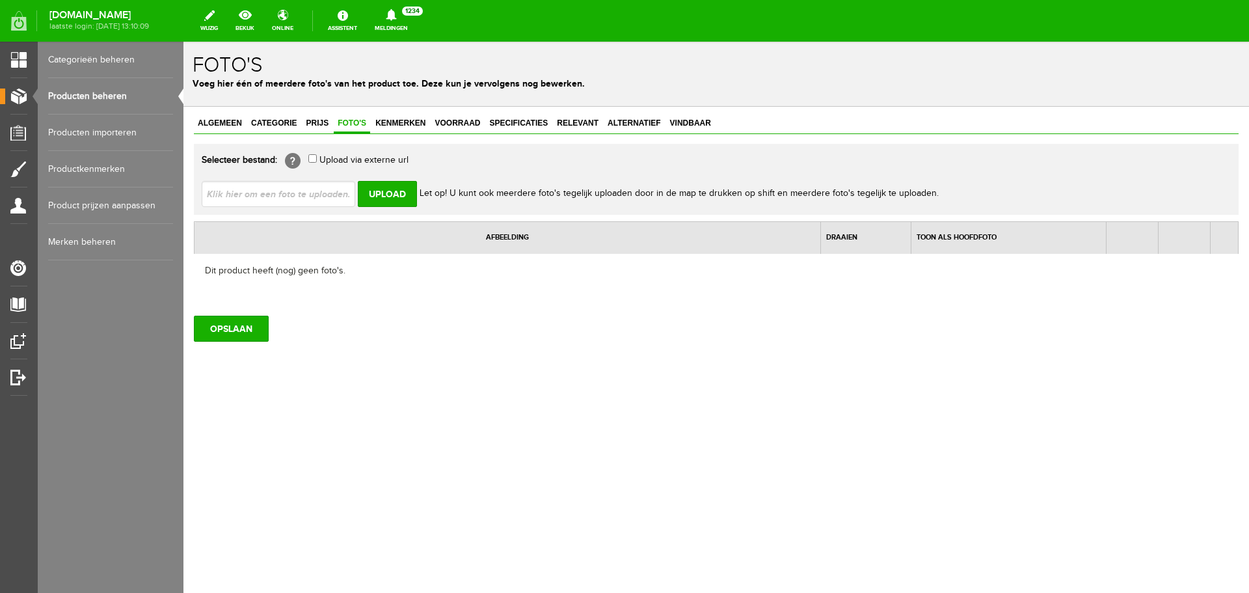
click at [312, 192] on input "file" at bounding box center [284, 193] width 164 height 25
type input "C:\fakepath\CZ_DT.jpg"
type input "CZ_DT.jpg; CZ_full.jpg"
click at [377, 193] on input "Upload" at bounding box center [387, 194] width 59 height 26
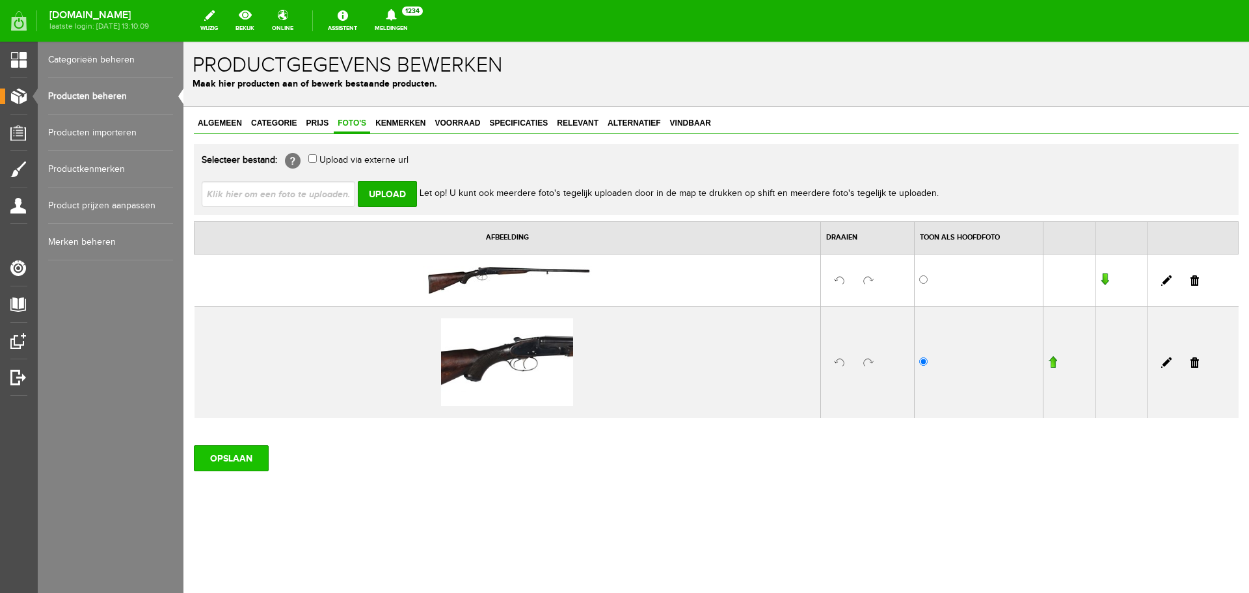
click at [218, 454] on input "OPSLAAN" at bounding box center [231, 458] width 75 height 26
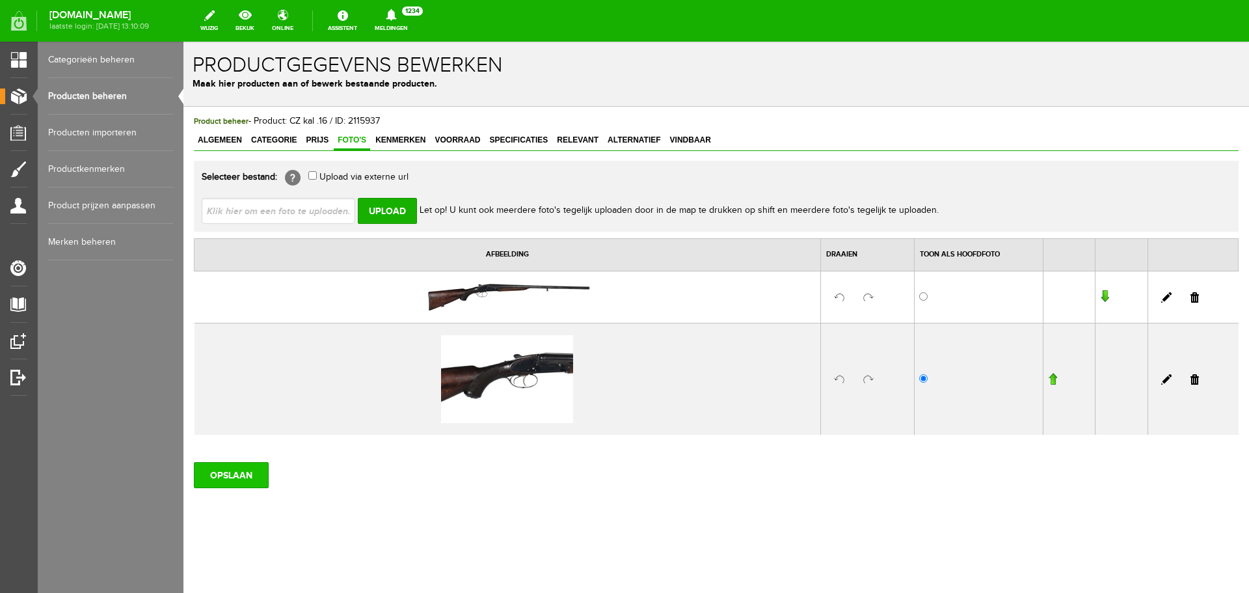
click at [224, 472] on input "OPSLAAN" at bounding box center [231, 475] width 75 height 26
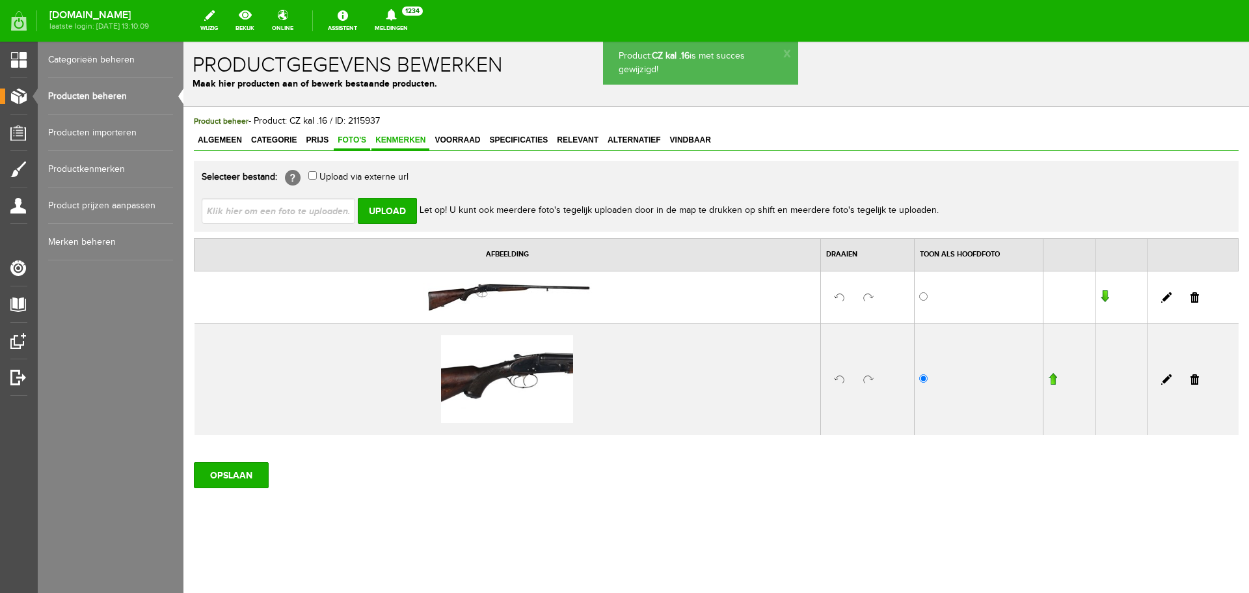
click at [403, 131] on link "Kenmerken" at bounding box center [400, 140] width 58 height 19
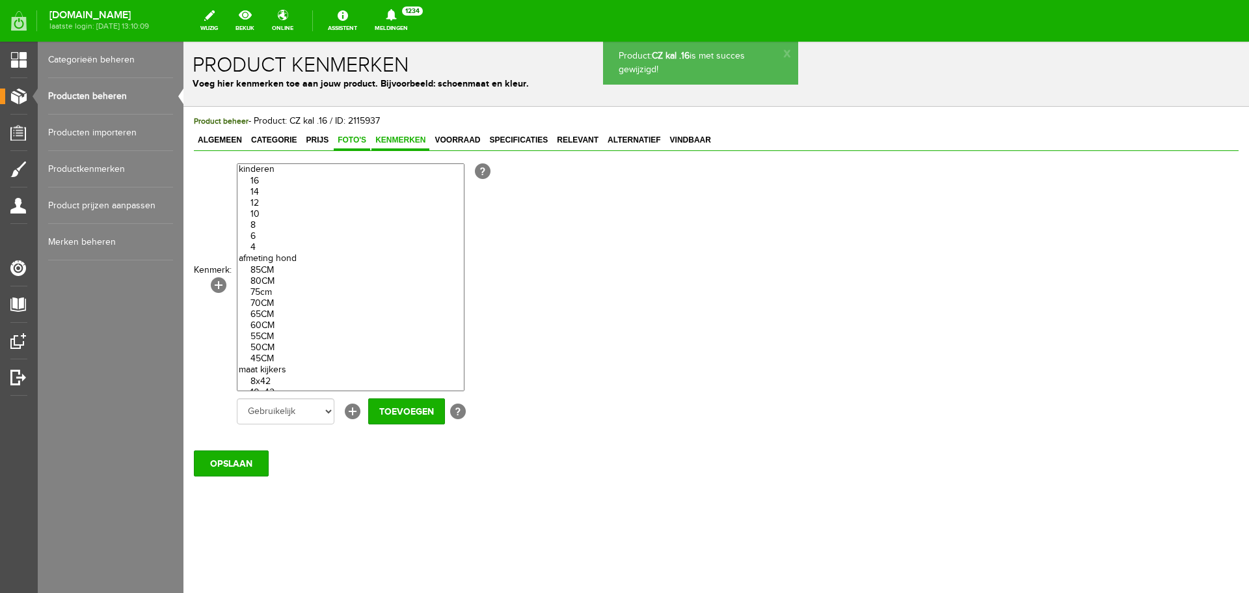
click at [357, 138] on span "Foto's" at bounding box center [352, 139] width 36 height 9
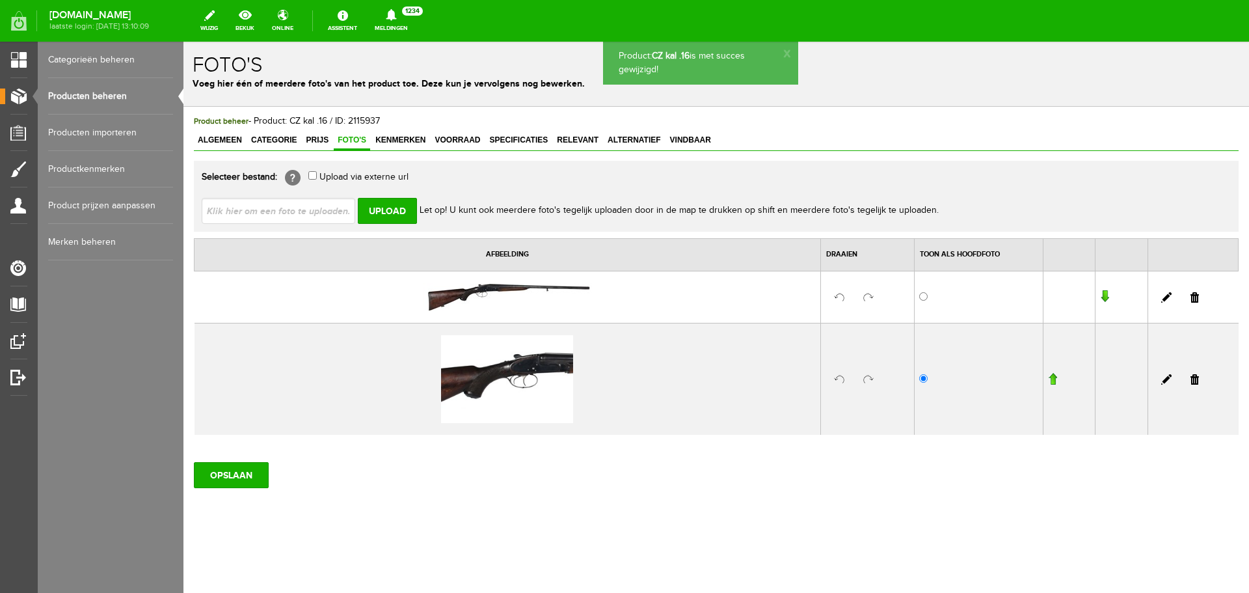
click at [700, 151] on div "Algemeen Categorie Prijs Foto's Kenmerken Voorraad Specificaties Relevant Alter…" at bounding box center [716, 141] width 1045 height 20
click at [697, 141] on span "Vindbaar" at bounding box center [690, 139] width 49 height 9
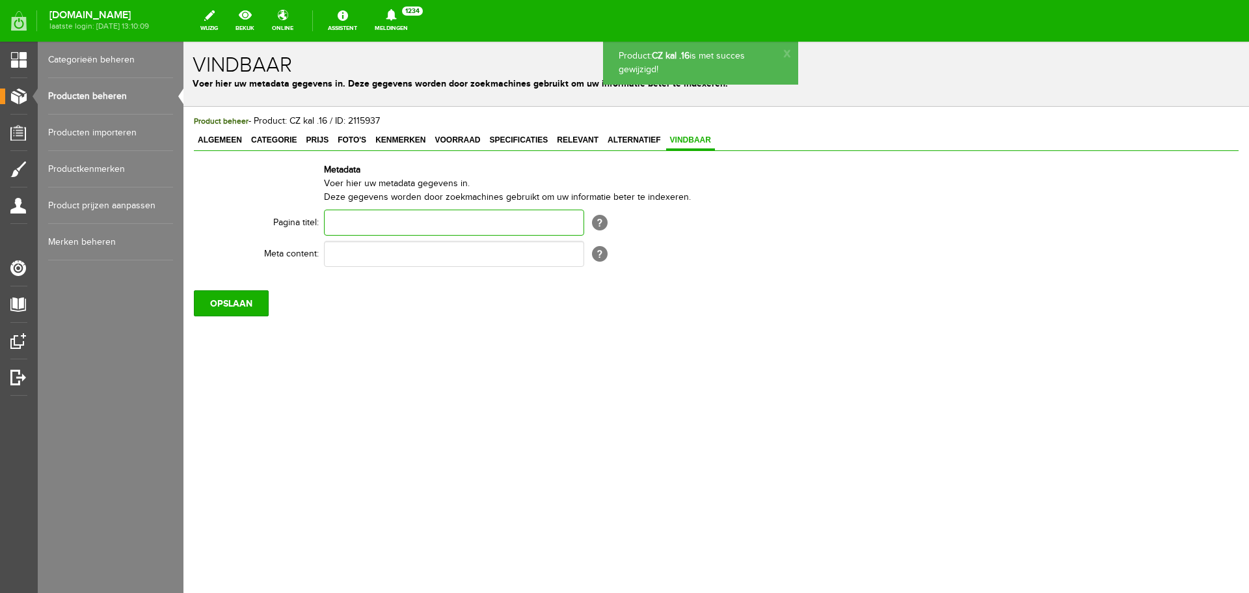
click at [396, 226] on input "text" at bounding box center [454, 222] width 260 height 26
paste input "CZ kal .16"
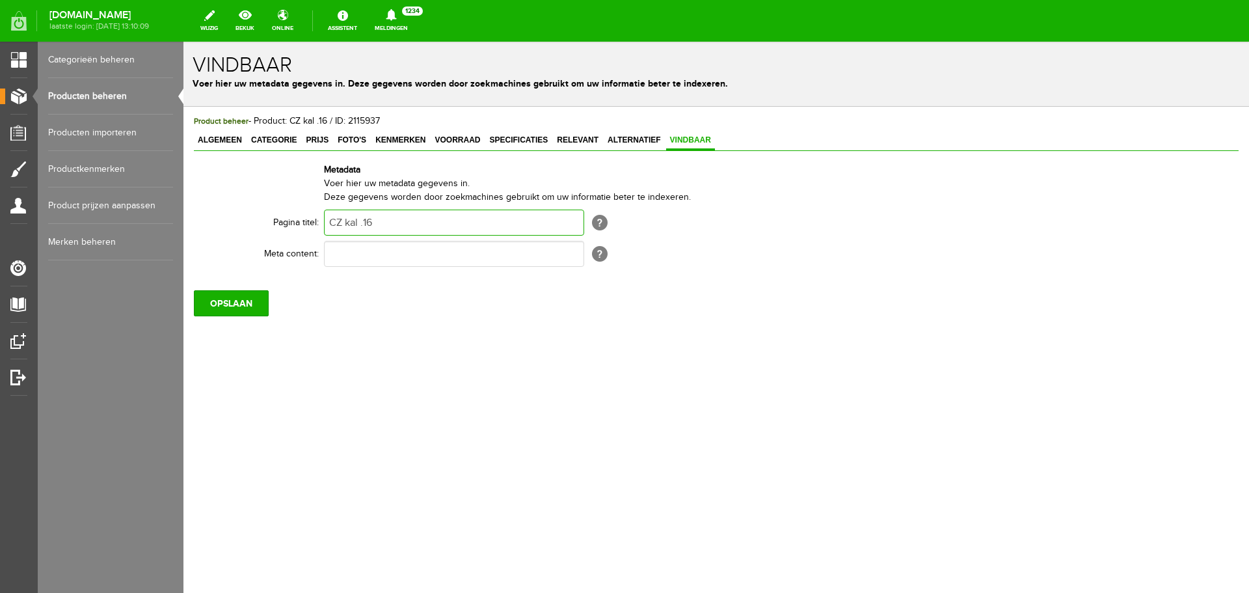
type input "CZ kal .16"
click at [355, 241] on input "text" at bounding box center [454, 254] width 260 height 26
paste input "CZ kal .16"
type input "CZ kal .16"
click at [236, 293] on input "OPSLAAN" at bounding box center [231, 303] width 75 height 26
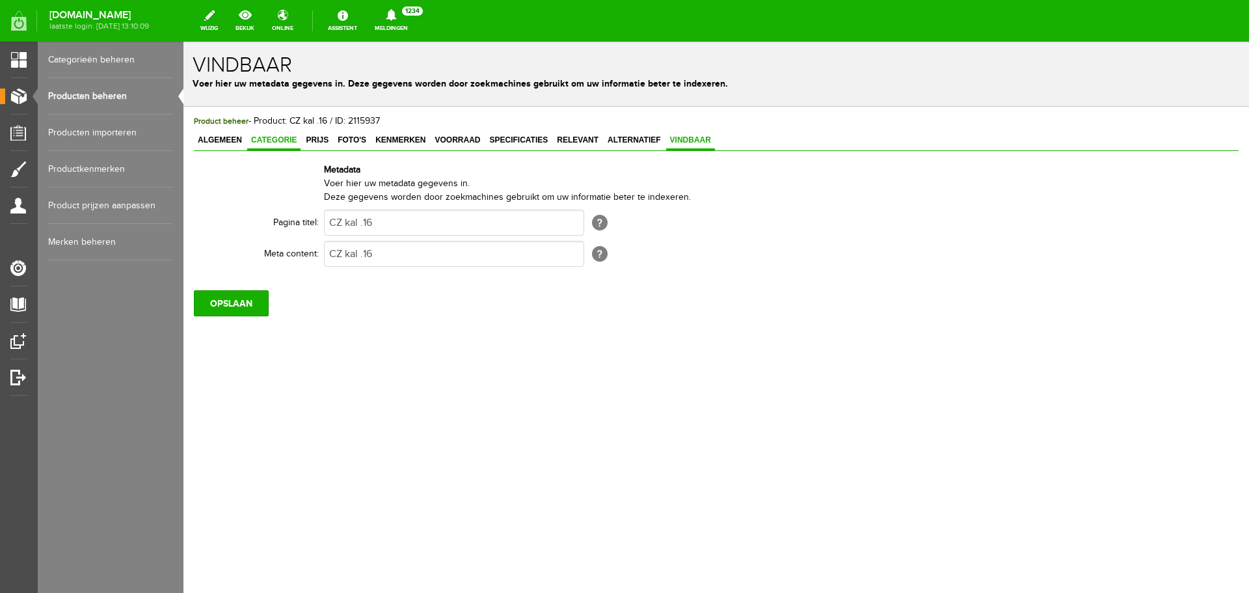
click at [278, 141] on span "Categorie" at bounding box center [273, 139] width 53 height 9
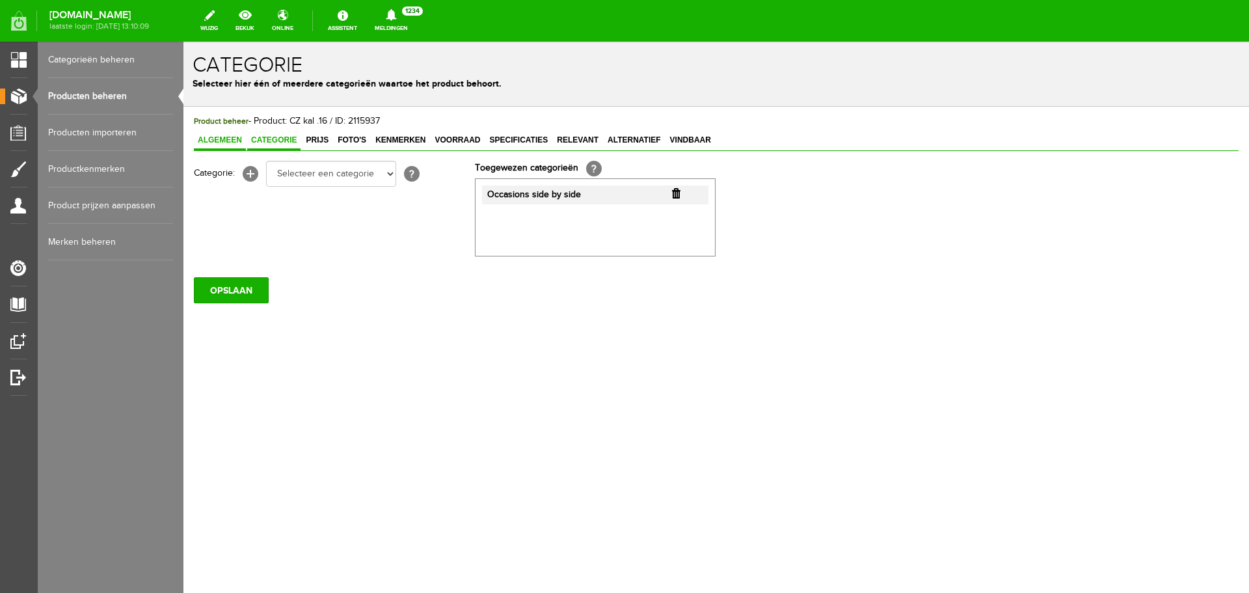
click at [237, 144] on span "Algemeen" at bounding box center [220, 139] width 52 height 9
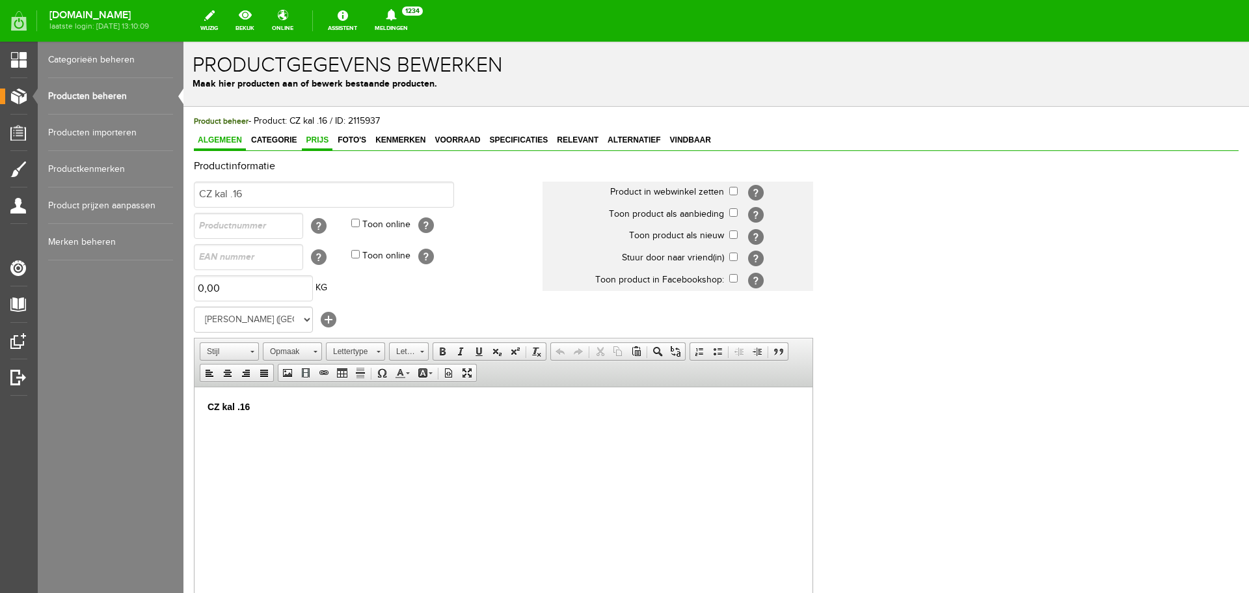
click at [319, 141] on span "Prijs" at bounding box center [317, 139] width 31 height 9
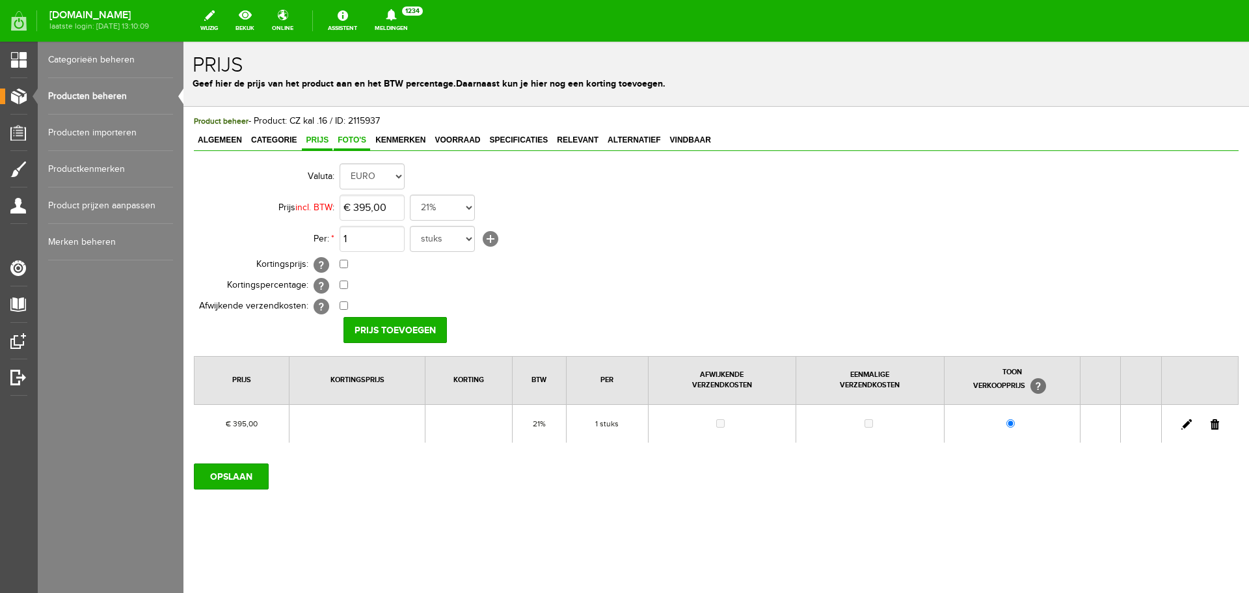
click at [361, 143] on span "Foto's" at bounding box center [352, 139] width 36 height 9
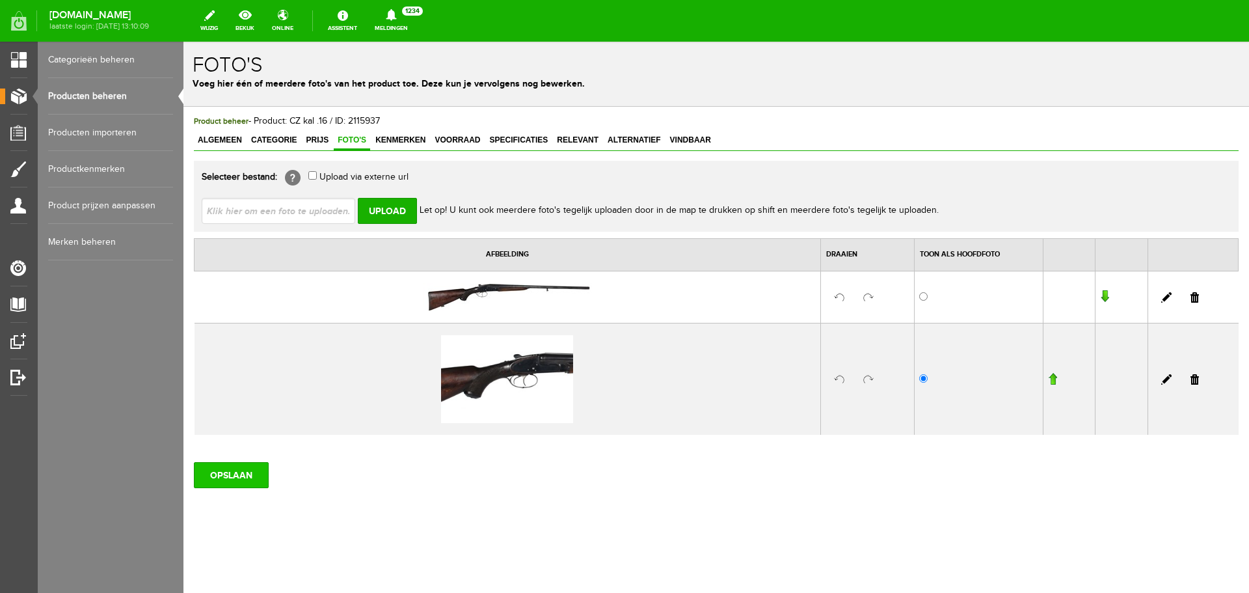
click at [216, 474] on input "OPSLAAN" at bounding box center [231, 475] width 75 height 26
